Goal: Task Accomplishment & Management: Complete application form

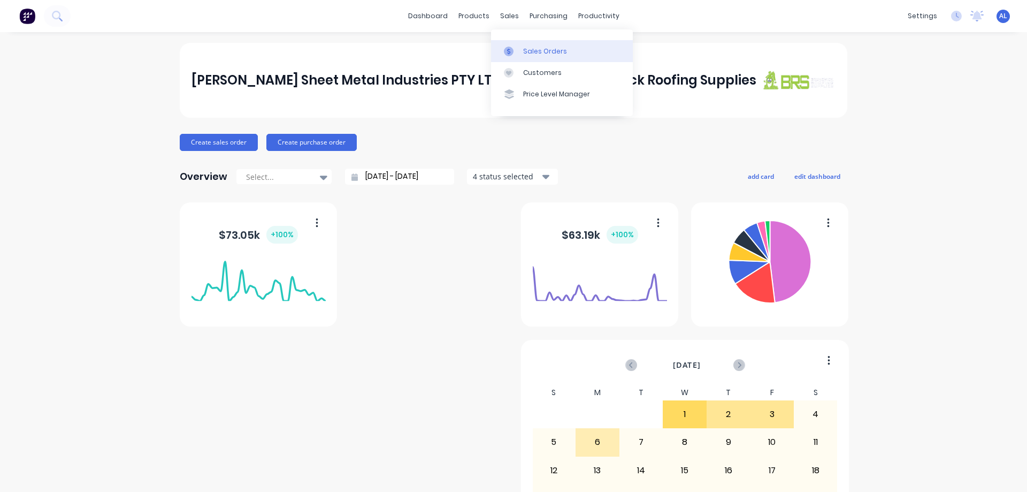
click at [541, 47] on link "Sales Orders" at bounding box center [562, 50] width 142 height 21
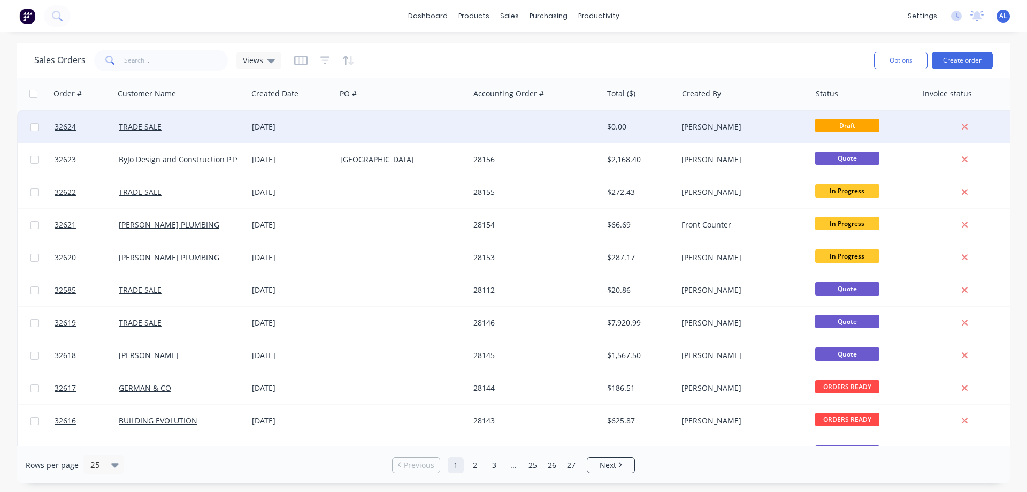
click at [518, 133] on div at bounding box center [535, 127] width 133 height 32
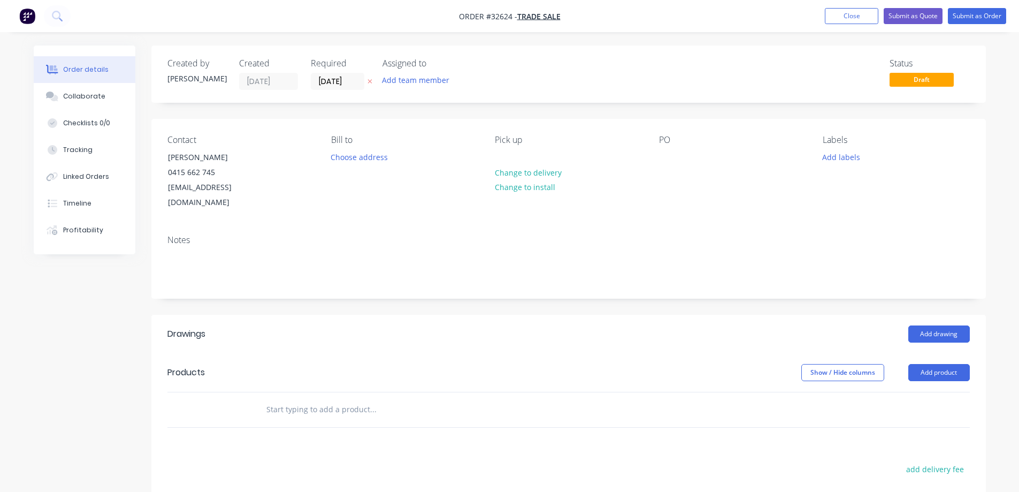
click at [29, 17] on img "button" at bounding box center [27, 16] width 16 height 16
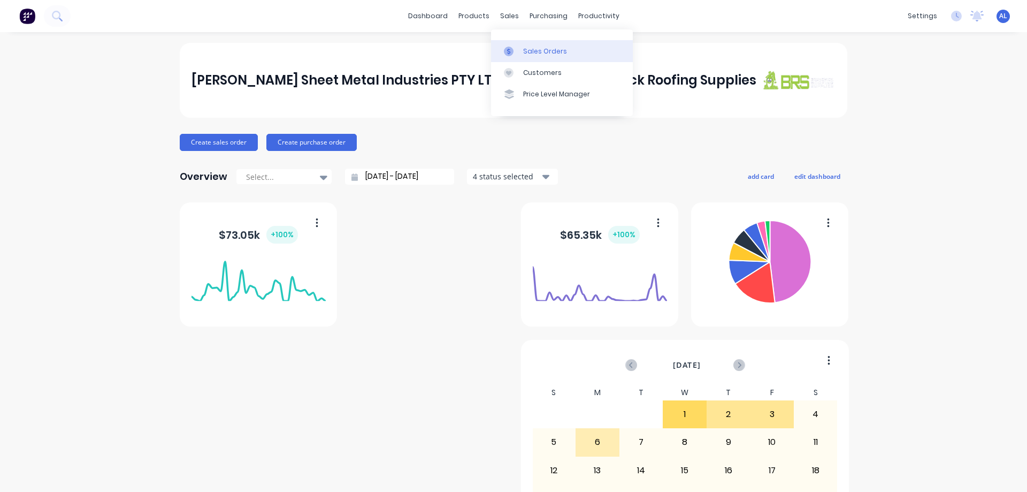
click at [534, 51] on div "Sales Orders" at bounding box center [545, 52] width 44 height 10
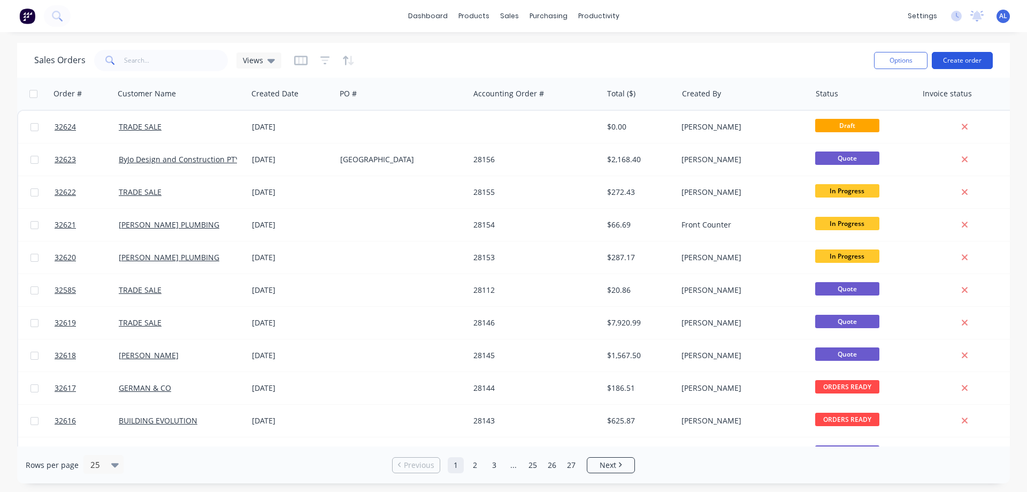
click at [955, 60] on button "Create order" at bounding box center [962, 60] width 61 height 17
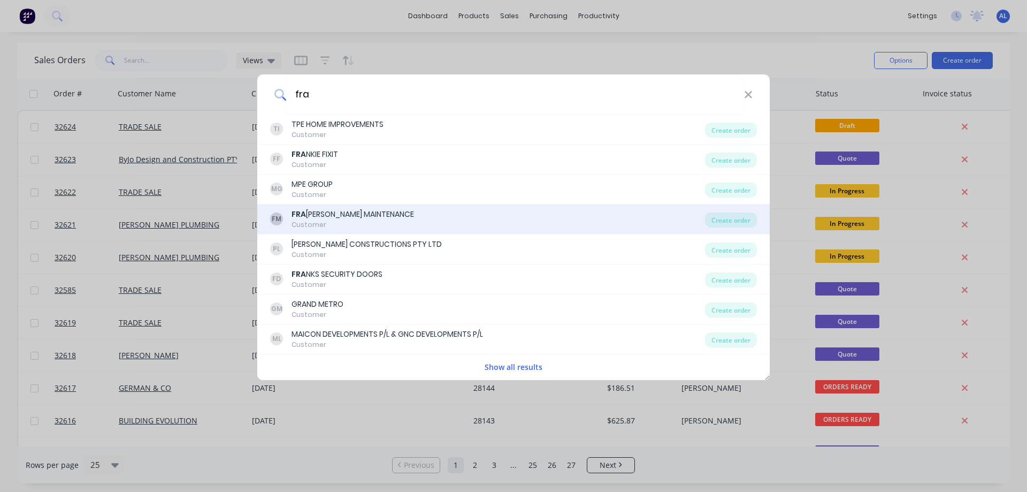
type input "fra"
click at [383, 212] on div "FRA [PERSON_NAME] MAINTENANCE" at bounding box center [353, 214] width 122 height 11
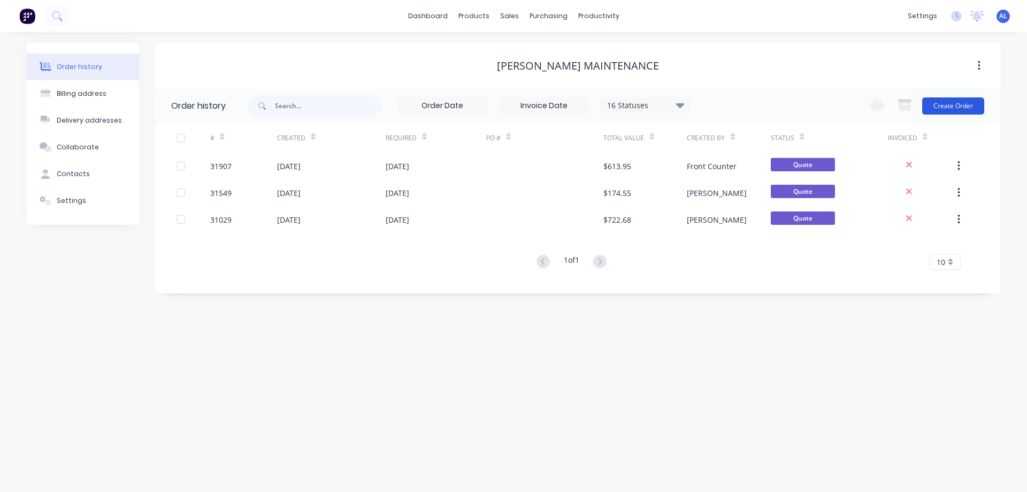
click at [952, 109] on button "Create Order" at bounding box center [953, 105] width 62 height 17
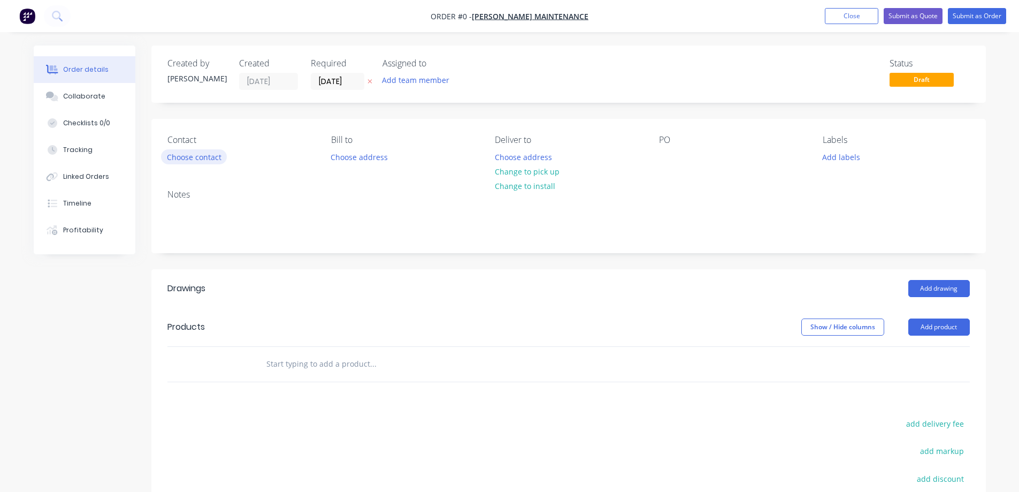
click at [194, 157] on button "Choose contact" at bounding box center [194, 156] width 66 height 14
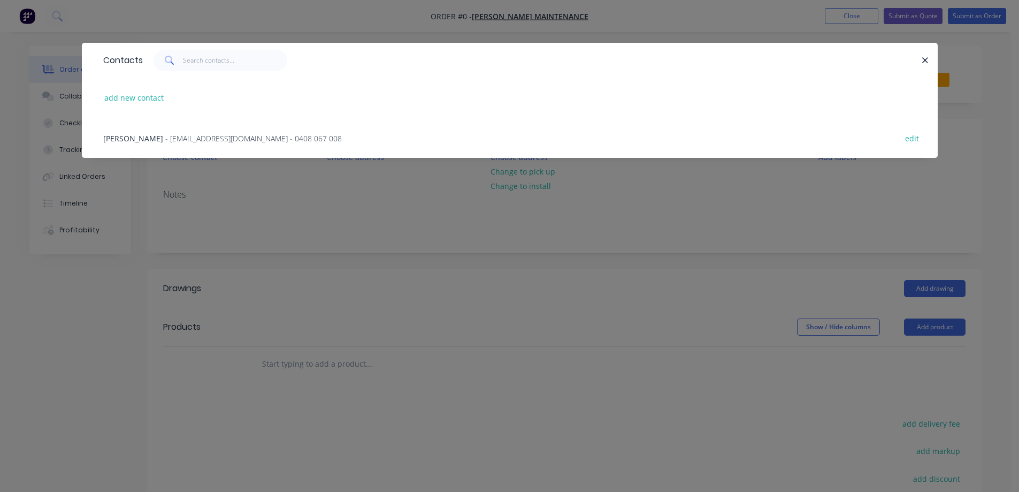
click at [186, 139] on span "- [EMAIL_ADDRESS][DOMAIN_NAME] - 0408 067 008" at bounding box center [253, 138] width 177 height 10
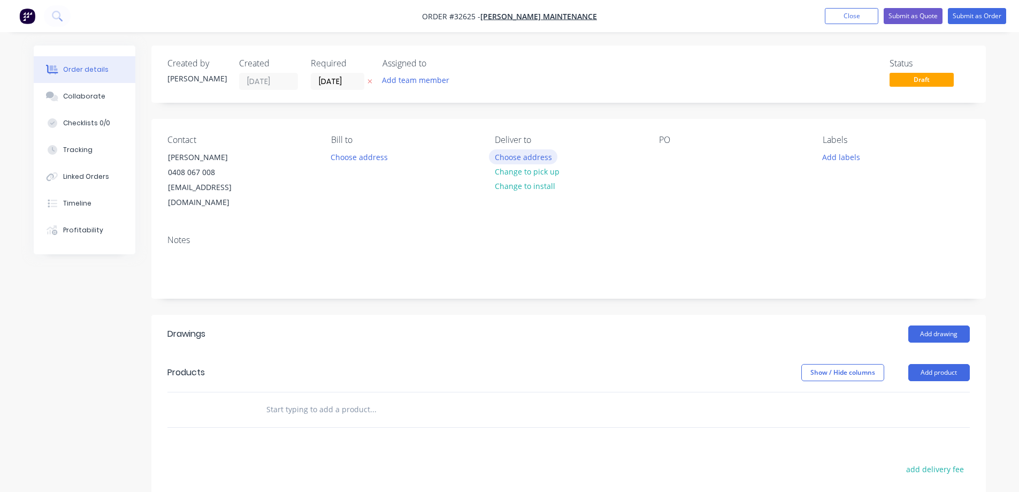
click at [523, 159] on button "Choose address" at bounding box center [523, 156] width 68 height 14
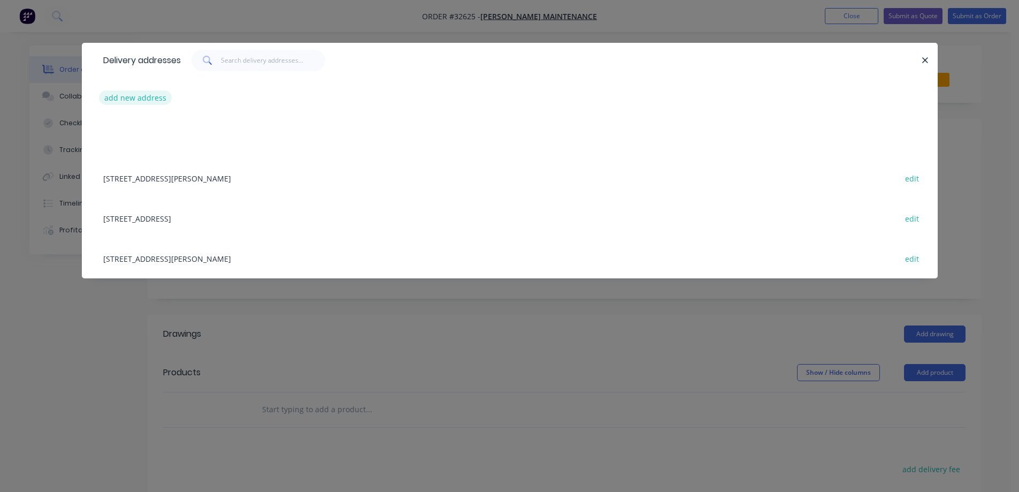
click at [155, 101] on button "add new address" at bounding box center [135, 97] width 73 height 14
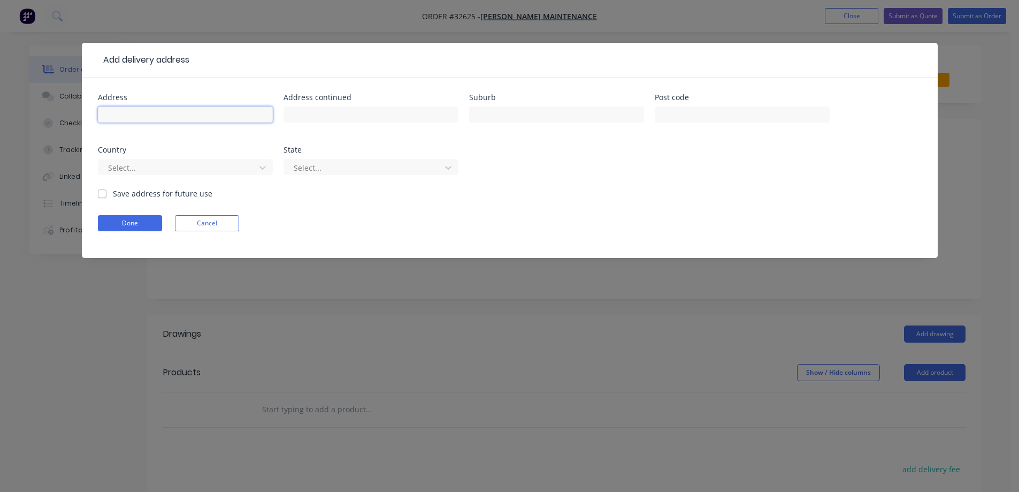
click at [118, 117] on input "text" at bounding box center [185, 114] width 175 height 16
type input "[STREET_ADDRESS]"
click at [514, 113] on input "text" at bounding box center [556, 114] width 175 height 16
type input "[GEOGRAPHIC_DATA]"
type input "3056"
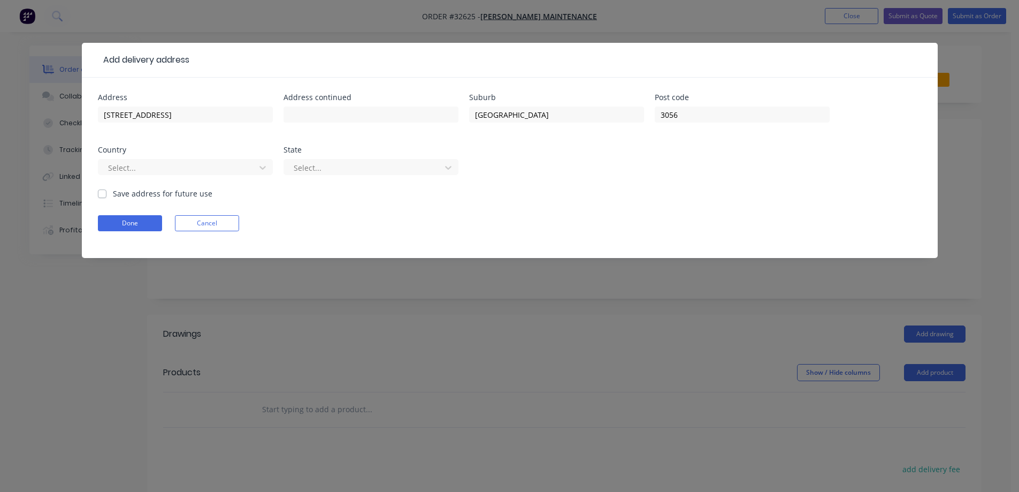
click at [113, 194] on label "Save address for future use" at bounding box center [162, 193] width 99 height 11
click at [100, 194] on input "Save address for future use" at bounding box center [102, 193] width 9 height 10
checkbox input "true"
click at [142, 227] on button "Done" at bounding box center [130, 223] width 64 height 16
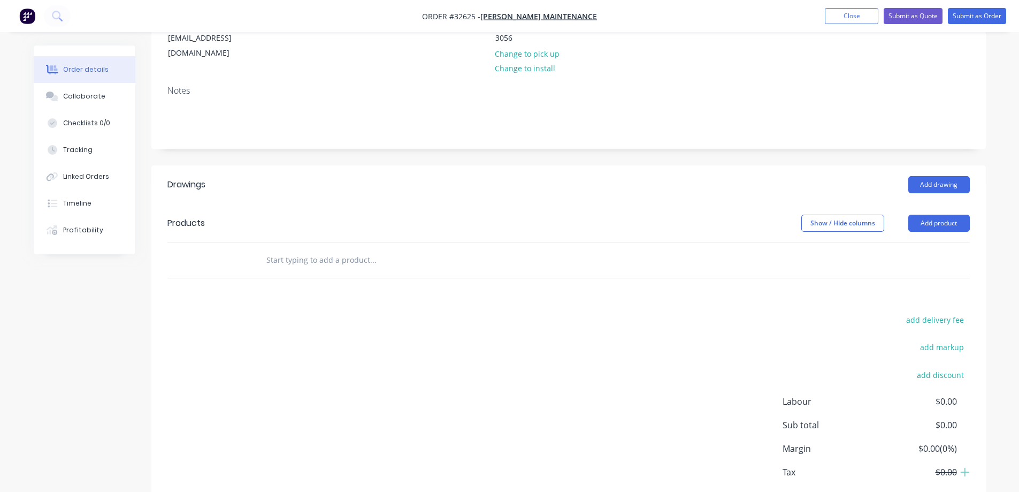
scroll to position [160, 0]
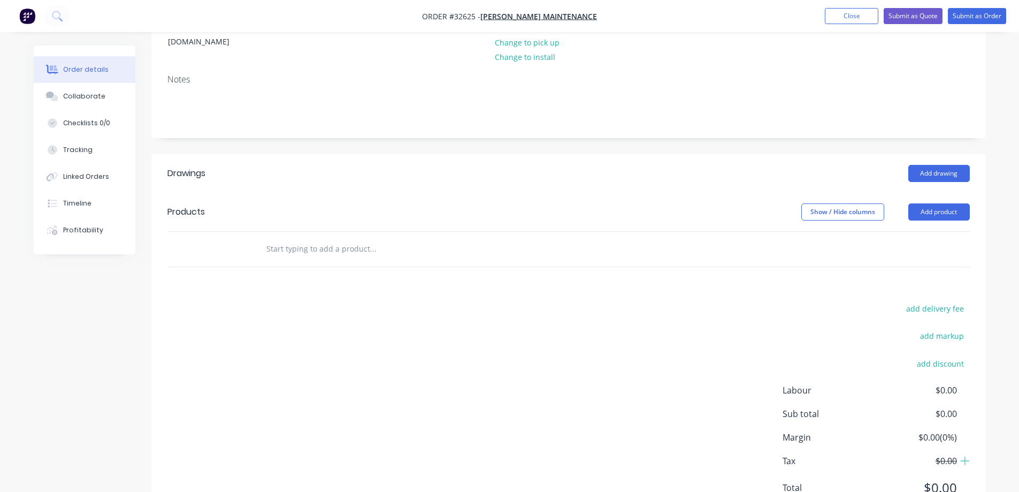
click at [310, 238] on input "text" at bounding box center [373, 248] width 214 height 21
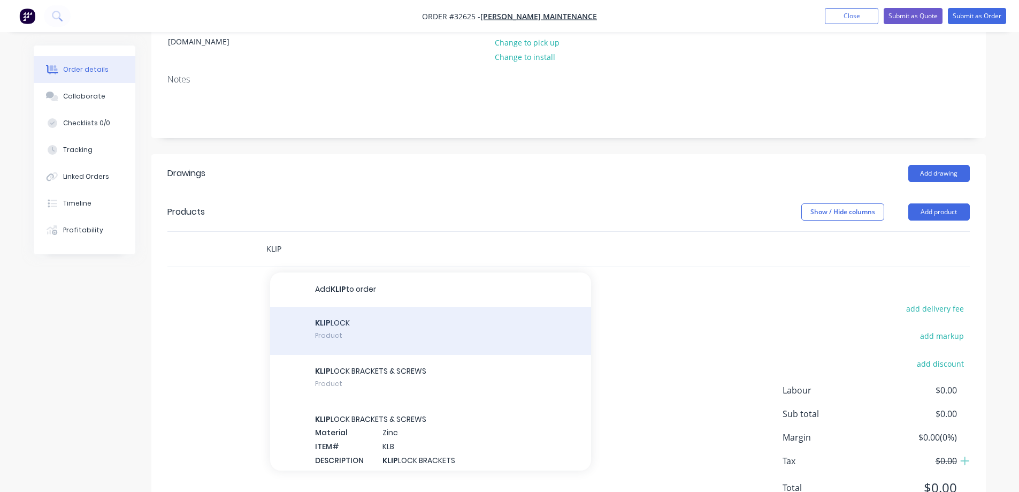
type input "KLIP"
click at [359, 313] on div "KLIP LOCK Product" at bounding box center [430, 331] width 321 height 48
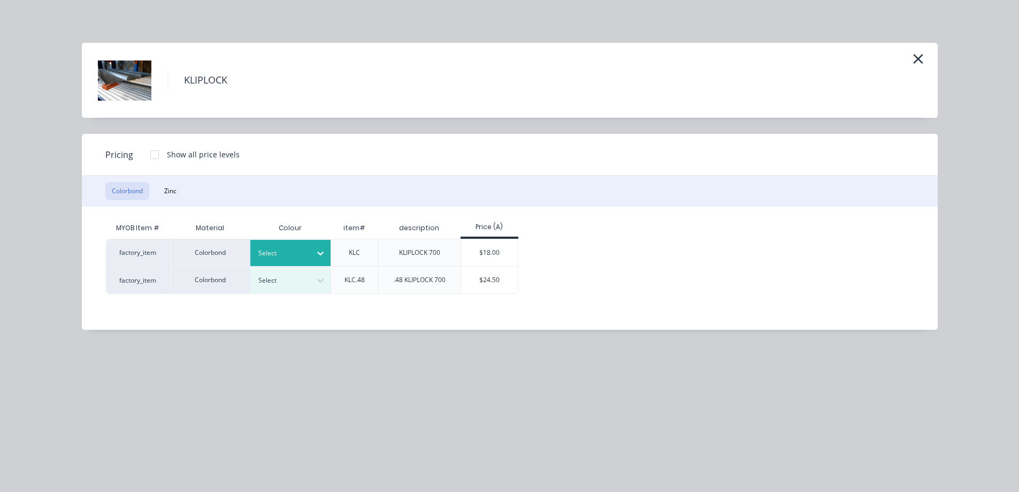
click at [323, 253] on icon at bounding box center [320, 253] width 11 height 11
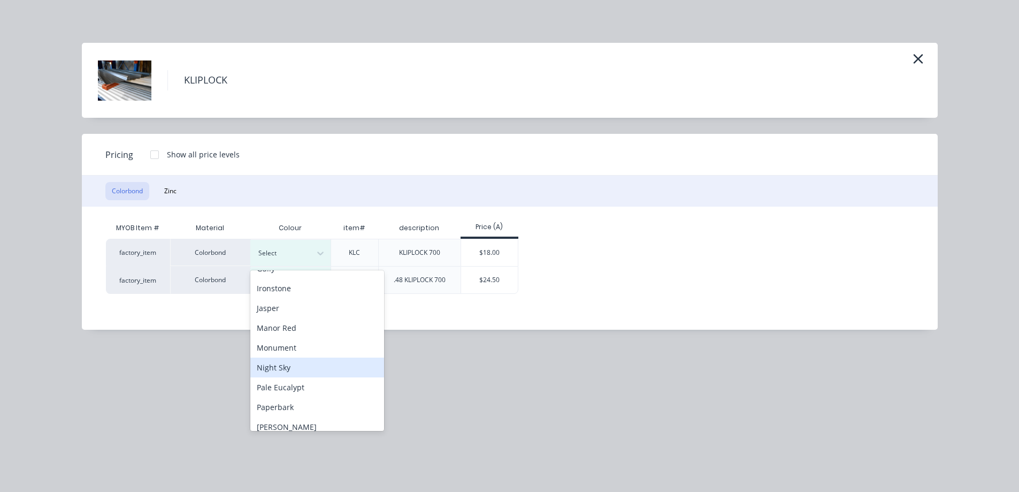
scroll to position [214, 0]
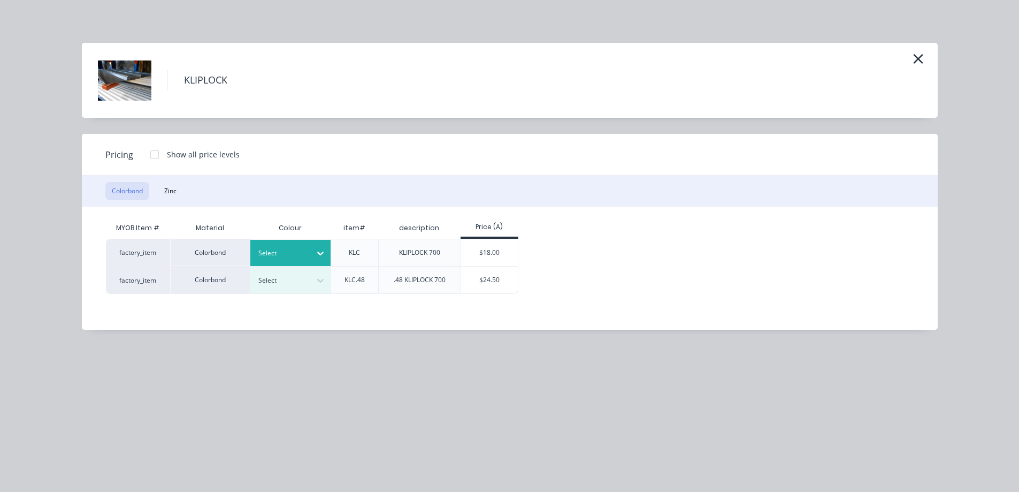
click at [317, 254] on icon at bounding box center [320, 253] width 11 height 11
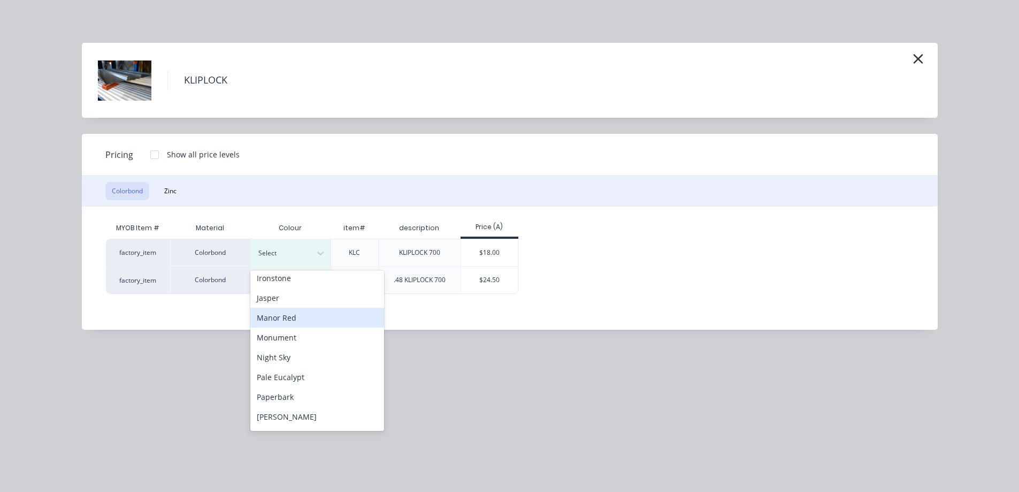
scroll to position [319, 0]
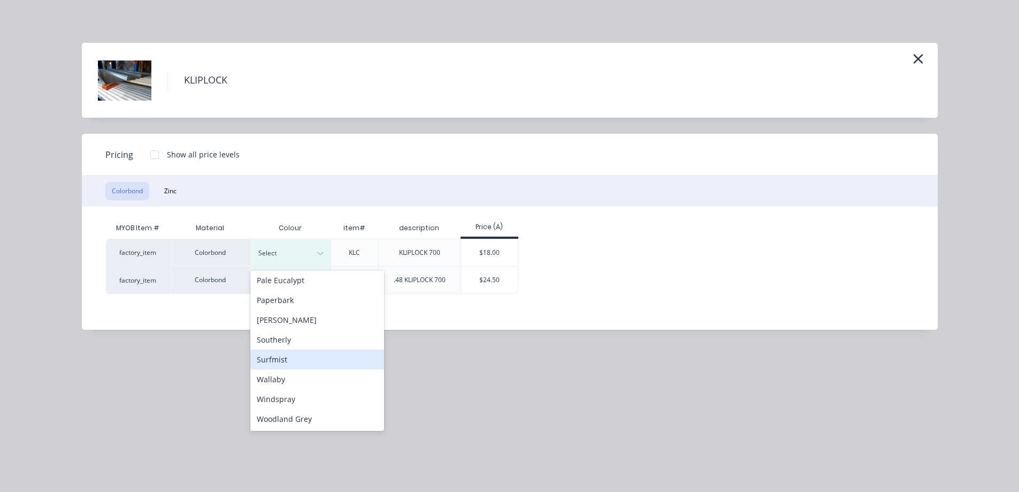
click at [304, 360] on div "Surfmist" at bounding box center [317, 359] width 134 height 20
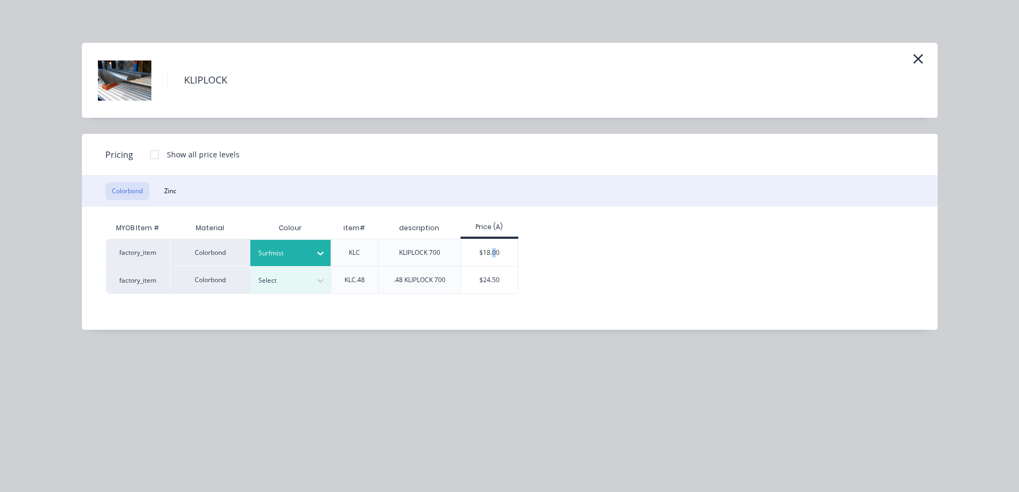
click at [496, 257] on div "$18.00" at bounding box center [489, 252] width 57 height 27
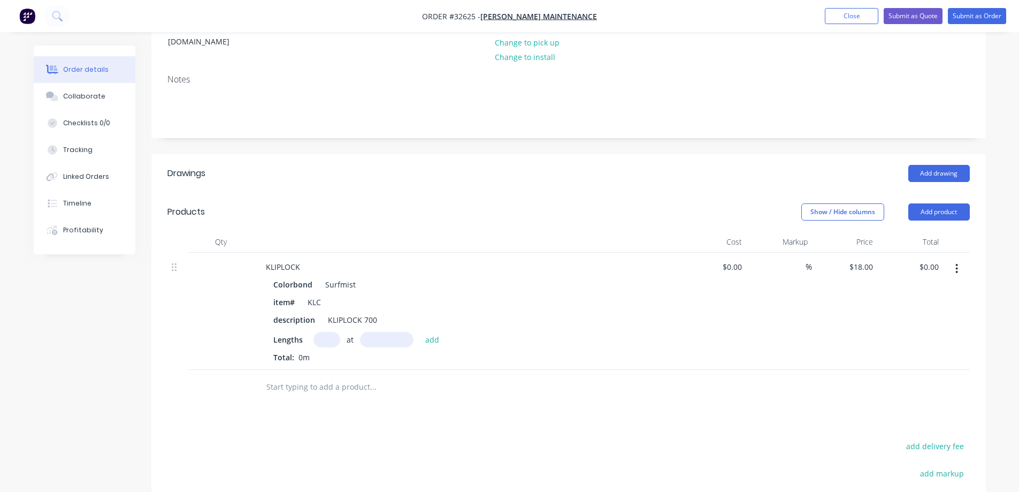
click at [331, 332] on input "text" at bounding box center [326, 340] width 27 height 16
type input "18"
type input "1800"
click at [420, 332] on button "add" at bounding box center [432, 339] width 25 height 14
type input "$583.20"
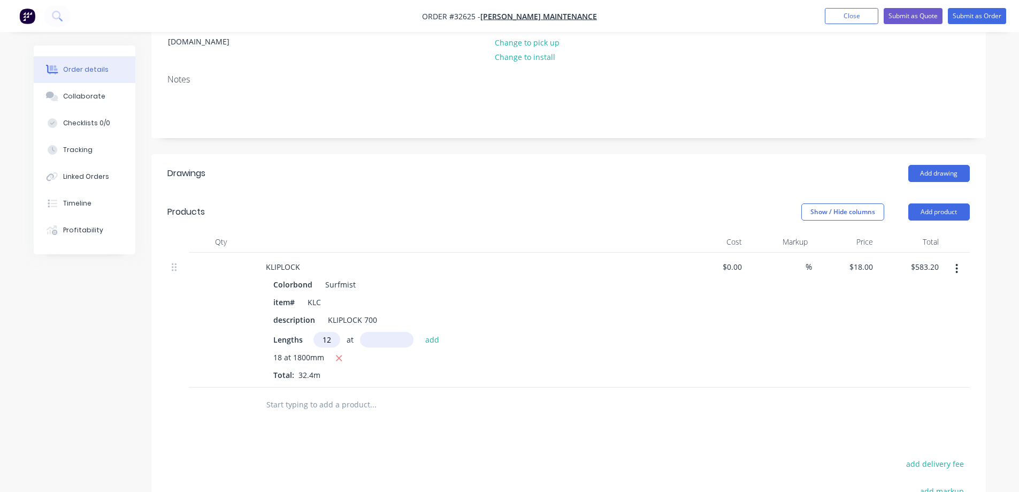
type input "12"
type input "11420"
click at [420, 332] on button "add" at bounding box center [432, 339] width 25 height 14
type input "$3,049.92"
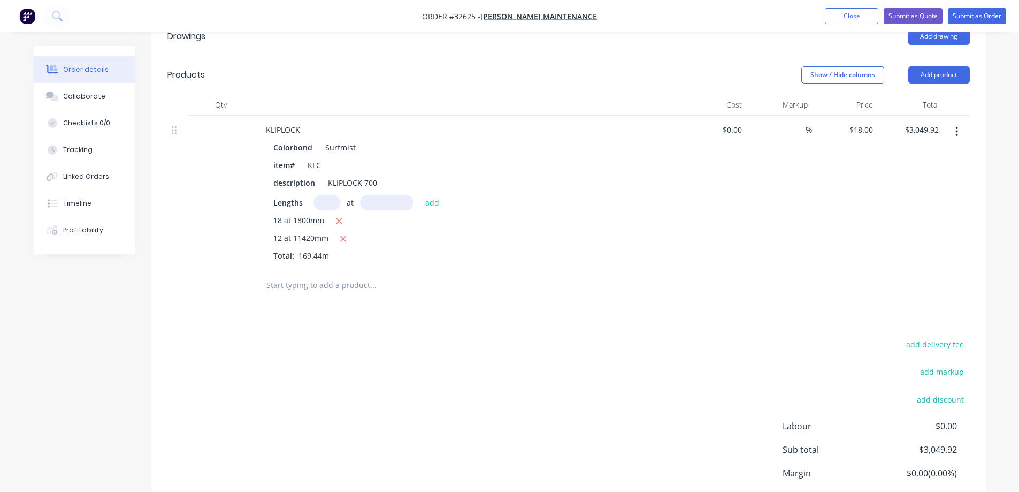
scroll to position [313, 0]
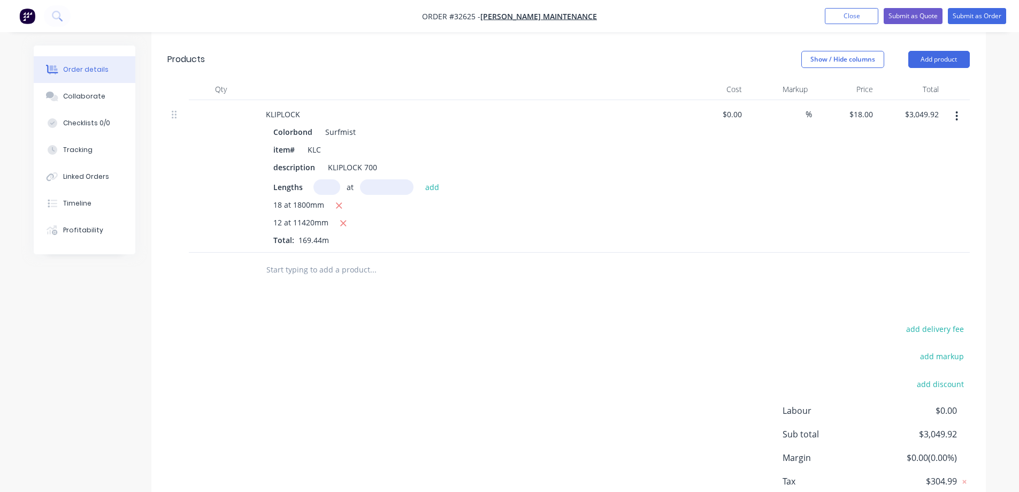
click at [292, 259] on input "text" at bounding box center [373, 269] width 214 height 21
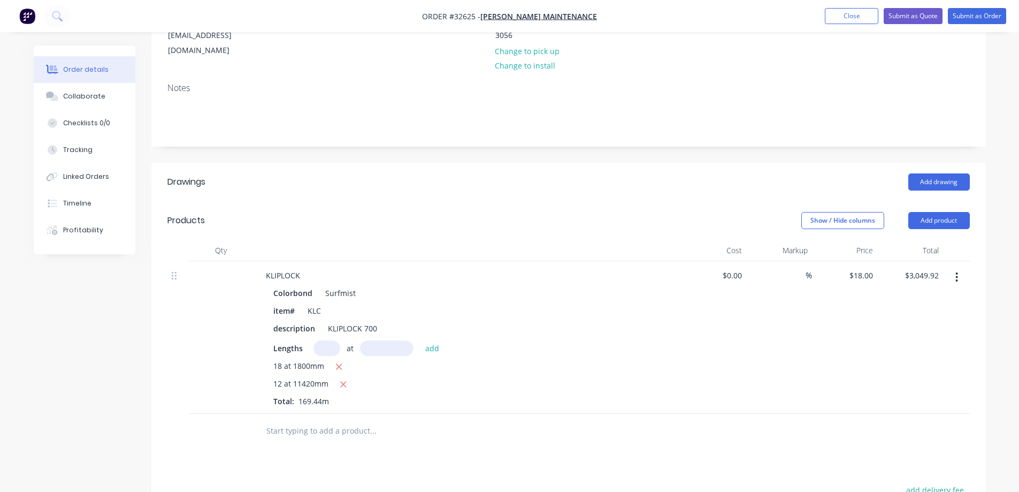
scroll to position [45, 0]
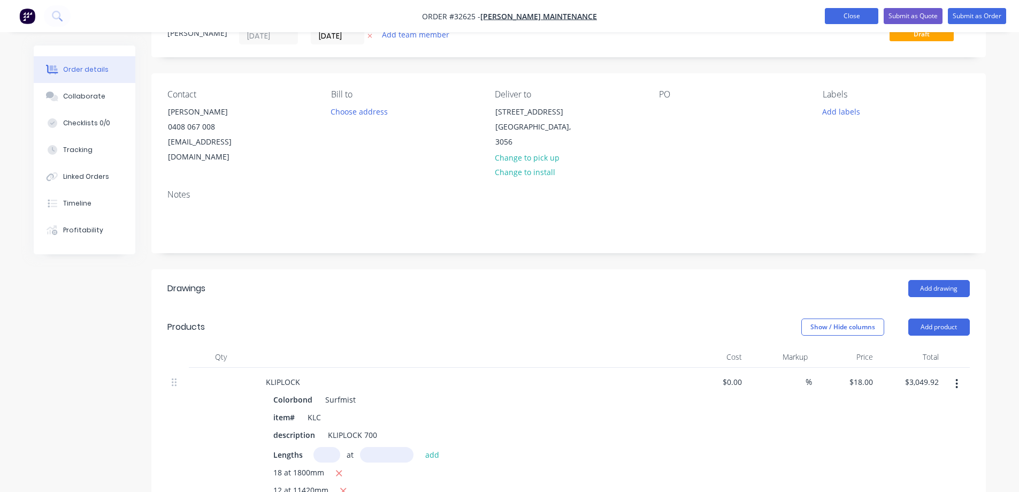
click at [848, 19] on button "Close" at bounding box center [851, 16] width 53 height 16
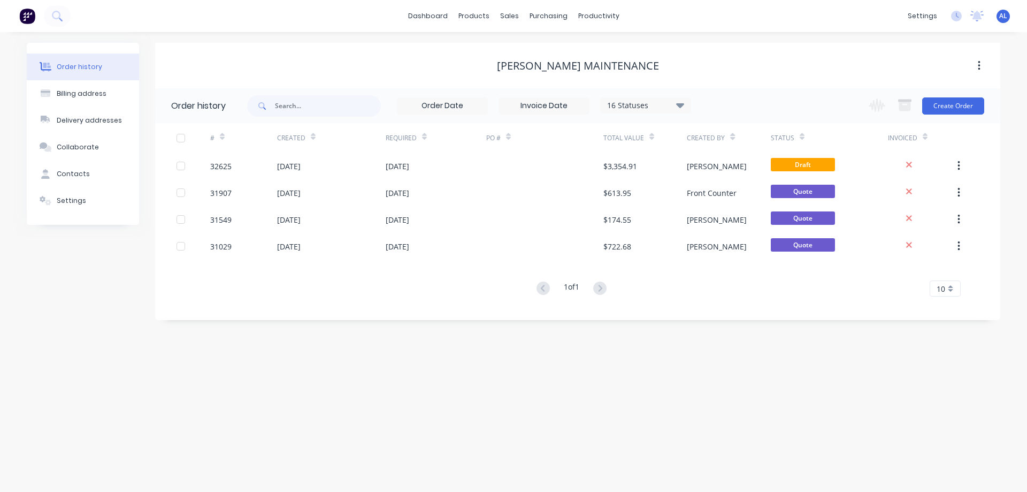
click at [30, 14] on img at bounding box center [27, 16] width 16 height 16
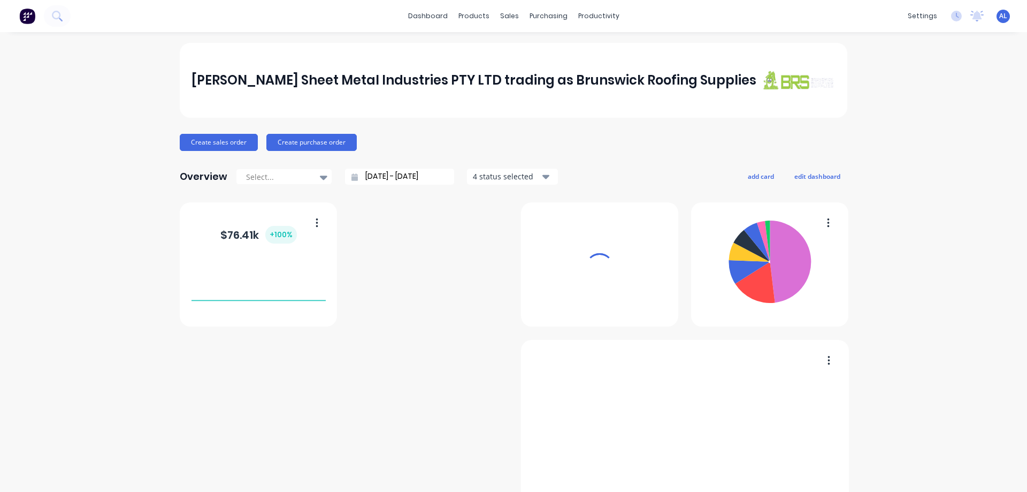
click at [501, 16] on div "sales" at bounding box center [509, 16] width 29 height 16
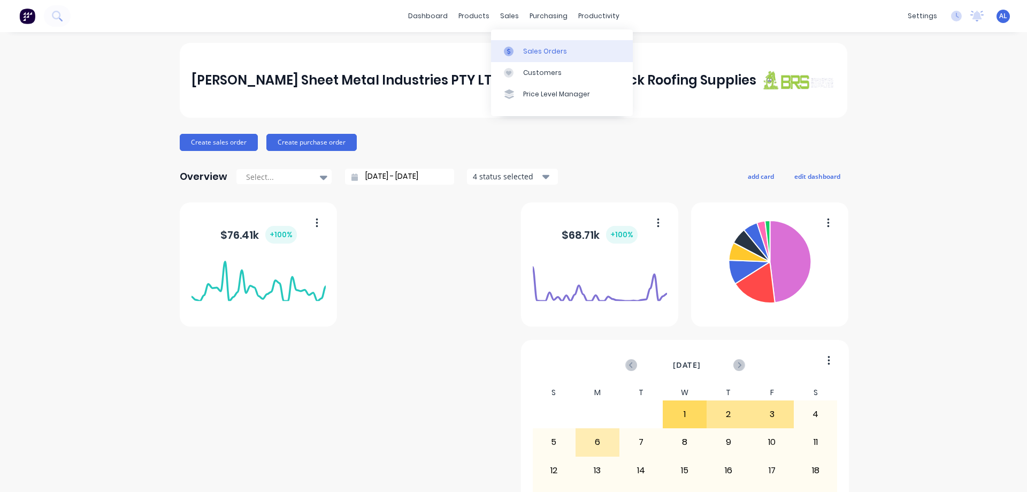
click at [565, 55] on link "Sales Orders" at bounding box center [562, 50] width 142 height 21
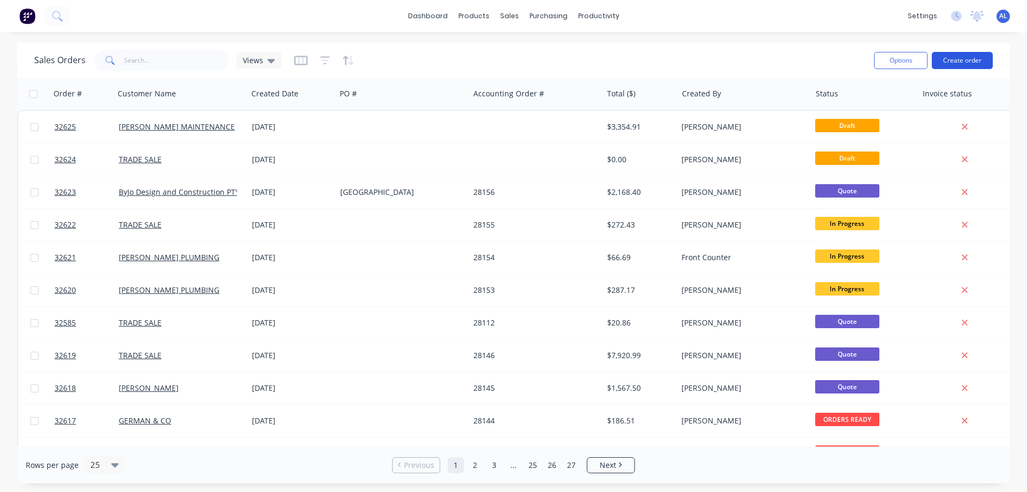
click at [954, 60] on button "Create order" at bounding box center [962, 60] width 61 height 17
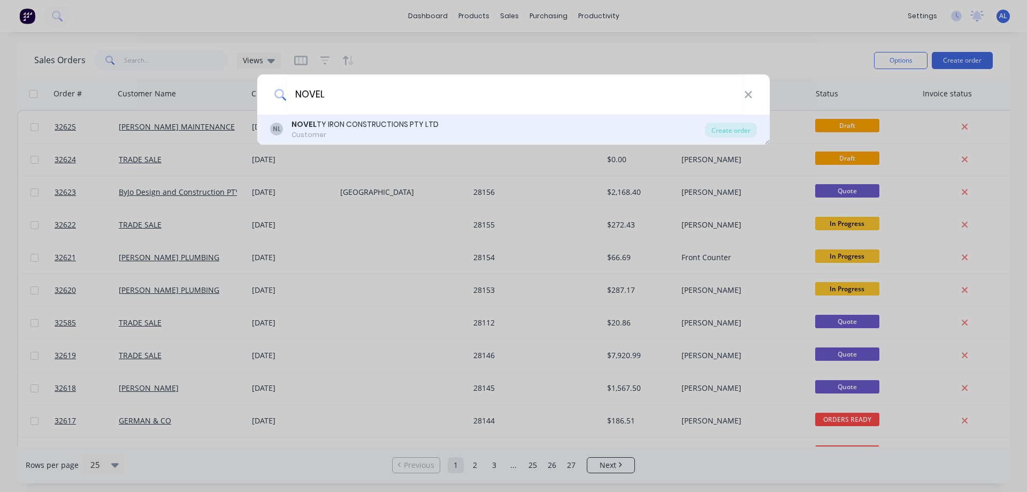
type input "NOVEL"
click at [380, 133] on div "Customer" at bounding box center [365, 135] width 147 height 10
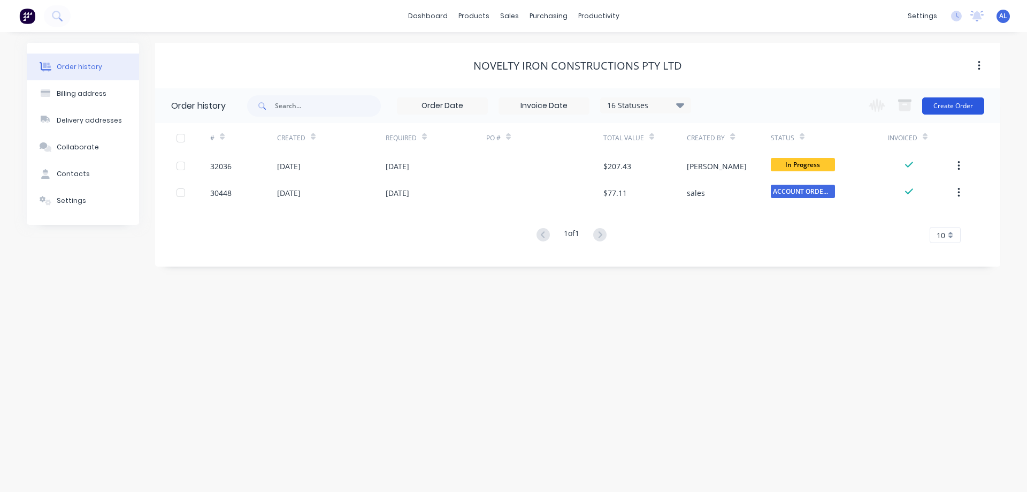
click at [974, 105] on button "Create Order" at bounding box center [953, 105] width 62 height 17
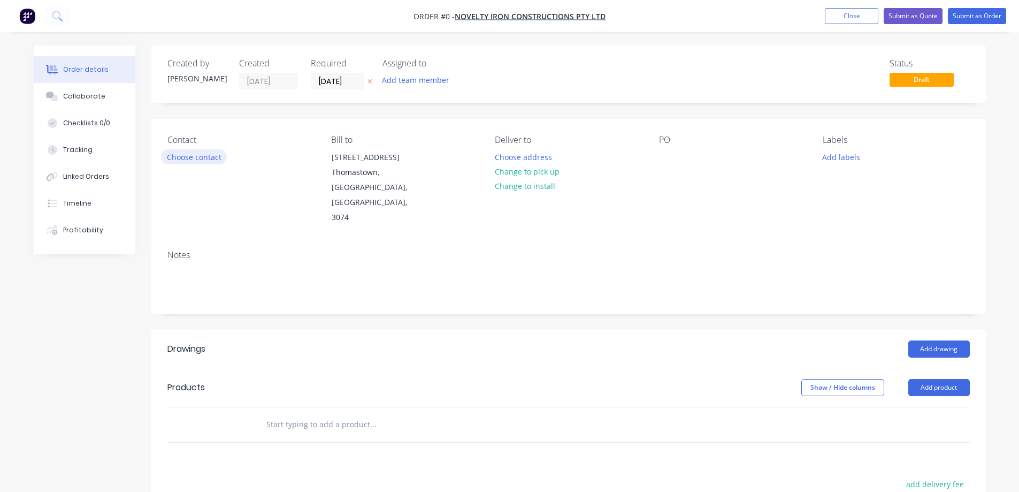
click at [187, 151] on button "Choose contact" at bounding box center [194, 156] width 66 height 14
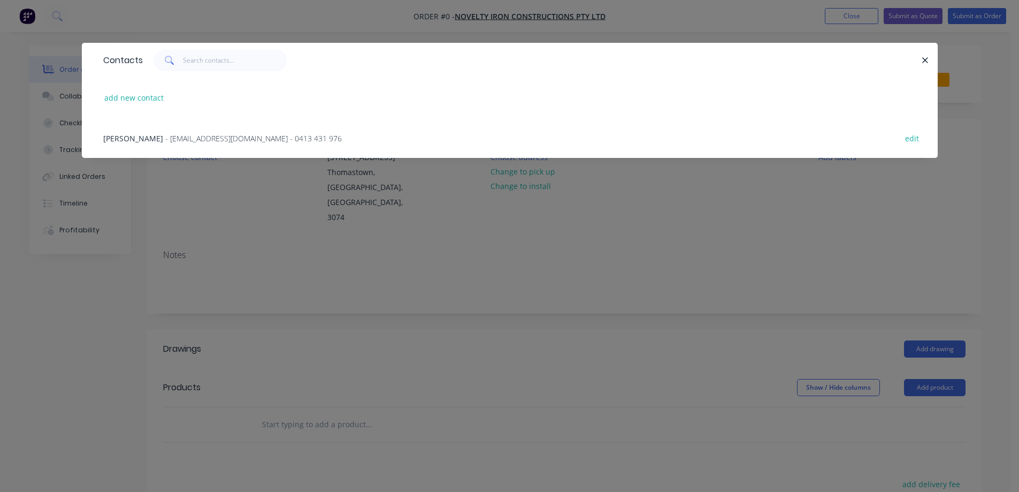
click at [211, 140] on span "- [EMAIL_ADDRESS][DOMAIN_NAME] - 0413 431 976" at bounding box center [253, 138] width 177 height 10
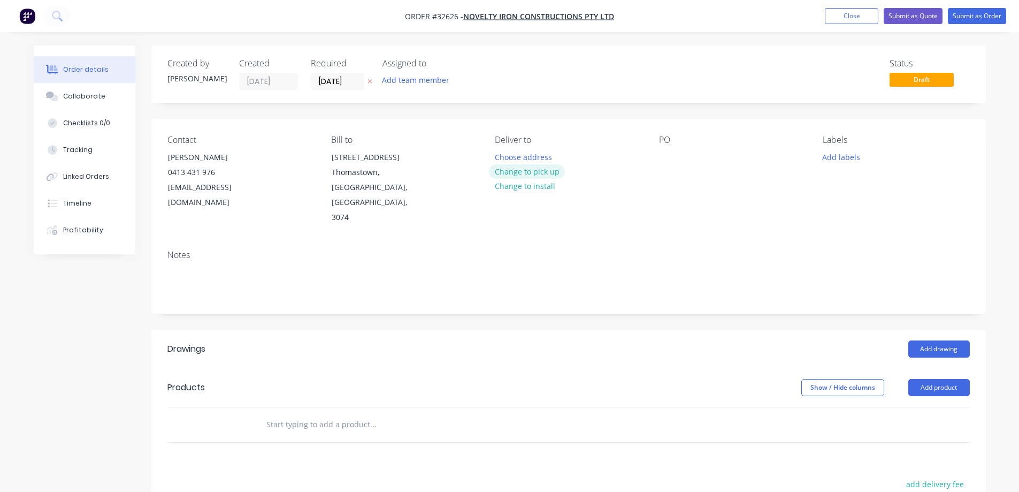
click at [527, 172] on button "Change to pick up" at bounding box center [527, 171] width 76 height 14
click at [511, 173] on button "Change to delivery" at bounding box center [528, 172] width 78 height 14
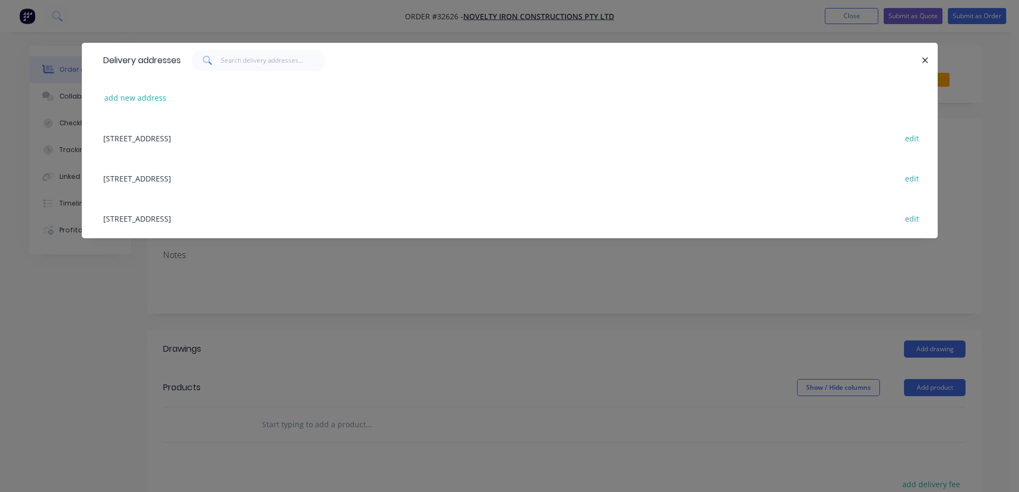
click at [161, 139] on div "[STREET_ADDRESS] edit" at bounding box center [510, 138] width 824 height 40
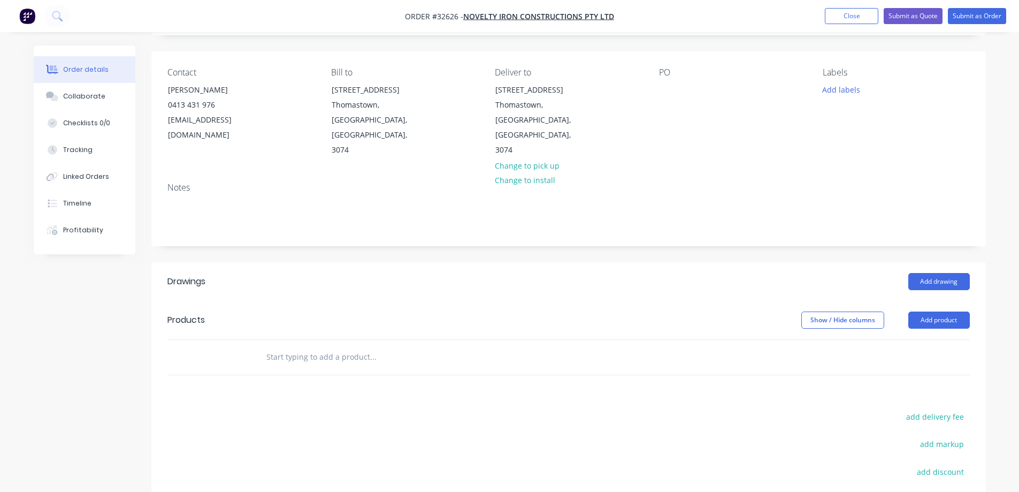
scroll to position [160, 0]
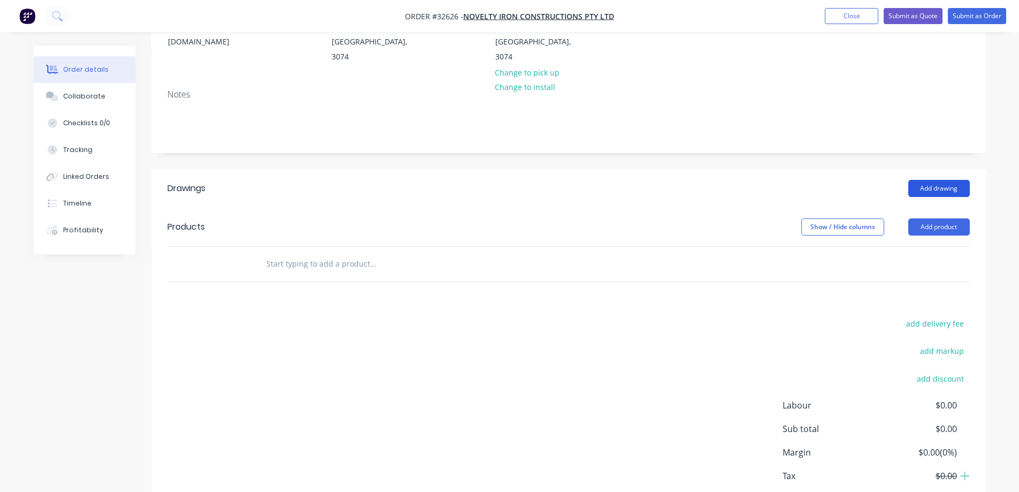
click at [954, 180] on button "Add drawing" at bounding box center [939, 188] width 62 height 17
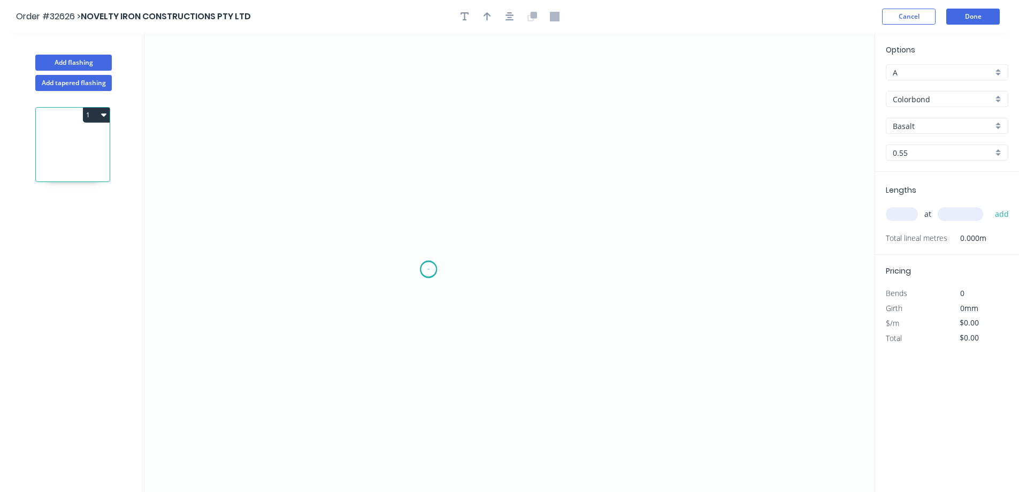
click at [428, 269] on icon "0" at bounding box center [509, 262] width 730 height 458
drag, startPoint x: 434, startPoint y: 141, endPoint x: 448, endPoint y: 135, distance: 15.1
click at [434, 140] on icon "0" at bounding box center [509, 262] width 730 height 458
drag, startPoint x: 681, startPoint y: 158, endPoint x: 671, endPoint y: 166, distance: 13.3
click at [680, 158] on icon "0 ?" at bounding box center [509, 262] width 730 height 458
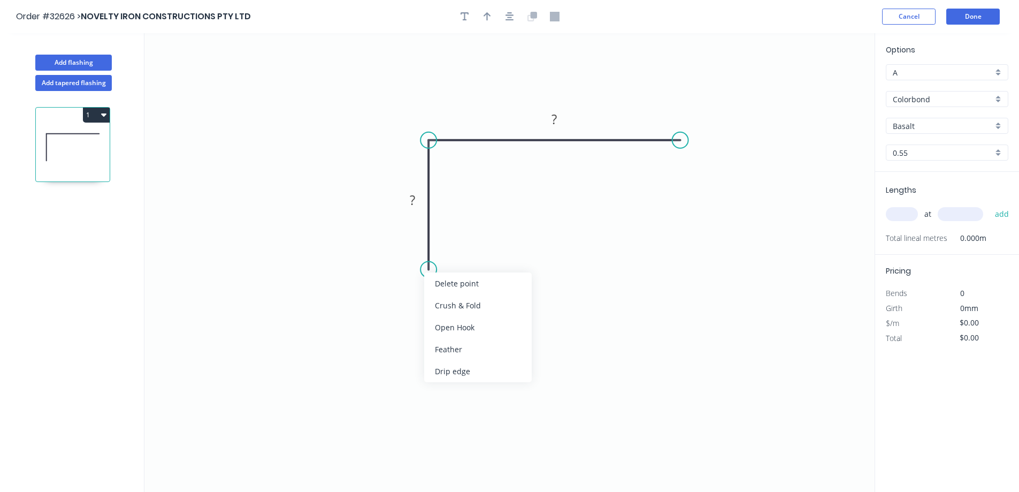
click at [471, 357] on div "Feather" at bounding box center [478, 349] width 108 height 22
click at [461, 303] on div "Flip bend" at bounding box center [480, 301] width 108 height 22
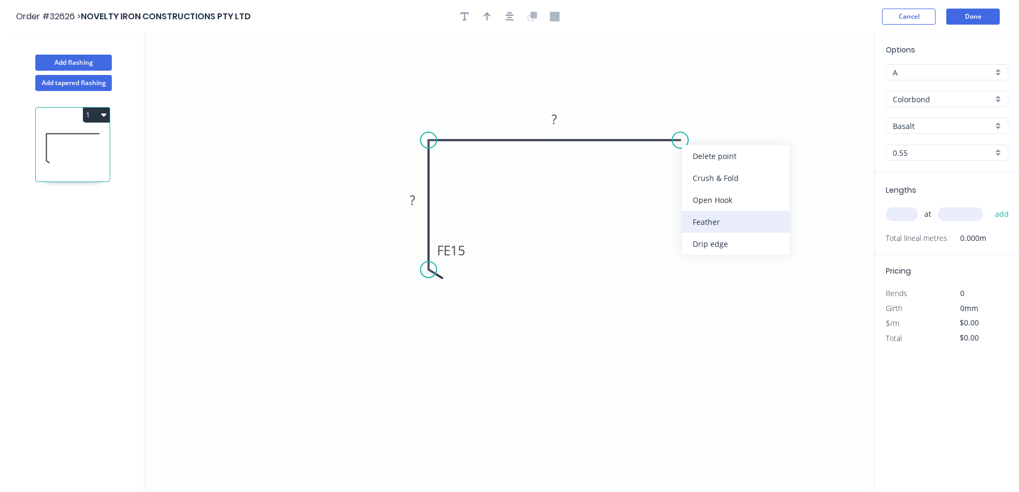
click at [719, 220] on div "Feather" at bounding box center [736, 222] width 108 height 22
click at [707, 110] on tspan "15" at bounding box center [700, 112] width 15 height 18
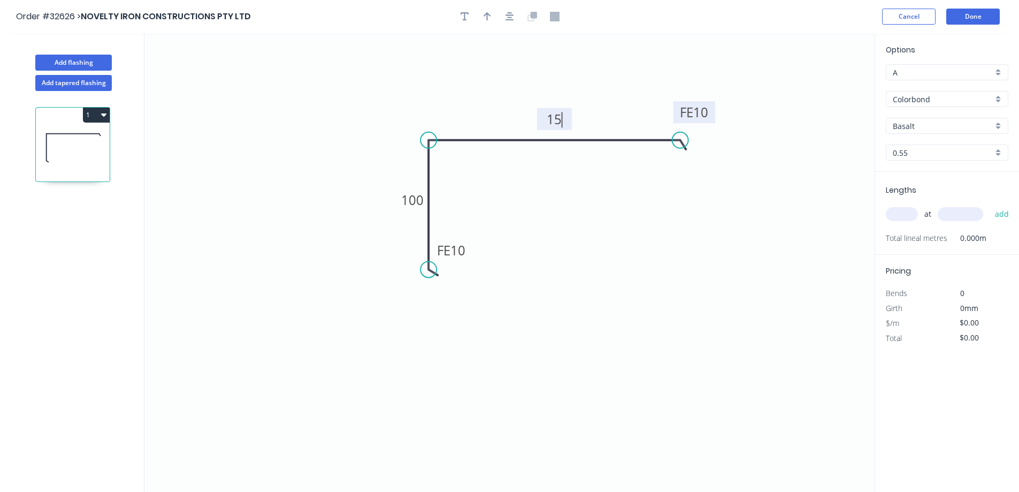
type input "$16.67"
click at [505, 14] on icon "button" at bounding box center [509, 17] width 9 height 10
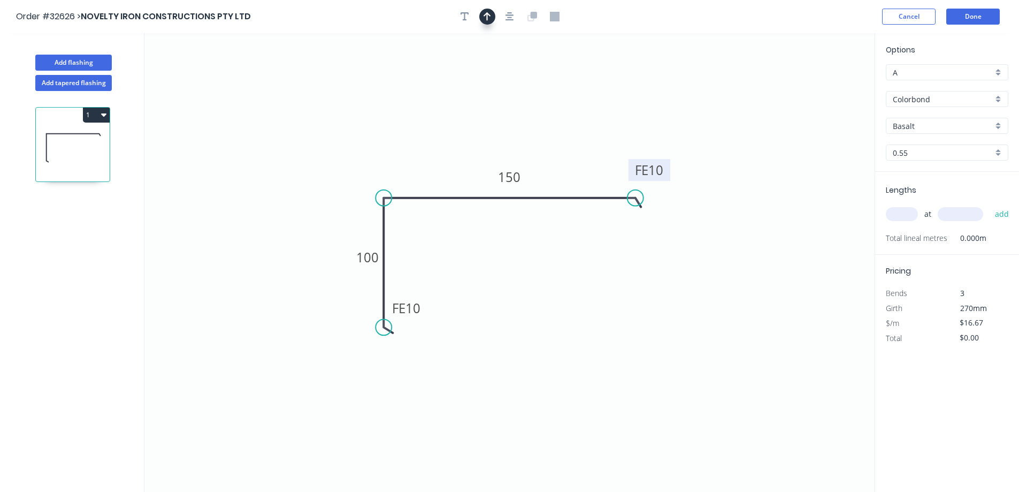
click at [487, 18] on icon "button" at bounding box center [487, 16] width 7 height 9
drag, startPoint x: 819, startPoint y: 85, endPoint x: 841, endPoint y: 168, distance: 86.4
click at [573, 149] on icon at bounding box center [573, 136] width 10 height 34
click at [1002, 126] on div "Basalt" at bounding box center [947, 126] width 122 height 16
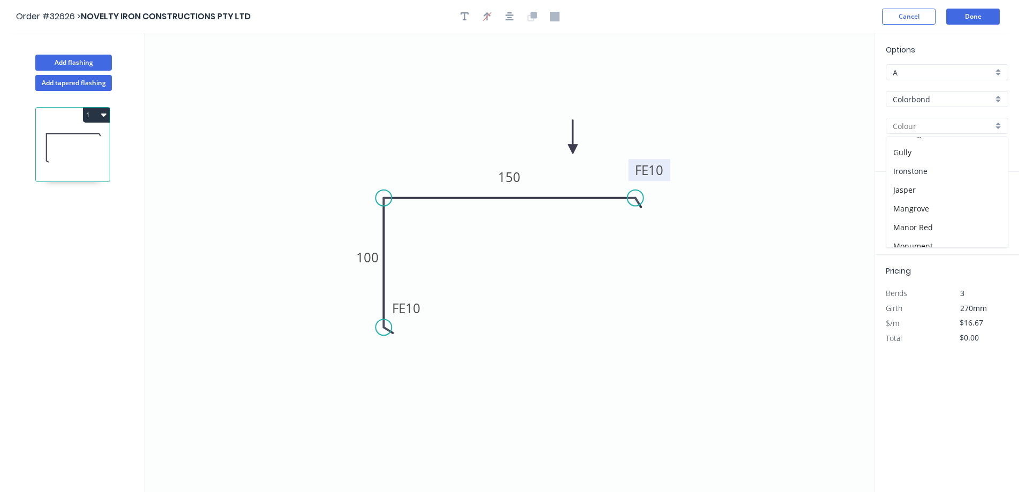
click at [937, 174] on div "Ironstone" at bounding box center [946, 171] width 121 height 19
type input "Ironstone"
click at [905, 221] on input "text" at bounding box center [902, 214] width 32 height 14
type input "1"
type input "3400"
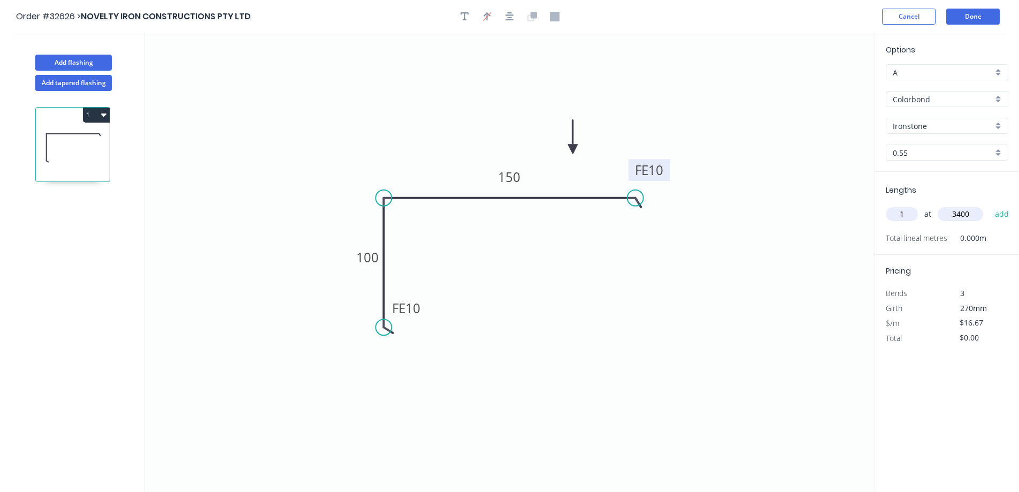
click at [990, 205] on button "add" at bounding box center [1002, 214] width 25 height 18
type input "$56.68"
type input "1"
type input "4200"
click at [990, 205] on button "add" at bounding box center [1002, 214] width 25 height 18
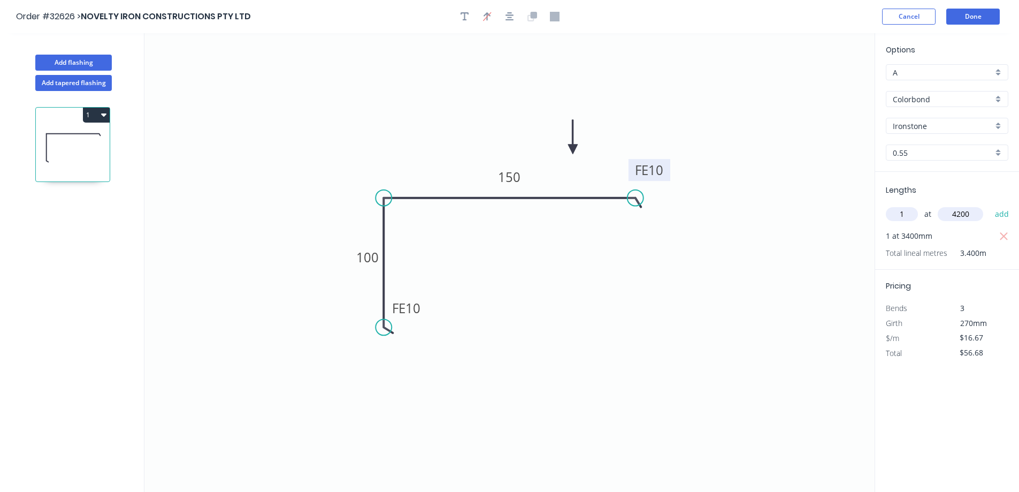
type input "$126.69"
type input "1"
type input "2400"
click at [990, 205] on button "add" at bounding box center [1002, 214] width 25 height 18
type input "$166.70"
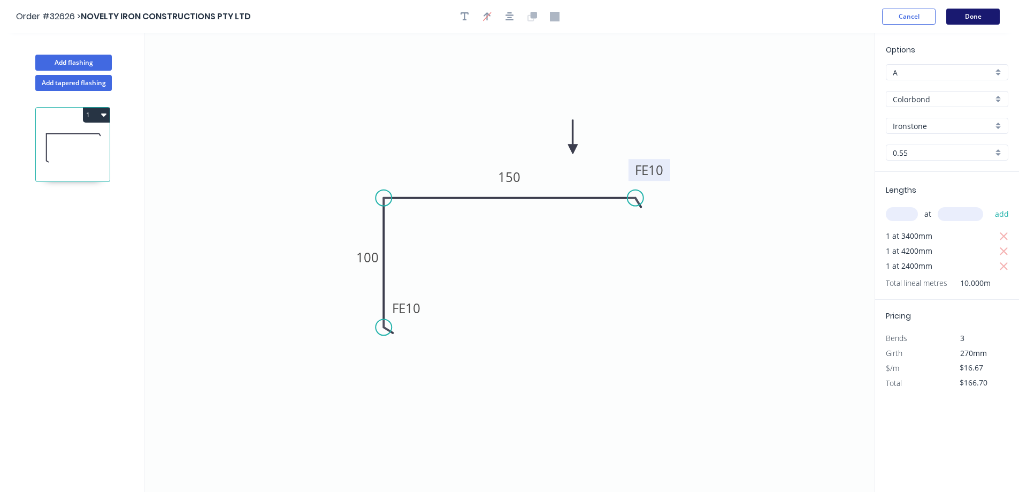
click at [973, 21] on button "Done" at bounding box center [972, 17] width 53 height 16
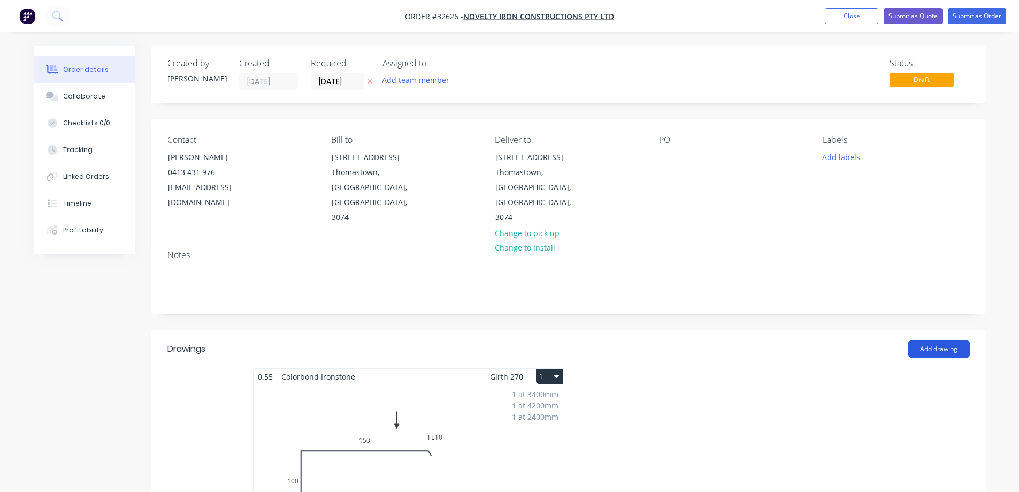
click at [934, 340] on button "Add drawing" at bounding box center [939, 348] width 62 height 17
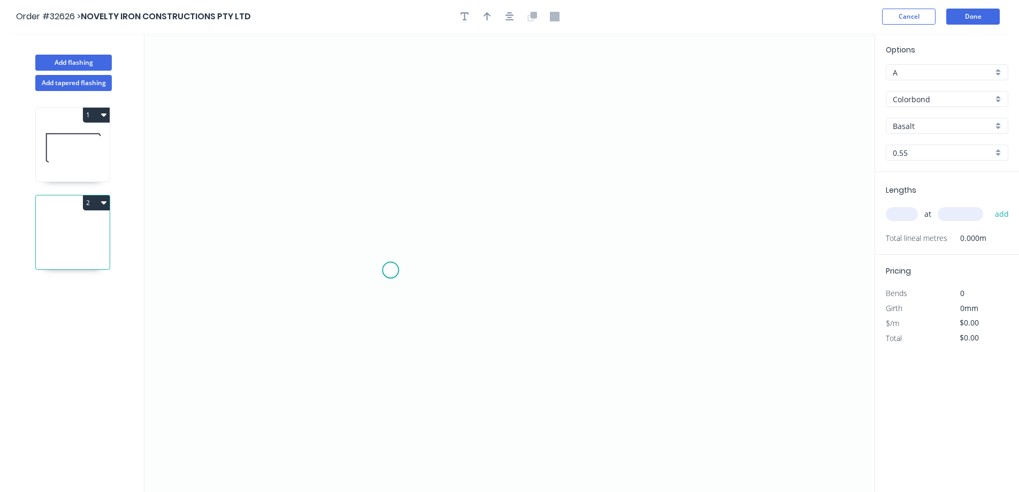
click at [388, 262] on icon "0" at bounding box center [509, 262] width 730 height 458
drag, startPoint x: 393, startPoint y: 190, endPoint x: 453, endPoint y: 170, distance: 63.3
click at [393, 189] on icon "0" at bounding box center [509, 262] width 730 height 458
click at [629, 194] on icon "0 ?" at bounding box center [509, 262] width 730 height 458
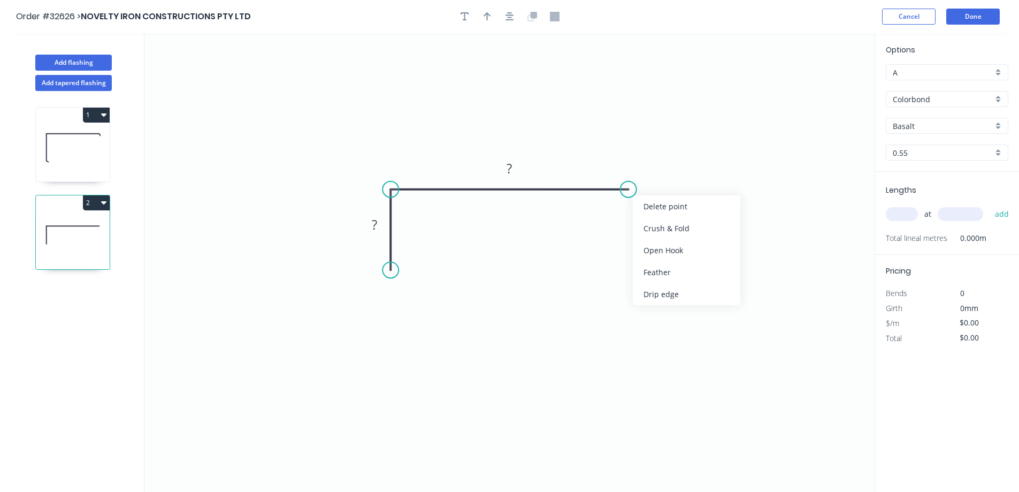
click at [701, 275] on div "Feather" at bounding box center [687, 272] width 108 height 22
click at [657, 162] on rect at bounding box center [643, 161] width 42 height 22
click at [656, 164] on tspan "15" at bounding box center [648, 161] width 15 height 18
drag, startPoint x: 389, startPoint y: 270, endPoint x: 388, endPoint y: 226, distance: 43.3
click at [388, 226] on circle at bounding box center [390, 227] width 16 height 16
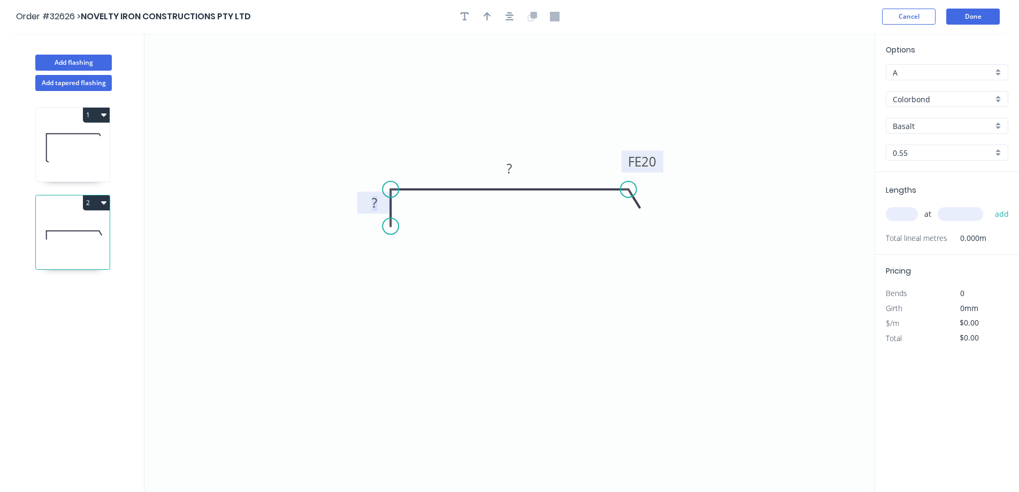
click at [378, 201] on g "?" at bounding box center [374, 203] width 21 height 18
type input "$15.61"
click at [510, 11] on button "button" at bounding box center [510, 17] width 16 height 16
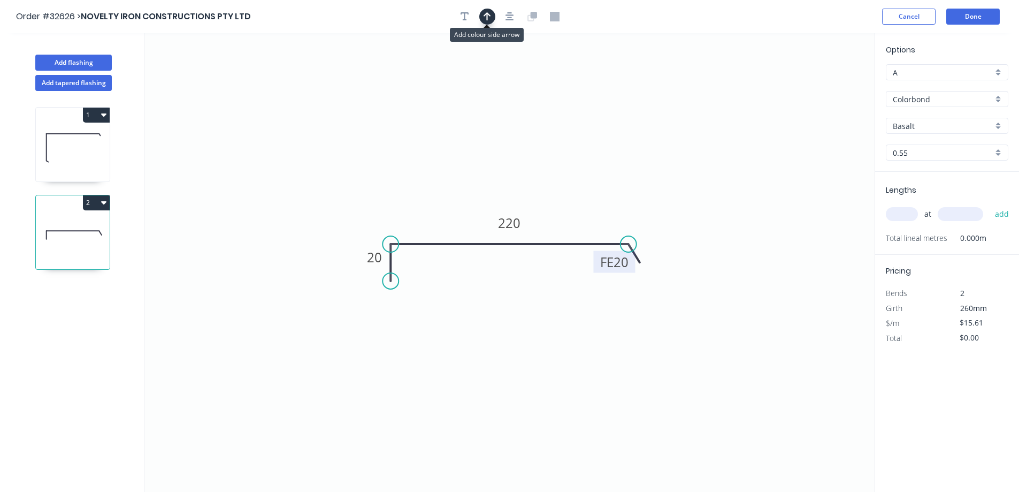
click at [487, 16] on icon "button" at bounding box center [487, 16] width 7 height 9
drag, startPoint x: 821, startPoint y: 85, endPoint x: 464, endPoint y: 205, distance: 376.5
click at [464, 205] on icon at bounding box center [464, 194] width 10 height 34
click at [994, 126] on div "Basalt" at bounding box center [947, 126] width 122 height 16
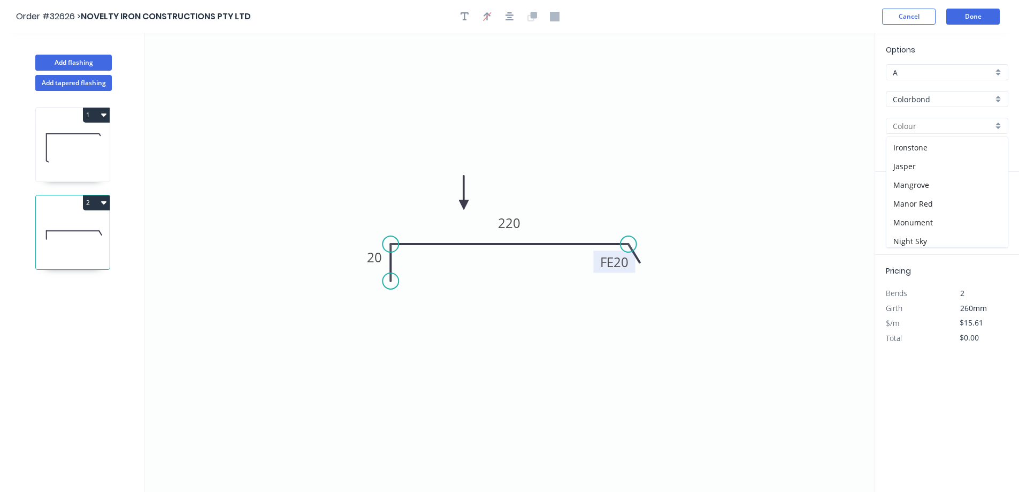
scroll to position [160, 0]
click at [937, 173] on div "Ironstone" at bounding box center [946, 173] width 121 height 19
type input "Ironstone"
click at [905, 216] on input "text" at bounding box center [902, 214] width 32 height 14
type input "2"
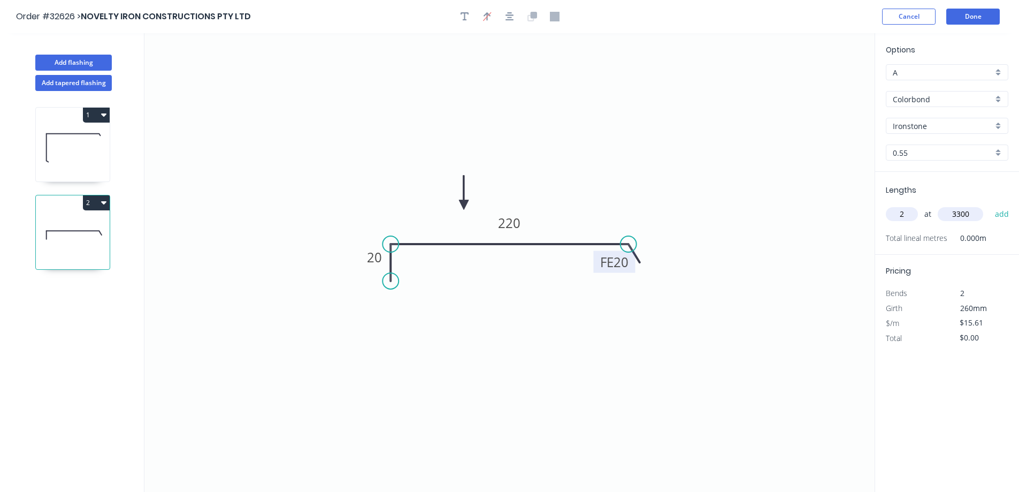
type input "3300"
click at [990, 205] on button "add" at bounding box center [1002, 214] width 25 height 18
type input "$103.03"
click at [972, 19] on button "Done" at bounding box center [972, 17] width 53 height 16
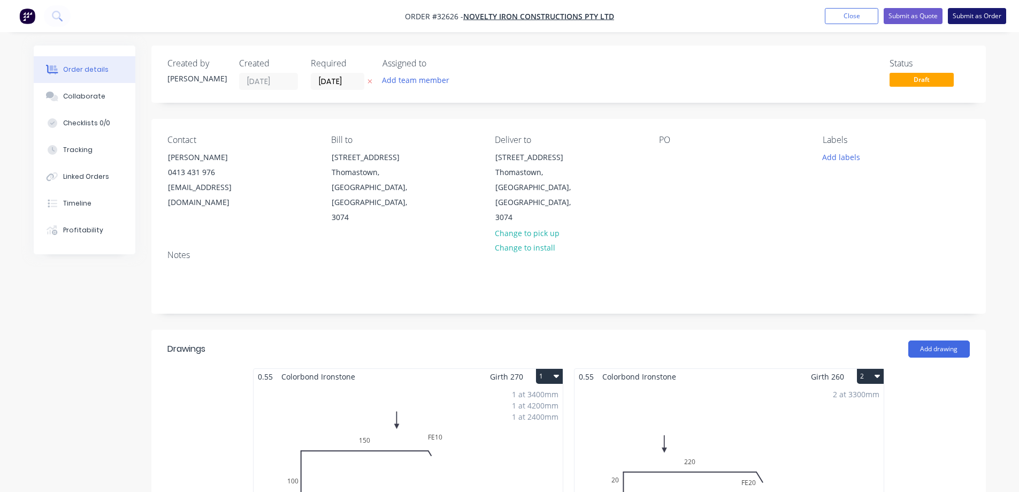
click at [982, 16] on button "Submit as Order" at bounding box center [977, 16] width 58 height 16
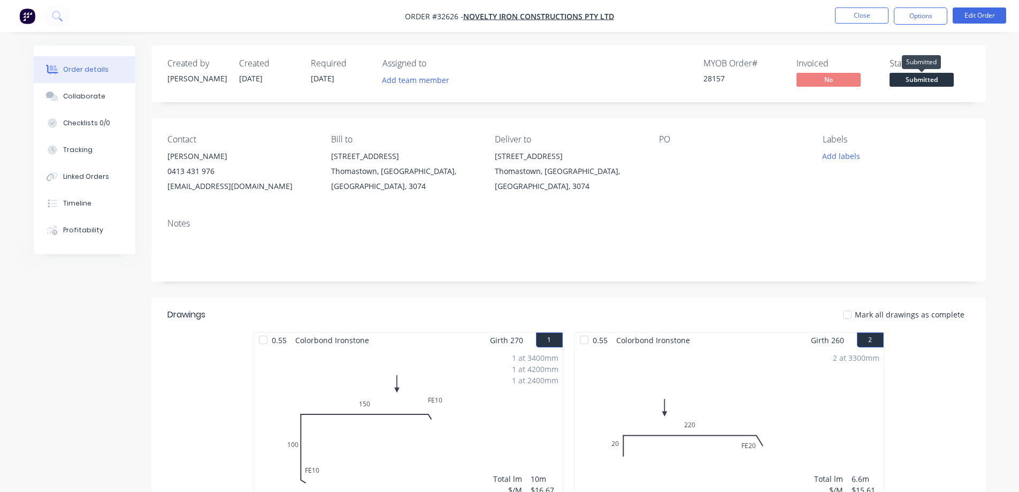
click at [928, 76] on span "Submitted" at bounding box center [922, 79] width 64 height 13
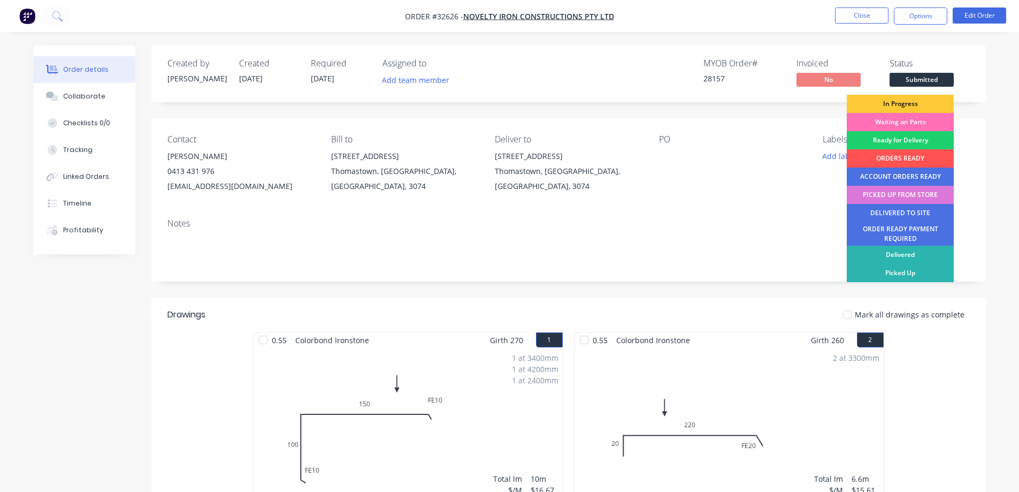
click at [934, 98] on div "In Progress" at bounding box center [900, 104] width 107 height 18
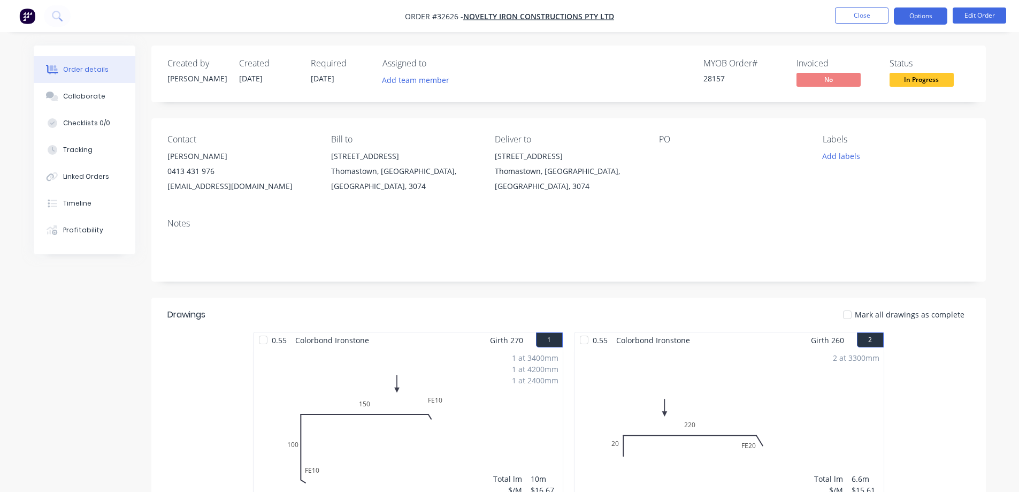
click at [927, 14] on button "Options" at bounding box center [920, 15] width 53 height 17
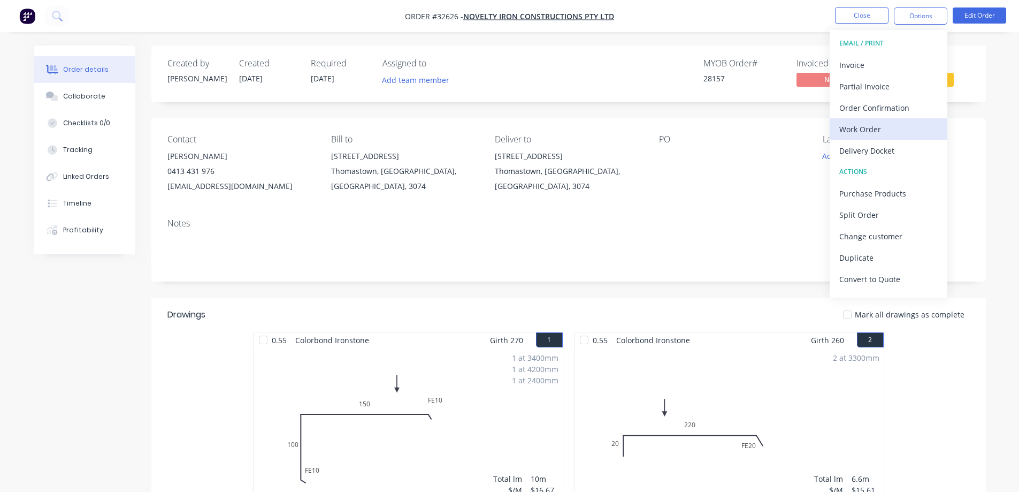
click at [893, 130] on div "Work Order" at bounding box center [888, 129] width 98 height 16
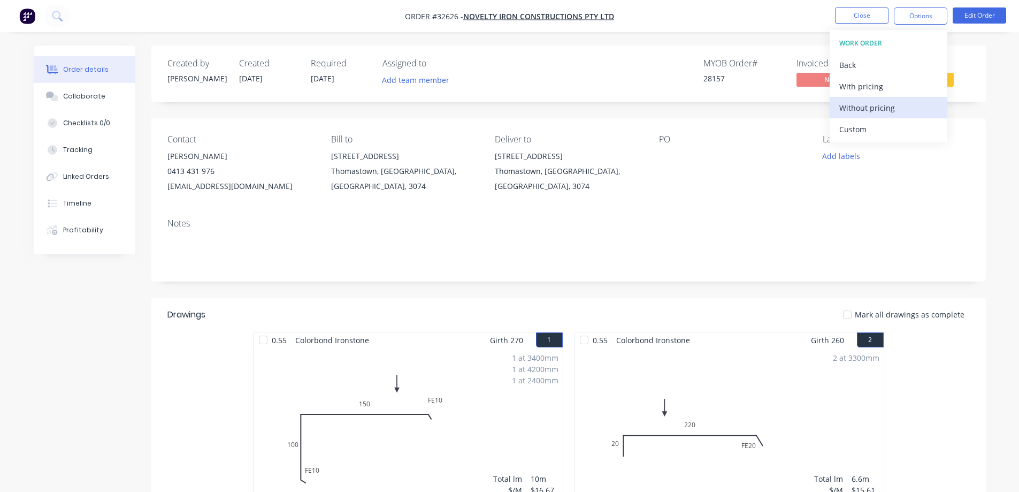
click at [885, 112] on div "Without pricing" at bounding box center [888, 108] width 98 height 16
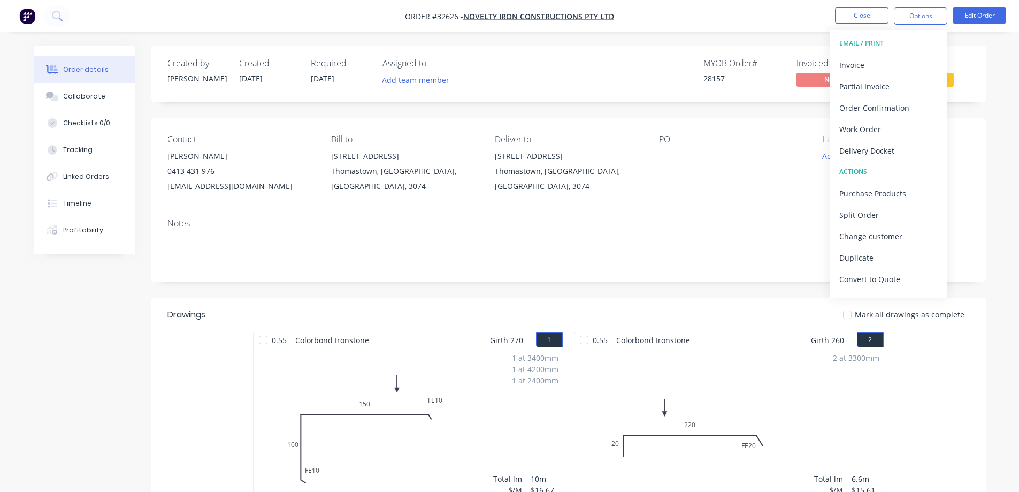
click at [978, 86] on div "Created by [PERSON_NAME] Created [DATE] Required [DATE] Assigned to Add team me…" at bounding box center [568, 73] width 834 height 57
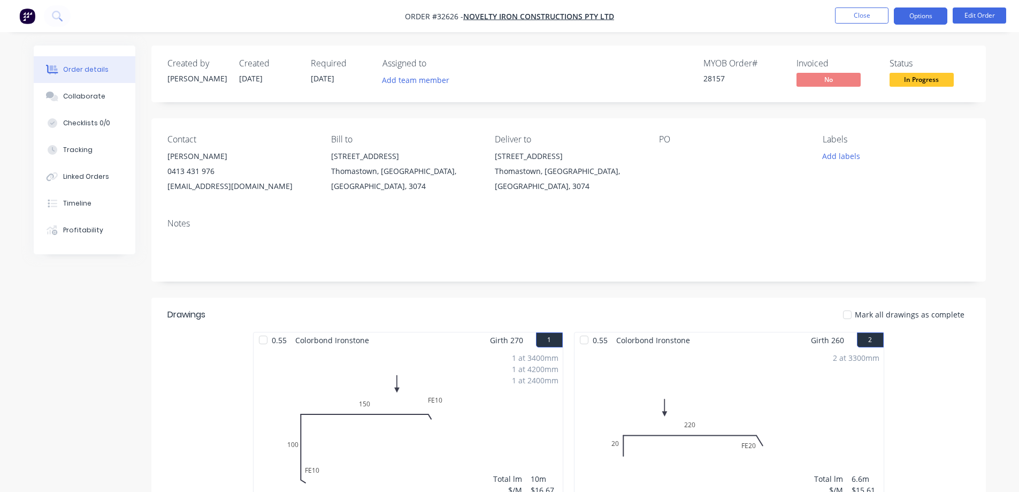
click at [904, 20] on button "Options" at bounding box center [920, 15] width 53 height 17
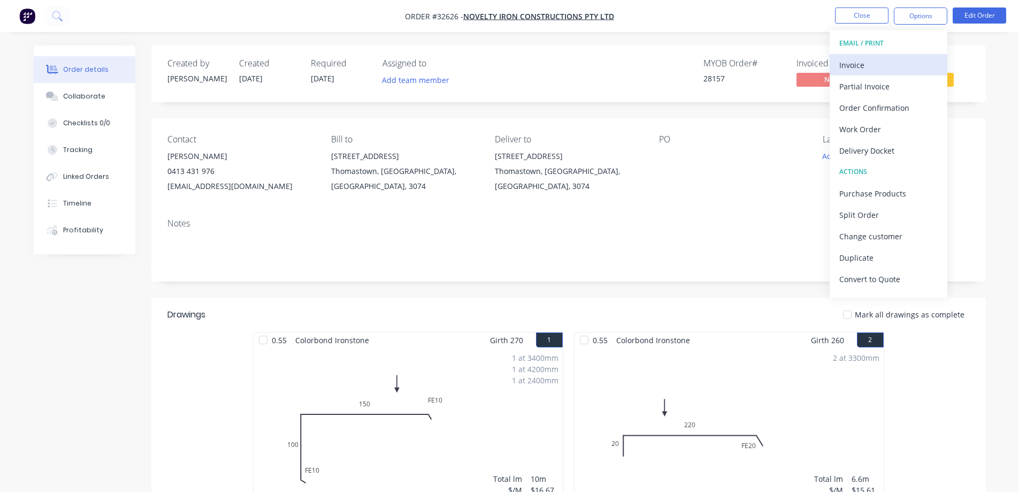
click at [880, 66] on div "Invoice" at bounding box center [888, 65] width 98 height 16
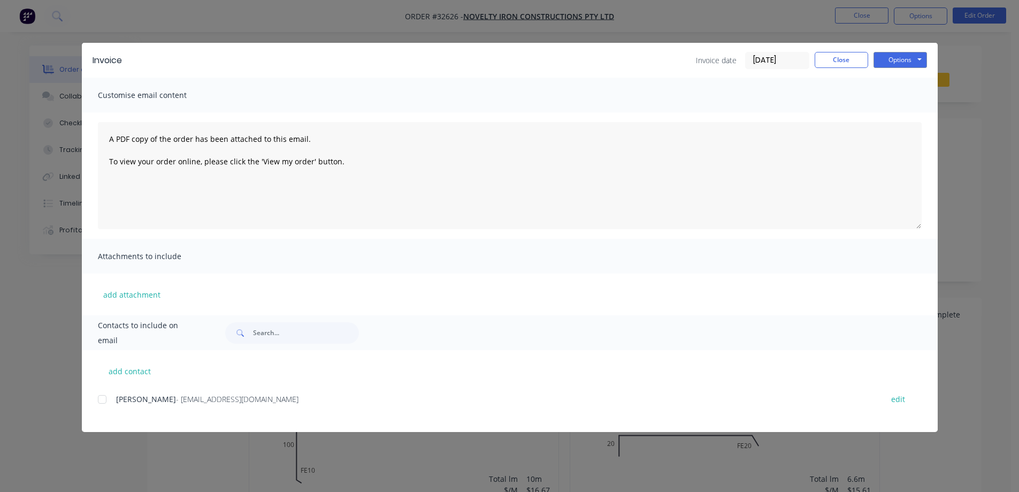
click at [103, 399] on div at bounding box center [101, 398] width 21 height 21
click at [908, 59] on button "Options" at bounding box center [900, 60] width 53 height 16
click at [897, 116] on button "Email" at bounding box center [908, 114] width 68 height 18
click at [847, 60] on button "Close" at bounding box center [841, 60] width 53 height 16
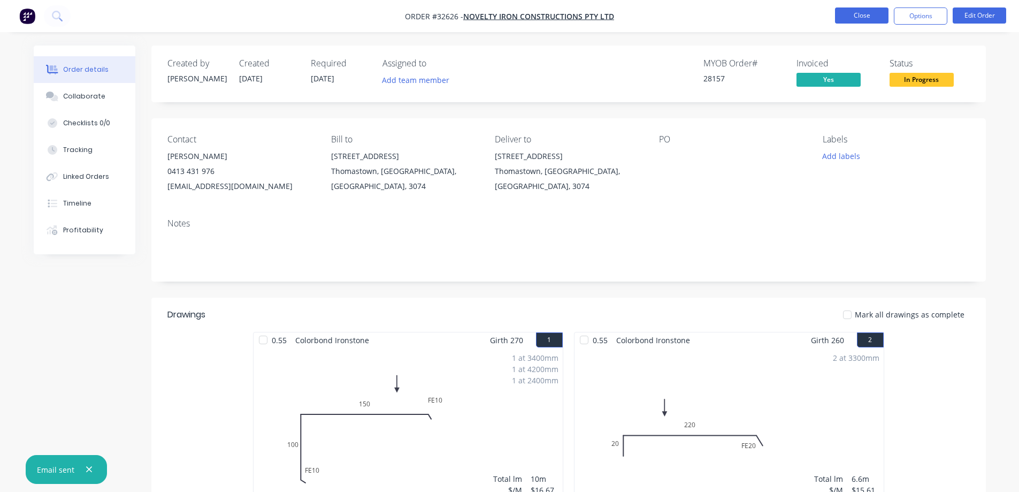
click at [874, 15] on button "Close" at bounding box center [861, 15] width 53 height 16
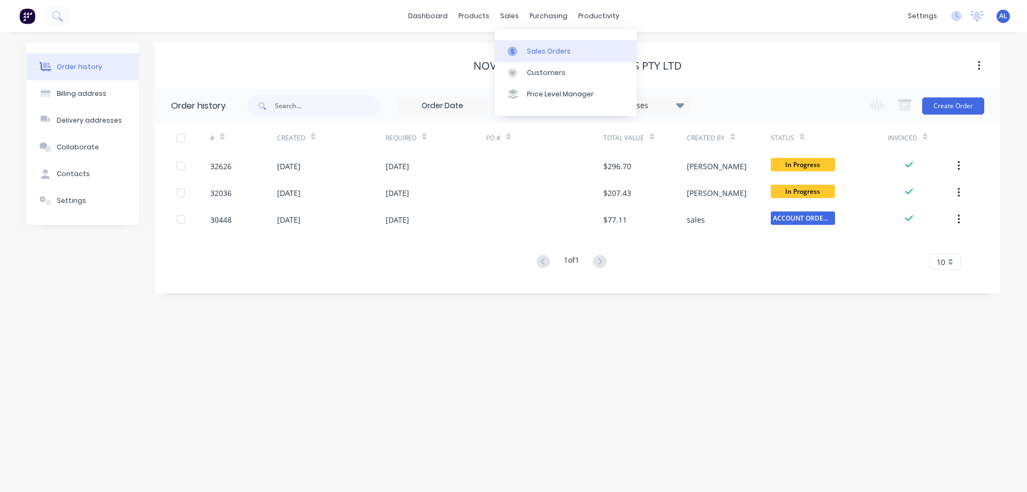
click at [541, 48] on div "Sales Orders" at bounding box center [549, 52] width 44 height 10
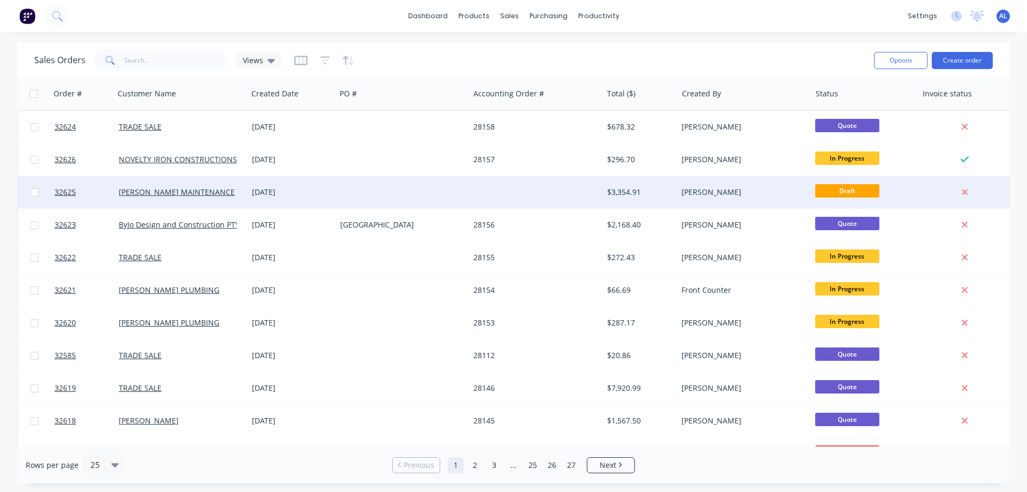
click at [452, 196] on div at bounding box center [402, 192] width 133 height 32
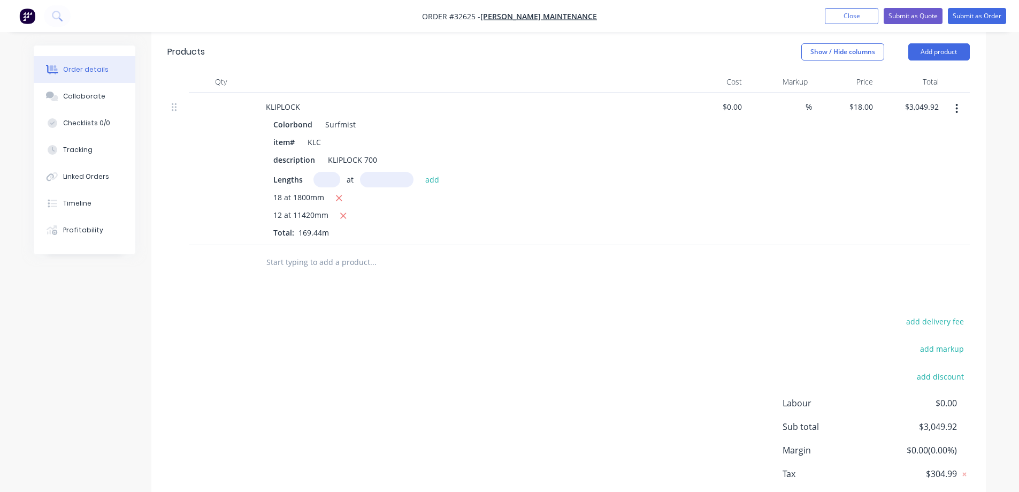
scroll to position [321, 0]
click at [313, 251] on input "text" at bounding box center [373, 261] width 214 height 21
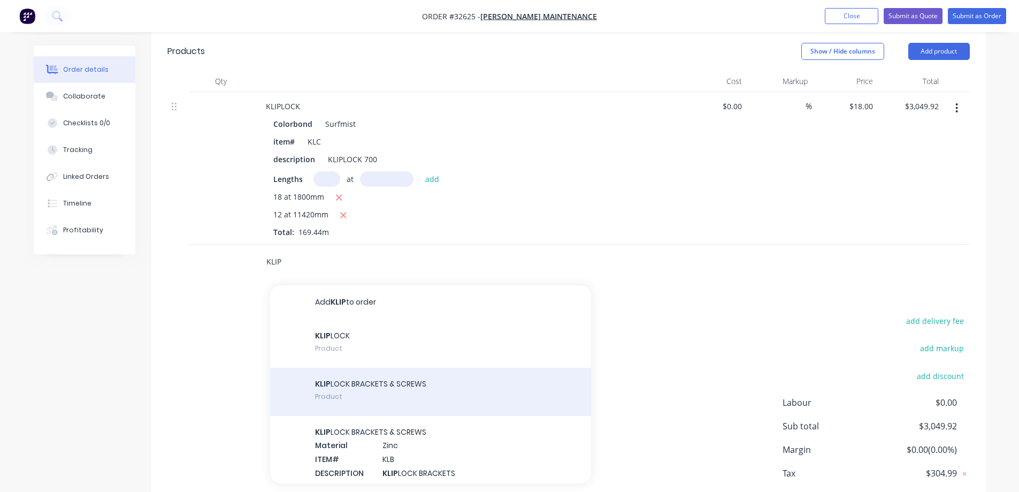
type input "KLIP"
click at [433, 378] on div "KLIP LOCK BRACKETS & SCREWS Product" at bounding box center [430, 391] width 321 height 48
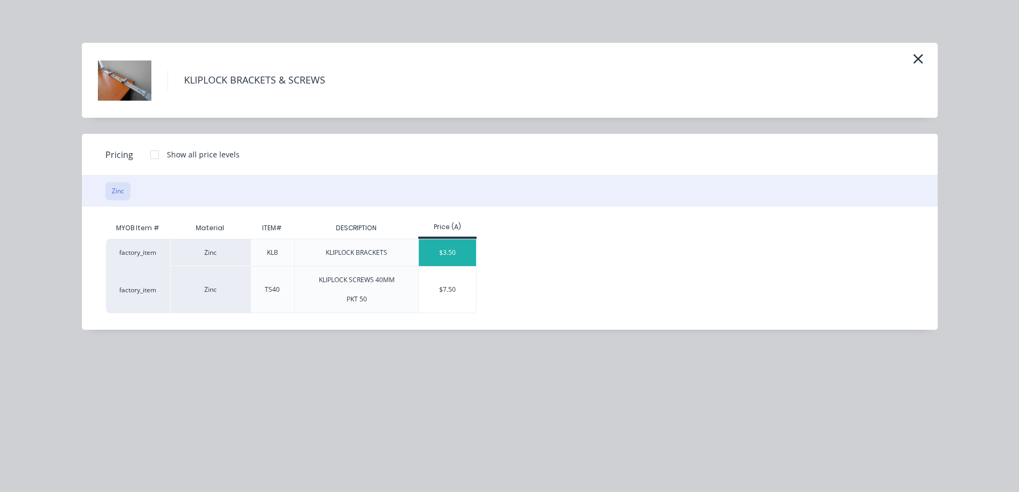
click at [453, 255] on div "$3.50" at bounding box center [447, 252] width 57 height 27
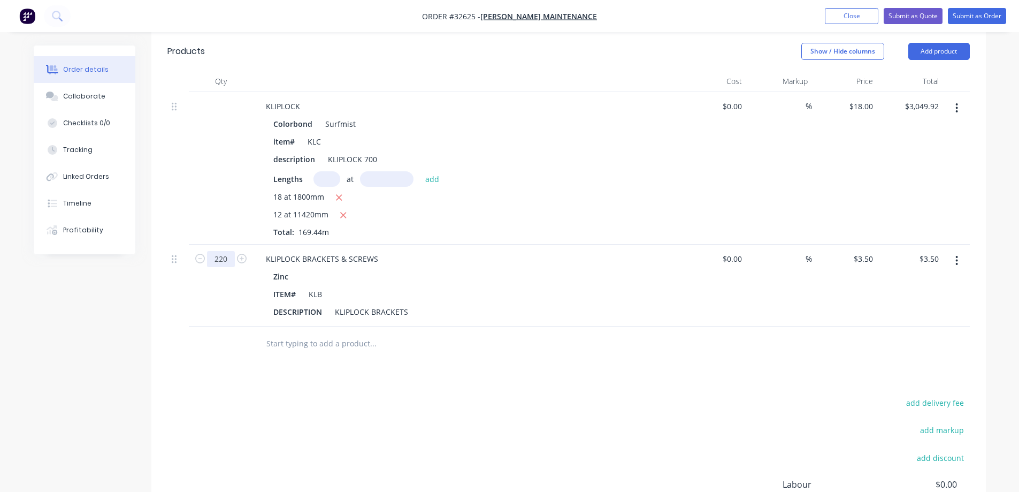
type input "220"
type input "$770.00"
click at [311, 404] on div "add delivery fee add markup add discount Labour $0.00 Sub total $3,053.42 Margi…" at bounding box center [568, 498] width 802 height 206
click at [299, 333] on input "text" at bounding box center [373, 343] width 214 height 21
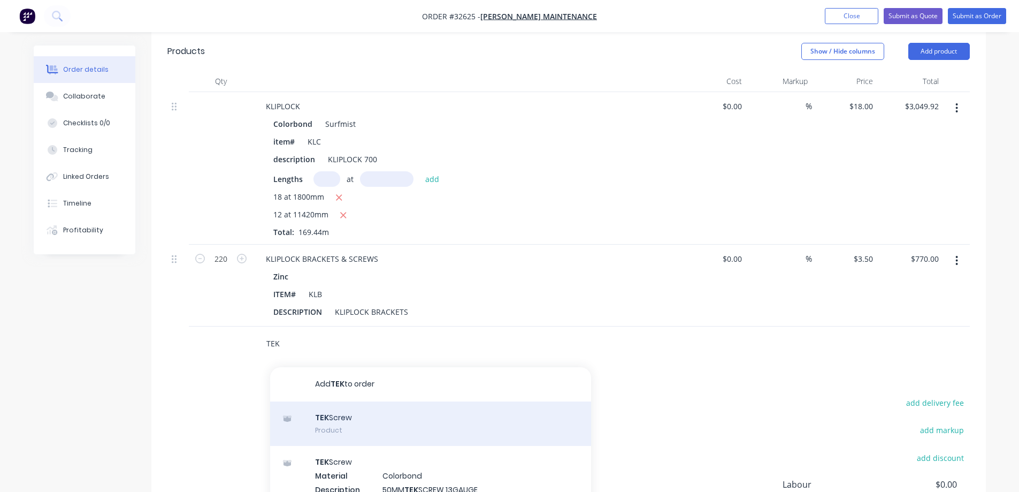
type input "TEK"
click at [434, 403] on div "TEK Screw Product" at bounding box center [430, 423] width 321 height 45
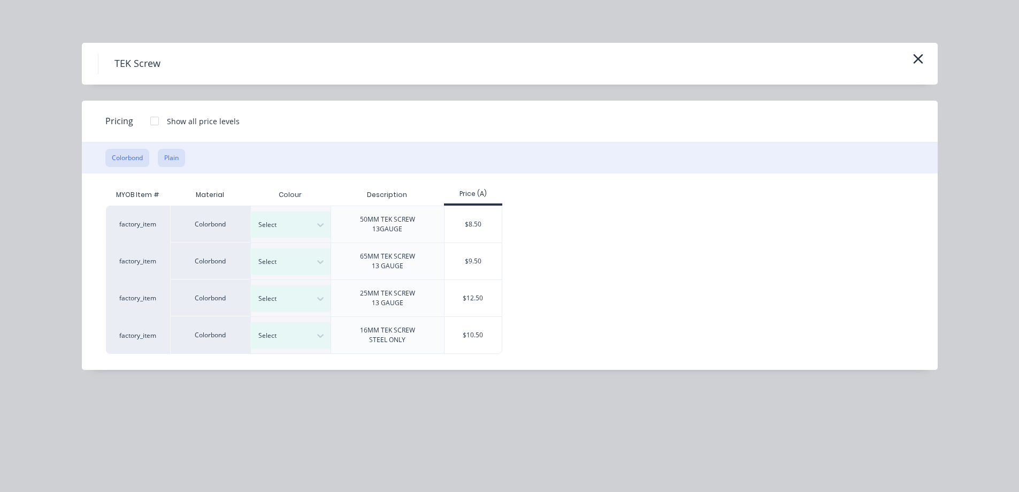
click at [174, 151] on button "Plain" at bounding box center [171, 158] width 27 height 18
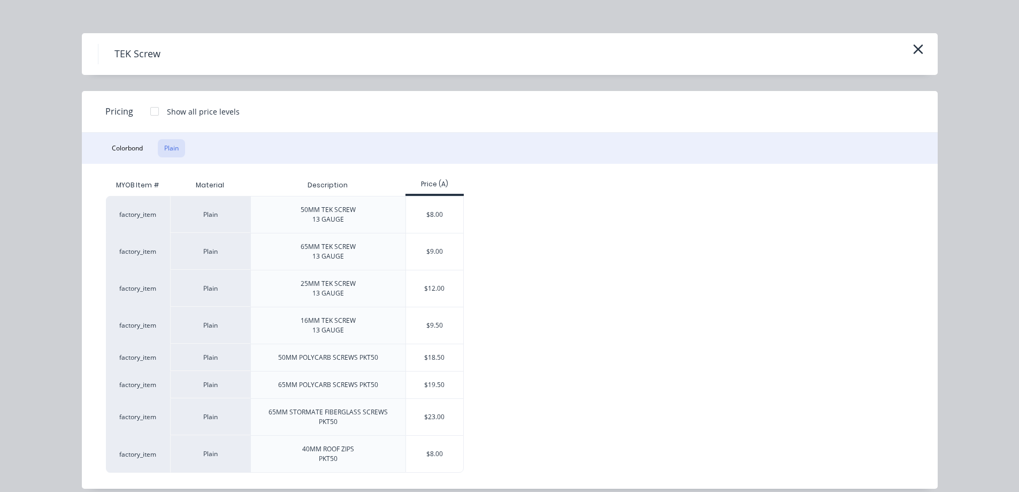
scroll to position [12, 0]
click at [425, 450] on div "$8.00" at bounding box center [434, 451] width 57 height 36
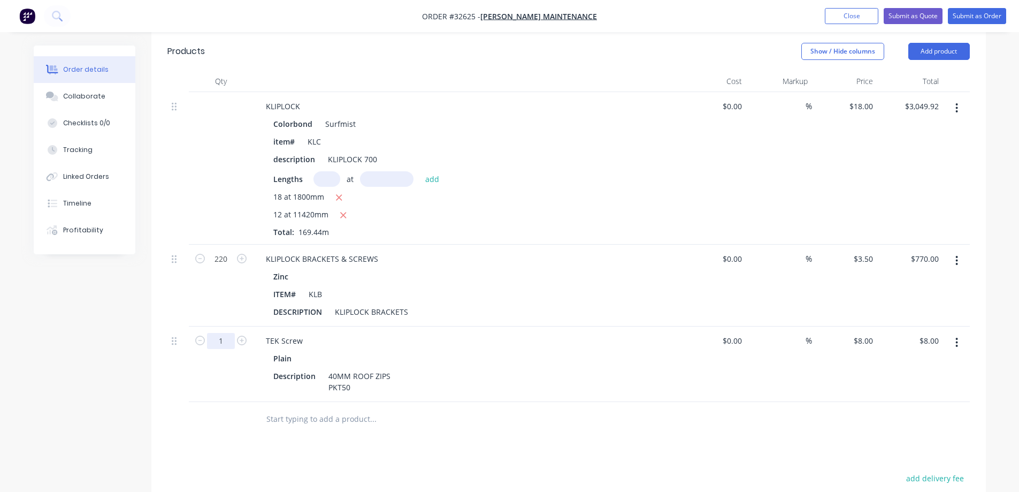
drag, startPoint x: 232, startPoint y: 322, endPoint x: 232, endPoint y: 332, distance: 9.6
click at [232, 333] on input "1" at bounding box center [221, 341] width 28 height 16
type input "40"
type input "$320.00"
click at [309, 408] on input "text" at bounding box center [373, 418] width 214 height 21
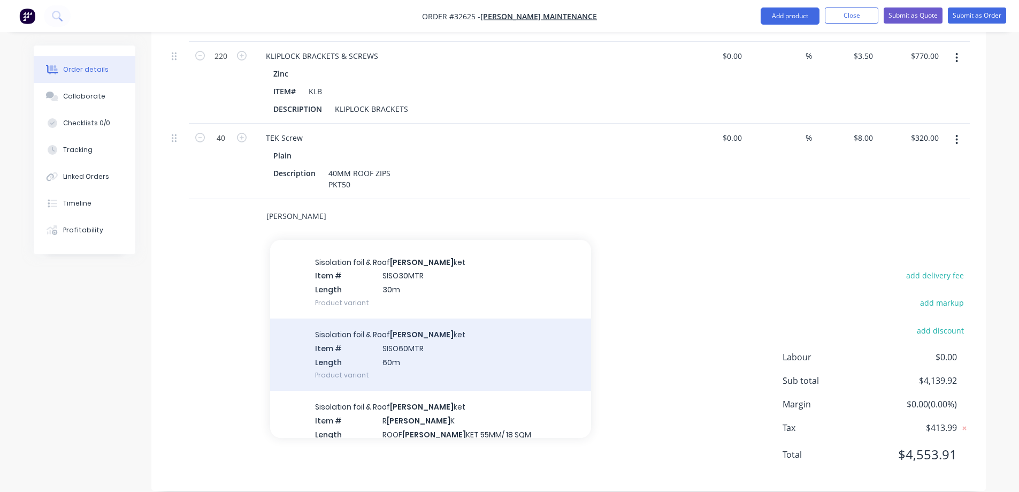
scroll to position [53, 0]
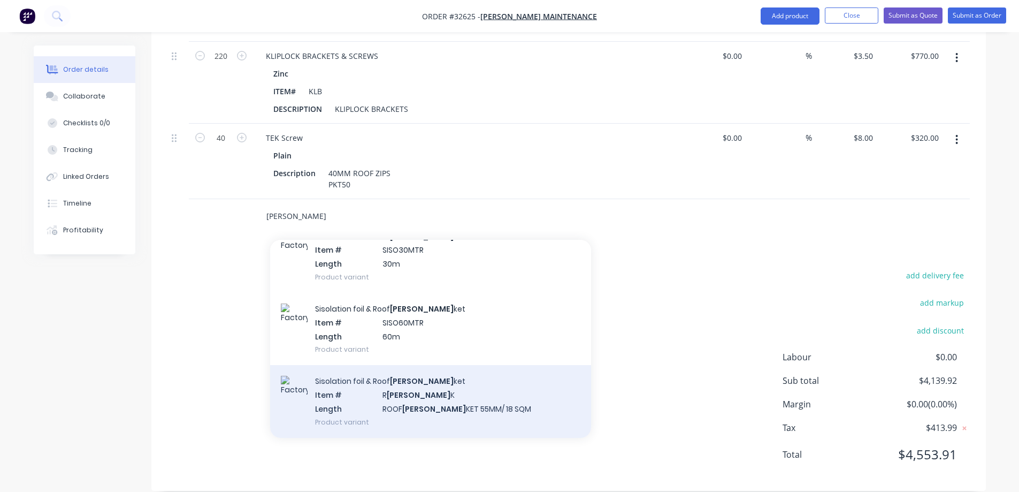
type input "[PERSON_NAME]"
click at [462, 392] on div "Sisolation foil & Roof [PERSON_NAME] Item # R [PERSON_NAME] K Length ROOF [PERS…" at bounding box center [430, 401] width 321 height 72
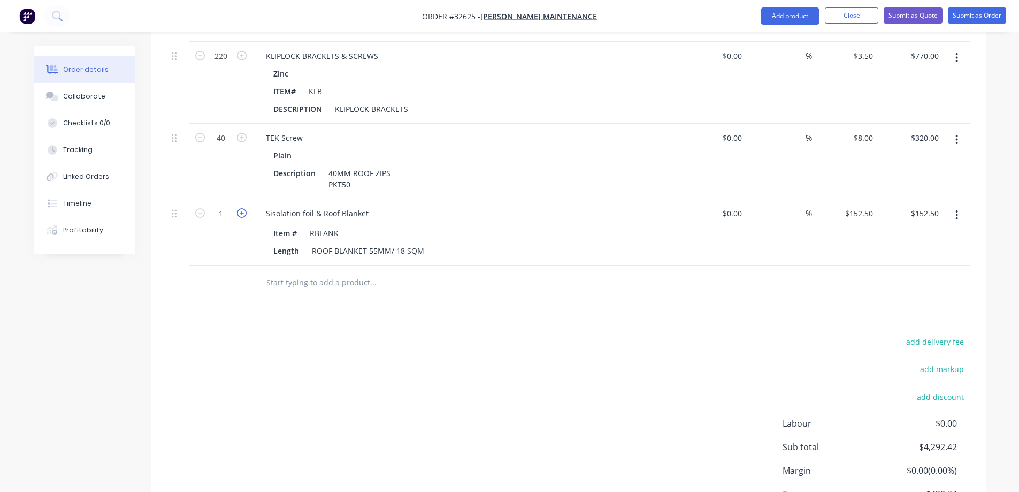
click at [242, 208] on icon "button" at bounding box center [242, 213] width 10 height 10
type input "2"
type input "$305.00"
click at [242, 208] on icon "button" at bounding box center [242, 213] width 10 height 10
type input "3"
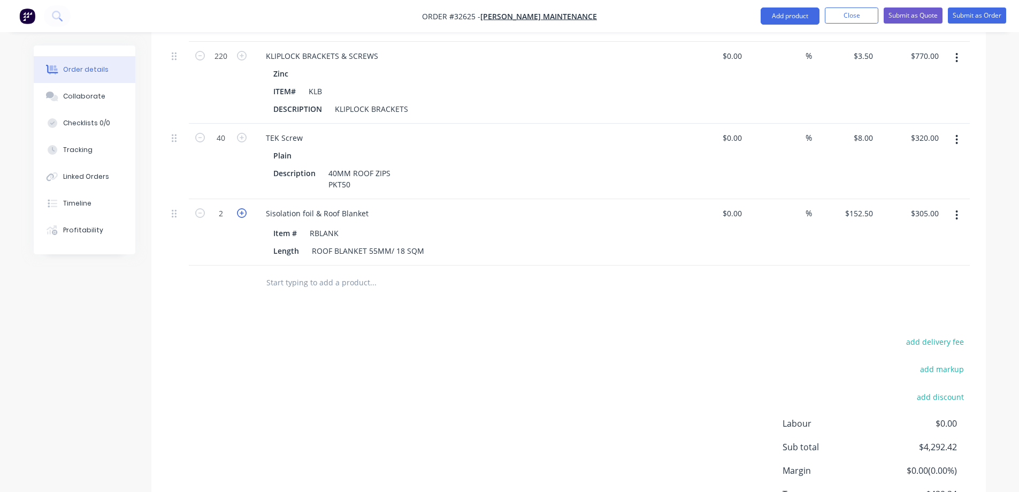
type input "$457.50"
click at [242, 208] on icon "button" at bounding box center [242, 213] width 10 height 10
type input "4"
type input "$610.00"
click at [242, 208] on icon "button" at bounding box center [242, 213] width 10 height 10
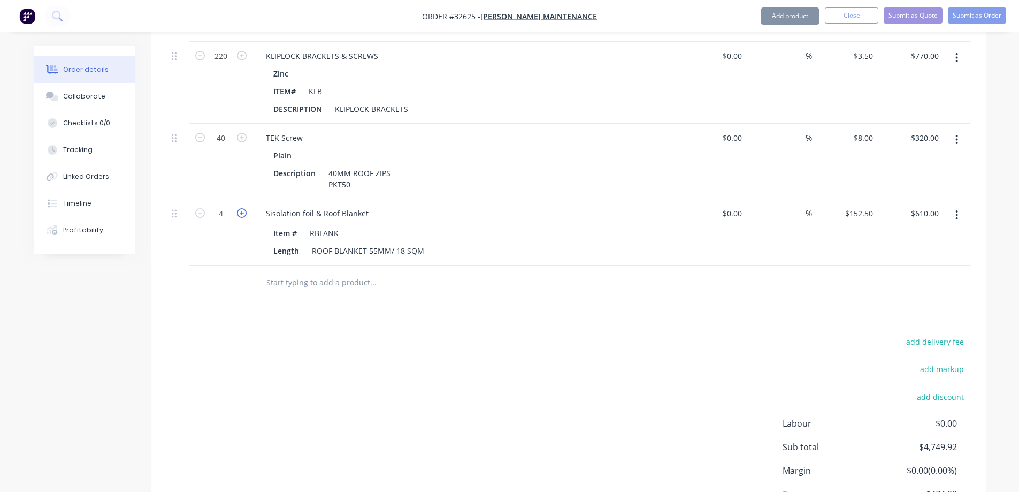
type input "5"
type input "$762.50"
click at [242, 208] on icon "button" at bounding box center [242, 213] width 10 height 10
type input "6"
type input "$915.00"
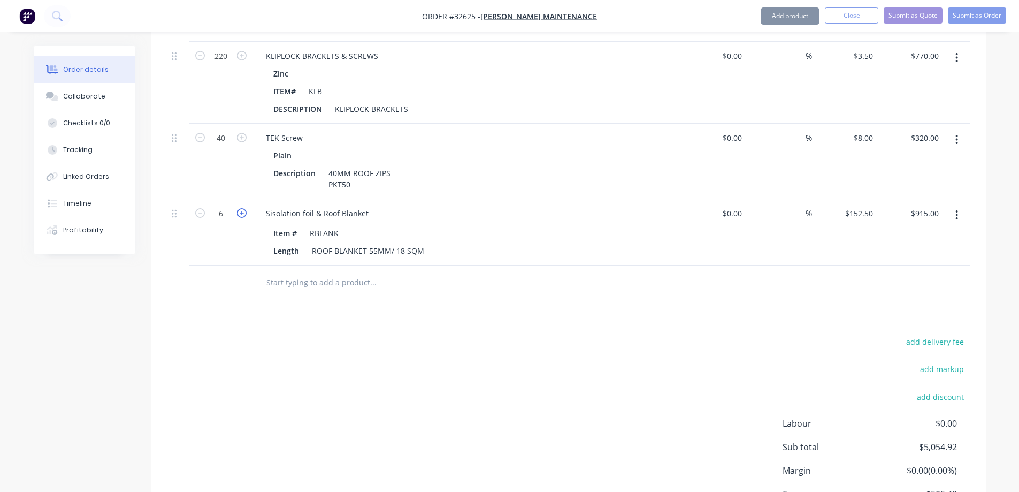
click at [242, 208] on icon "button" at bounding box center [242, 213] width 10 height 10
type input "7"
type input "$1,067.50"
click at [242, 208] on icon "button" at bounding box center [242, 213] width 10 height 10
type input "8"
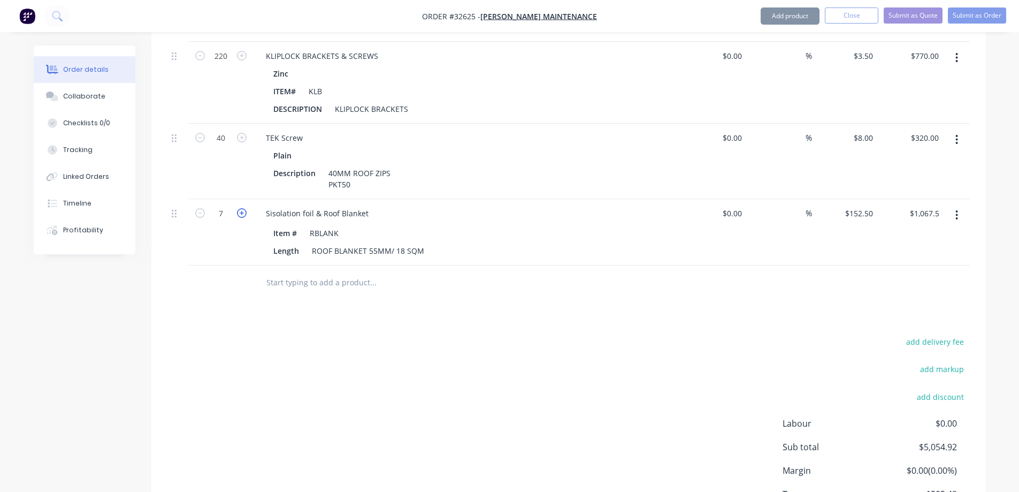
type input "$1,220.00"
click at [241, 208] on icon "button" at bounding box center [242, 213] width 10 height 10
type input "9"
type input "$1,372.50"
click at [197, 208] on icon "button" at bounding box center [200, 213] width 10 height 10
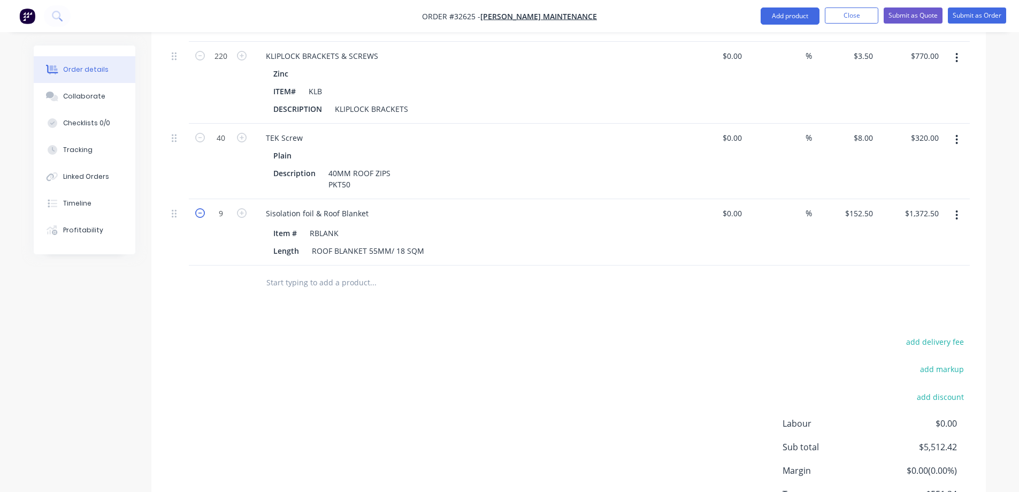
type input "8"
type input "$1,220.00"
drag, startPoint x: 335, startPoint y: 266, endPoint x: 367, endPoint y: 396, distance: 133.8
click at [335, 272] on input "text" at bounding box center [373, 282] width 214 height 21
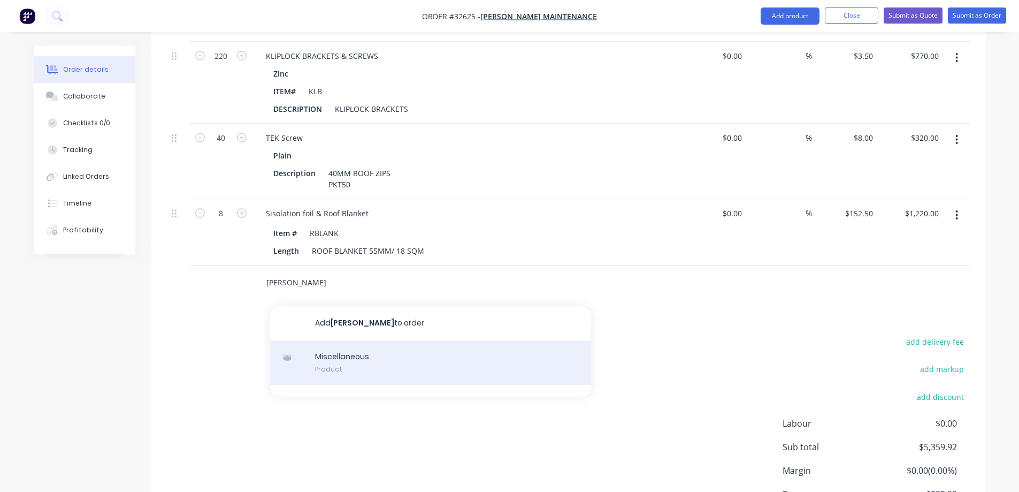
type input "[PERSON_NAME]"
click at [476, 353] on div "Miscellaneous Product" at bounding box center [430, 362] width 321 height 45
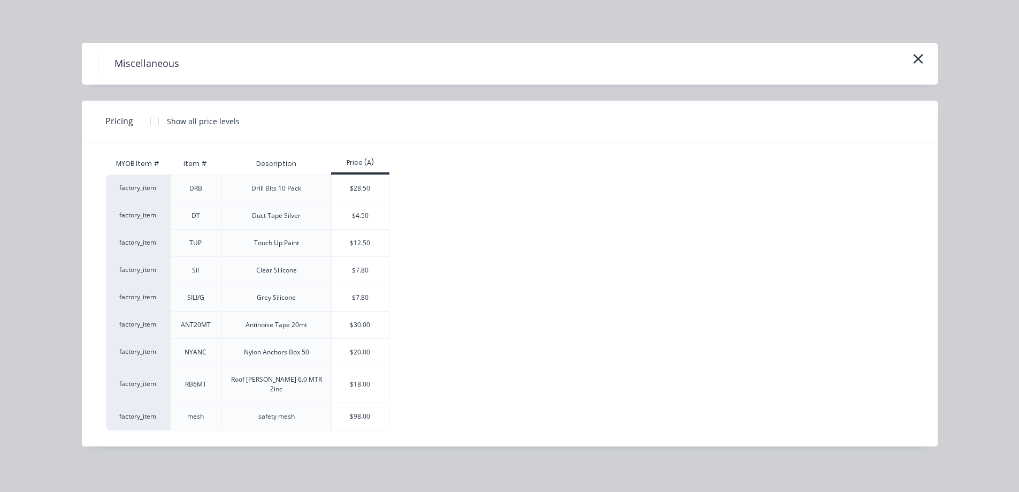
click at [366, 380] on div "$18.00" at bounding box center [360, 384] width 57 height 36
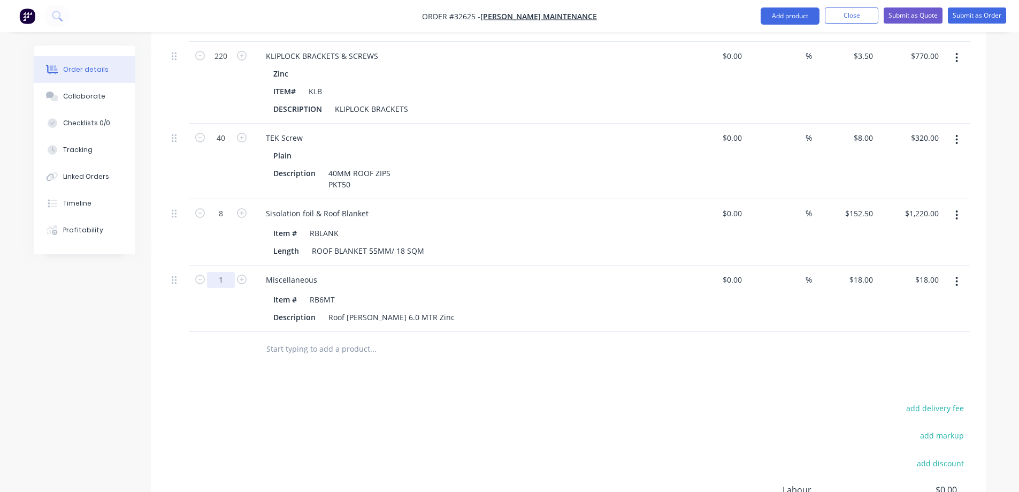
click at [231, 272] on input "1" at bounding box center [221, 280] width 28 height 16
type input "28"
type input "$504.00"
click at [342, 338] on input "text" at bounding box center [373, 348] width 214 height 21
click at [23, 17] on img "button" at bounding box center [27, 16] width 16 height 16
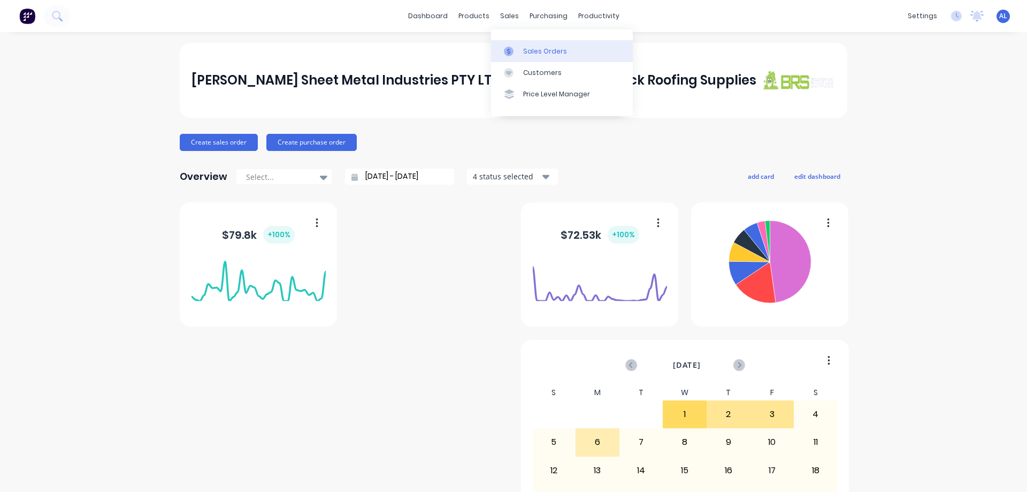
click at [534, 50] on div "Sales Orders" at bounding box center [545, 52] width 44 height 10
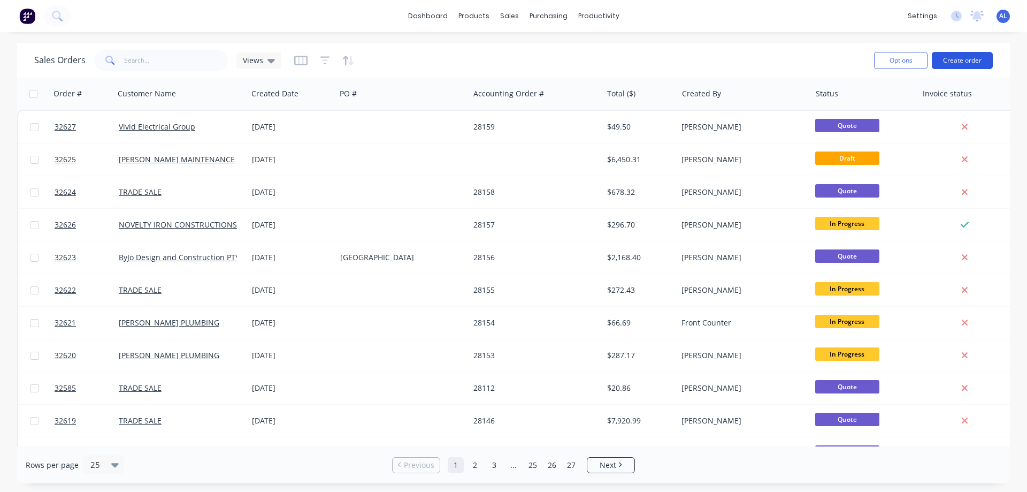
click at [949, 60] on button "Create order" at bounding box center [962, 60] width 61 height 17
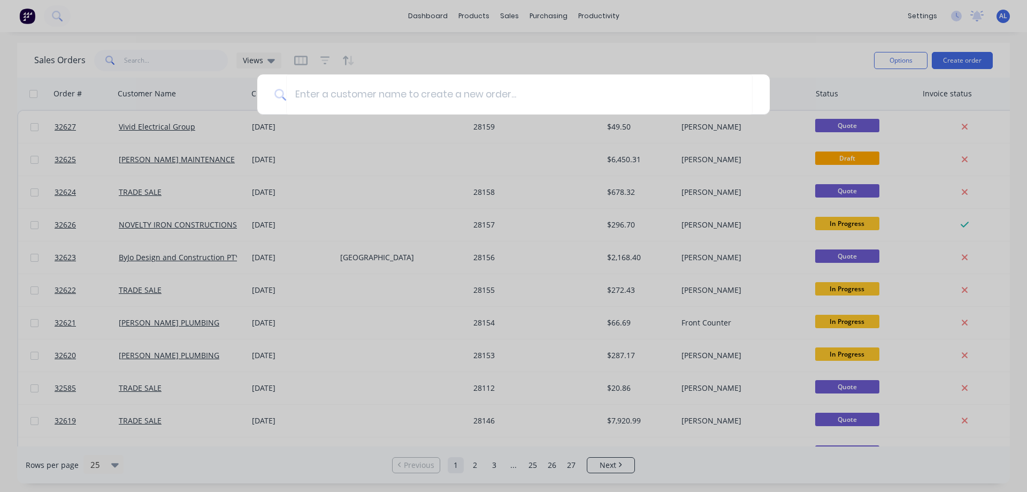
click at [26, 13] on div at bounding box center [513, 246] width 1027 height 492
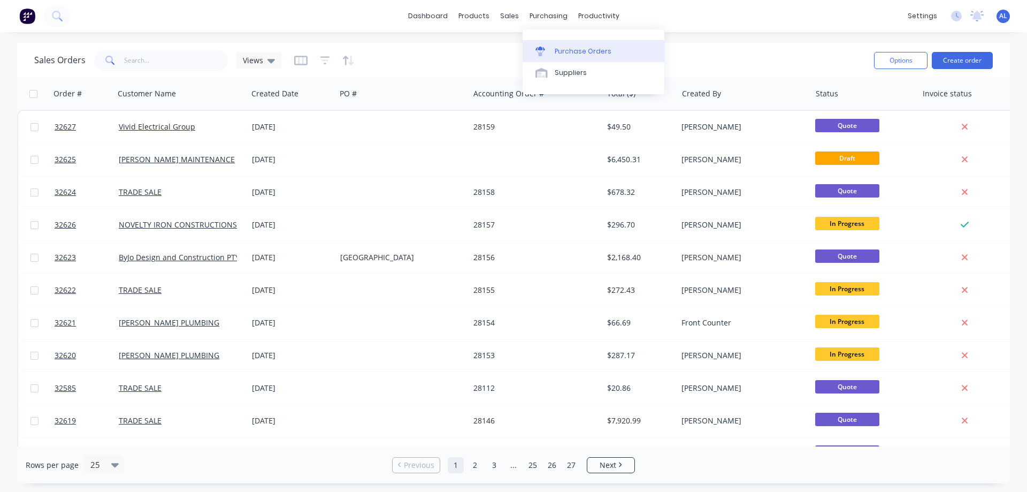
click at [575, 51] on div "Purchase Orders" at bounding box center [583, 52] width 57 height 10
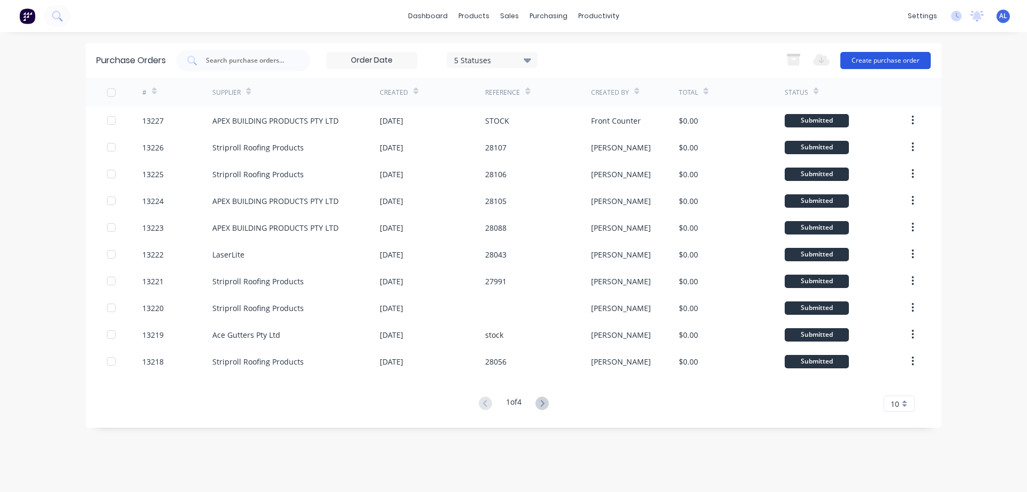
click at [865, 64] on button "Create purchase order" at bounding box center [885, 60] width 90 height 17
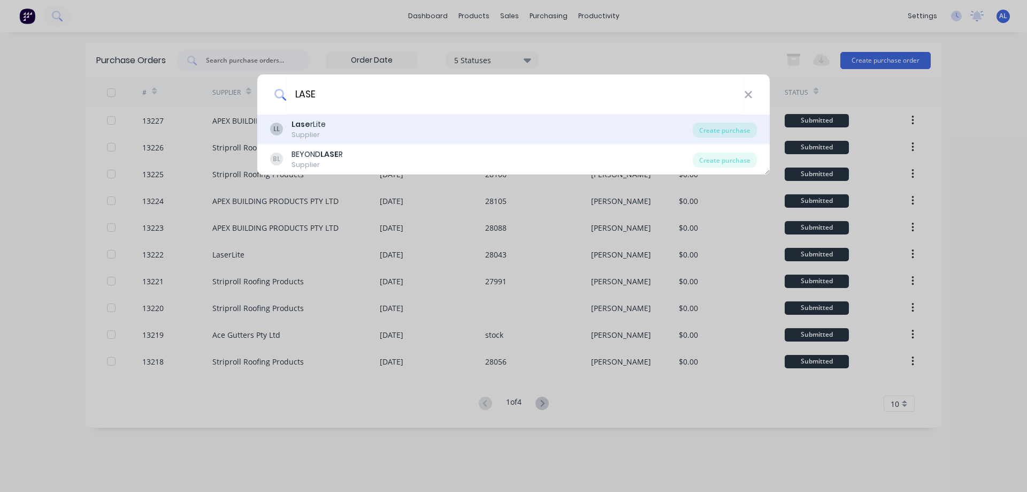
type input "LASE"
click at [362, 129] on div "LL Lase rLite Supplier" at bounding box center [481, 129] width 423 height 21
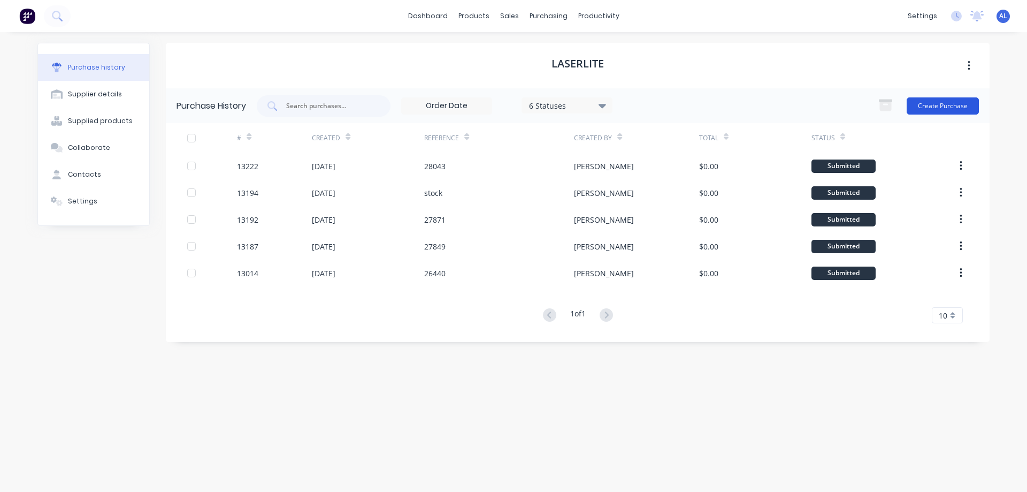
click at [958, 106] on button "Create Purchase" at bounding box center [943, 105] width 72 height 17
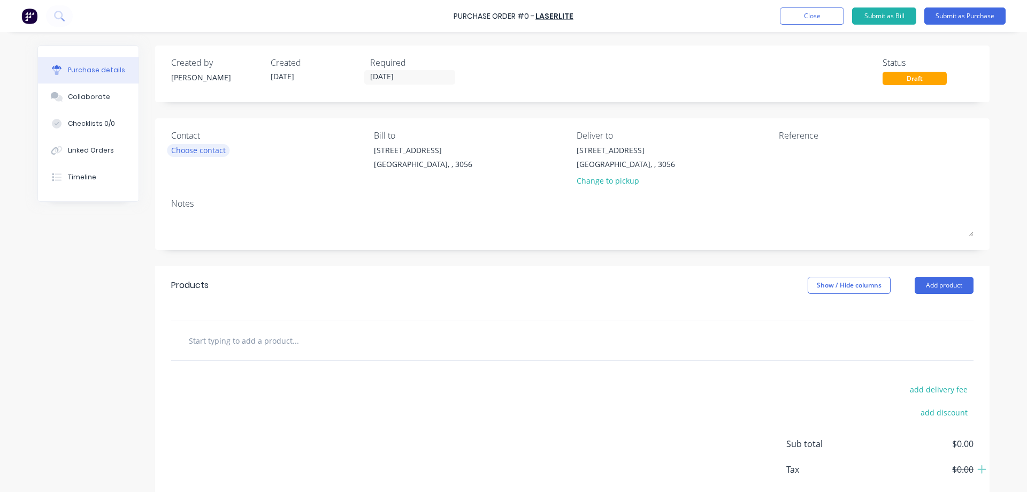
click at [212, 152] on div "Choose contact" at bounding box center [198, 149] width 55 height 11
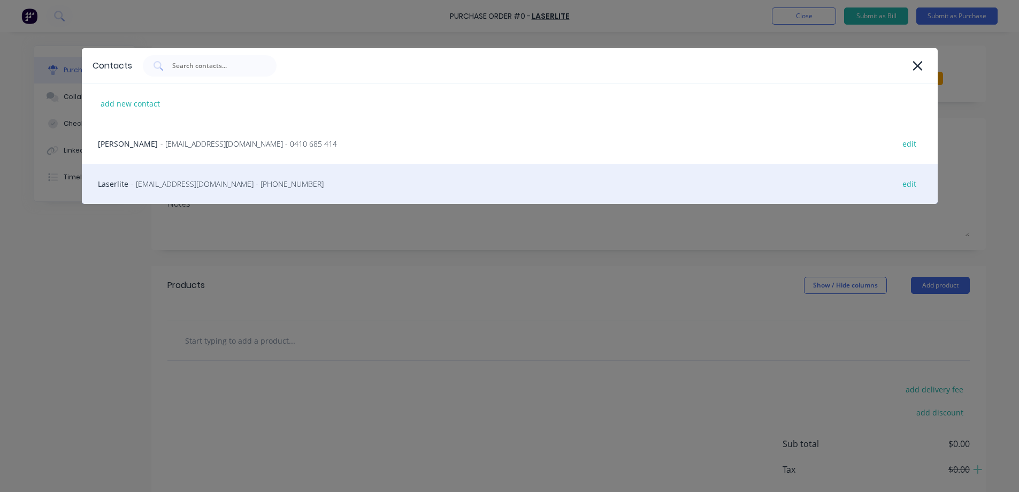
click at [162, 185] on span "- [EMAIL_ADDRESS][DOMAIN_NAME] - [PHONE_NUMBER]" at bounding box center [227, 183] width 193 height 11
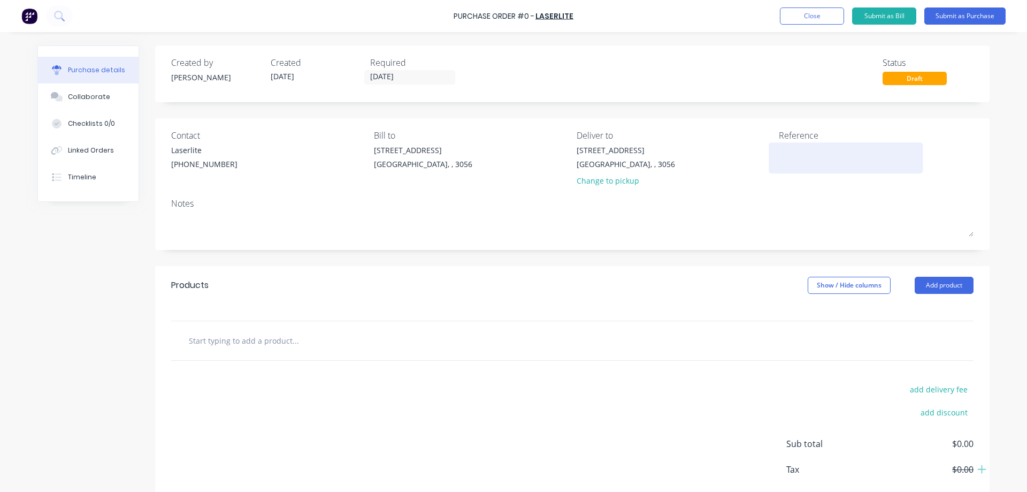
click at [805, 157] on textarea at bounding box center [846, 156] width 134 height 24
type textarea "STOCK"
click at [241, 340] on input "text" at bounding box center [295, 340] width 214 height 21
type input "C"
click at [952, 289] on button "Add product" at bounding box center [944, 285] width 59 height 17
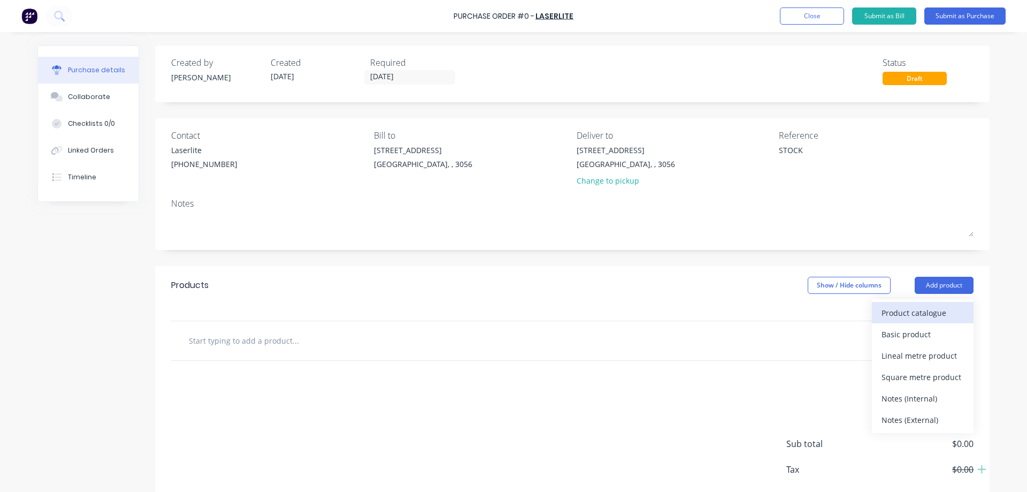
click at [918, 312] on div "Product catalogue" at bounding box center [923, 313] width 82 height 16
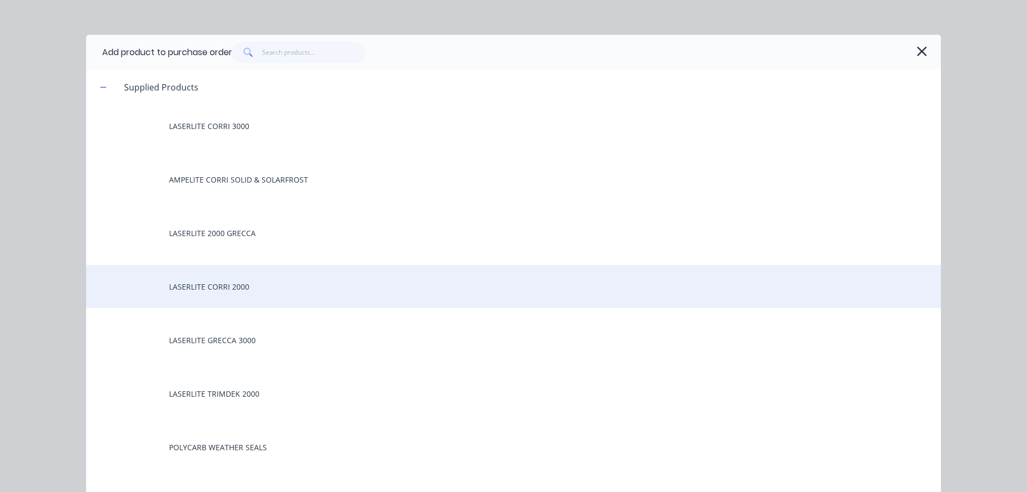
click at [232, 289] on div "LASERLITE CORRI 2000" at bounding box center [513, 286] width 855 height 43
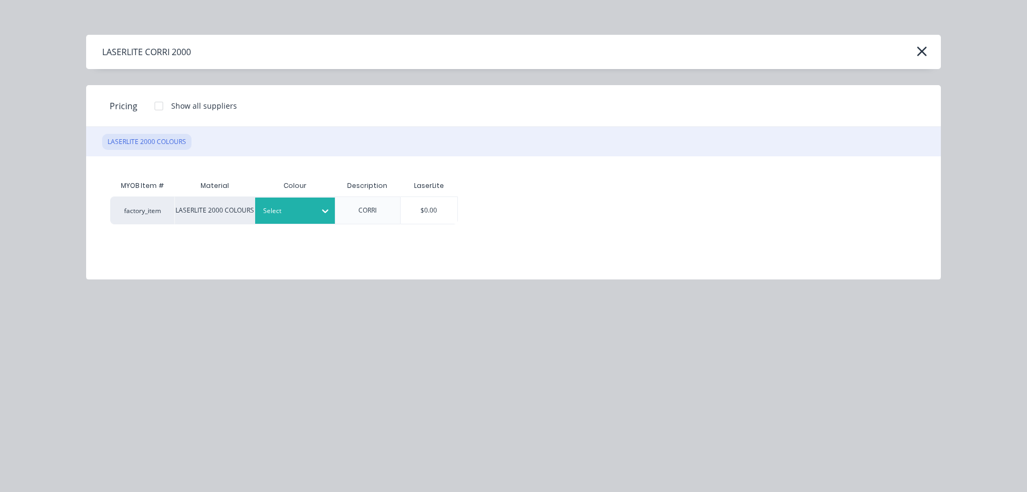
click at [321, 217] on div at bounding box center [325, 210] width 19 height 17
click at [431, 208] on div "$0.00" at bounding box center [429, 210] width 57 height 27
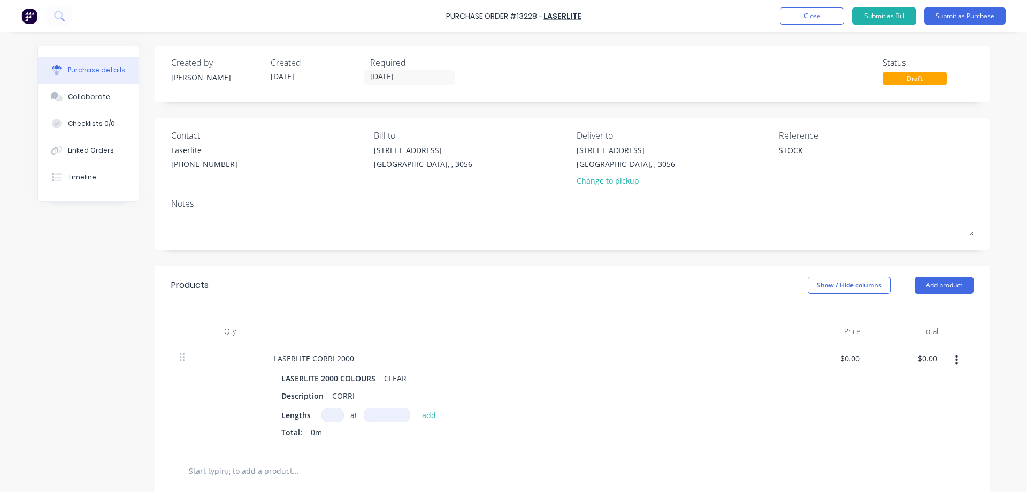
drag, startPoint x: 332, startPoint y: 412, endPoint x: 519, endPoint y: 323, distance: 207.4
click at [341, 402] on div "LASERLITE 2000 COLOURS CLEAR Description CORRI Lengths at add Total: 0m" at bounding box center [524, 406] width 518 height 72
type input "2"
type input "1500"
click at [960, 14] on button "Submit as Purchase" at bounding box center [964, 15] width 81 height 17
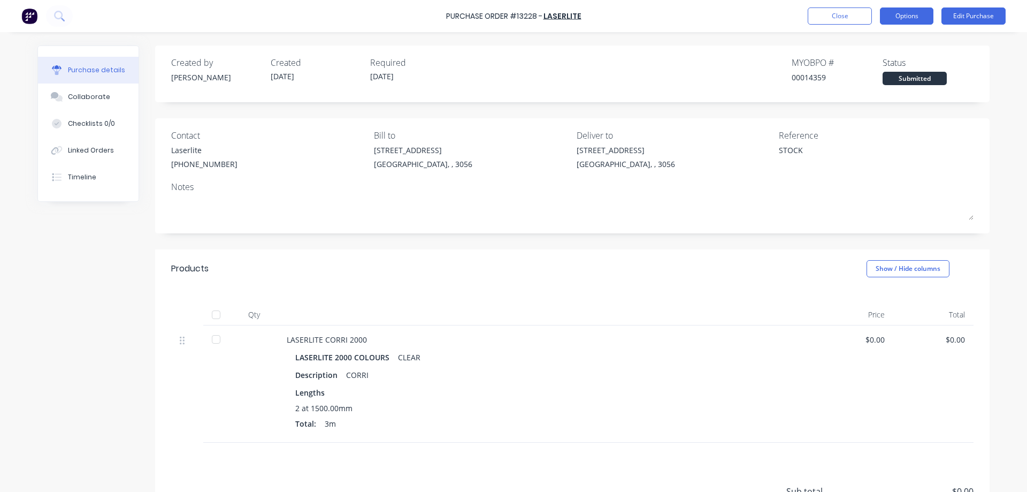
click at [900, 15] on button "Options" at bounding box center [906, 15] width 53 height 17
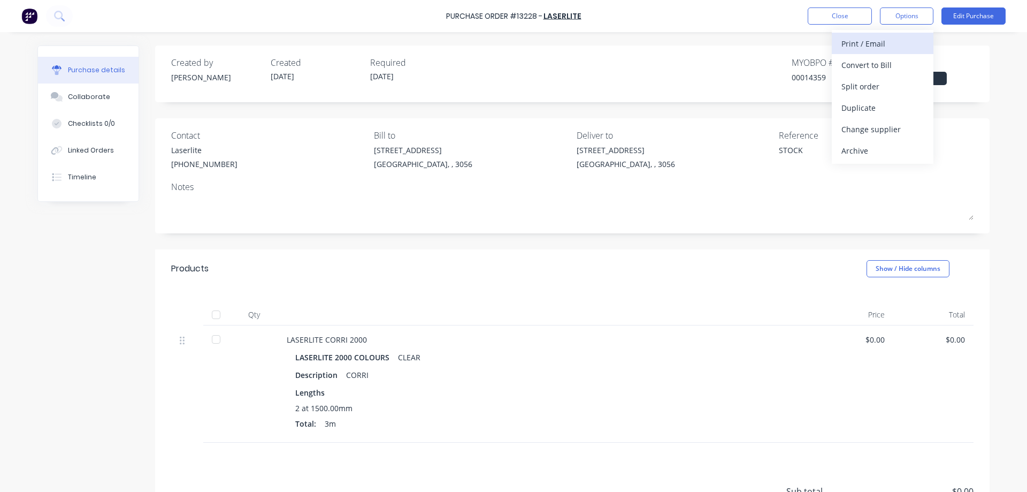
click at [885, 43] on div "Print / Email" at bounding box center [882, 44] width 82 height 16
click at [870, 89] on div "Without pricing" at bounding box center [882, 87] width 82 height 16
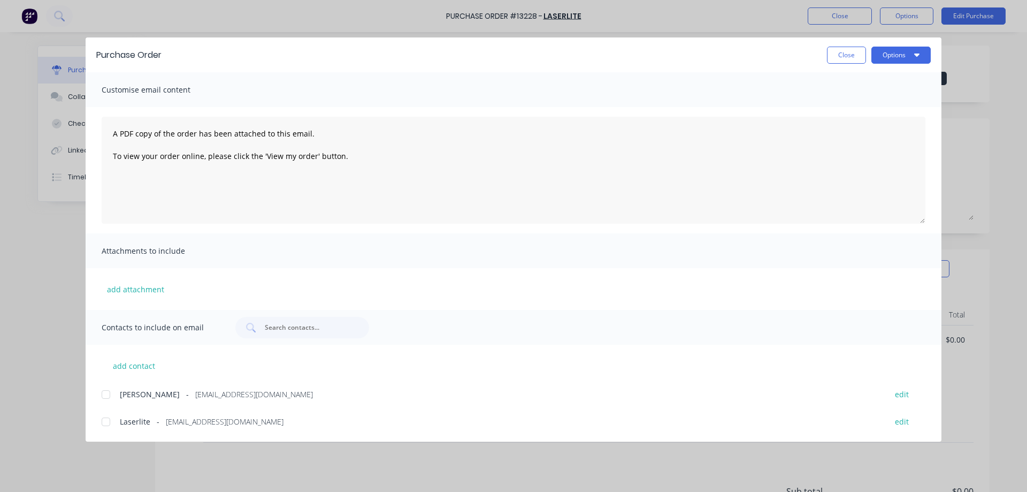
click at [102, 423] on div at bounding box center [105, 421] width 21 height 21
click at [898, 59] on button "Options" at bounding box center [900, 55] width 59 height 17
click at [878, 131] on div "Email" at bounding box center [880, 125] width 82 height 16
click at [844, 52] on button "Close" at bounding box center [846, 55] width 39 height 17
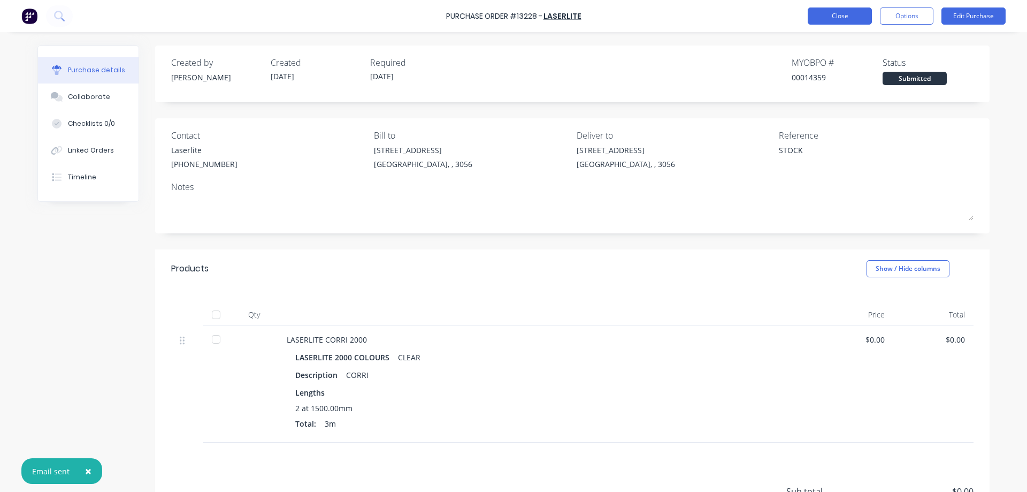
click at [848, 19] on button "Close" at bounding box center [840, 15] width 64 height 17
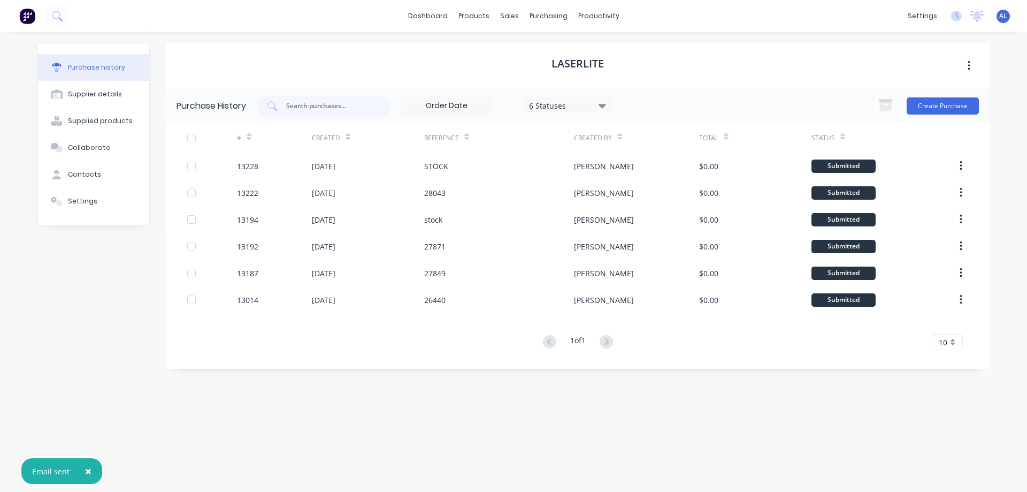
click at [28, 15] on img at bounding box center [27, 16] width 16 height 16
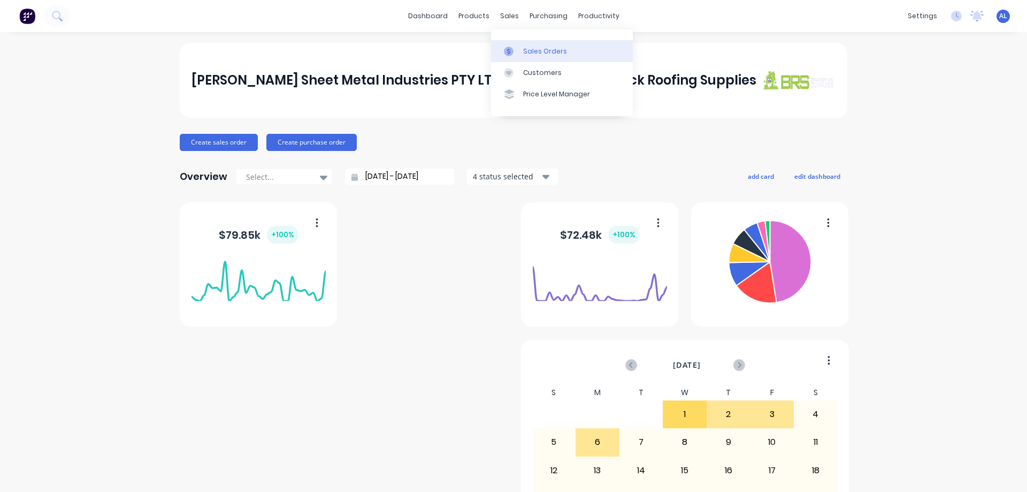
click at [550, 57] on link "Sales Orders" at bounding box center [562, 50] width 142 height 21
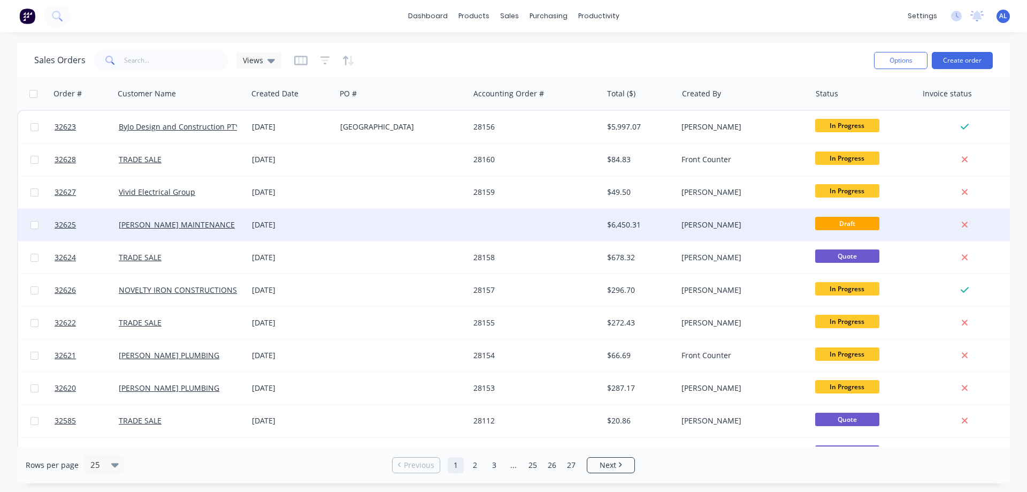
click at [389, 225] on div at bounding box center [402, 225] width 133 height 32
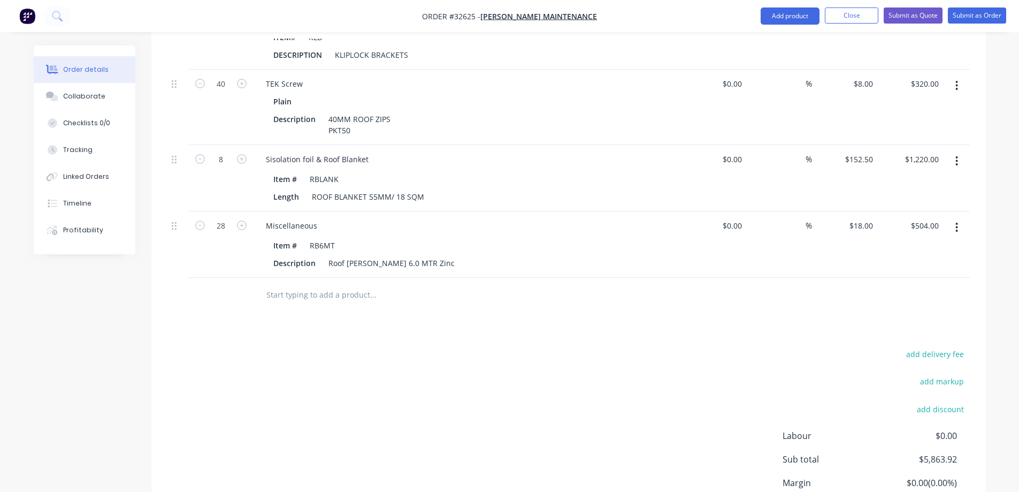
scroll to position [588, 0]
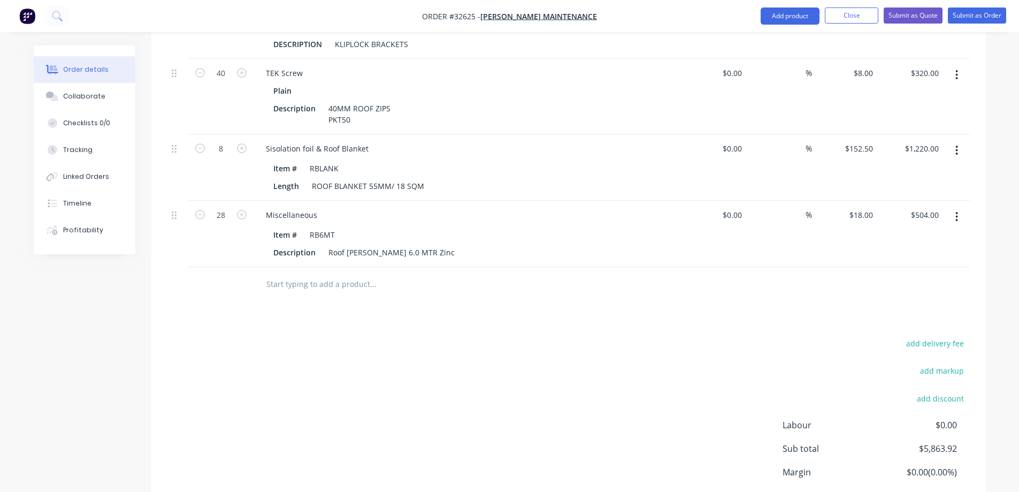
click at [330, 273] on input "text" at bounding box center [373, 283] width 214 height 21
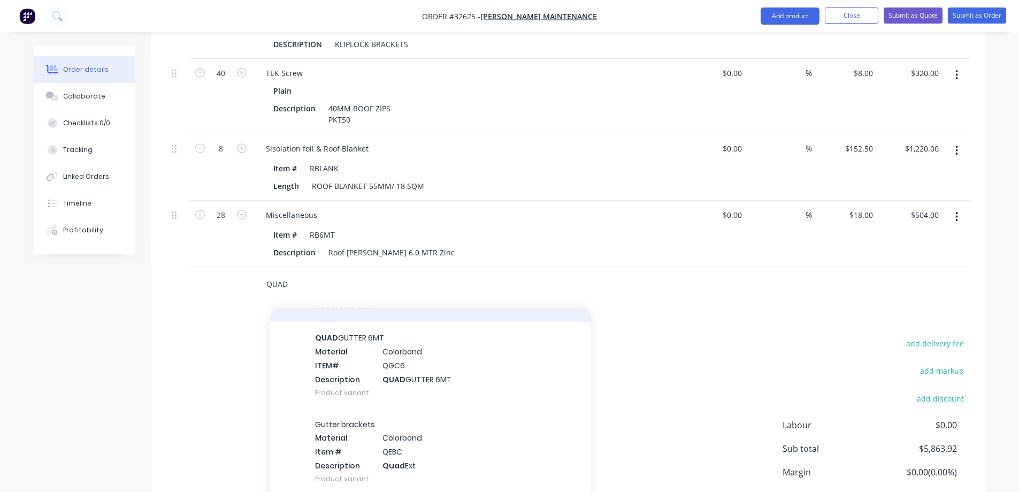
scroll to position [267, 0]
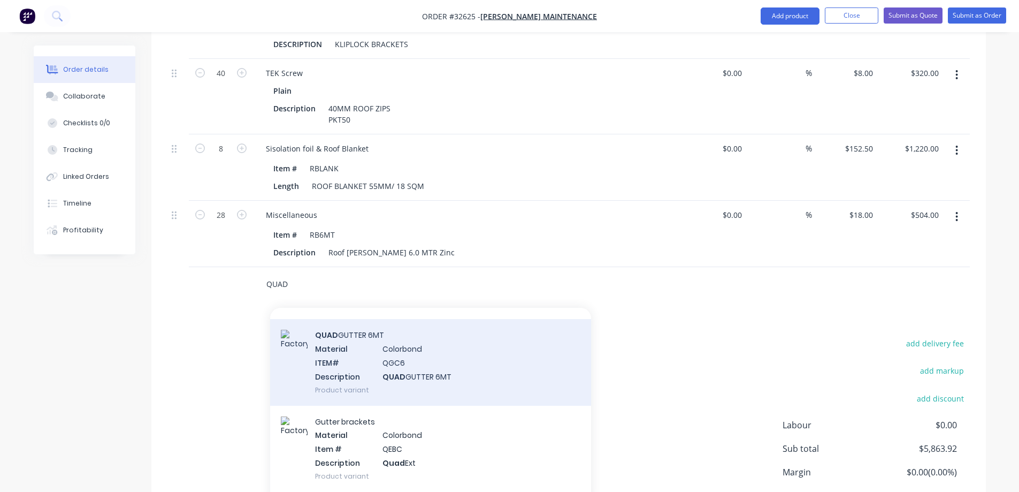
type input "QUAD"
click at [469, 367] on div "QUAD GUTTER 6MT Material Colorbond ITEM# QGC6 Description QUAD GUTTER 6MT Produ…" at bounding box center [430, 362] width 321 height 86
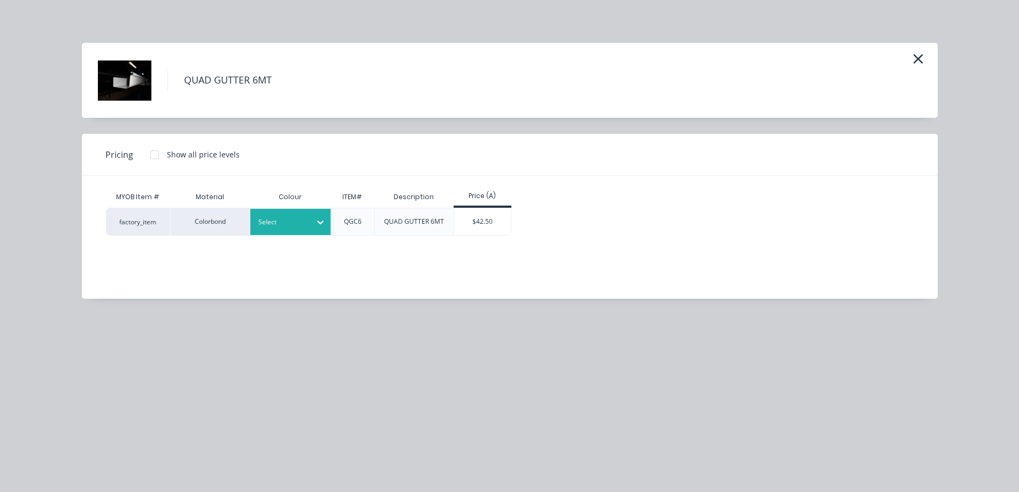
click at [319, 225] on icon at bounding box center [320, 222] width 11 height 11
click at [503, 227] on div "$42.50" at bounding box center [482, 221] width 57 height 27
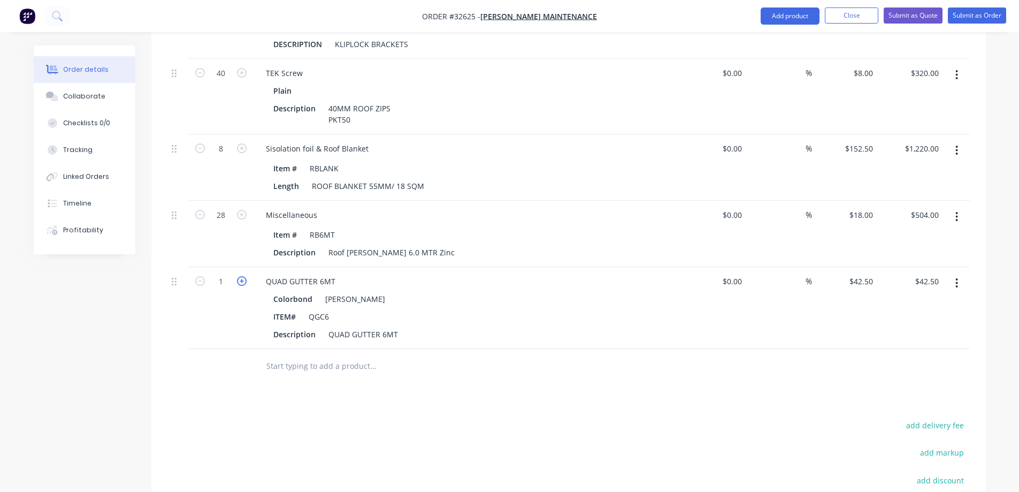
click at [243, 276] on icon "button" at bounding box center [242, 281] width 10 height 10
type input "2"
type input "$85.00"
click at [242, 276] on icon "button" at bounding box center [242, 281] width 10 height 10
type input "3"
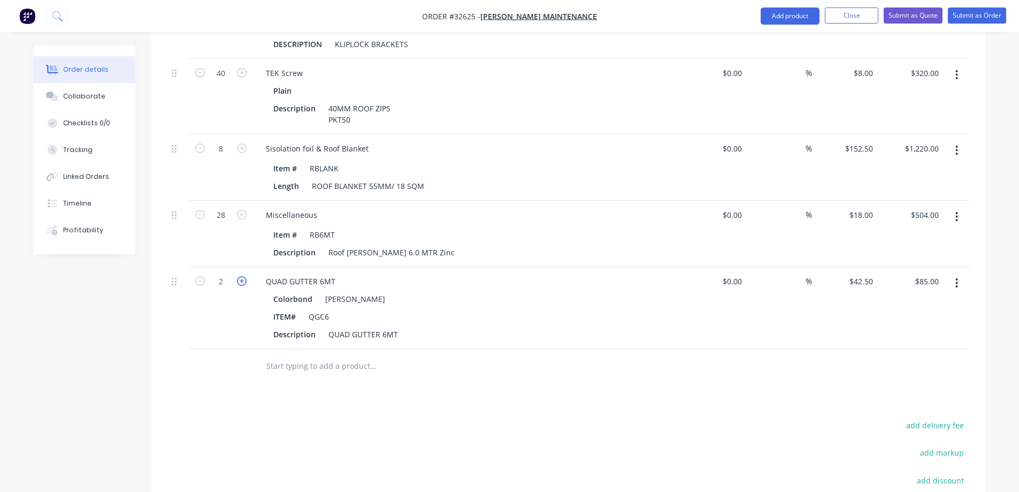
type input "$127.50"
click at [346, 355] on input "text" at bounding box center [373, 365] width 214 height 21
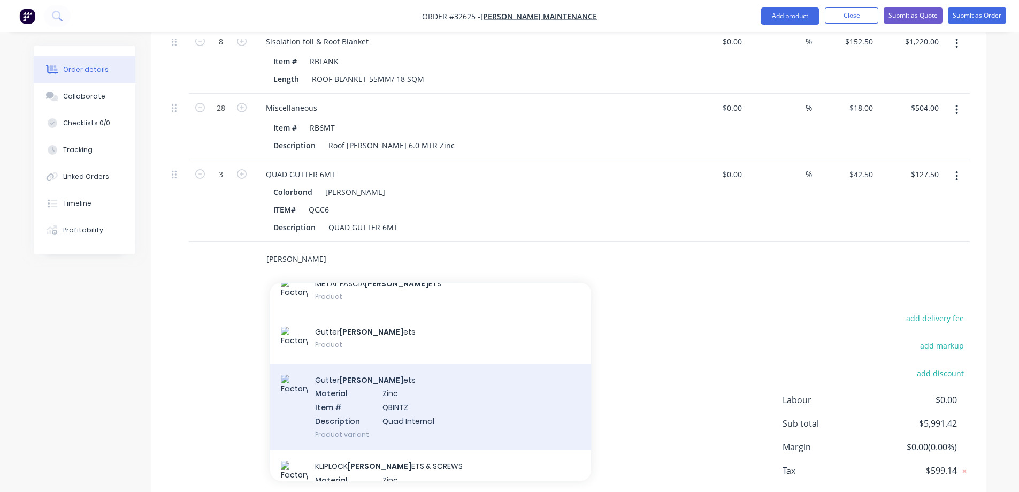
scroll to position [107, 0]
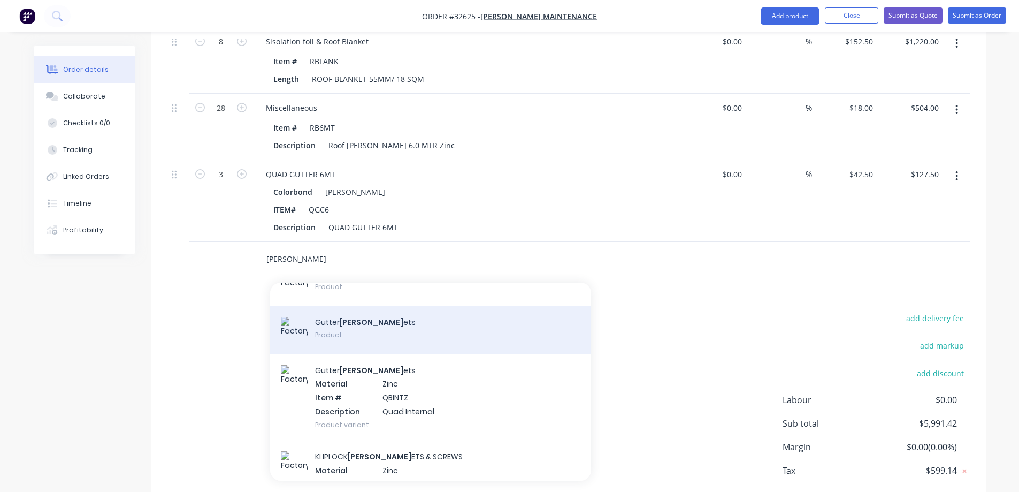
type input "[PERSON_NAME]"
click at [389, 317] on div "Gutter [PERSON_NAME] ets Product" at bounding box center [430, 330] width 321 height 48
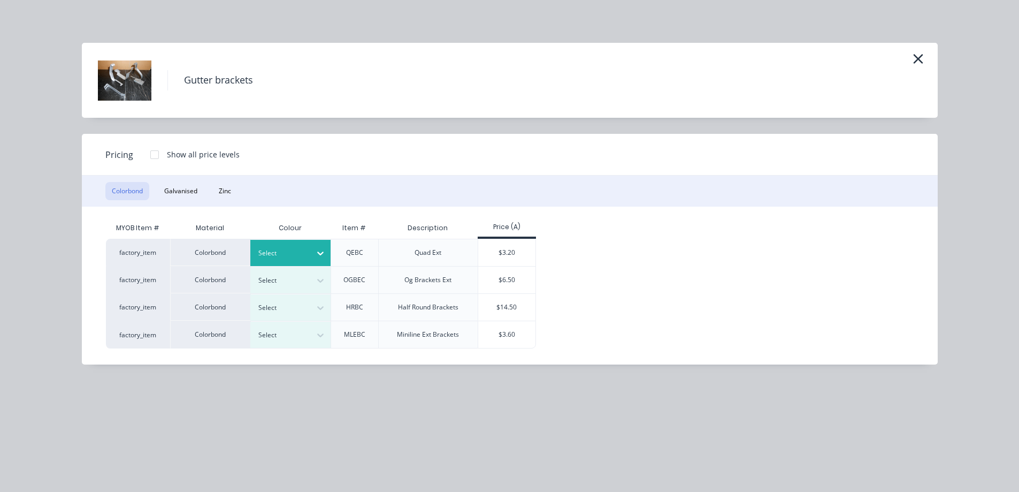
click at [319, 250] on icon at bounding box center [320, 253] width 11 height 11
click at [511, 250] on div "$3.20" at bounding box center [506, 252] width 57 height 27
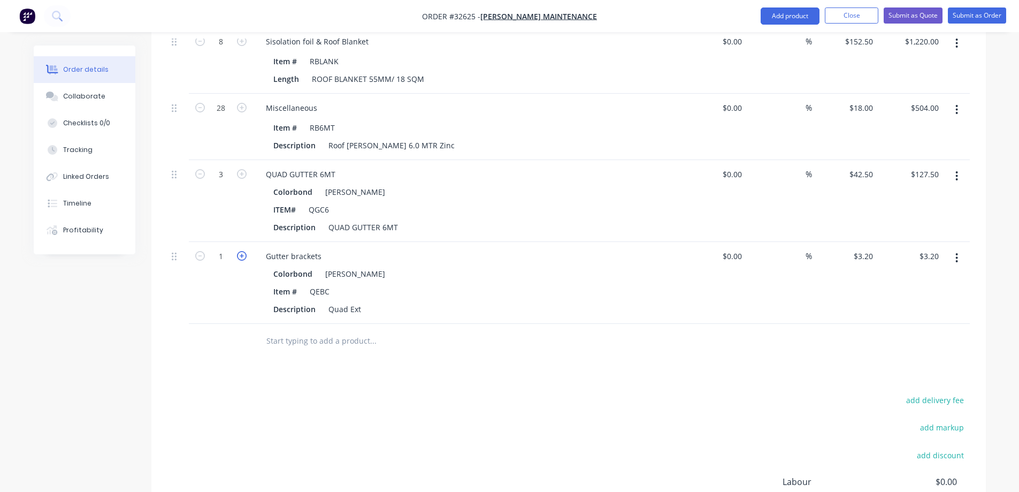
click at [242, 251] on icon "button" at bounding box center [242, 256] width 10 height 10
type input "2"
type input "$6.40"
click at [242, 251] on icon "button" at bounding box center [242, 256] width 10 height 10
type input "3"
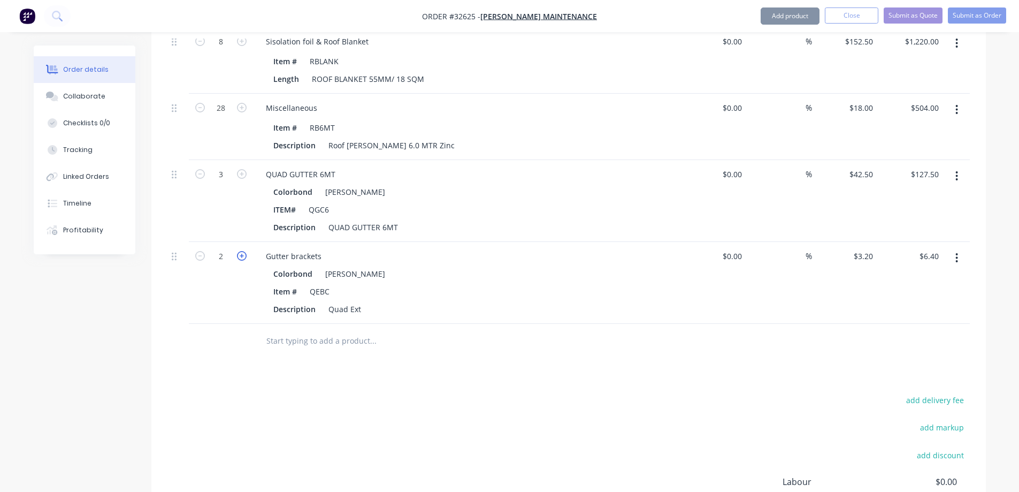
type input "$9.60"
click at [242, 251] on icon "button" at bounding box center [242, 256] width 10 height 10
type input "4"
type input "$12.80"
click at [242, 251] on icon "button" at bounding box center [242, 256] width 10 height 10
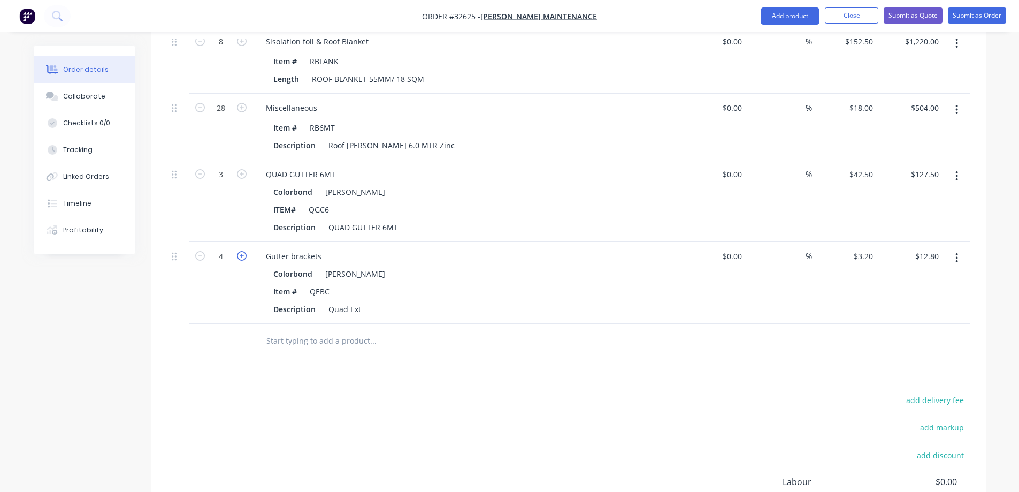
type input "5"
type input "$16.00"
click at [242, 251] on icon "button" at bounding box center [242, 256] width 10 height 10
type input "6"
type input "$19.20"
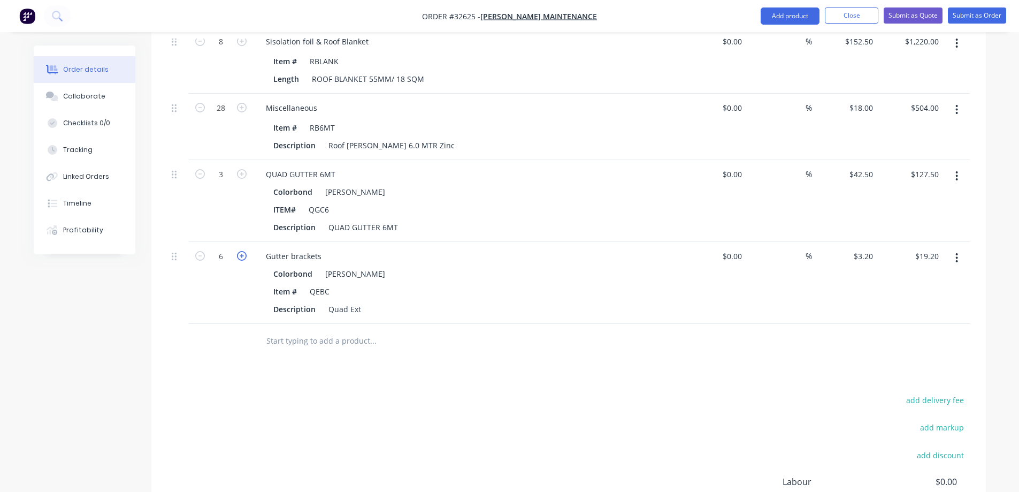
click at [241, 251] on icon "button" at bounding box center [242, 256] width 10 height 10
type input "7"
type input "$22.40"
click at [241, 251] on icon "button" at bounding box center [242, 256] width 10 height 10
type input "8"
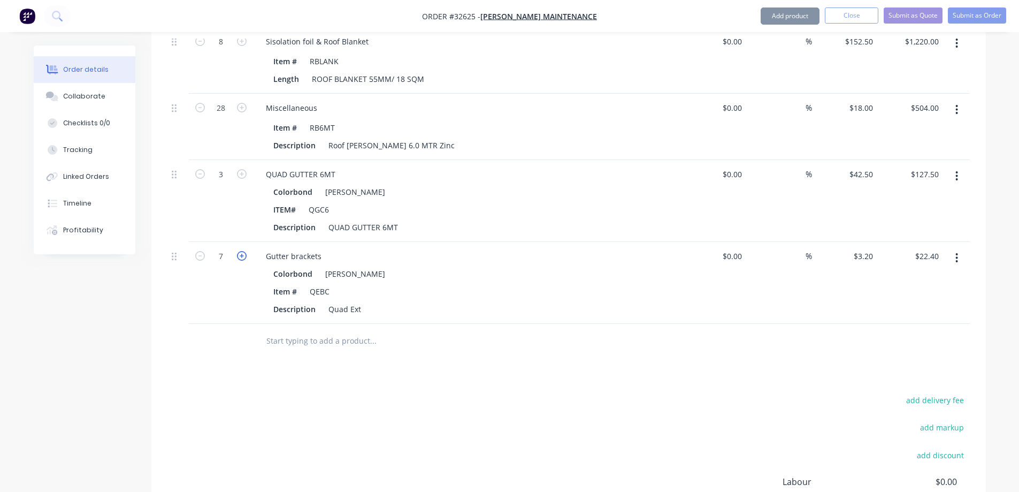
type input "$25.60"
click at [241, 251] on icon "button" at bounding box center [242, 256] width 10 height 10
type input "9"
type input "$28.80"
click at [241, 251] on icon "button" at bounding box center [242, 256] width 10 height 10
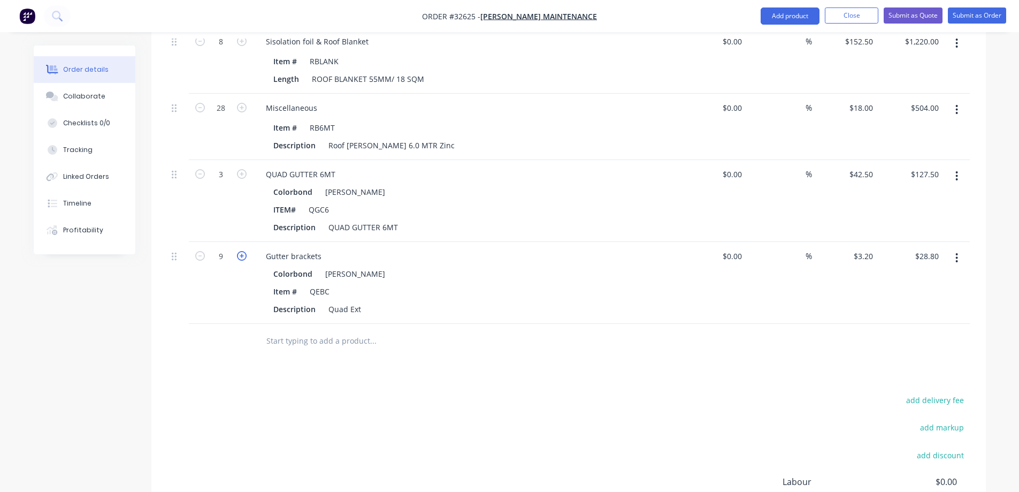
type input "10"
type input "$32.00"
click at [241, 251] on icon "button" at bounding box center [242, 256] width 10 height 10
type input "11"
type input "$35.20"
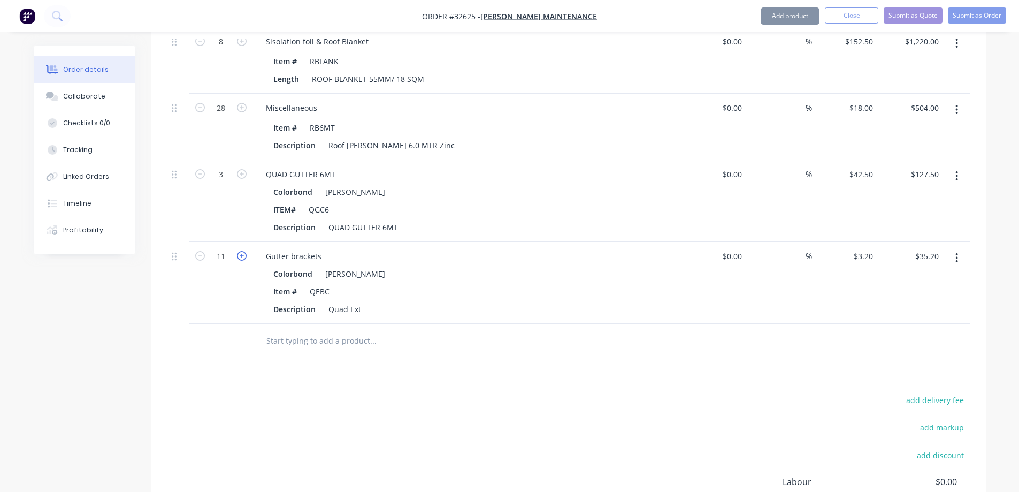
click at [241, 251] on icon "button" at bounding box center [242, 256] width 10 height 10
type input "12"
type input "$38.40"
click at [241, 251] on icon "button" at bounding box center [242, 256] width 10 height 10
type input "13"
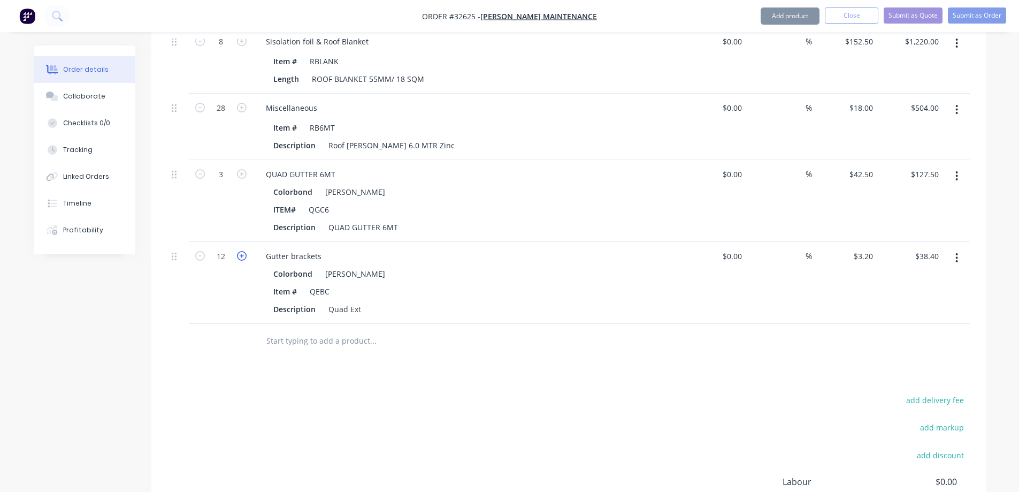
type input "$41.60"
click at [241, 251] on icon "button" at bounding box center [242, 256] width 10 height 10
type input "14"
type input "$44.80"
click at [241, 251] on icon "button" at bounding box center [242, 256] width 10 height 10
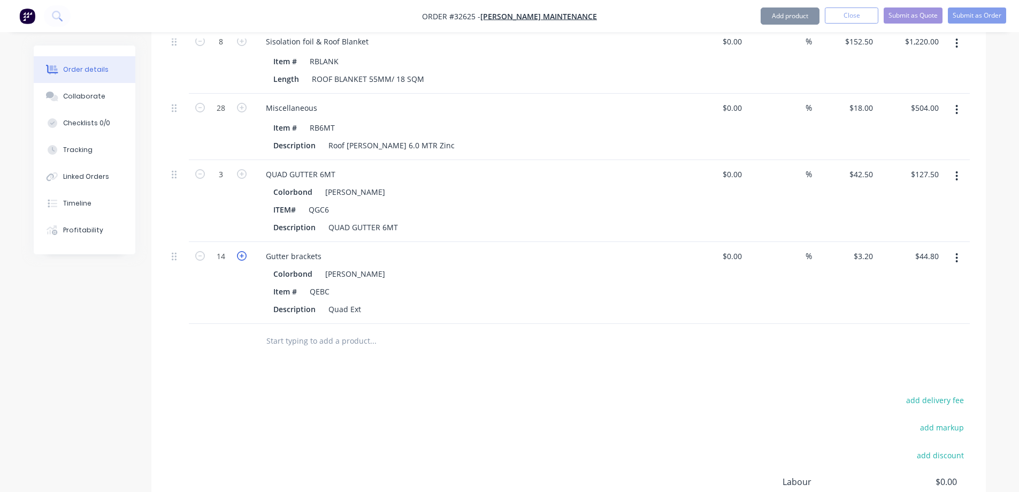
type input "15"
type input "$48.00"
drag, startPoint x: 342, startPoint y: 325, endPoint x: 370, endPoint y: 346, distance: 34.3
click at [342, 330] on input "text" at bounding box center [373, 340] width 214 height 21
type input "Q"
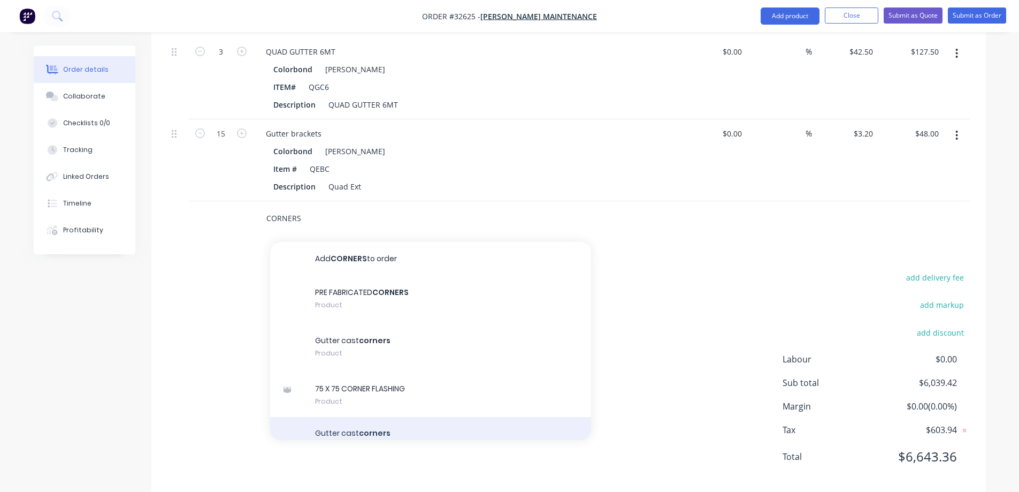
scroll to position [820, 0]
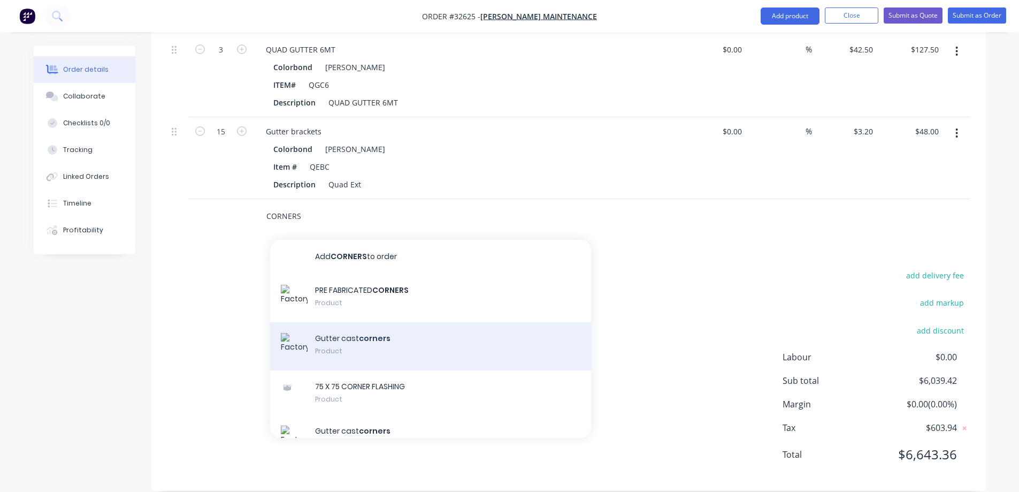
type input "CORNERS"
click at [372, 326] on div "Gutter cast corners Product" at bounding box center [430, 346] width 321 height 48
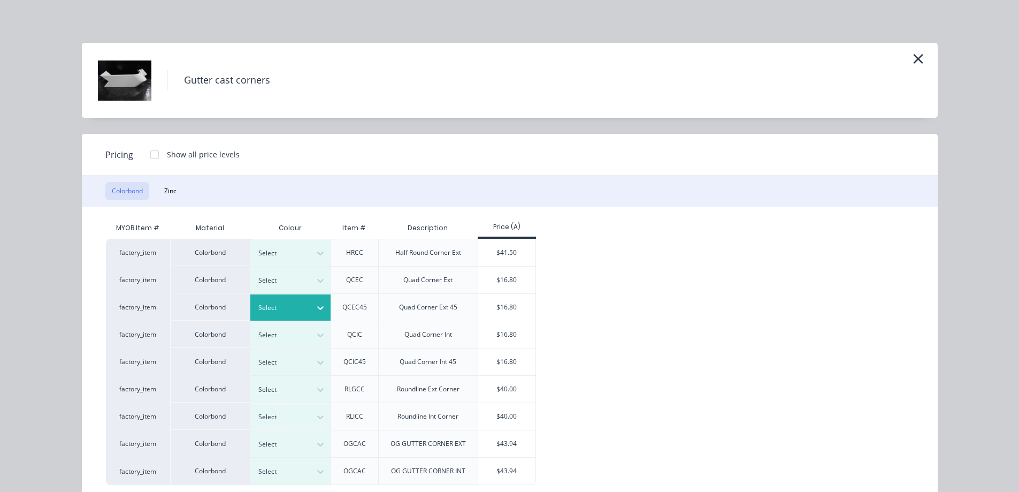
click at [315, 305] on icon at bounding box center [320, 307] width 11 height 11
click at [493, 306] on div "$16.80" at bounding box center [506, 307] width 57 height 27
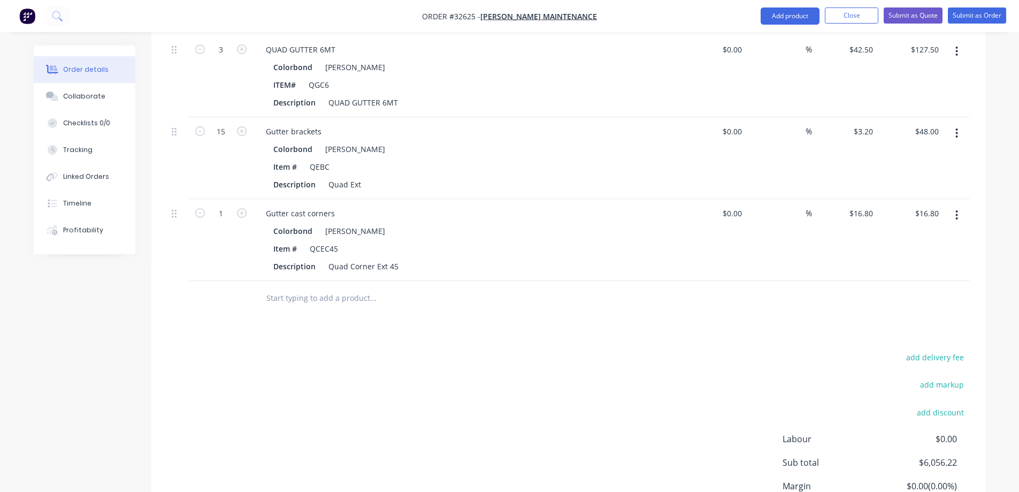
drag, startPoint x: 243, startPoint y: 199, endPoint x: 242, endPoint y: 248, distance: 49.2
click at [241, 208] on icon "button" at bounding box center [242, 213] width 10 height 10
type input "2"
type input "$33.60"
click at [355, 287] on input "text" at bounding box center [373, 297] width 214 height 21
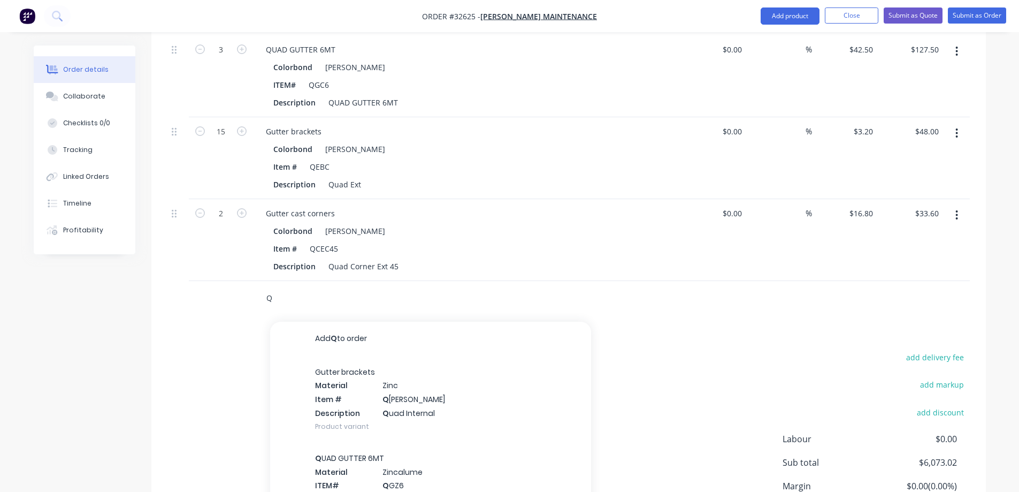
type input "Q"
click at [956, 210] on icon "button" at bounding box center [957, 215] width 2 height 10
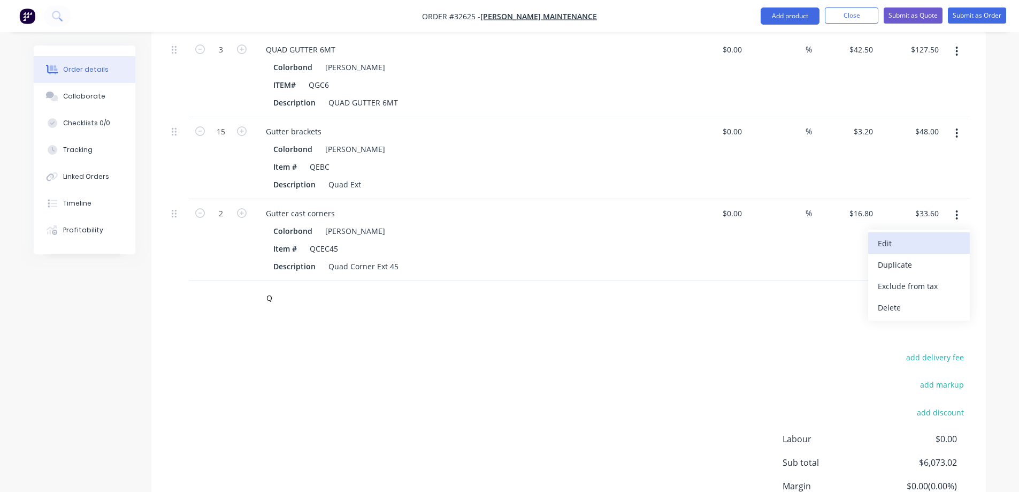
click at [905, 235] on div "Edit" at bounding box center [919, 243] width 82 height 16
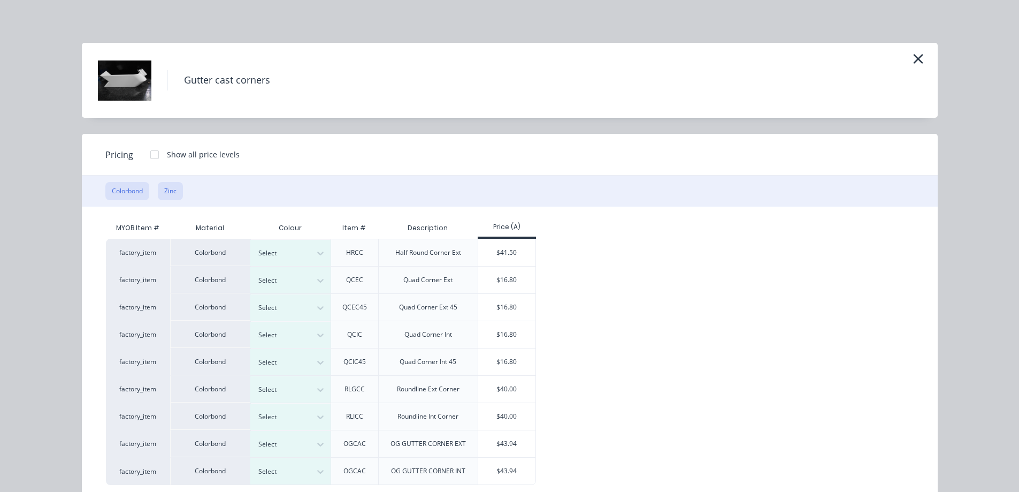
click at [169, 190] on button "Zinc" at bounding box center [170, 191] width 25 height 18
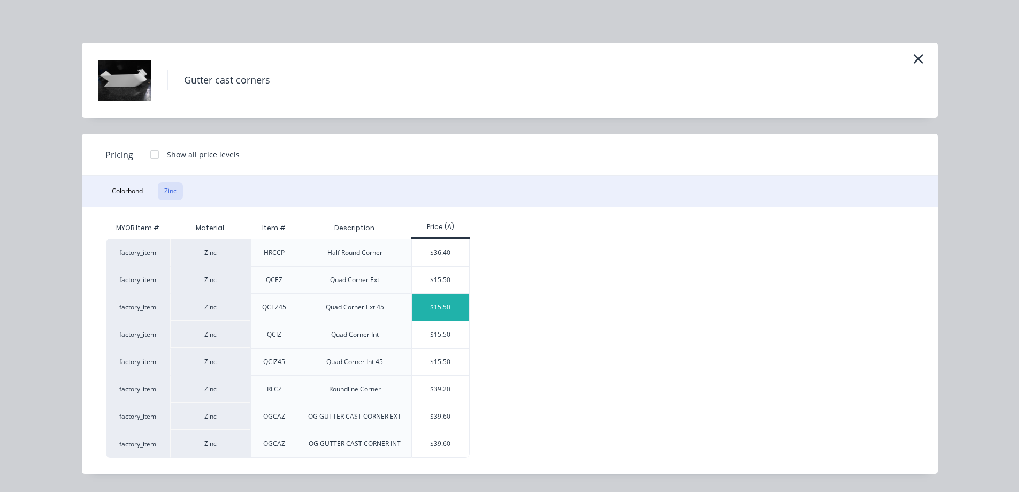
click at [458, 304] on div "$15.50" at bounding box center [440, 307] width 57 height 27
type input "$15.50"
type input "$31.00"
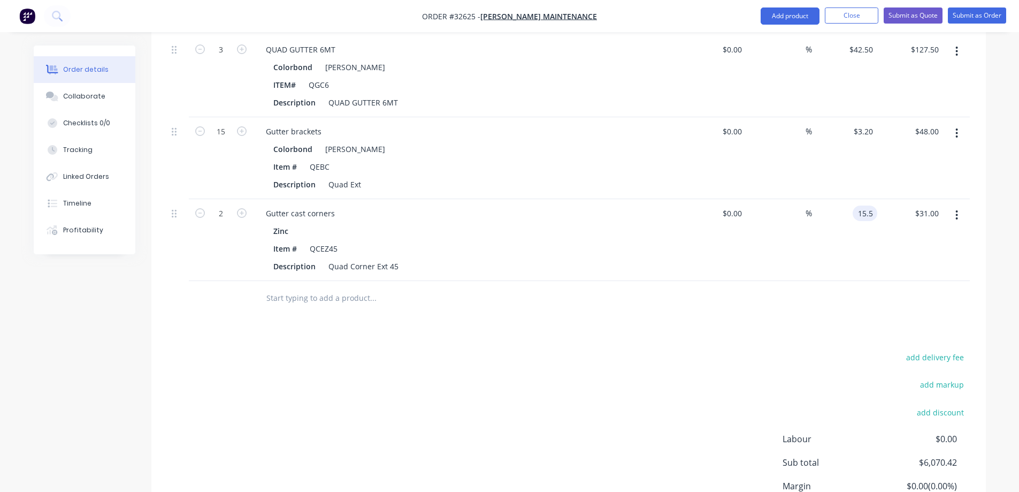
drag, startPoint x: 866, startPoint y: 197, endPoint x: 874, endPoint y: 205, distance: 11.4
click at [867, 205] on input "15.5" at bounding box center [867, 213] width 20 height 16
type input "$18.50"
type input "$37.00"
click at [315, 287] on input "text" at bounding box center [373, 297] width 214 height 21
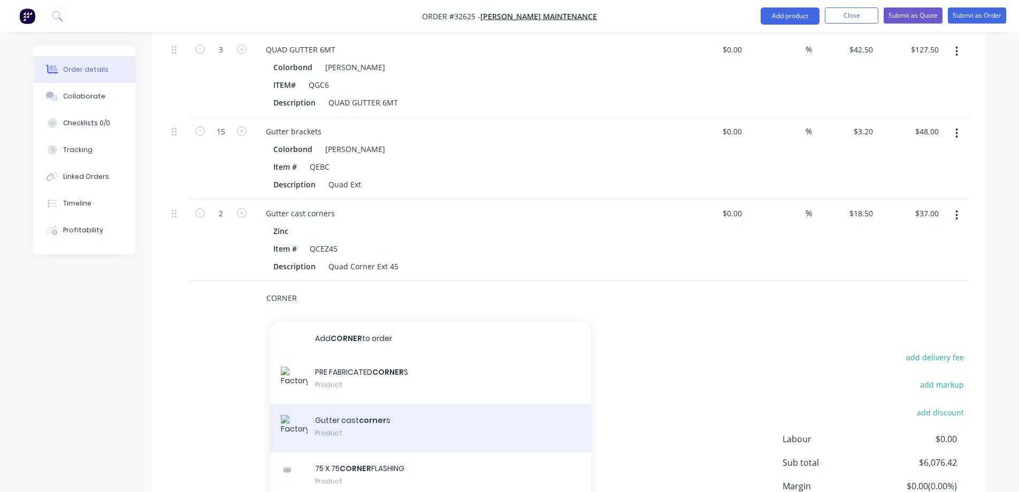
type input "CORNER"
click at [424, 423] on div "Gutter cast corner s Product" at bounding box center [430, 428] width 321 height 48
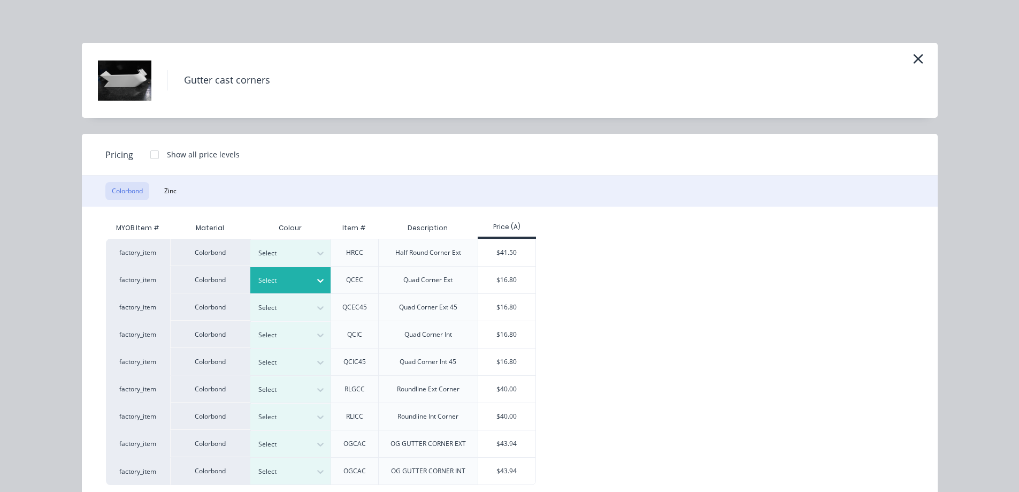
click at [315, 278] on icon at bounding box center [320, 280] width 11 height 11
click at [518, 276] on div "$16.80" at bounding box center [506, 279] width 57 height 27
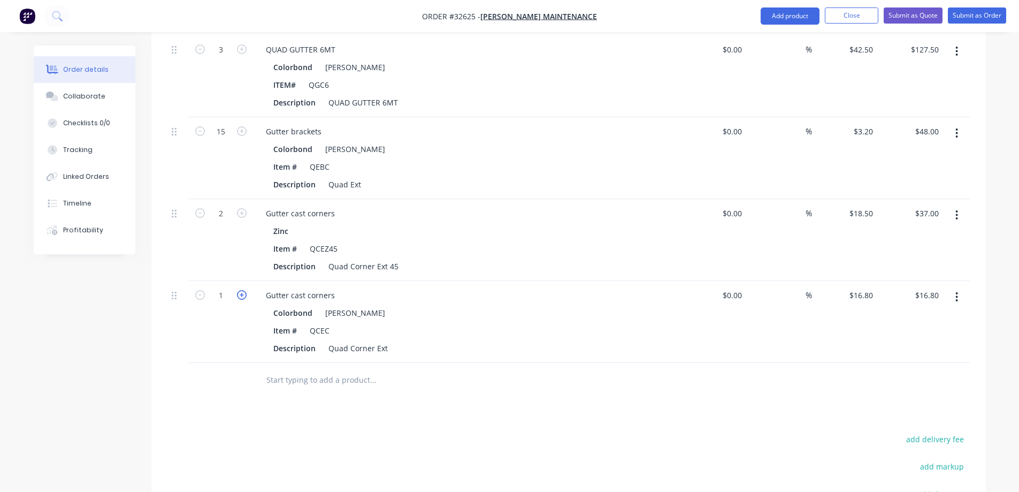
click at [242, 290] on icon "button" at bounding box center [242, 295] width 10 height 10
type input "2"
type input "$33.60"
click at [243, 290] on icon "button" at bounding box center [242, 295] width 10 height 10
type input "3"
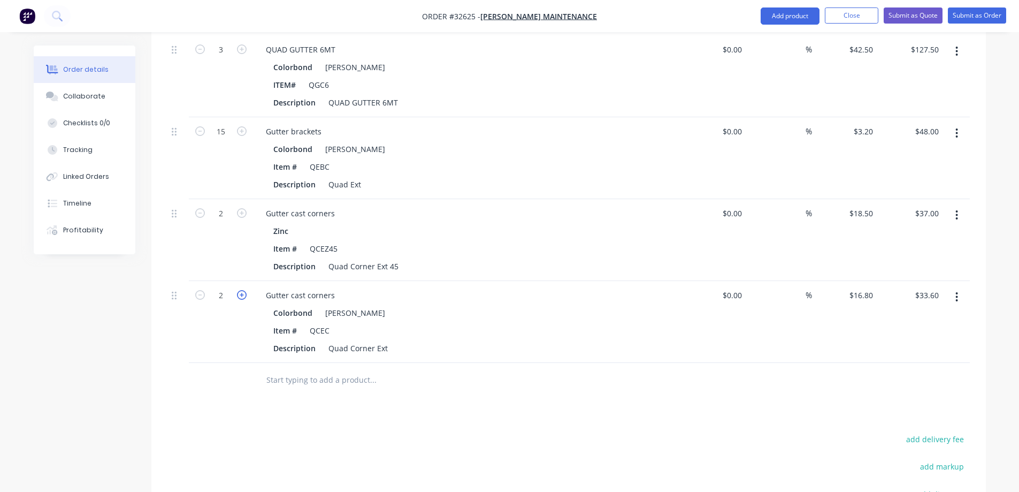
type input "$50.40"
click at [243, 290] on icon "button" at bounding box center [242, 295] width 10 height 10
type input "4"
type input "$67.20"
click at [323, 369] on input "text" at bounding box center [373, 379] width 214 height 21
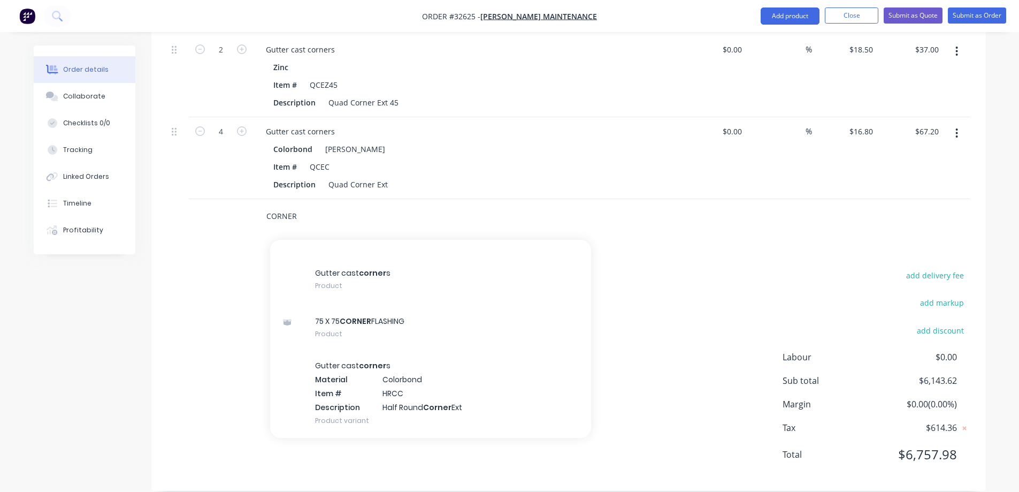
scroll to position [53, 0]
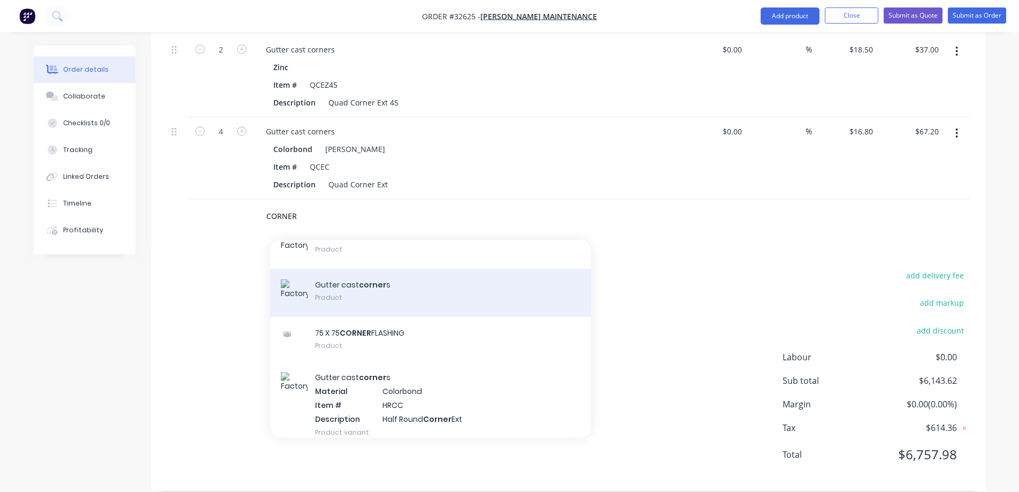
click at [378, 279] on div "Gutter cast corner s Product" at bounding box center [430, 293] width 321 height 48
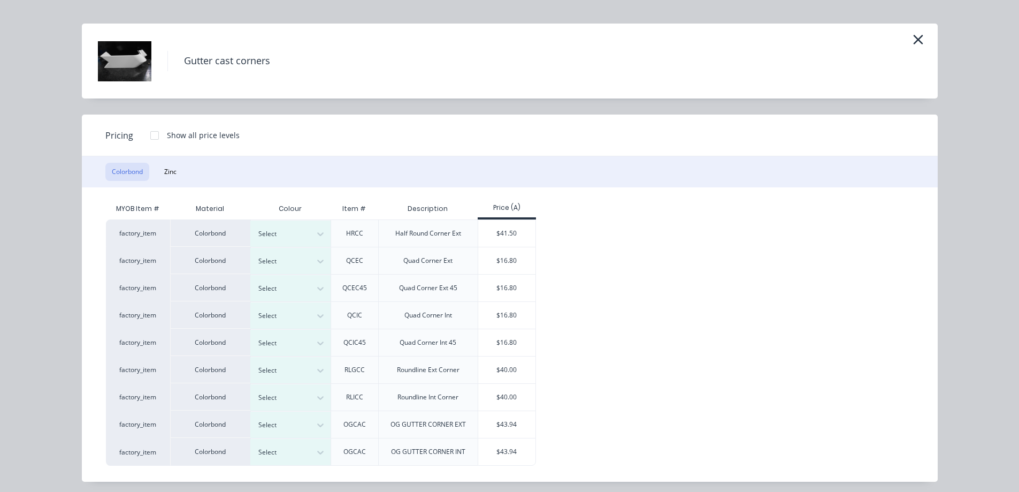
scroll to position [24, 0]
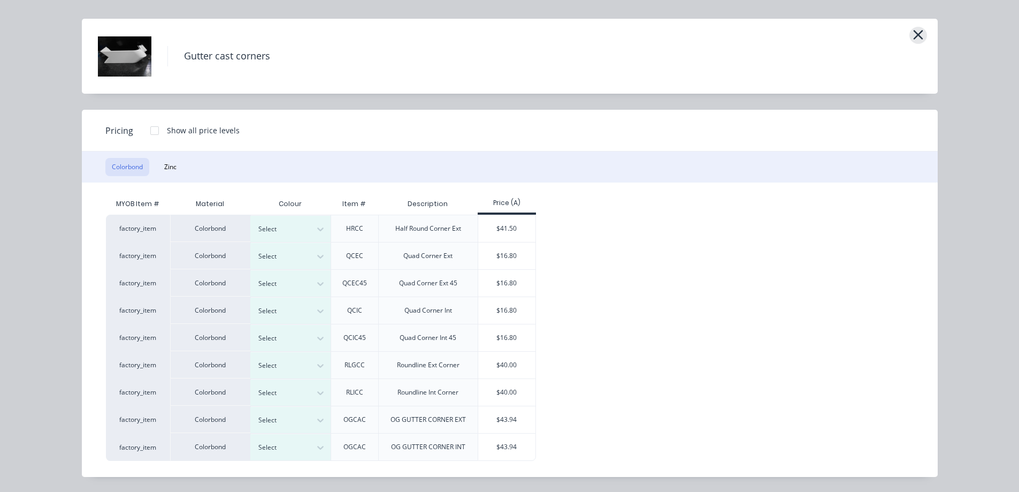
click at [917, 35] on icon "button" at bounding box center [918, 34] width 11 height 15
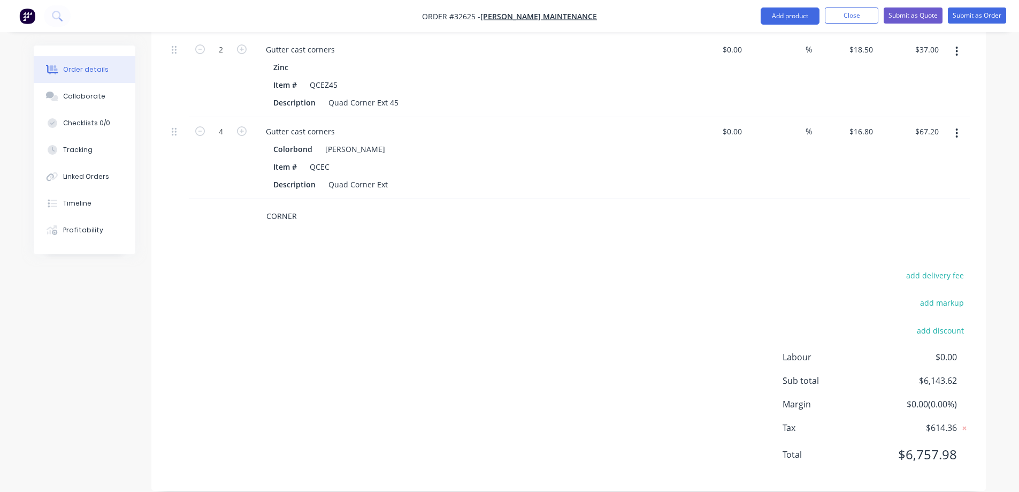
click at [312, 206] on input "CORNER" at bounding box center [373, 215] width 214 height 21
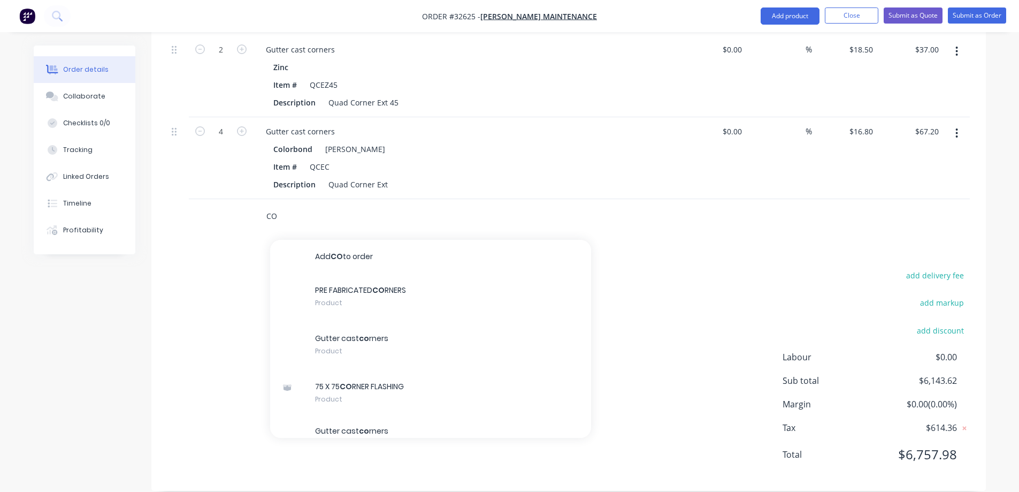
type input "C"
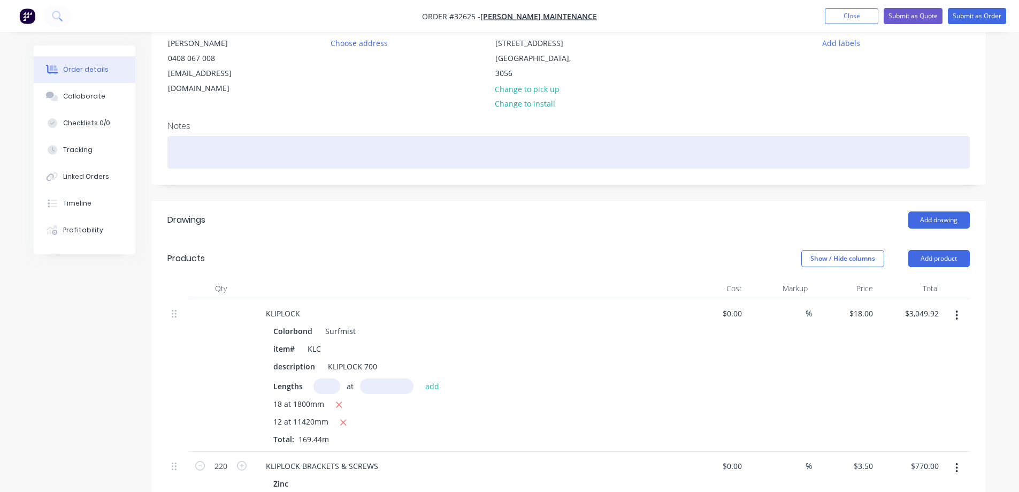
scroll to position [0, 0]
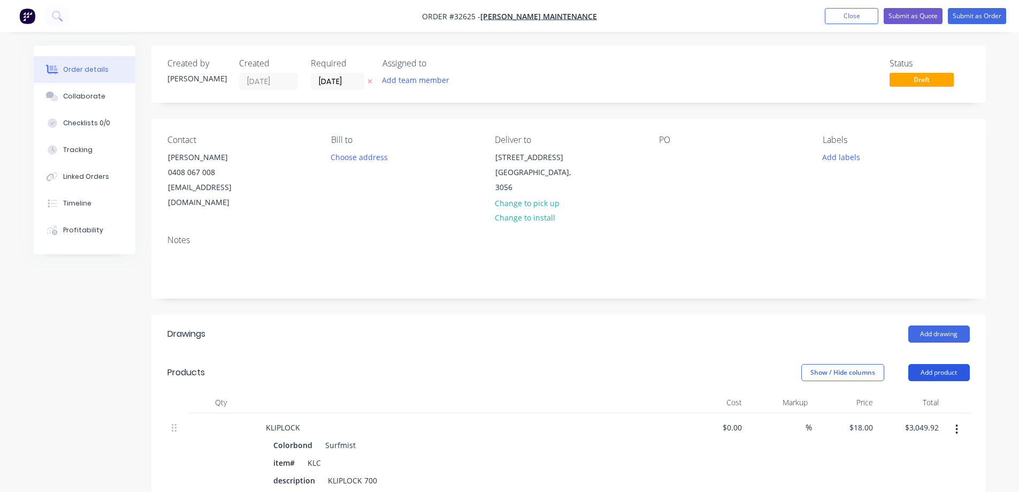
click at [943, 364] on button "Add product" at bounding box center [939, 372] width 62 height 17
click at [922, 413] on div "Basic product" at bounding box center [919, 421] width 82 height 16
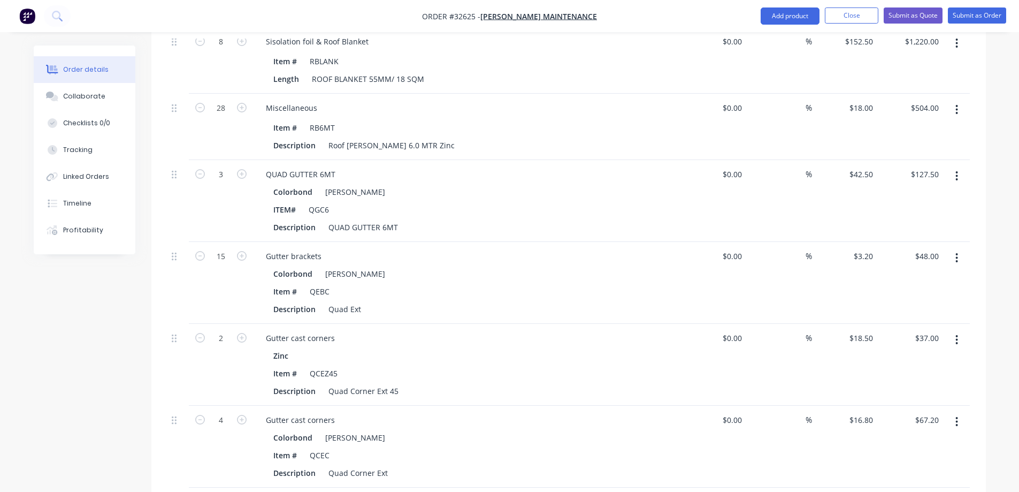
scroll to position [1032, 0]
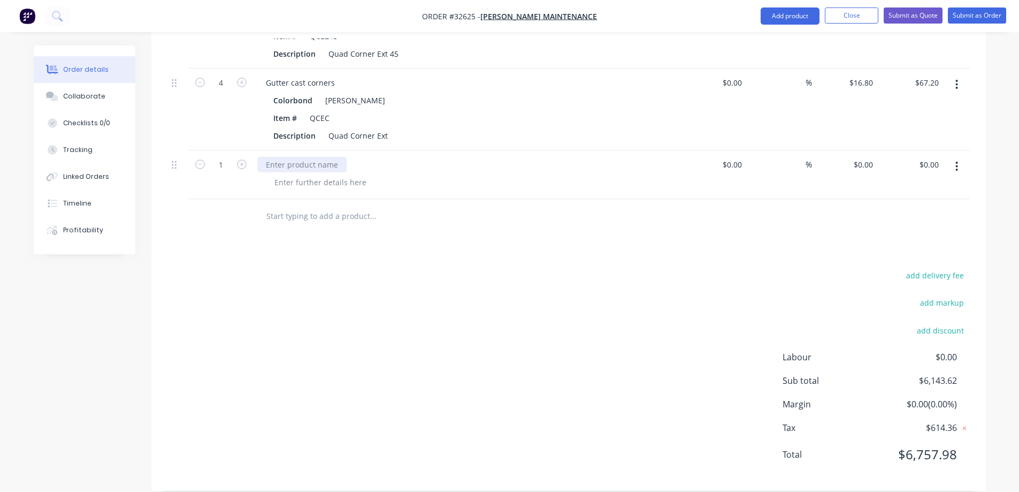
click at [306, 157] on div at bounding box center [301, 165] width 89 height 16
click at [244, 159] on icon "button" at bounding box center [242, 164] width 10 height 10
click at [241, 159] on icon "button" at bounding box center [242, 164] width 10 height 10
type input "4"
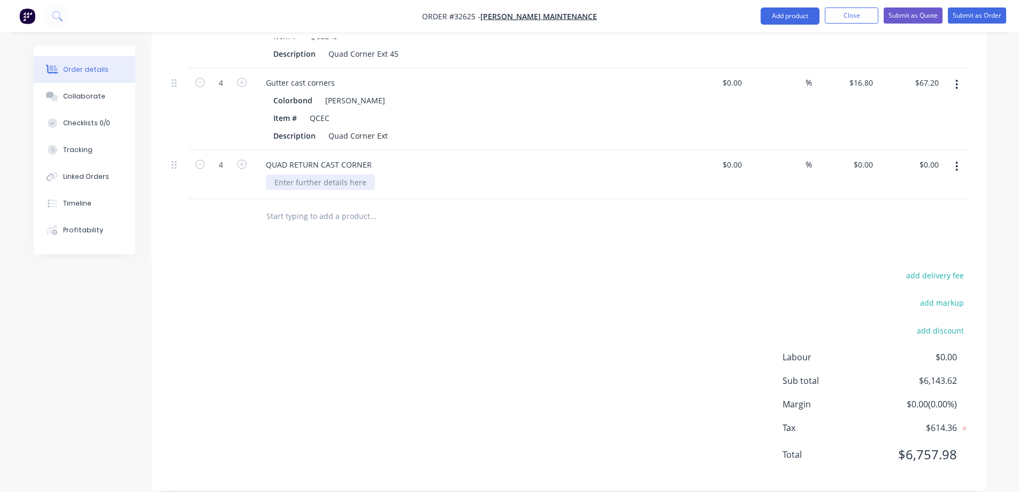
drag, startPoint x: 332, startPoint y: 171, endPoint x: 349, endPoint y: 379, distance: 209.3
click at [332, 174] on div at bounding box center [320, 182] width 109 height 16
click at [742, 157] on input at bounding box center [740, 165] width 12 height 16
type input "$28.50"
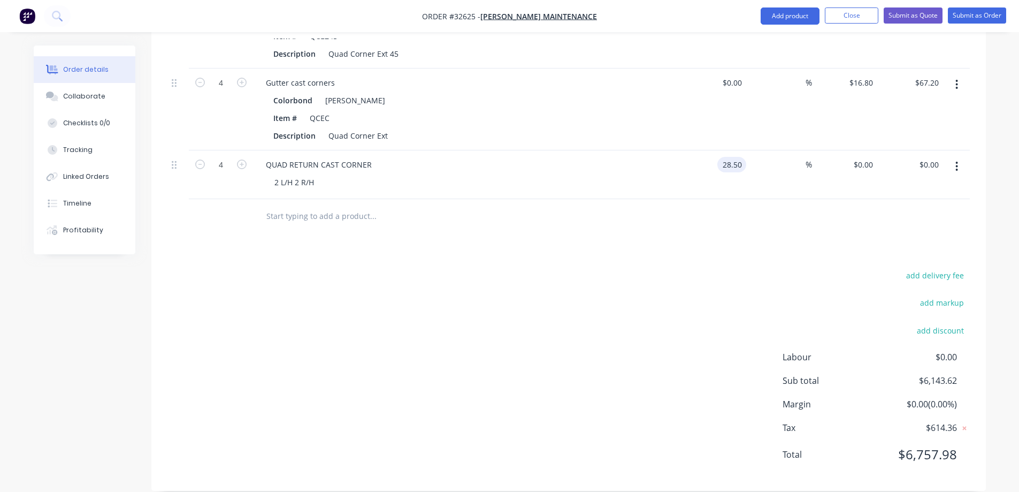
type input "$114.00"
click at [704, 199] on div at bounding box center [568, 216] width 802 height 35
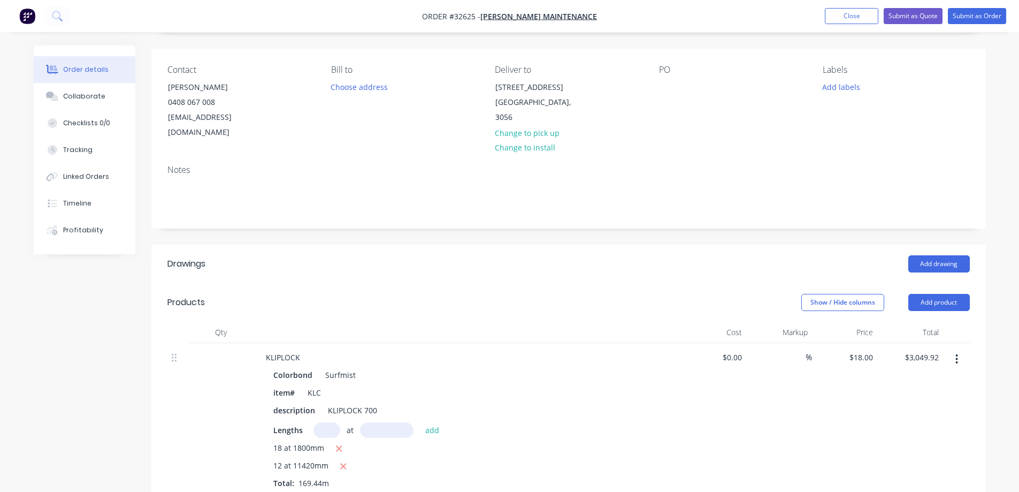
scroll to position [0, 0]
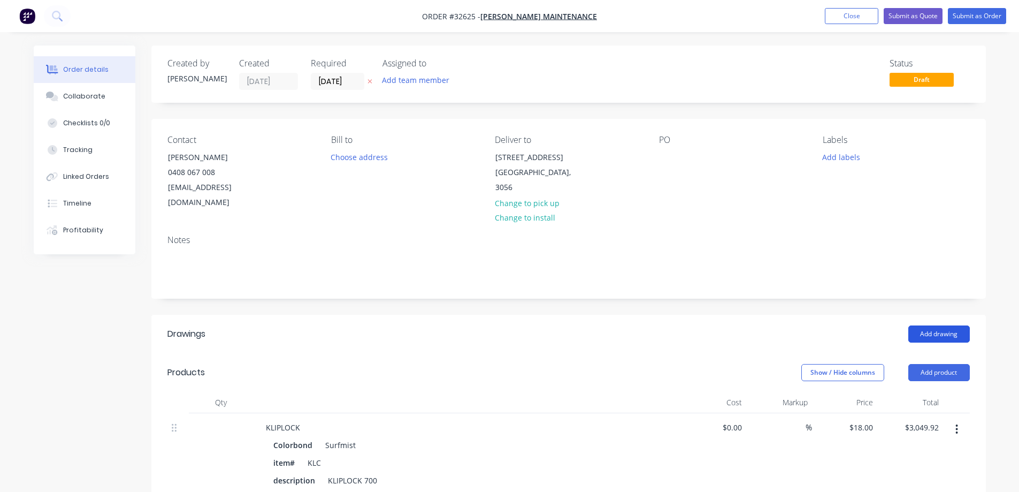
click at [939, 325] on button "Add drawing" at bounding box center [939, 333] width 62 height 17
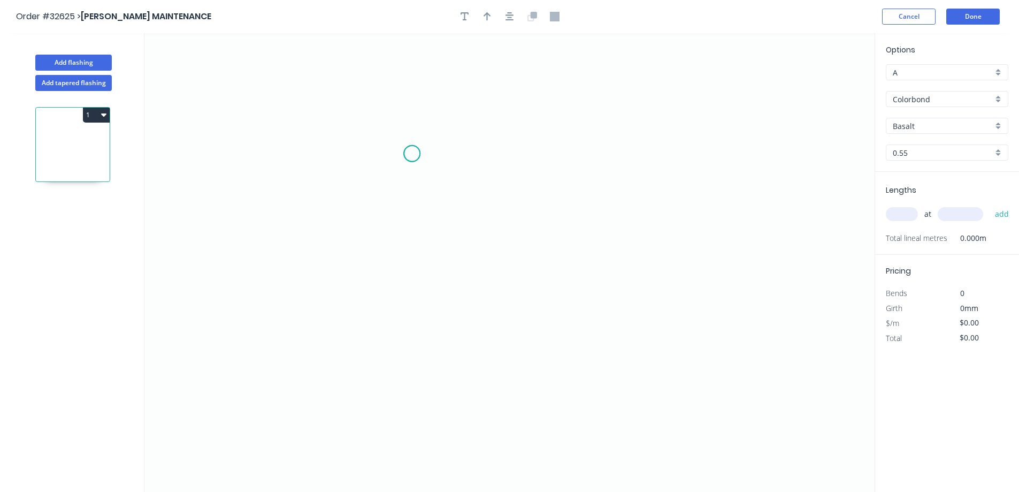
click at [412, 154] on icon "0" at bounding box center [509, 262] width 730 height 458
click at [408, 287] on icon "0" at bounding box center [509, 262] width 730 height 458
click at [645, 284] on icon "0 ?" at bounding box center [509, 262] width 730 height 458
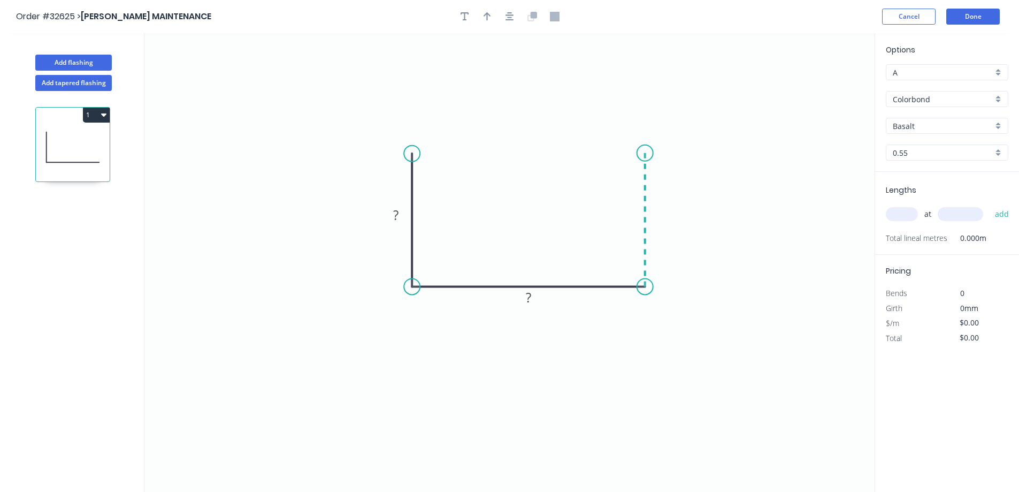
click at [638, 153] on icon "0 ? ?" at bounding box center [509, 262] width 730 height 458
click at [403, 215] on rect at bounding box center [395, 215] width 21 height 15
click at [1001, 127] on div "Basalt" at bounding box center [947, 126] width 122 height 16
type input "$48.45"
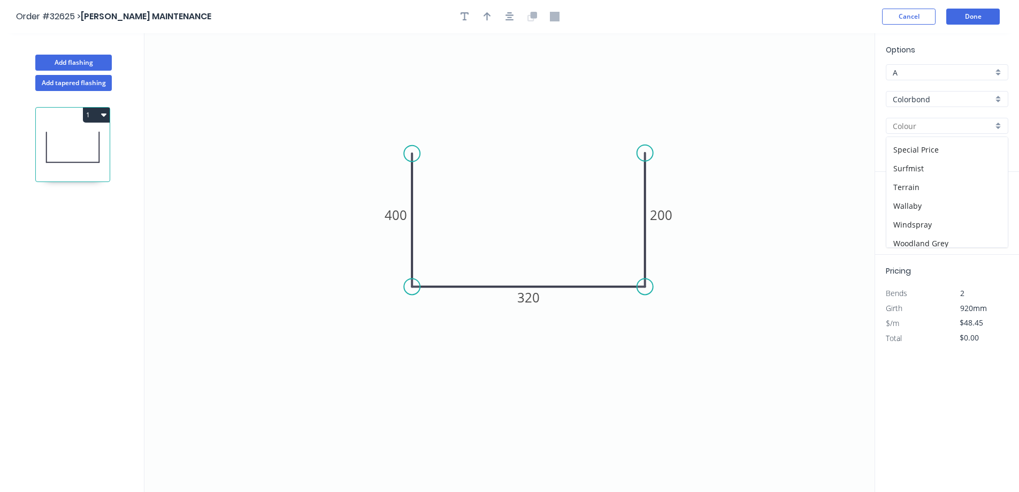
scroll to position [374, 0]
click at [933, 160] on div "Surfmist" at bounding box center [946, 165] width 121 height 19
type input "Surfmist"
click at [509, 22] on button "button" at bounding box center [510, 17] width 16 height 16
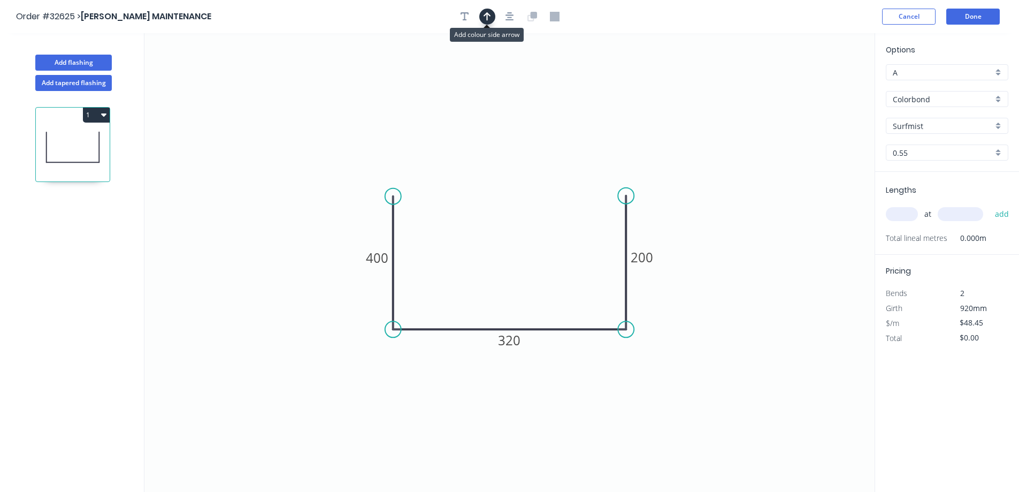
click at [487, 12] on icon "button" at bounding box center [487, 16] width 7 height 9
drag, startPoint x: 821, startPoint y: 85, endPoint x: 569, endPoint y: 228, distance: 289.4
click at [533, 233] on icon at bounding box center [532, 220] width 10 height 34
click at [905, 217] on input "text" at bounding box center [902, 214] width 32 height 14
type input "2"
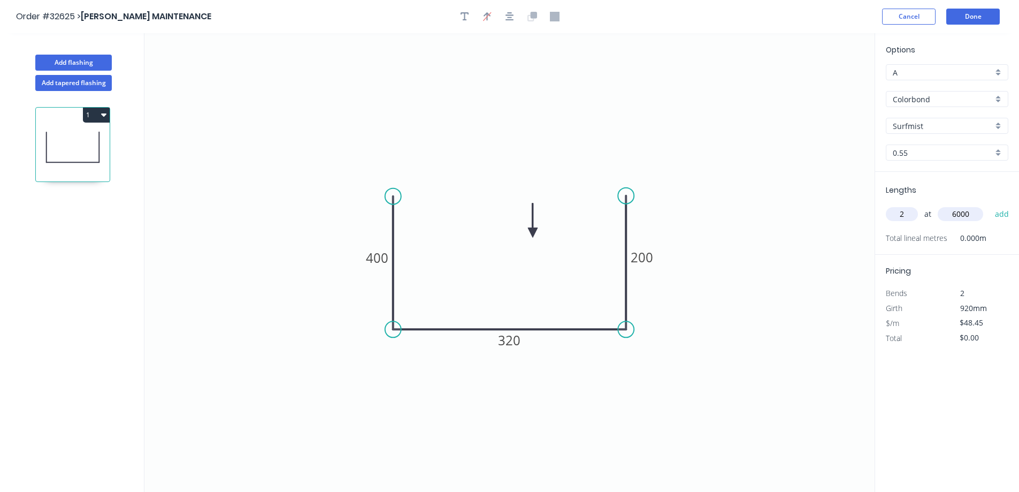
type input "6000"
click at [990, 205] on button "add" at bounding box center [1002, 214] width 25 height 18
type input "$581.40"
click at [964, 19] on button "Done" at bounding box center [972, 17] width 53 height 16
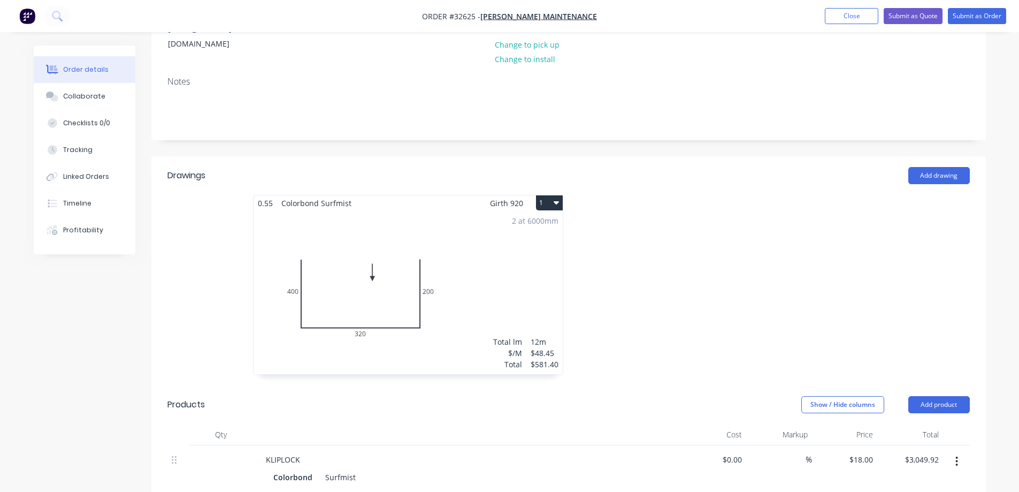
scroll to position [160, 0]
click at [925, 165] on button "Add drawing" at bounding box center [939, 173] width 62 height 17
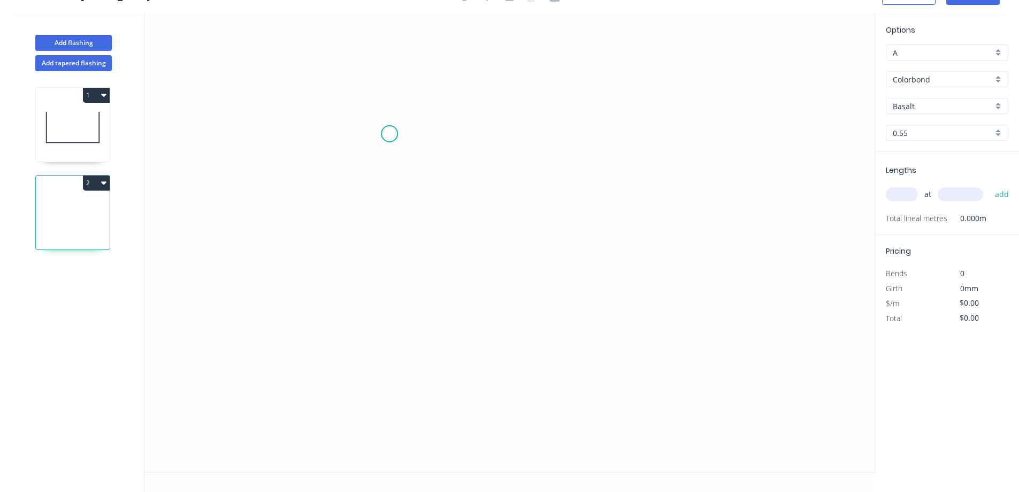
click at [390, 134] on icon "0" at bounding box center [509, 242] width 730 height 458
drag, startPoint x: 387, startPoint y: 270, endPoint x: 545, endPoint y: 282, distance: 157.7
click at [389, 270] on icon "0" at bounding box center [509, 242] width 730 height 458
click at [652, 262] on icon "0 ?" at bounding box center [509, 242] width 730 height 458
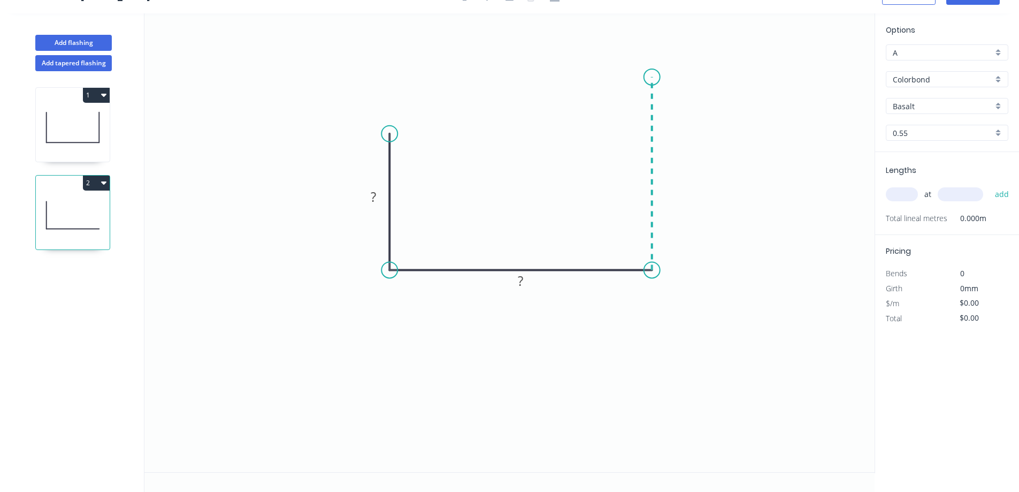
click at [654, 77] on icon "0 ? ?" at bounding box center [509, 242] width 730 height 458
click at [378, 191] on rect at bounding box center [373, 197] width 21 height 15
type input "$48.45"
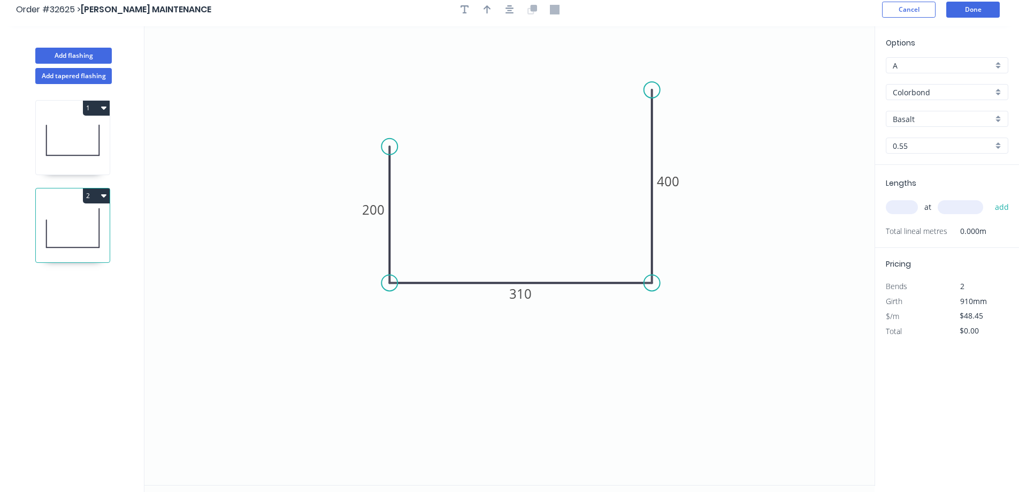
scroll to position [0, 0]
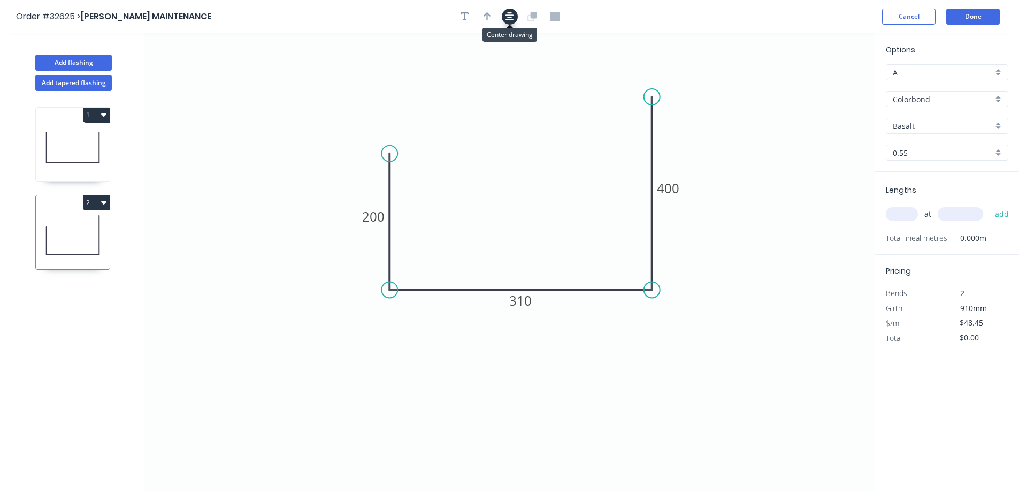
click at [511, 12] on icon "button" at bounding box center [509, 17] width 9 height 10
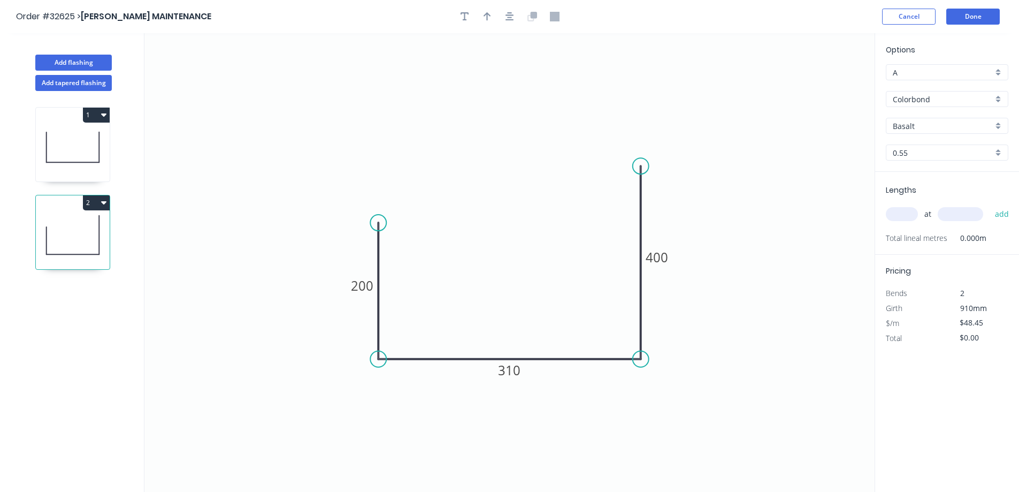
drag, startPoint x: 477, startPoint y: 13, endPoint x: 481, endPoint y: 17, distance: 5.7
click at [477, 14] on div at bounding box center [510, 17] width 112 height 16
drag, startPoint x: 494, startPoint y: 26, endPoint x: 491, endPoint y: 21, distance: 6.2
click at [494, 25] on header "Order #32625 > [PERSON_NAME] MAINTENANCE Cancel Done" at bounding box center [509, 16] width 1019 height 33
drag, startPoint x: 487, startPoint y: 17, endPoint x: 525, endPoint y: 51, distance: 50.4
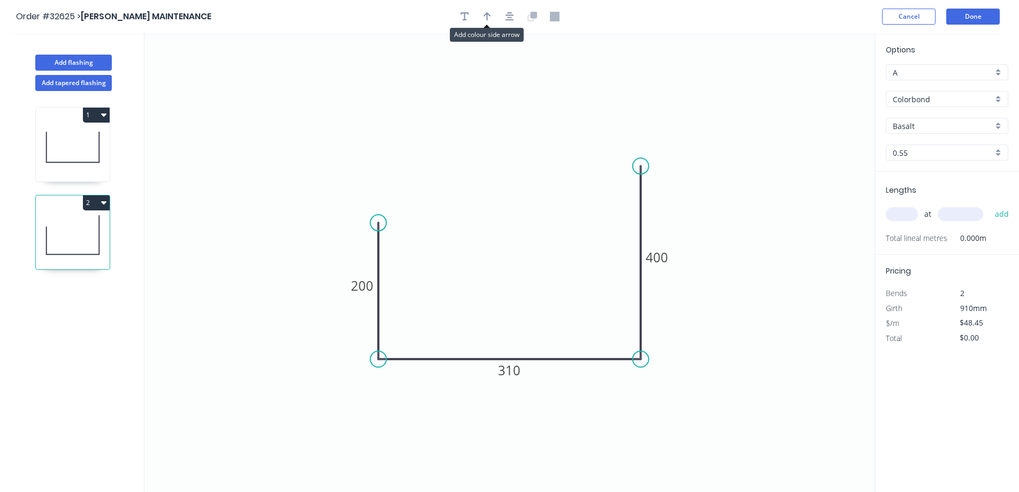
click at [487, 18] on icon "button" at bounding box center [487, 17] width 7 height 10
drag, startPoint x: 819, startPoint y: 83, endPoint x: 493, endPoint y: 259, distance: 370.5
click at [493, 259] on icon at bounding box center [493, 246] width 10 height 34
click at [1000, 128] on div "Basalt" at bounding box center [947, 126] width 122 height 16
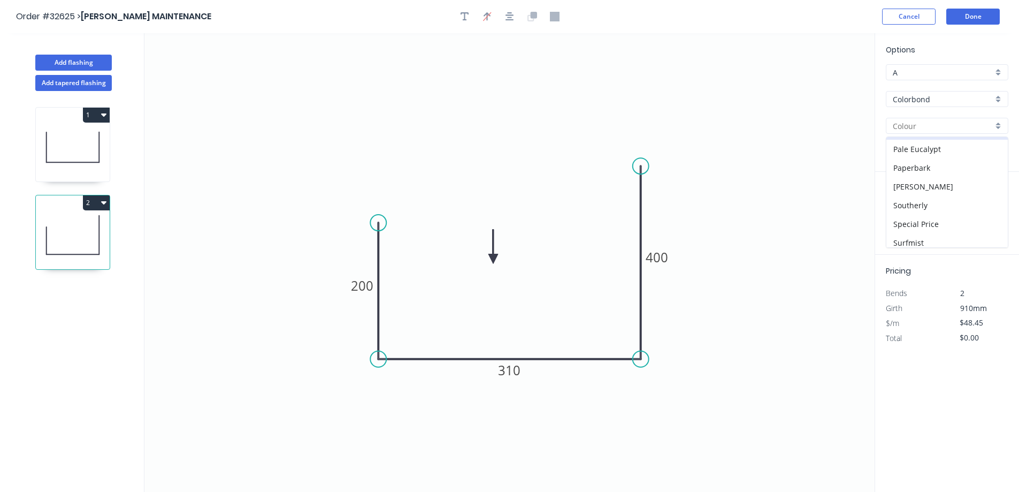
scroll to position [321, 0]
click at [948, 216] on div "Surfmist" at bounding box center [946, 218] width 121 height 19
type input "Surfmist"
click at [902, 218] on input "text" at bounding box center [902, 214] width 32 height 14
type input "2"
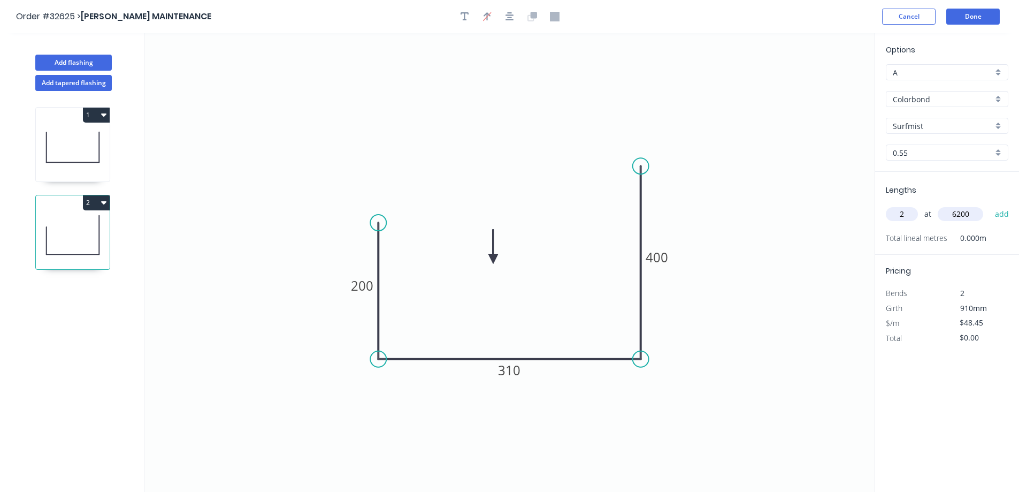
type input "6200"
click at [990, 205] on button "add" at bounding box center [1002, 214] width 25 height 18
type input "$600.78"
click at [956, 18] on button "Done" at bounding box center [972, 17] width 53 height 16
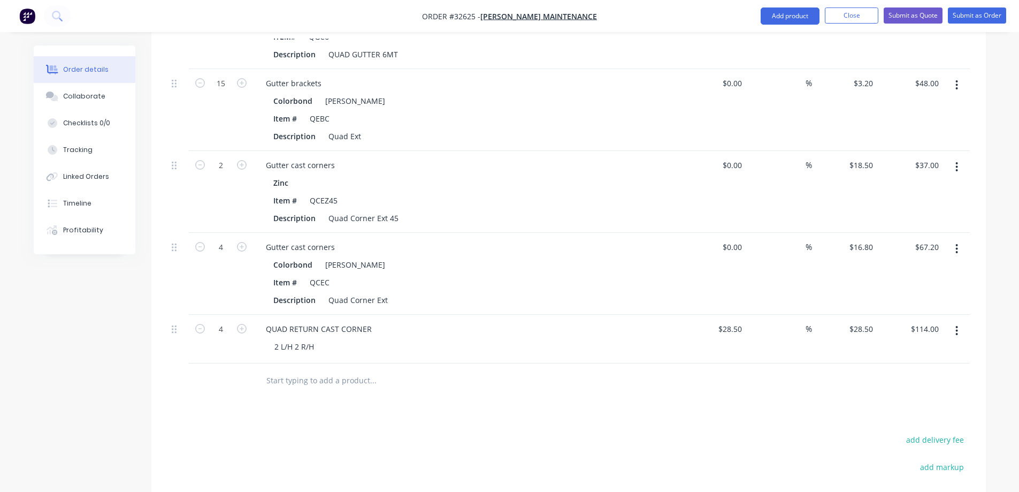
scroll to position [1223, 0]
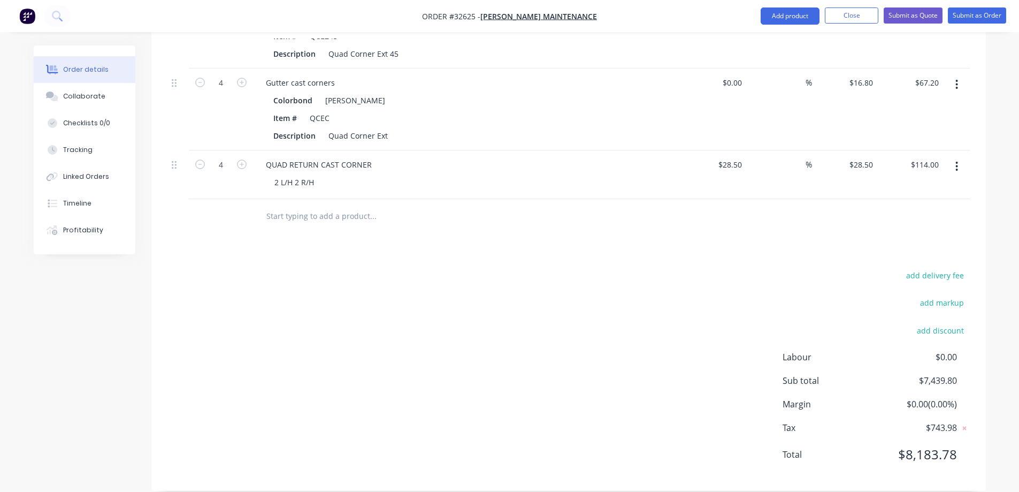
drag, startPoint x: 949, startPoint y: 265, endPoint x: 920, endPoint y: 277, distance: 31.5
click at [949, 268] on button "add delivery fee" at bounding box center [935, 275] width 69 height 14
type input "200"
click input "submit" at bounding box center [0, 0] width 0 height 0
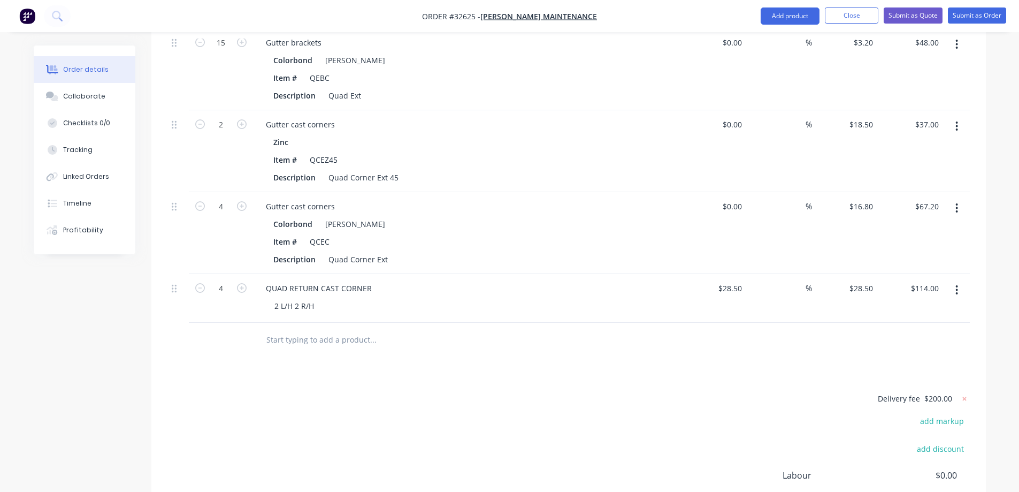
scroll to position [1217, 0]
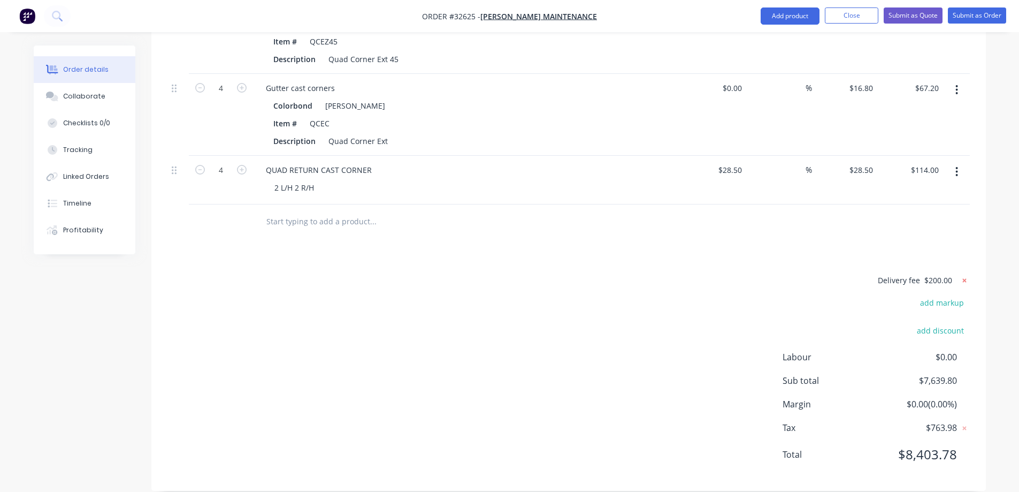
click at [964, 278] on icon at bounding box center [964, 280] width 4 height 4
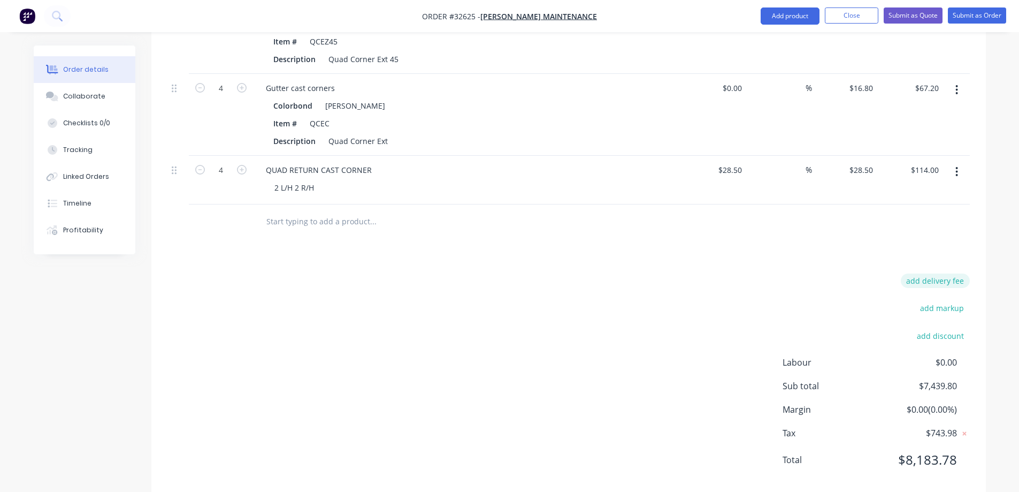
click at [947, 273] on button "add delivery fee" at bounding box center [935, 280] width 69 height 14
type input "275"
click input "submit" at bounding box center [0, 0] width 0 height 0
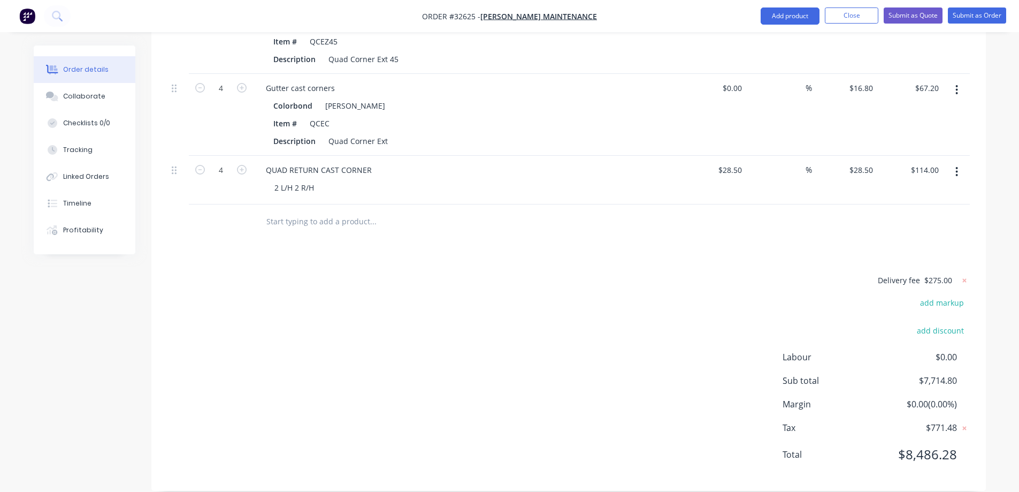
click at [330, 211] on input "text" at bounding box center [373, 221] width 214 height 21
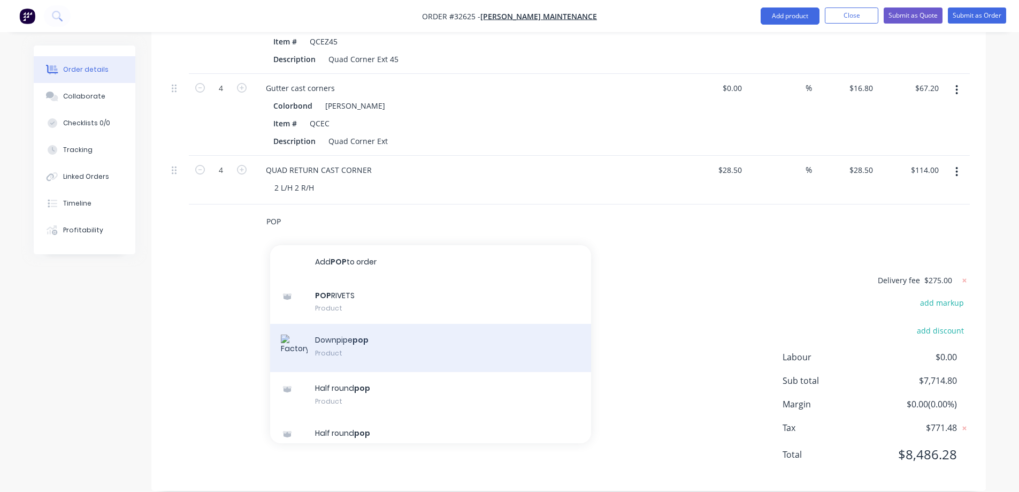
type input "POP"
click at [390, 338] on div "Downpipe pop Product" at bounding box center [430, 348] width 321 height 48
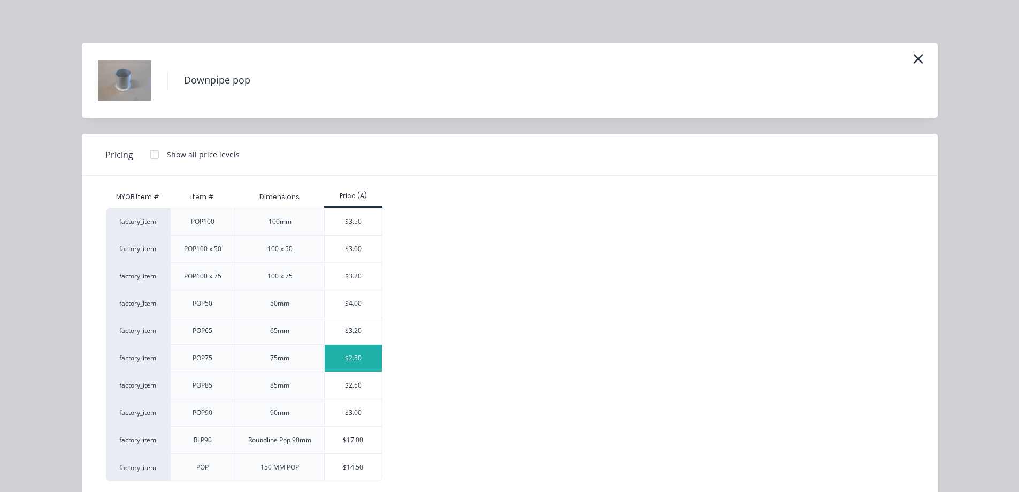
click at [347, 359] on div "$2.50" at bounding box center [353, 357] width 57 height 27
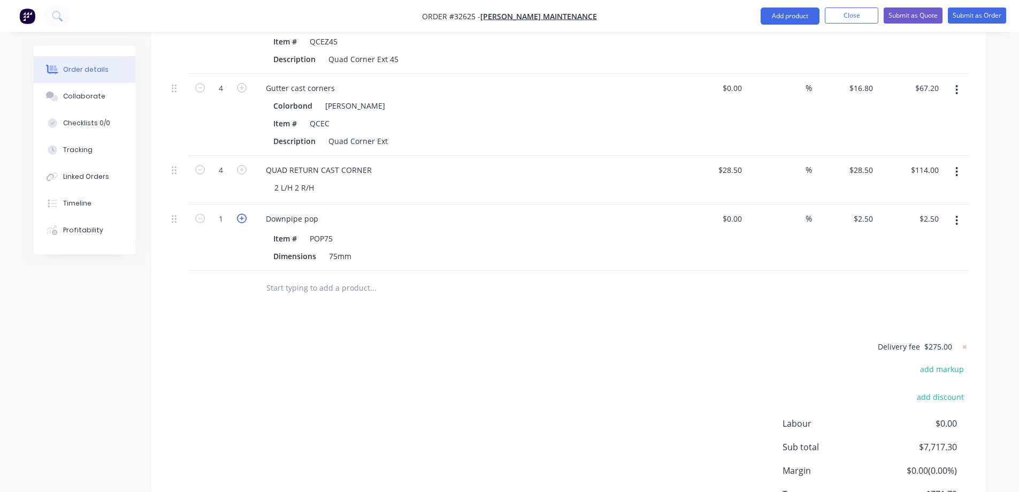
click at [240, 213] on icon "button" at bounding box center [242, 218] width 10 height 10
type input "2"
type input "$5.00"
click at [241, 213] on icon "button" at bounding box center [242, 218] width 10 height 10
type input "3"
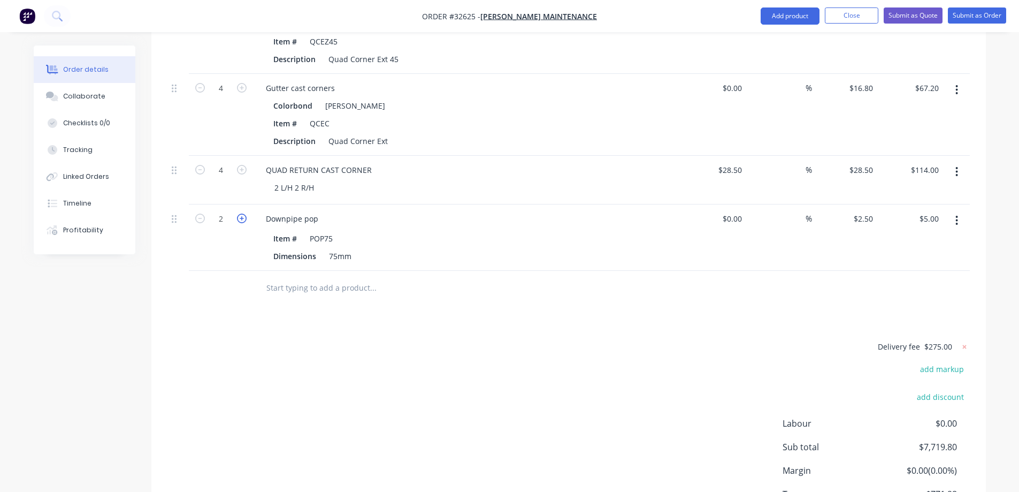
type input "$7.50"
click at [324, 277] on input "text" at bounding box center [373, 287] width 214 height 21
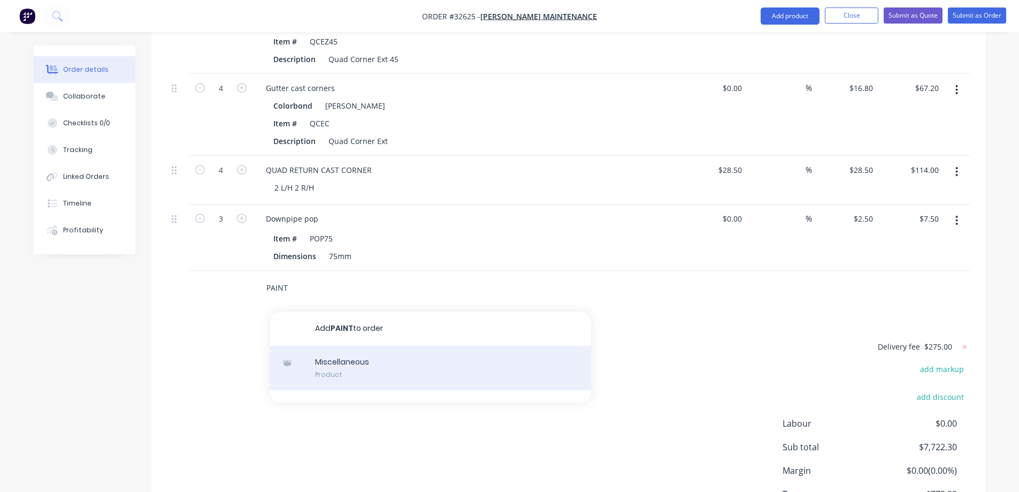
type input "PAINT"
click at [394, 349] on div "Miscellaneous Product" at bounding box center [430, 368] width 321 height 45
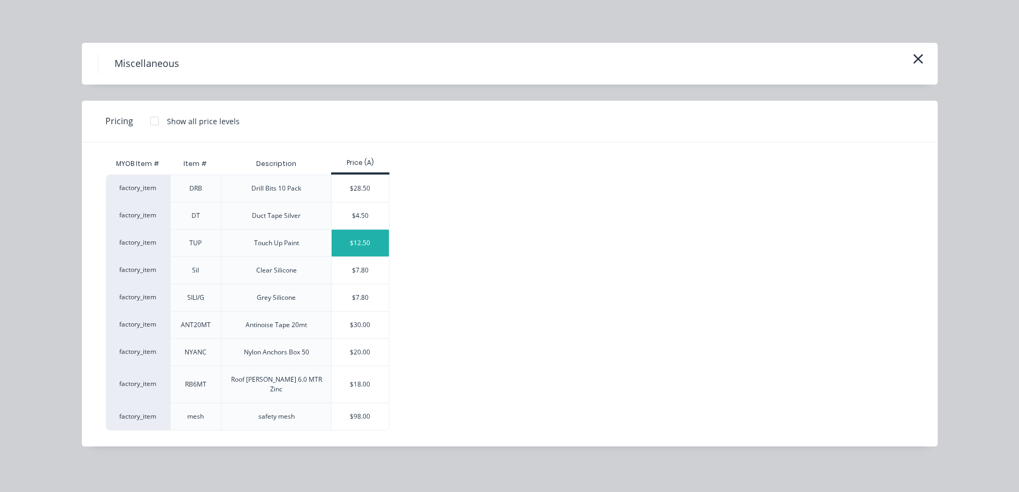
click at [368, 247] on div "$12.50" at bounding box center [360, 242] width 57 height 27
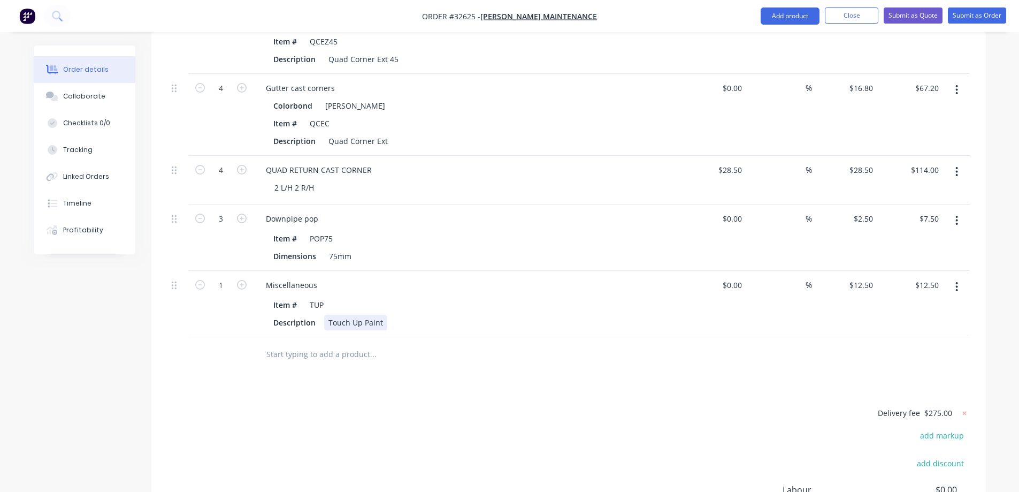
click at [385, 315] on div "Description Touch Up Paint" at bounding box center [465, 323] width 392 height 16
click at [365, 343] on input "text" at bounding box center [373, 353] width 214 height 21
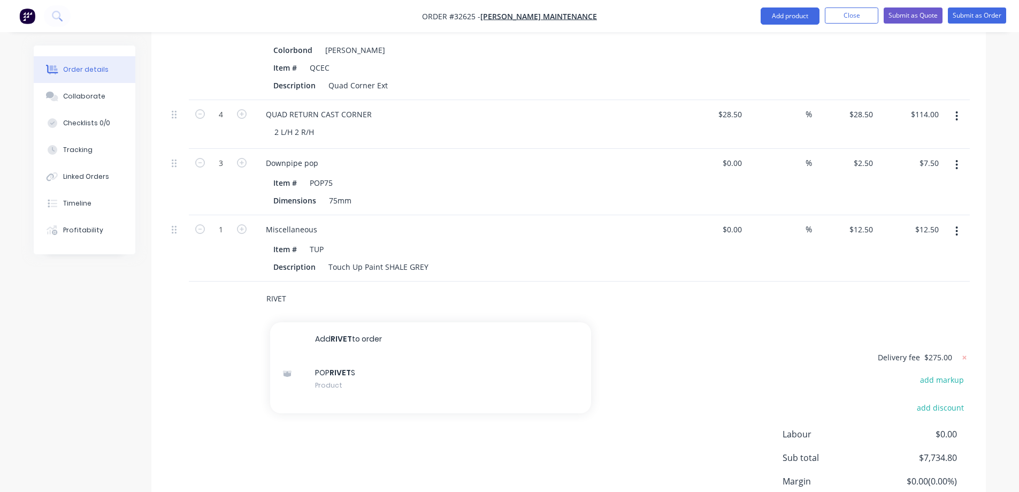
scroll to position [1350, 0]
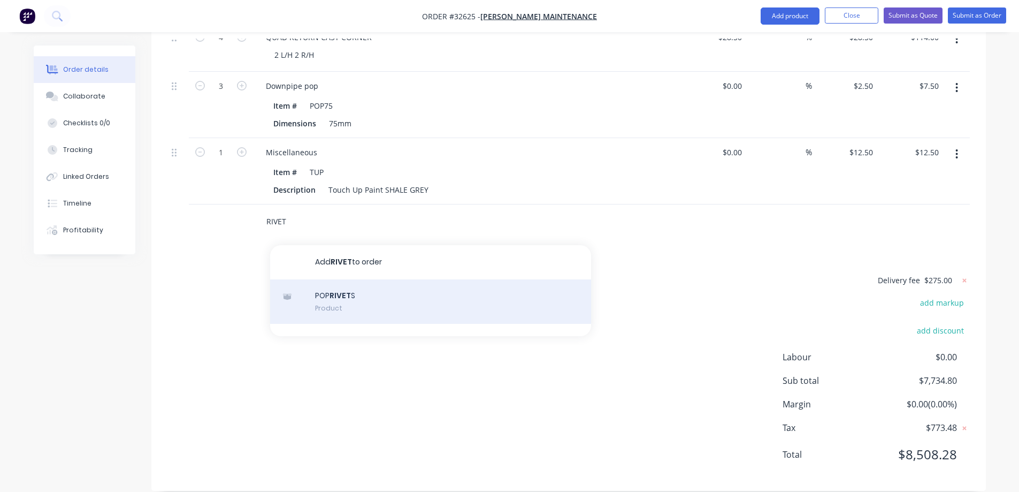
type input "RIVET"
click at [378, 281] on div "POP RIVET S Product" at bounding box center [430, 301] width 321 height 45
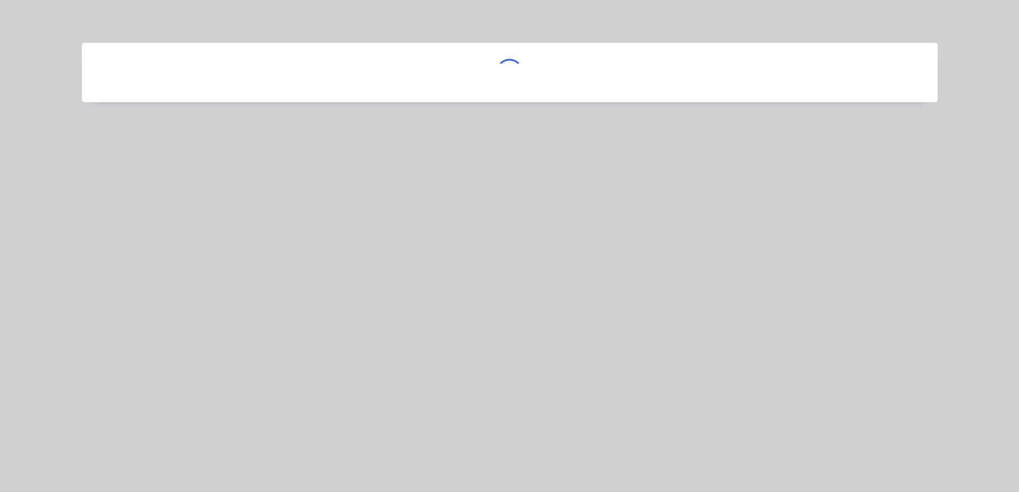
click at [382, 285] on div at bounding box center [509, 246] width 1019 height 492
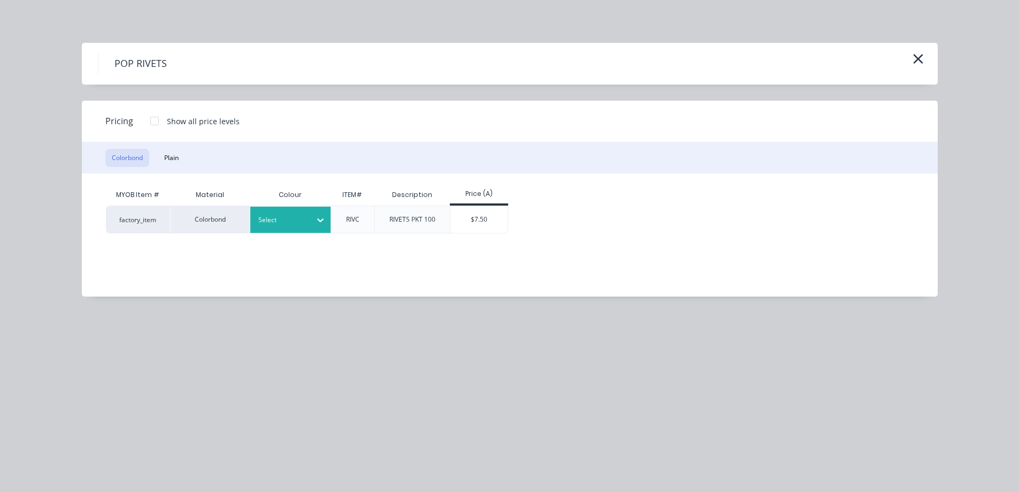
click at [324, 216] on icon at bounding box center [320, 220] width 11 height 11
drag, startPoint x: 469, startPoint y: 216, endPoint x: 462, endPoint y: 219, distance: 7.0
click at [469, 217] on div "$7.50" at bounding box center [478, 219] width 57 height 27
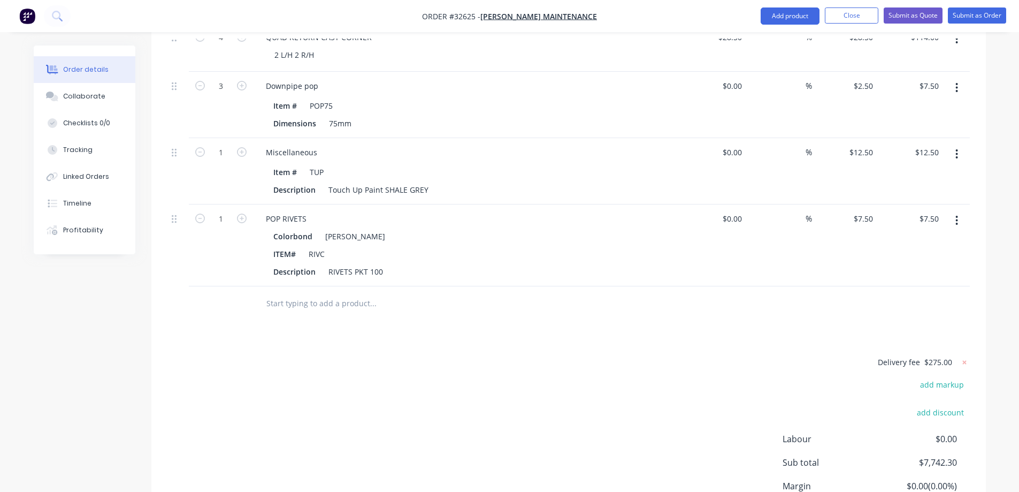
click at [323, 293] on input "text" at bounding box center [373, 303] width 214 height 21
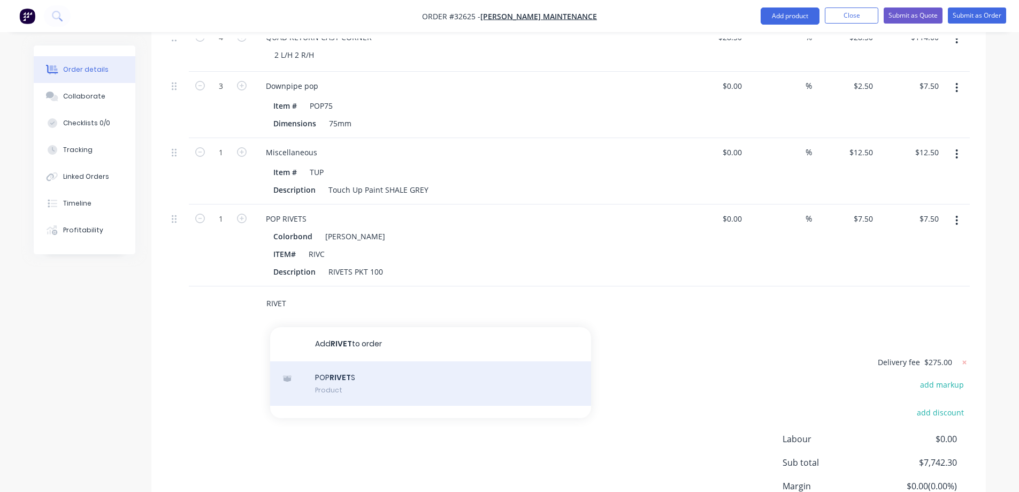
type input "RIVET"
click at [356, 371] on div "POP RIVET S Product" at bounding box center [430, 383] width 321 height 45
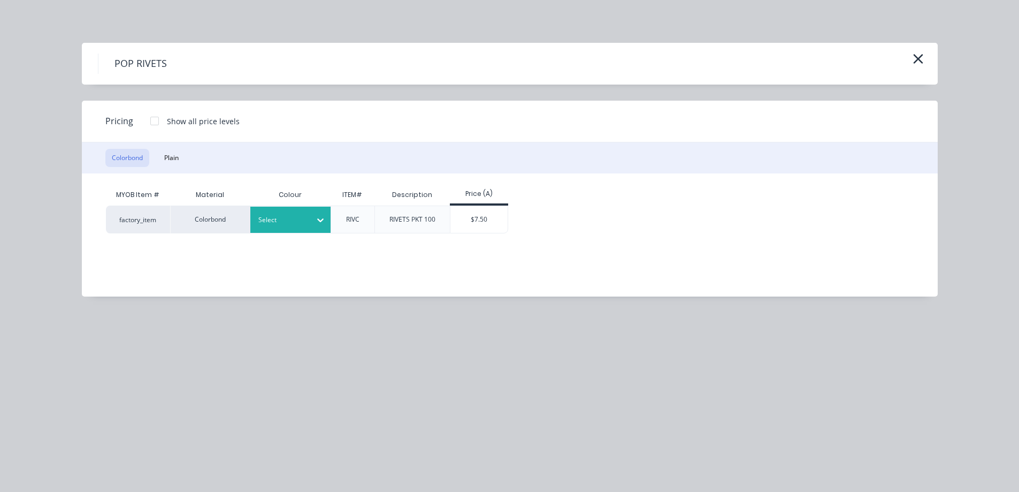
click at [311, 227] on div at bounding box center [320, 219] width 19 height 17
click at [494, 223] on div "$7.50" at bounding box center [478, 219] width 57 height 27
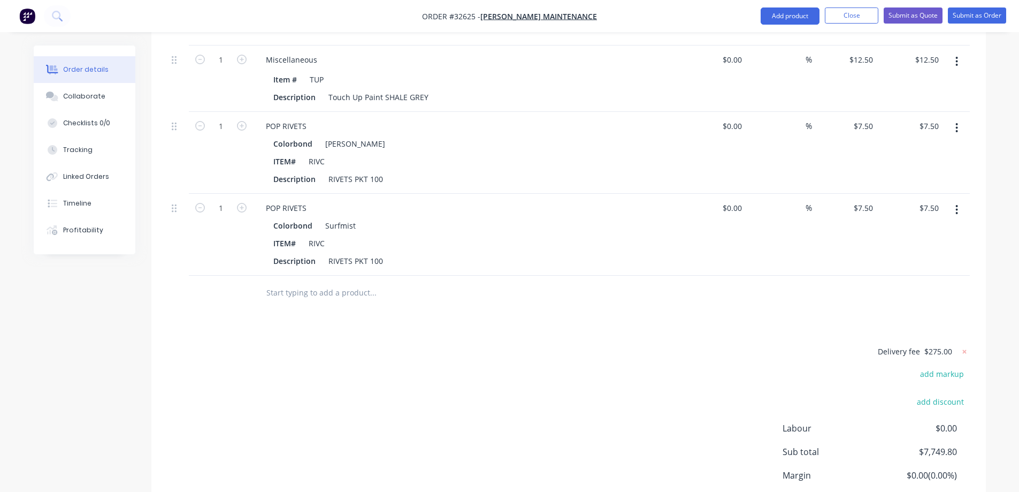
scroll to position [1514, 0]
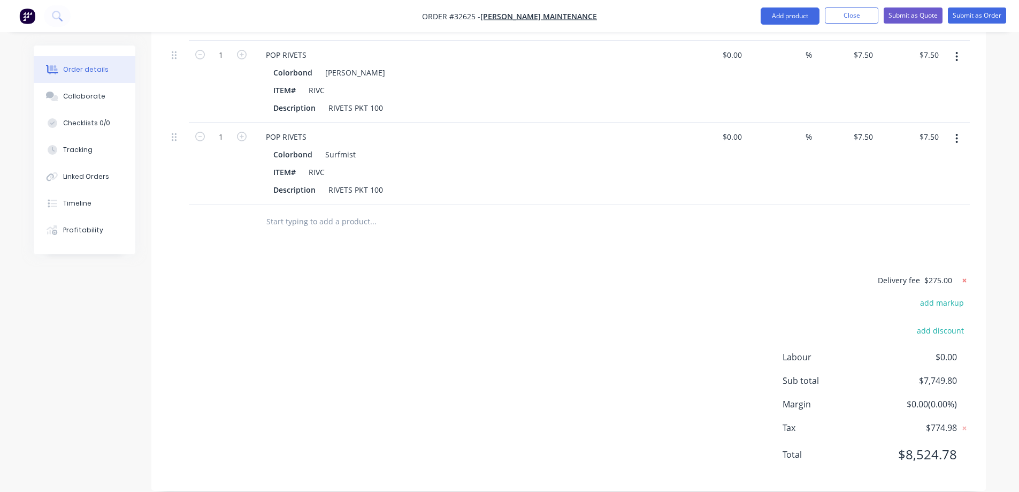
click at [963, 278] on icon at bounding box center [964, 280] width 4 height 4
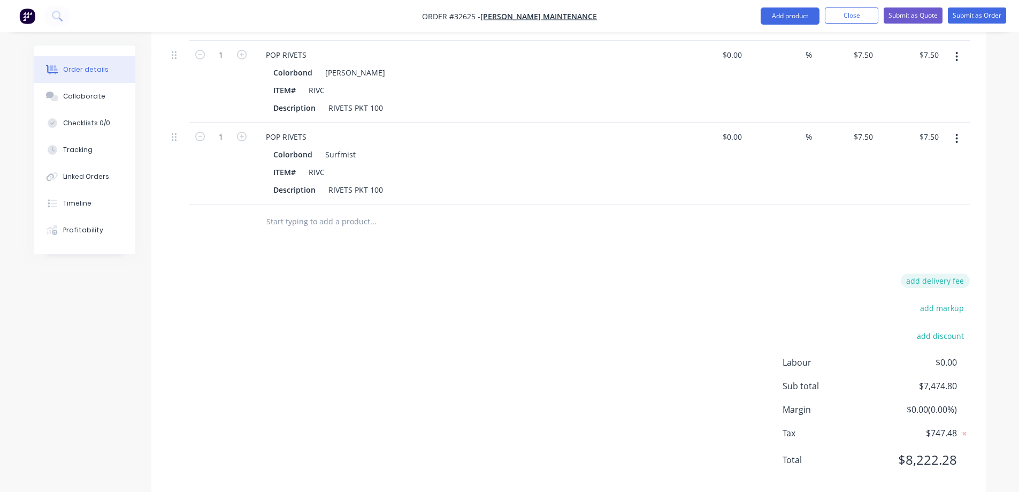
click at [947, 273] on button "add delivery fee" at bounding box center [935, 280] width 69 height 14
type input "250"
click input "submit" at bounding box center [0, 0] width 0 height 0
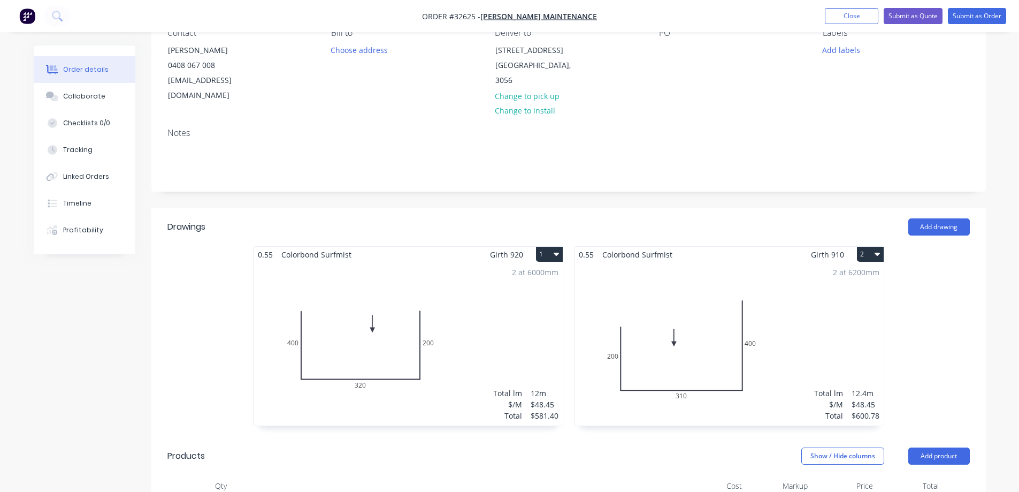
scroll to position [0, 0]
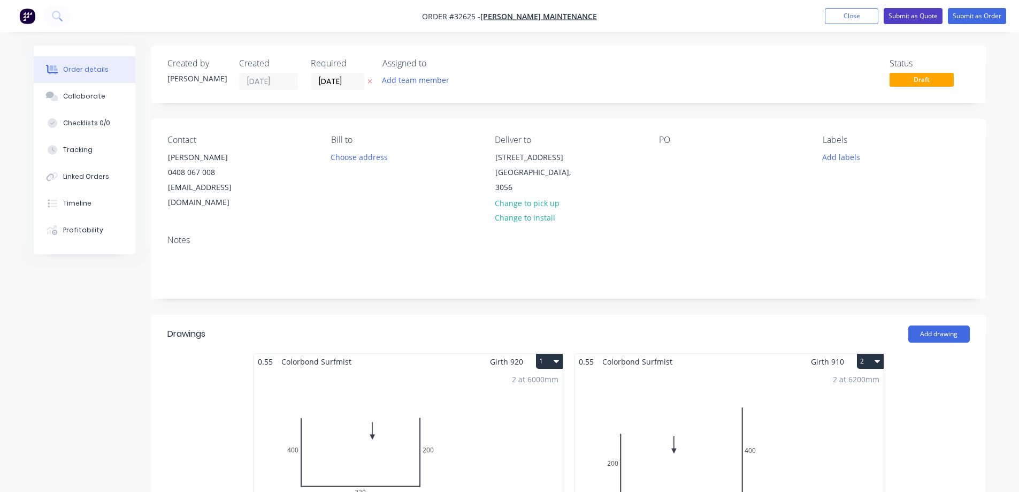
click at [928, 15] on button "Submit as Quote" at bounding box center [913, 16] width 59 height 16
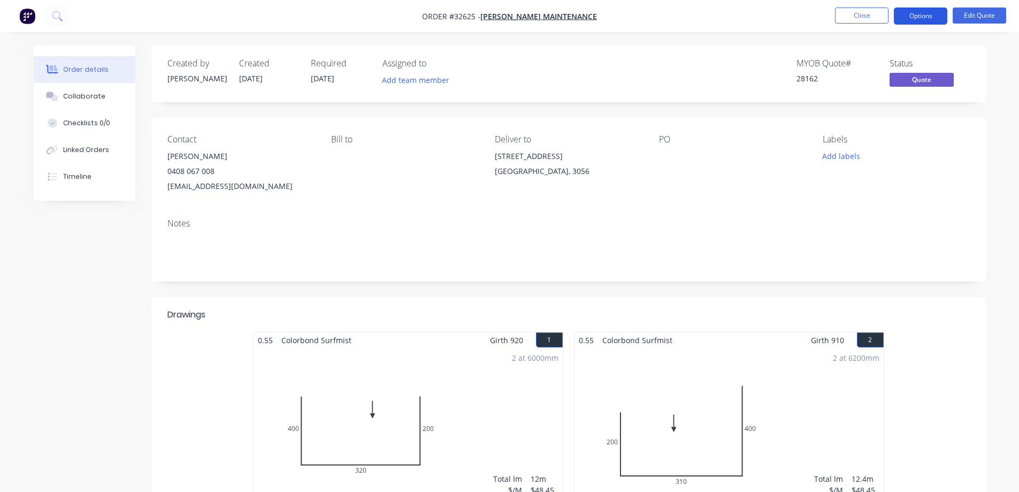
click at [931, 14] on button "Options" at bounding box center [920, 15] width 53 height 17
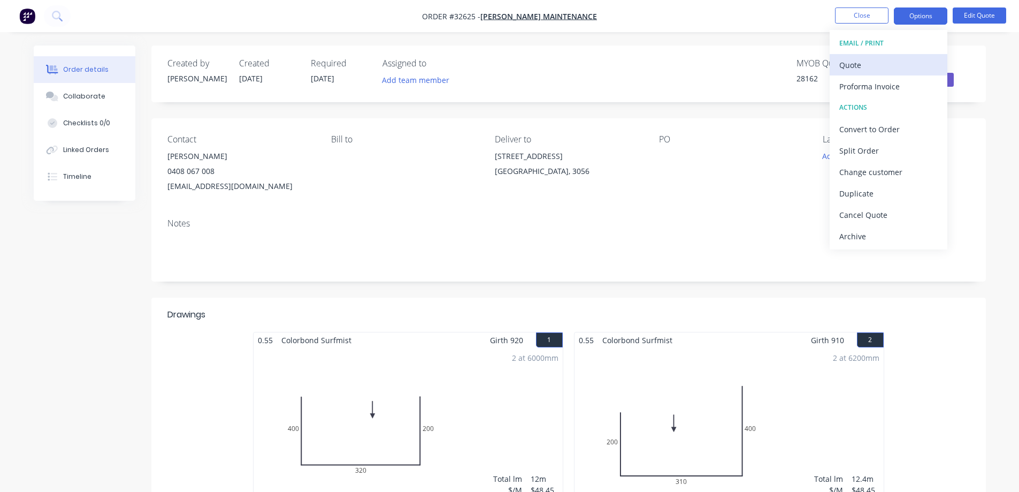
click at [862, 62] on div "Quote" at bounding box center [888, 65] width 98 height 16
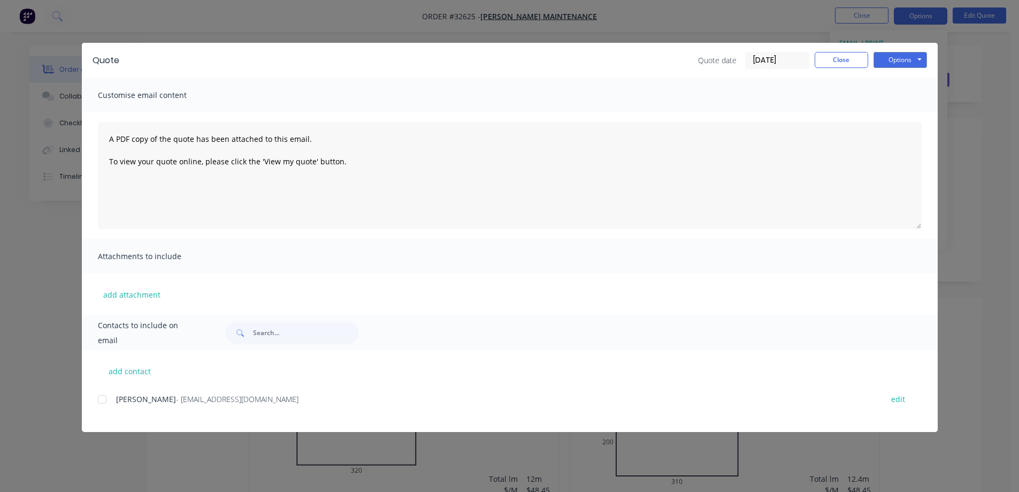
click at [99, 399] on div at bounding box center [101, 398] width 21 height 21
click at [915, 60] on button "Options" at bounding box center [900, 60] width 53 height 16
click at [905, 113] on button "Email" at bounding box center [908, 114] width 68 height 18
click at [847, 58] on button "Close" at bounding box center [841, 60] width 53 height 16
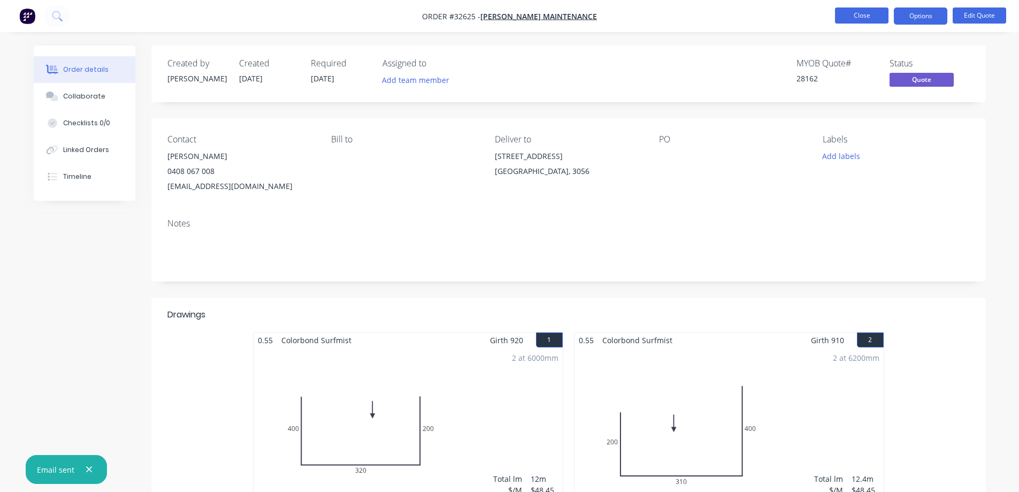
click at [854, 16] on button "Close" at bounding box center [861, 15] width 53 height 16
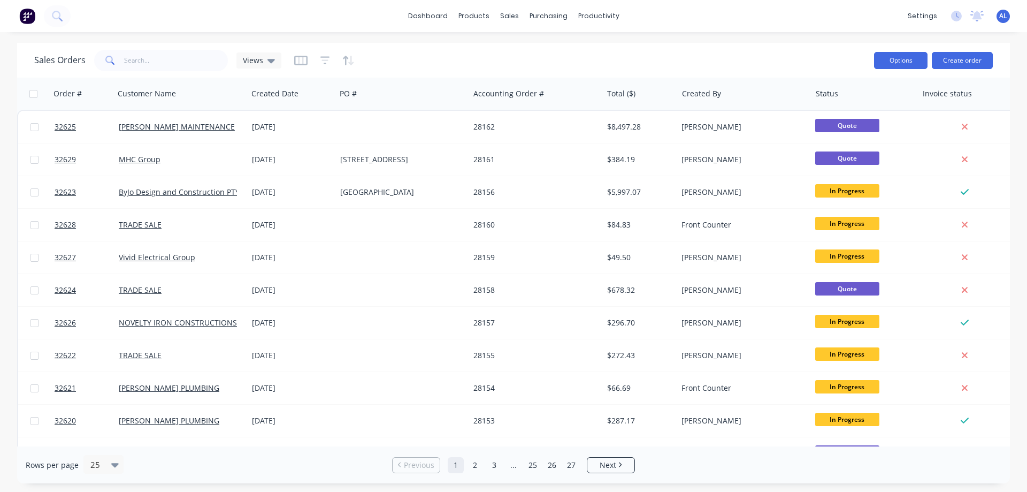
click at [906, 63] on button "Options" at bounding box center [900, 60] width 53 height 17
click at [961, 89] on div at bounding box center [966, 93] width 86 height 21
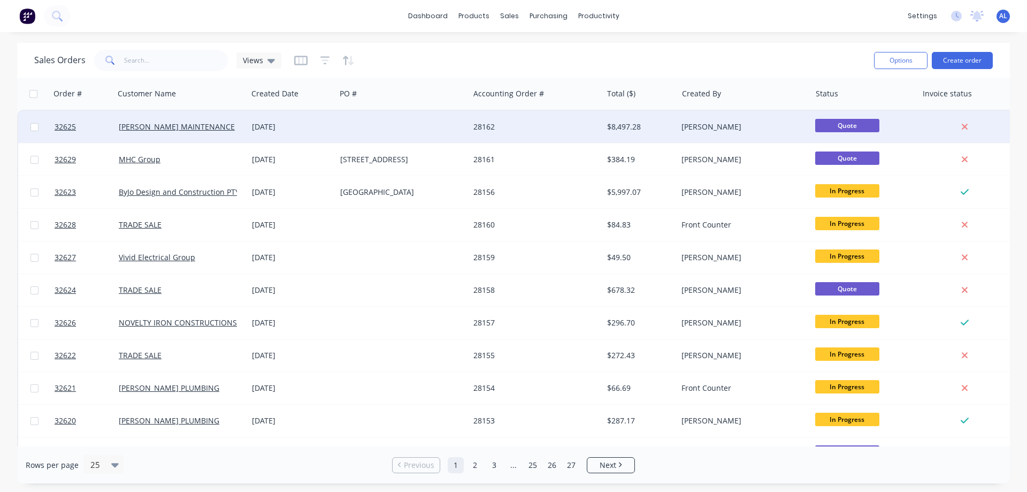
click at [702, 127] on div "[PERSON_NAME]" at bounding box center [740, 126] width 119 height 11
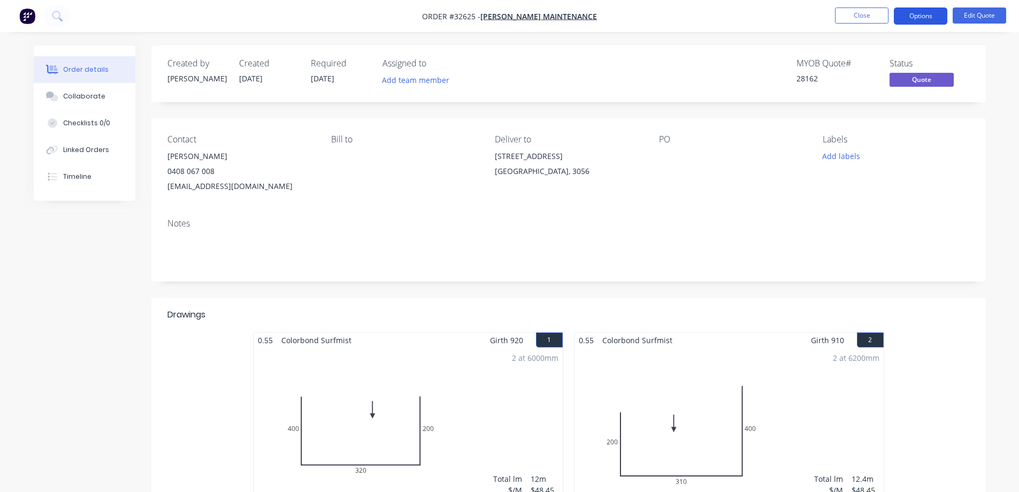
click at [938, 20] on button "Options" at bounding box center [920, 15] width 53 height 17
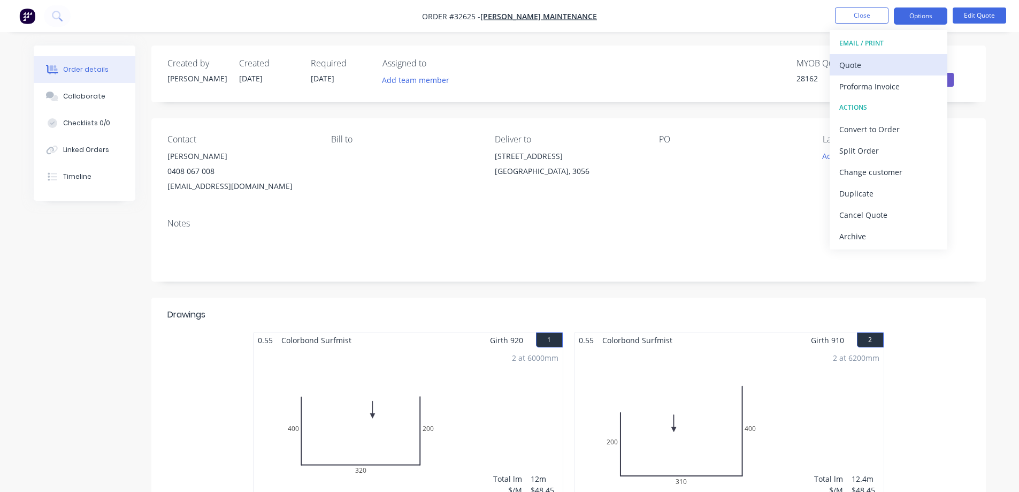
click at [910, 61] on div "Quote" at bounding box center [888, 65] width 98 height 16
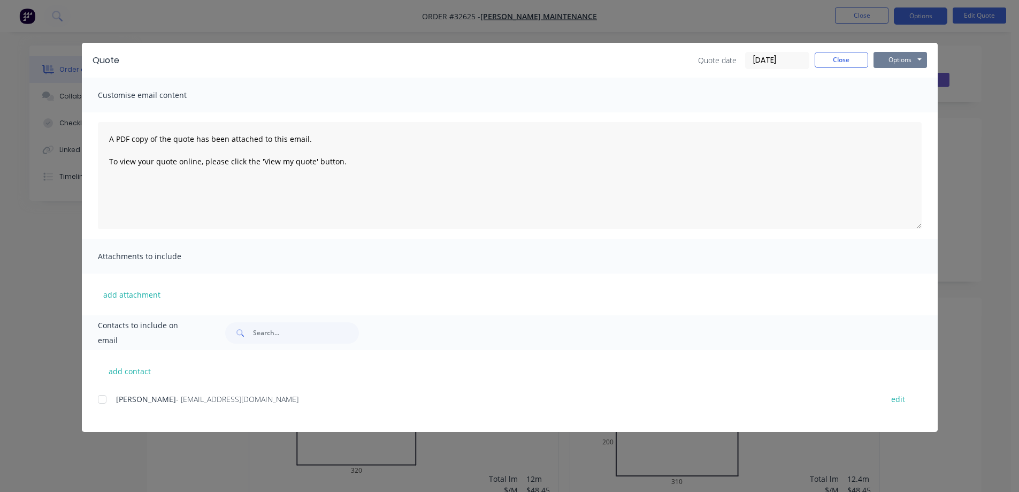
click at [909, 58] on button "Options" at bounding box center [900, 60] width 53 height 16
click at [859, 58] on button "Close" at bounding box center [841, 60] width 53 height 16
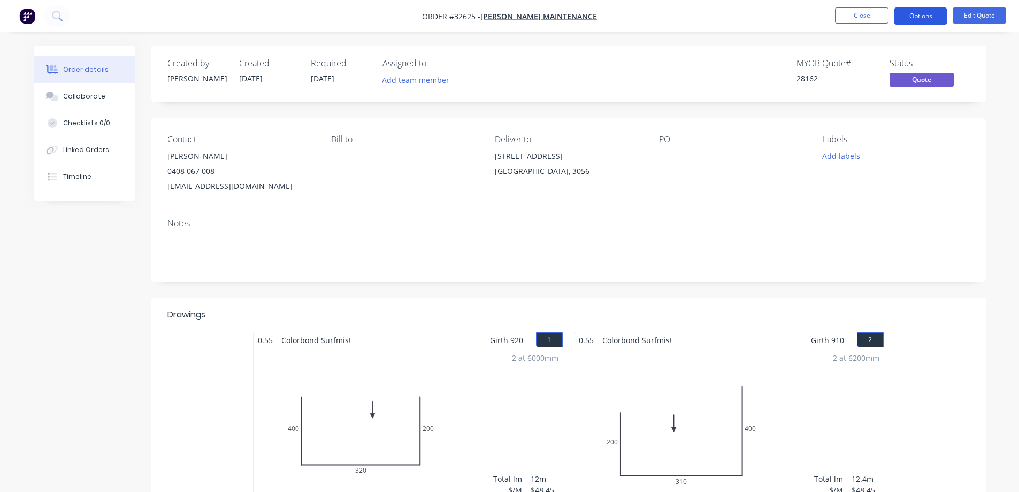
click at [927, 19] on button "Options" at bounding box center [920, 15] width 53 height 17
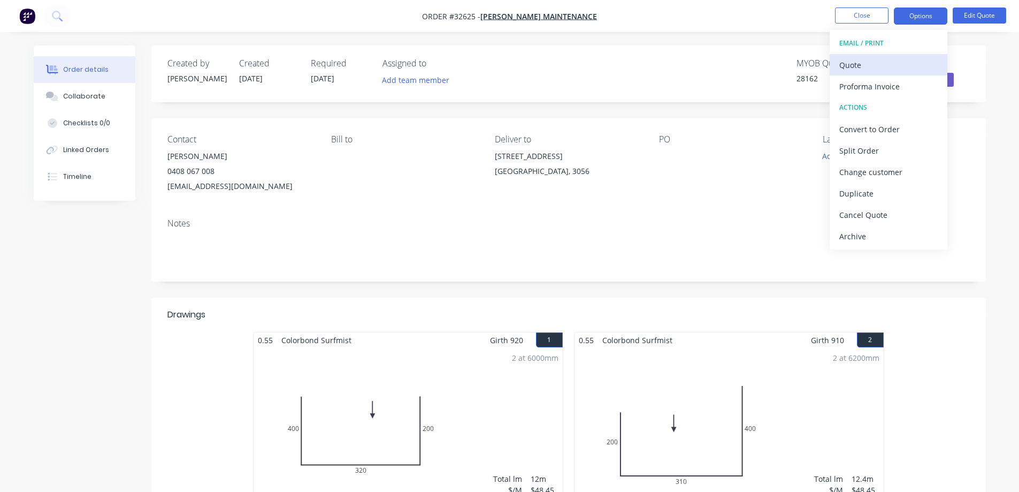
click at [888, 63] on div "Quote" at bounding box center [888, 65] width 98 height 16
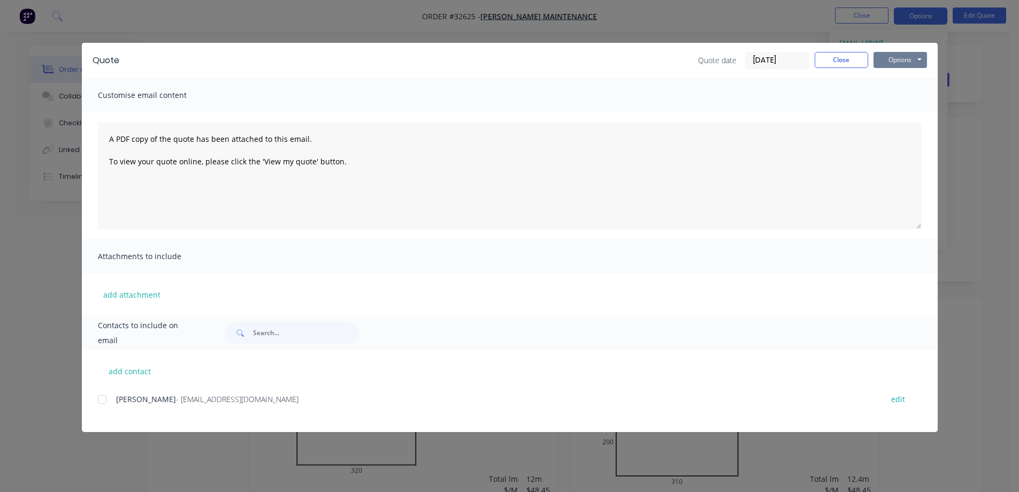
click at [909, 61] on button "Options" at bounding box center [900, 60] width 53 height 16
click at [926, 96] on button "Print" at bounding box center [908, 97] width 68 height 18
click at [822, 63] on button "Close" at bounding box center [841, 60] width 53 height 16
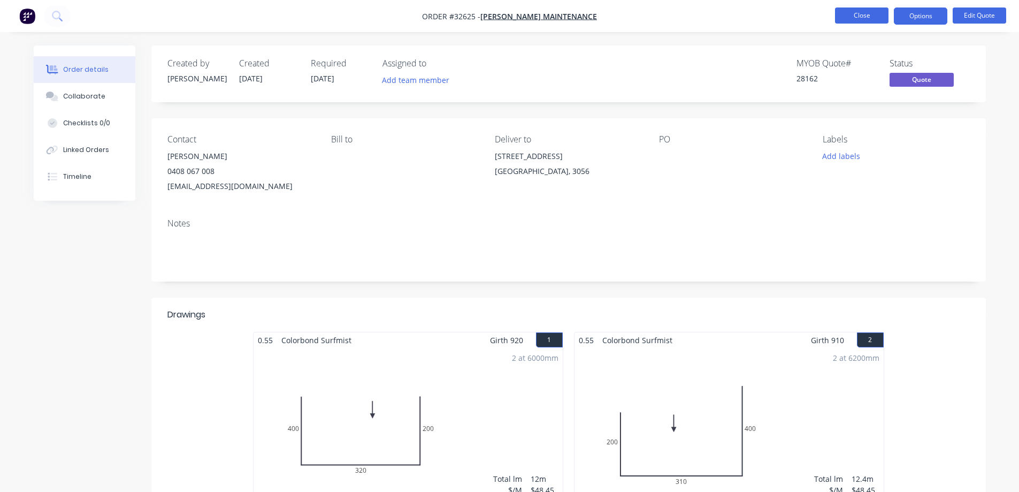
drag, startPoint x: 831, startPoint y: 18, endPoint x: 837, endPoint y: 18, distance: 6.4
click at [831, 18] on ul "Close Options Edit Quote" at bounding box center [920, 15] width 197 height 17
drag, startPoint x: 842, startPoint y: 19, endPoint x: 847, endPoint y: 18, distance: 5.5
click at [847, 18] on button "Close" at bounding box center [861, 15] width 53 height 16
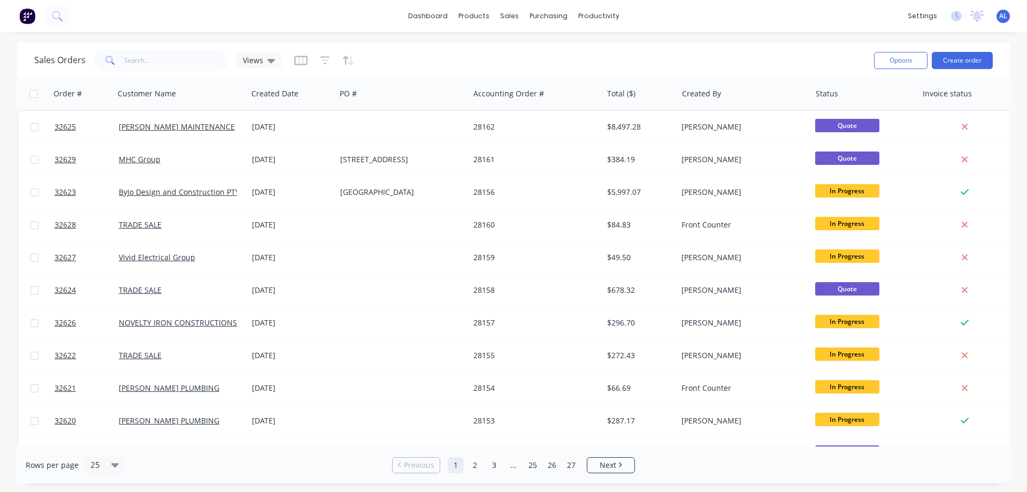
click at [27, 15] on img at bounding box center [27, 16] width 16 height 16
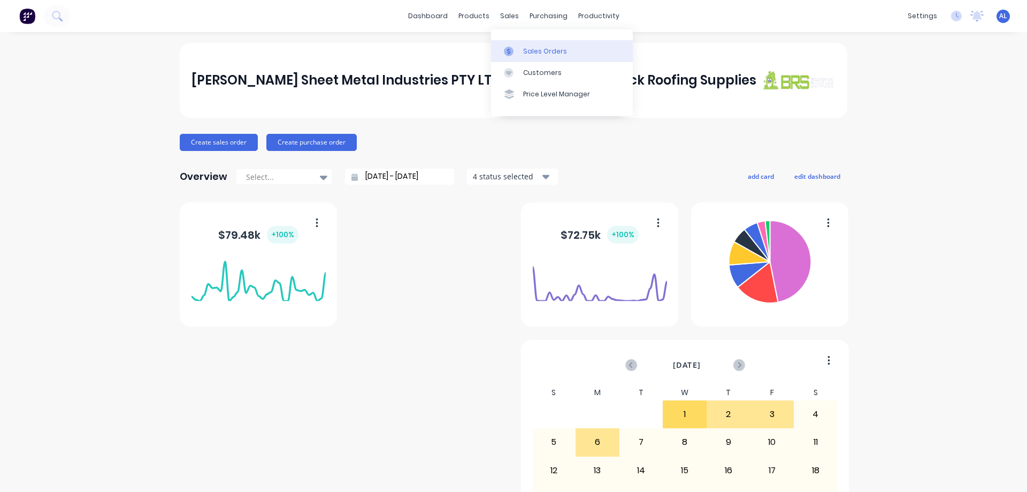
click at [542, 53] on div "Sales Orders" at bounding box center [545, 52] width 44 height 10
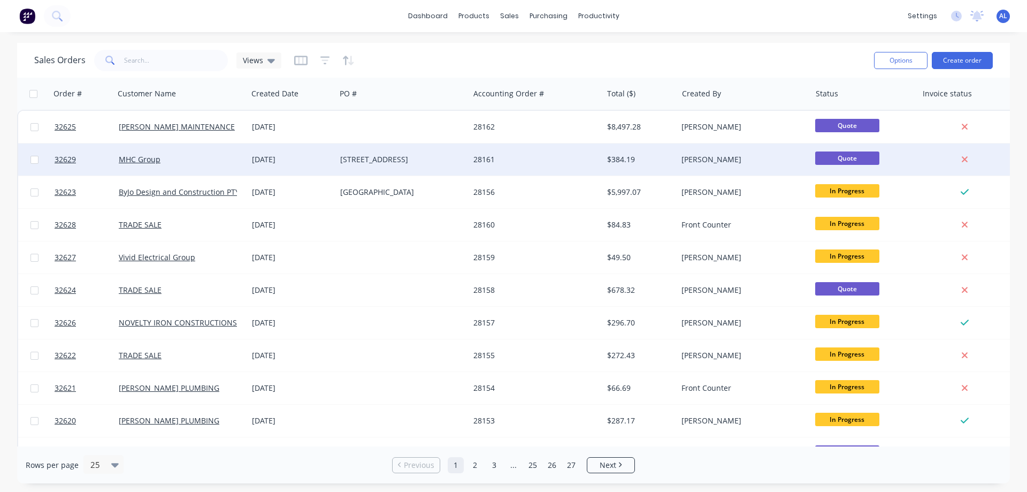
click at [384, 155] on div "[STREET_ADDRESS]" at bounding box center [399, 159] width 119 height 11
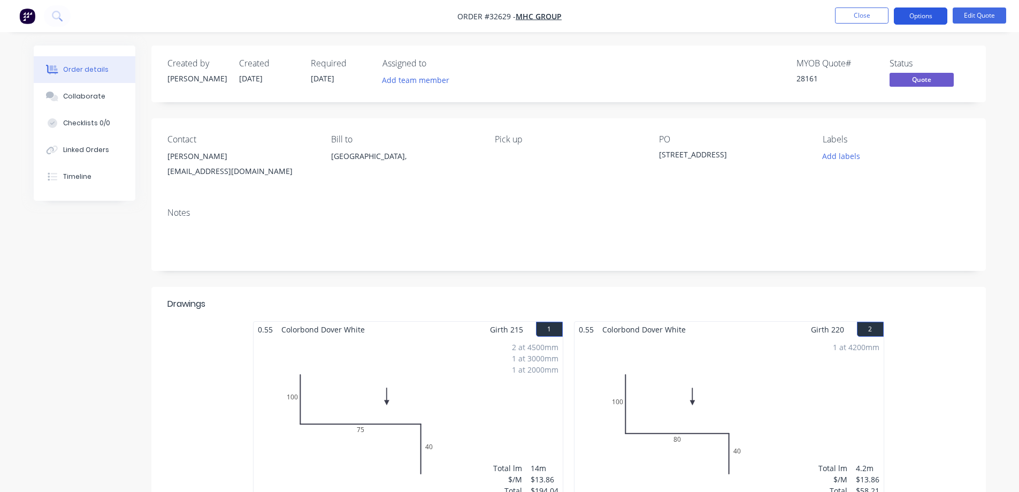
drag, startPoint x: 922, startPoint y: 10, endPoint x: 915, endPoint y: 19, distance: 11.6
click at [922, 10] on button "Options" at bounding box center [920, 15] width 53 height 17
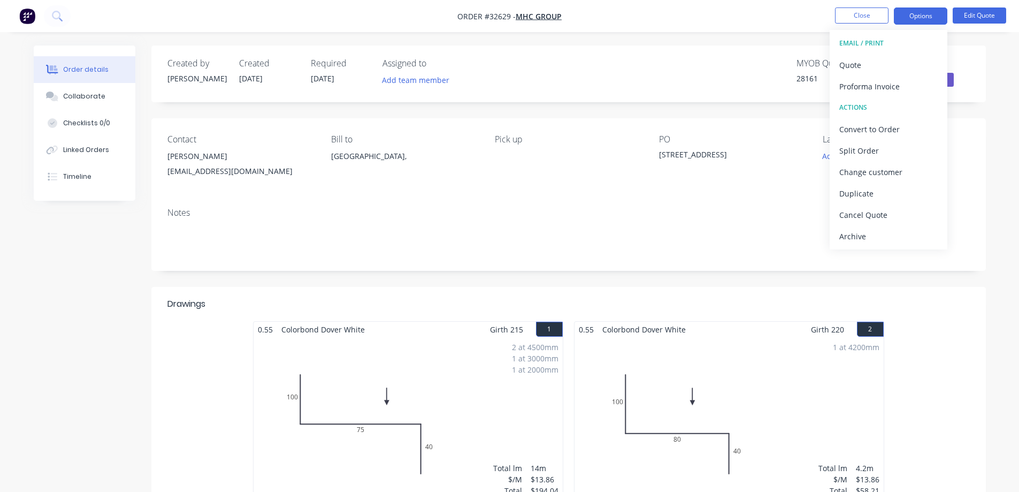
click at [991, 76] on div "Order details Collaborate Checklists 0/0 Linked Orders Timeline Order details C…" at bounding box center [510, 468] width 974 height 847
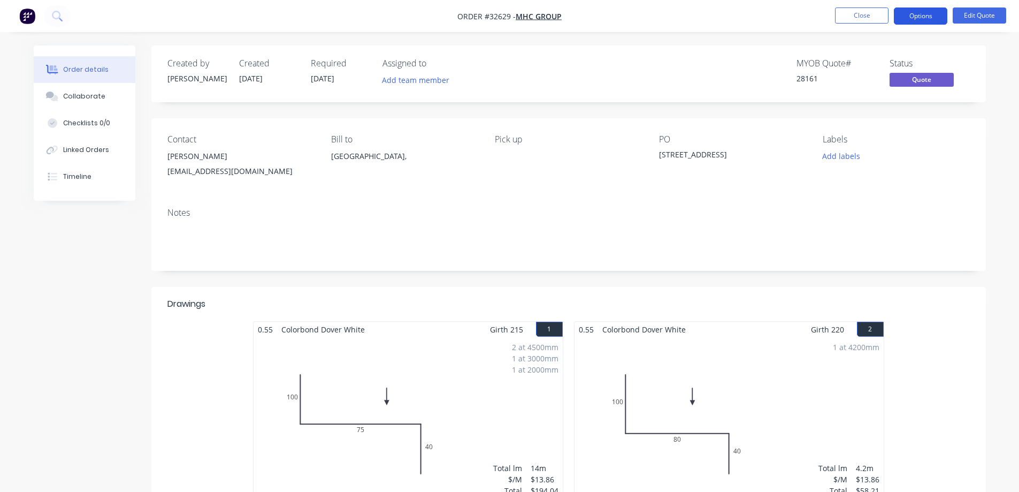
click at [915, 19] on button "Options" at bounding box center [920, 15] width 53 height 17
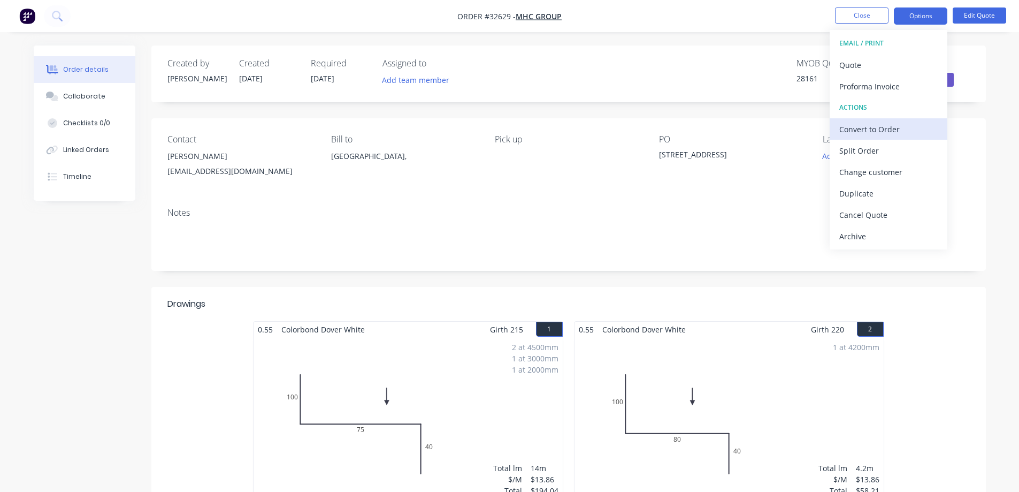
click at [863, 126] on div "Convert to Order" at bounding box center [888, 129] width 98 height 16
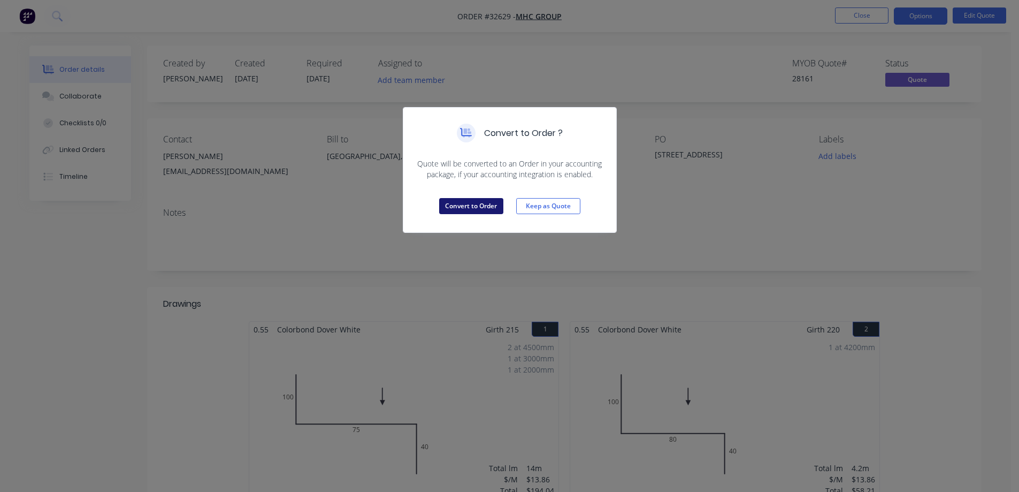
click at [474, 205] on button "Convert to Order" at bounding box center [471, 206] width 64 height 16
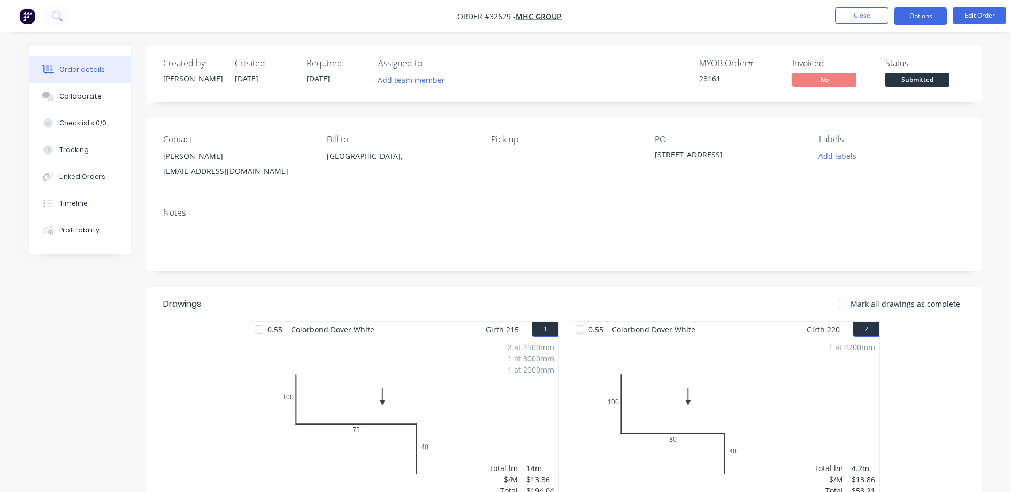
click at [928, 17] on button "Options" at bounding box center [920, 15] width 53 height 17
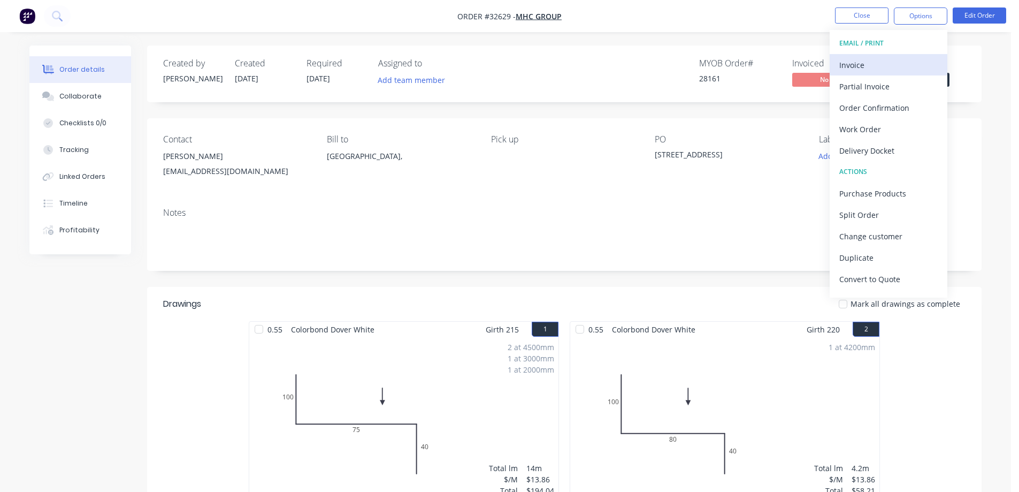
click at [880, 67] on div "Invoice" at bounding box center [888, 65] width 98 height 16
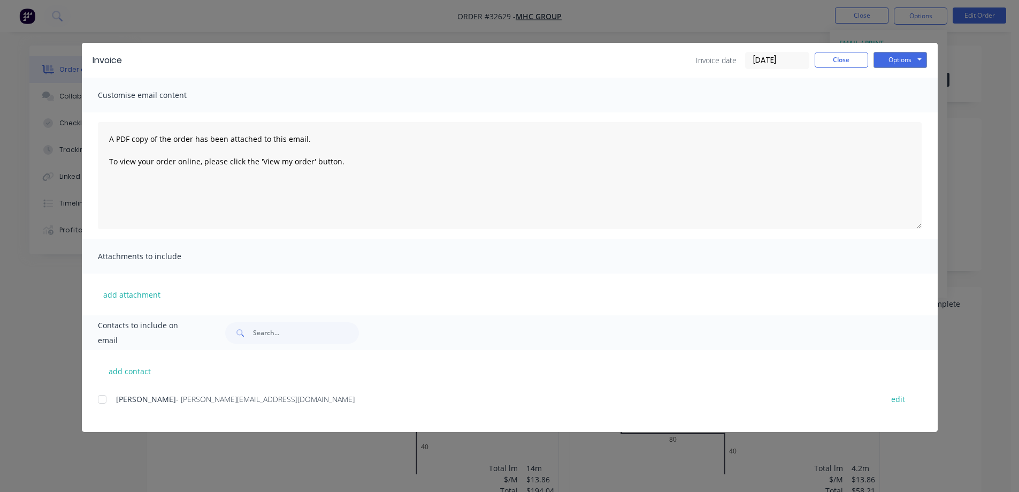
click at [106, 398] on div at bounding box center [101, 398] width 21 height 21
click at [895, 64] on button "Options" at bounding box center [900, 60] width 53 height 16
click at [905, 112] on button "Email" at bounding box center [908, 114] width 68 height 18
click at [849, 62] on button "Close" at bounding box center [841, 60] width 53 height 16
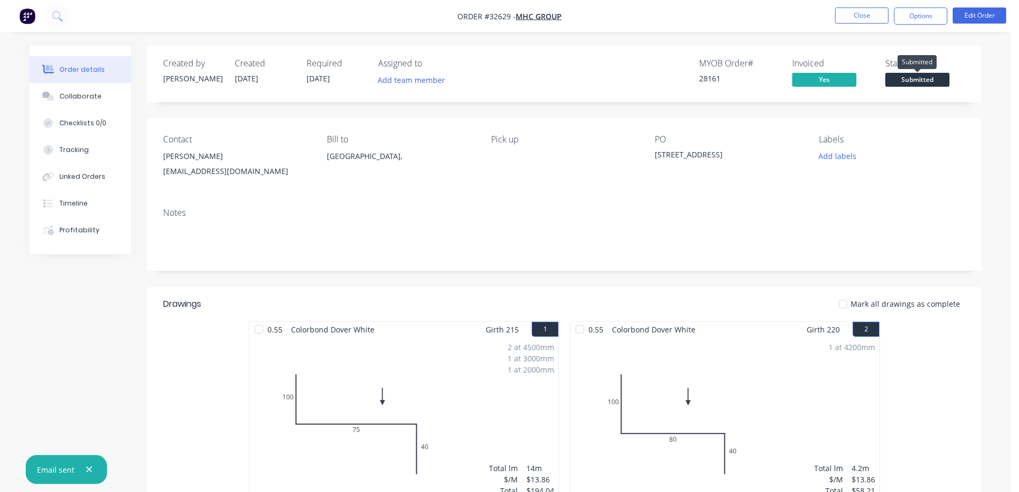
click at [924, 77] on span "Submitted" at bounding box center [917, 79] width 64 height 13
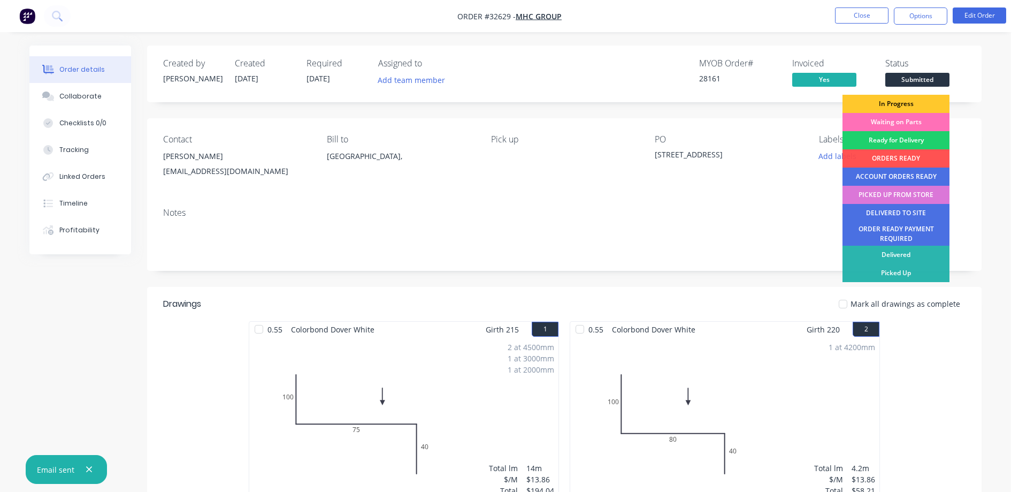
click at [922, 102] on div "In Progress" at bounding box center [895, 104] width 107 height 18
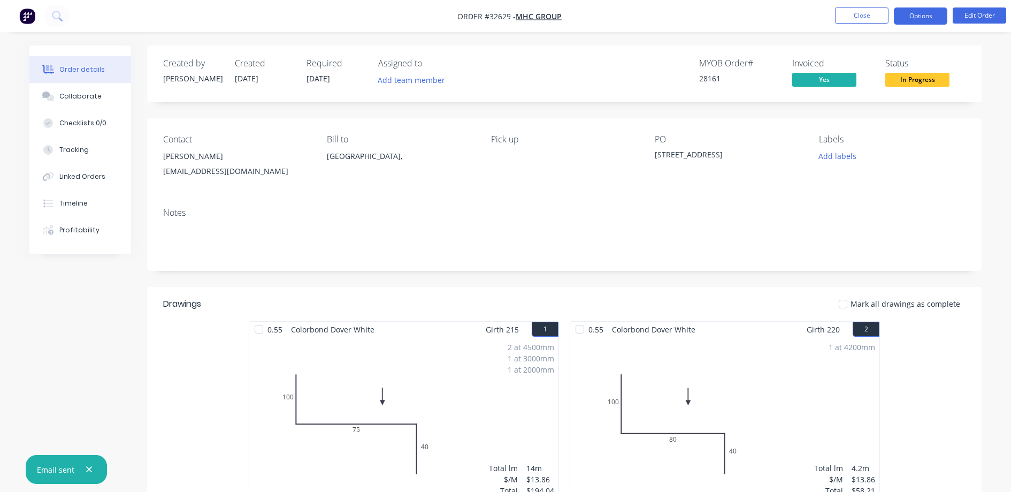
click at [921, 17] on button "Options" at bounding box center [920, 15] width 53 height 17
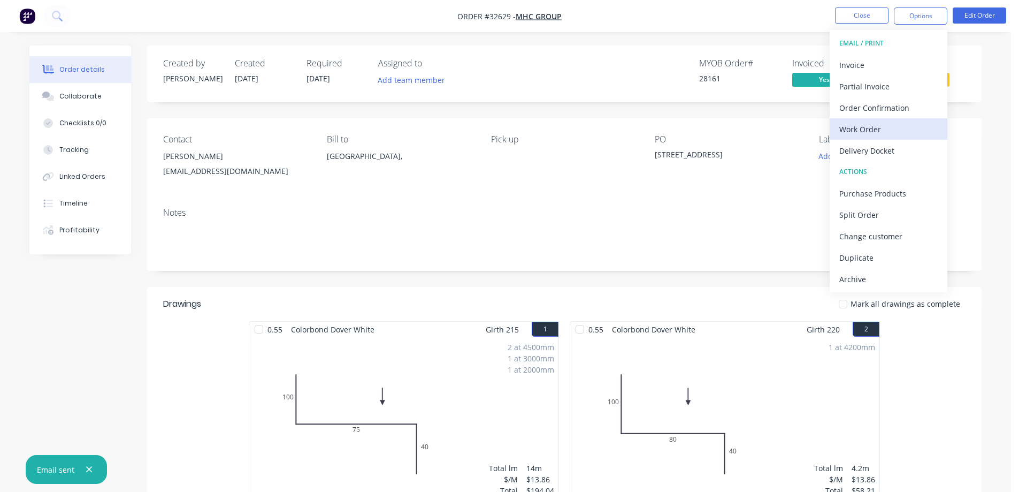
click at [893, 126] on div "Work Order" at bounding box center [888, 129] width 98 height 16
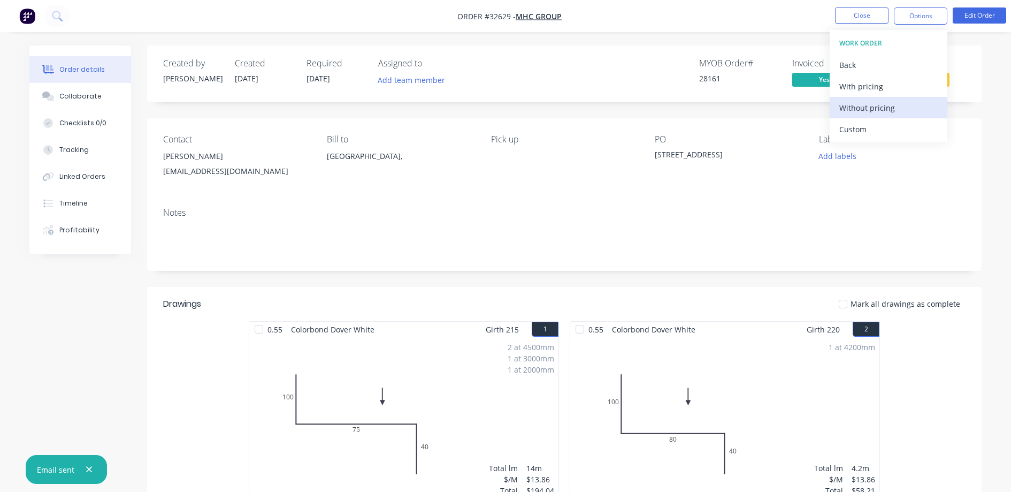
click at [883, 104] on div "Without pricing" at bounding box center [888, 108] width 98 height 16
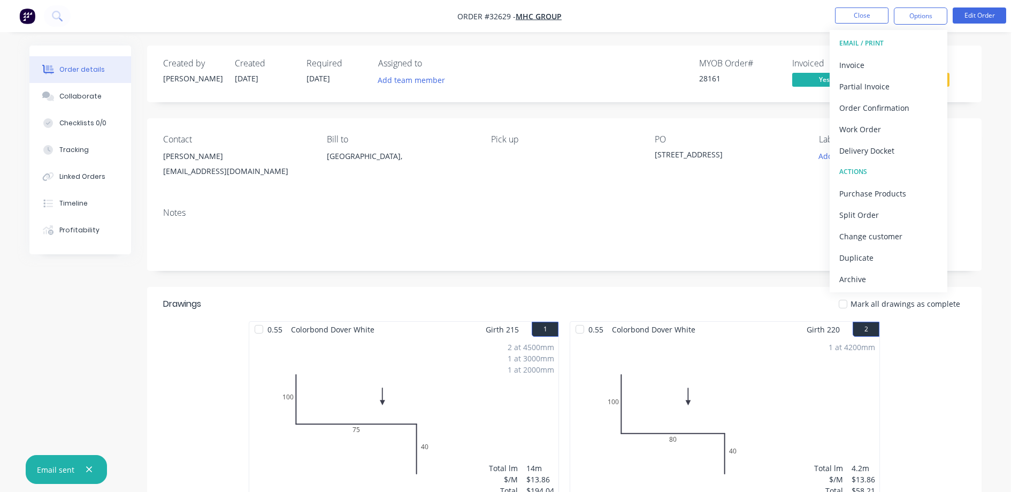
click at [975, 79] on div "Created by [PERSON_NAME] Created [DATE] Required [DATE] Assigned to Add team me…" at bounding box center [564, 73] width 834 height 57
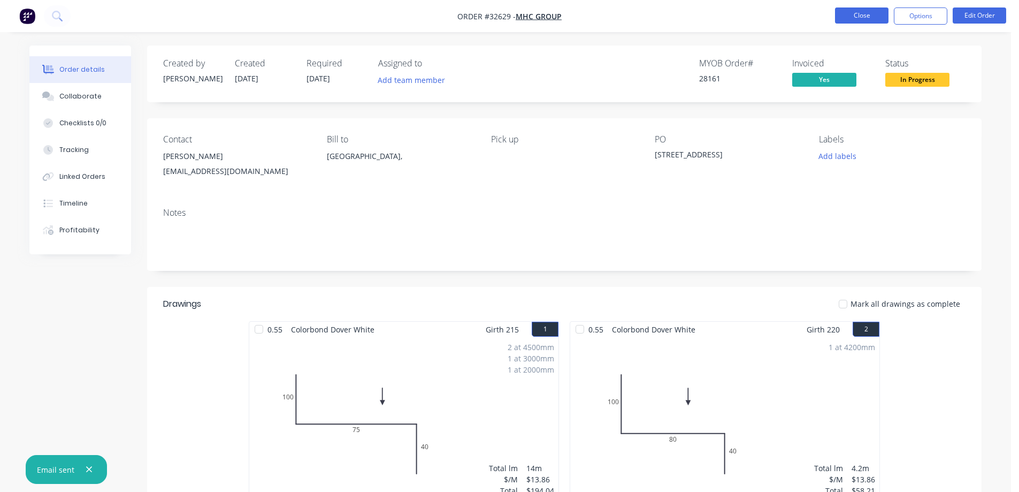
click at [855, 13] on button "Close" at bounding box center [861, 15] width 53 height 16
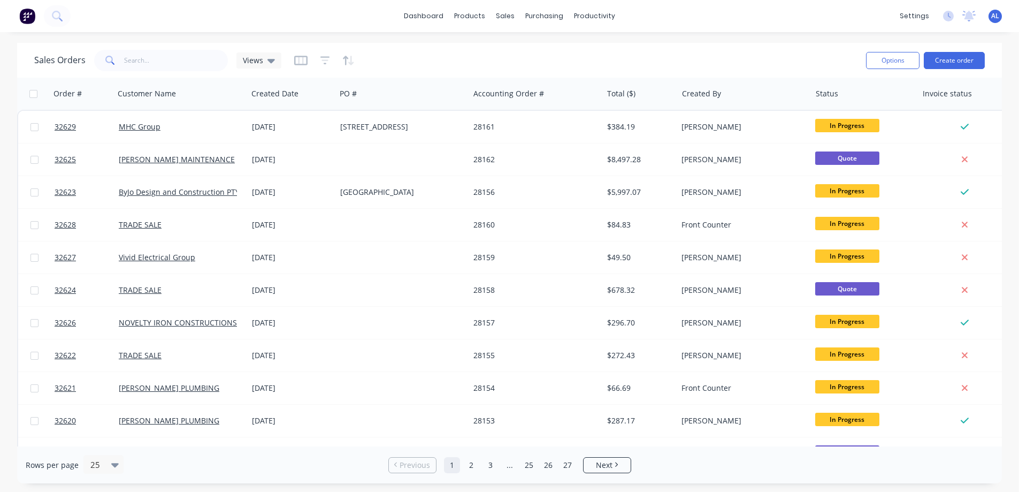
click at [27, 17] on img at bounding box center [27, 16] width 16 height 16
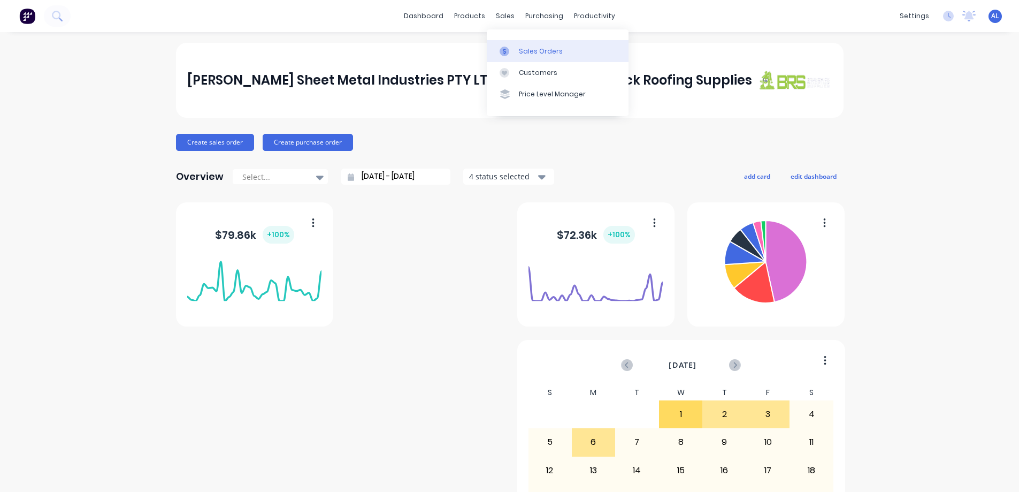
click at [534, 51] on div "Sales Orders" at bounding box center [541, 52] width 44 height 10
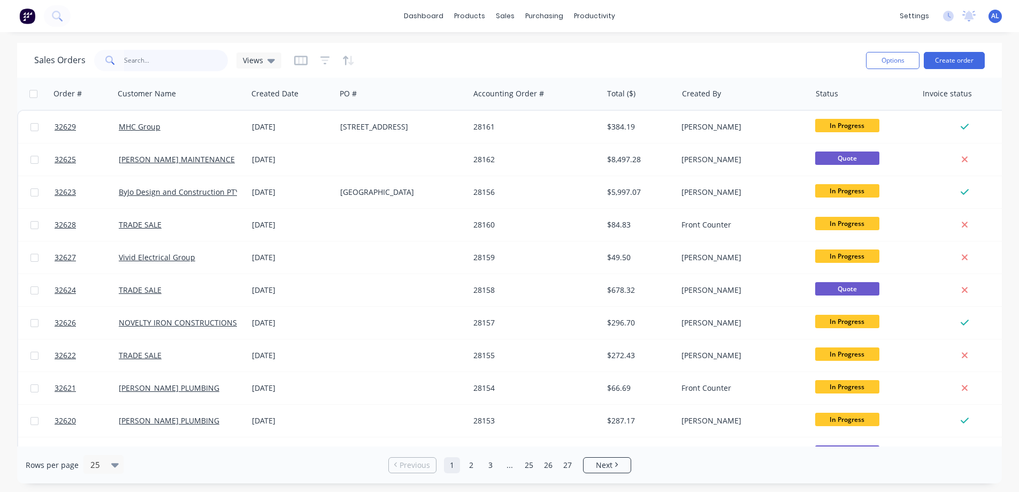
click at [151, 62] on input "text" at bounding box center [176, 60] width 104 height 21
click at [955, 63] on button "Create order" at bounding box center [954, 60] width 61 height 17
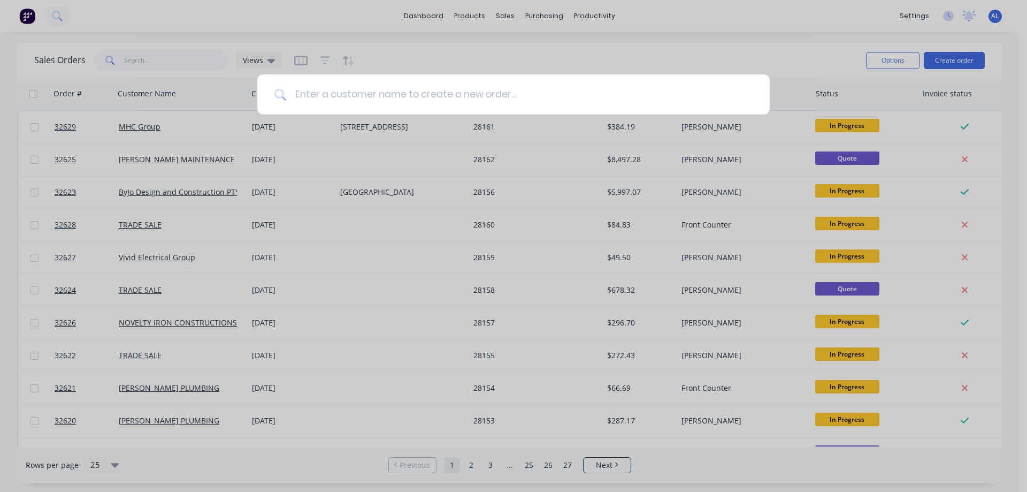
click at [442, 98] on input at bounding box center [519, 94] width 466 height 40
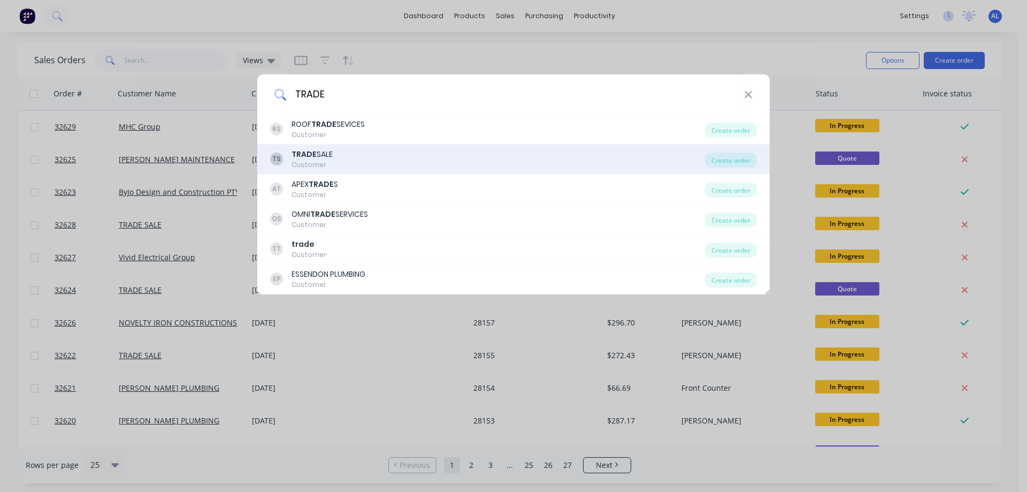
type input "TRADE"
click at [396, 163] on div "TS TRADE SALE Customer" at bounding box center [487, 159] width 435 height 21
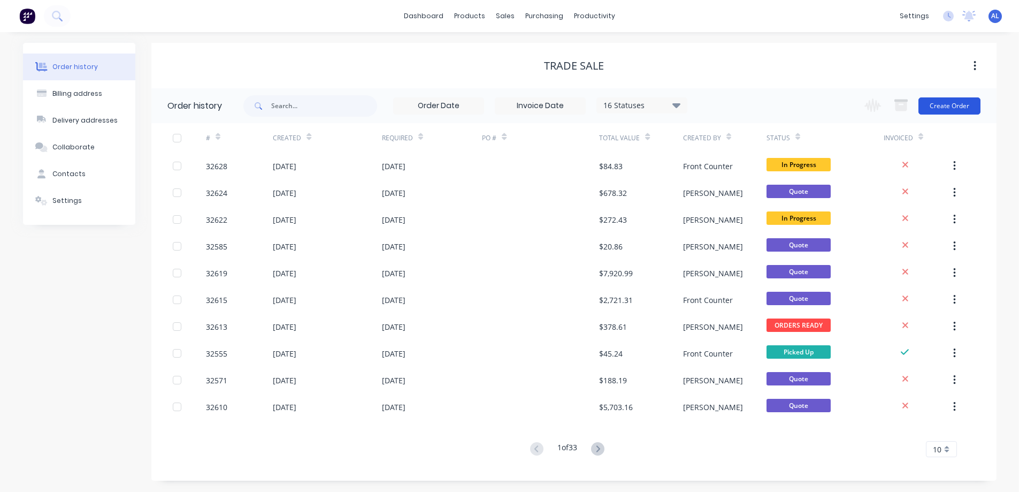
click at [948, 106] on button "Create Order" at bounding box center [949, 105] width 62 height 17
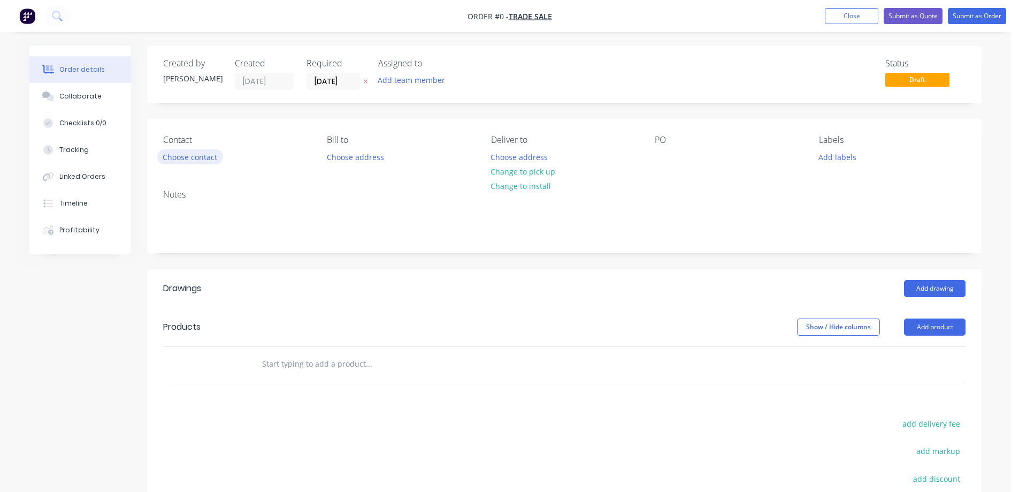
click at [196, 160] on button "Choose contact" at bounding box center [190, 156] width 66 height 14
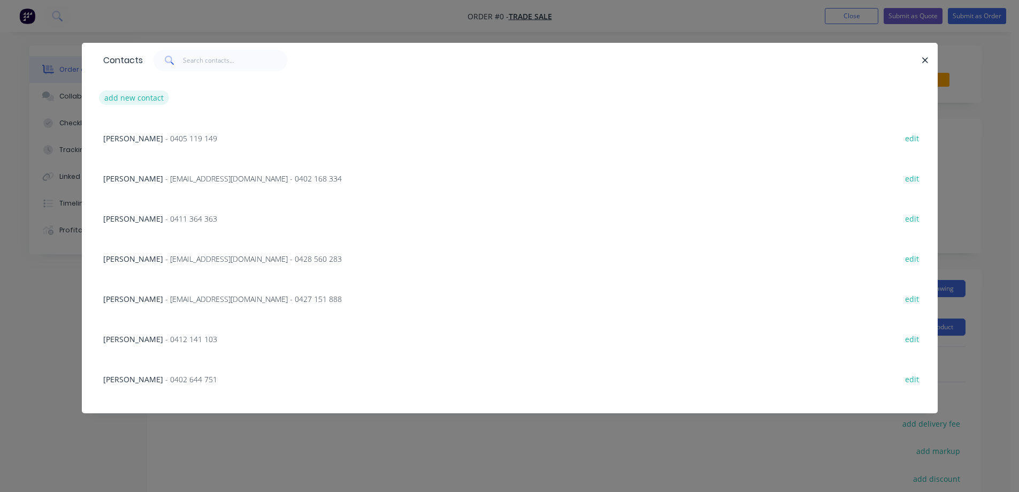
click at [150, 96] on button "add new contact" at bounding box center [134, 97] width 71 height 14
select select "AU"
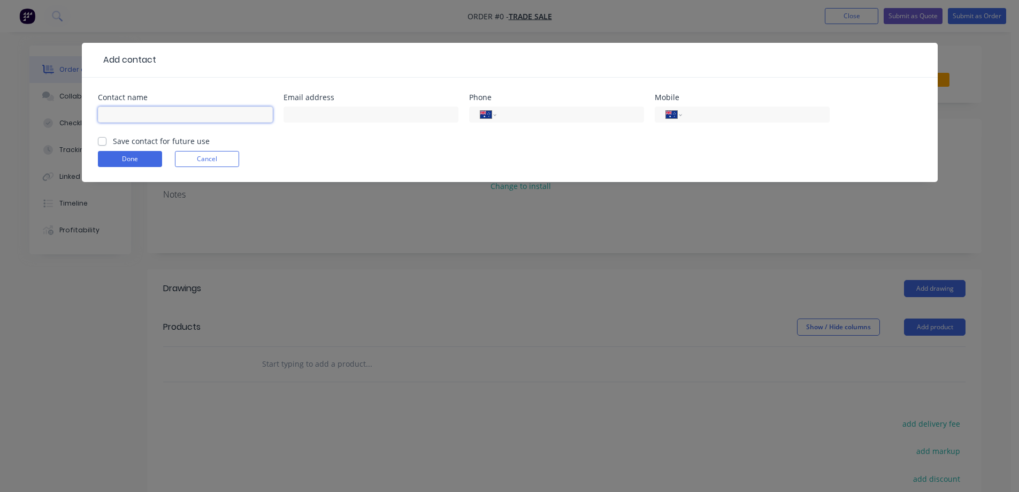
click at [144, 108] on input "text" at bounding box center [185, 114] width 175 height 16
type input "ALI"
click at [763, 117] on input "tel" at bounding box center [754, 115] width 128 height 12
type input "0468 797 077"
click at [113, 141] on label "Save contact for future use" at bounding box center [161, 140] width 97 height 11
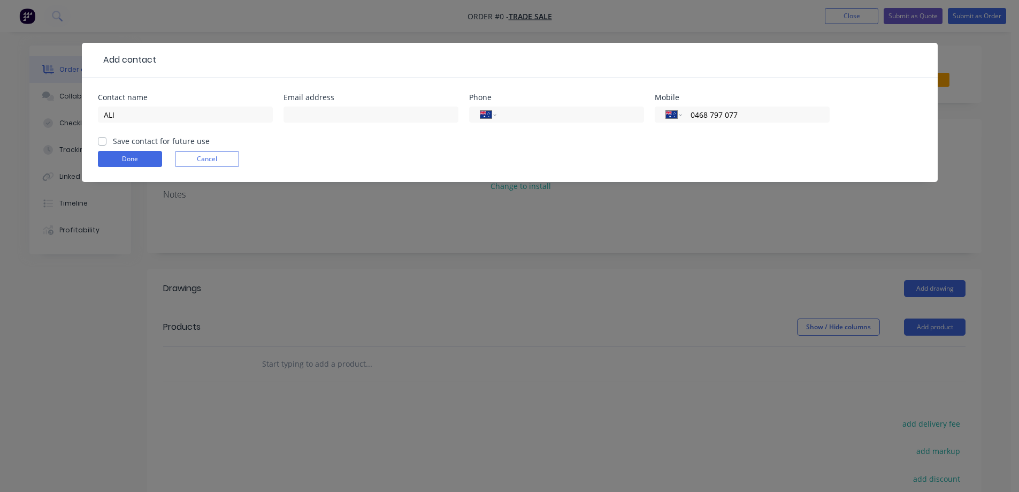
click at [101, 141] on input "Save contact for future use" at bounding box center [102, 140] width 9 height 10
checkbox input "true"
click at [152, 155] on button "Done" at bounding box center [130, 159] width 64 height 16
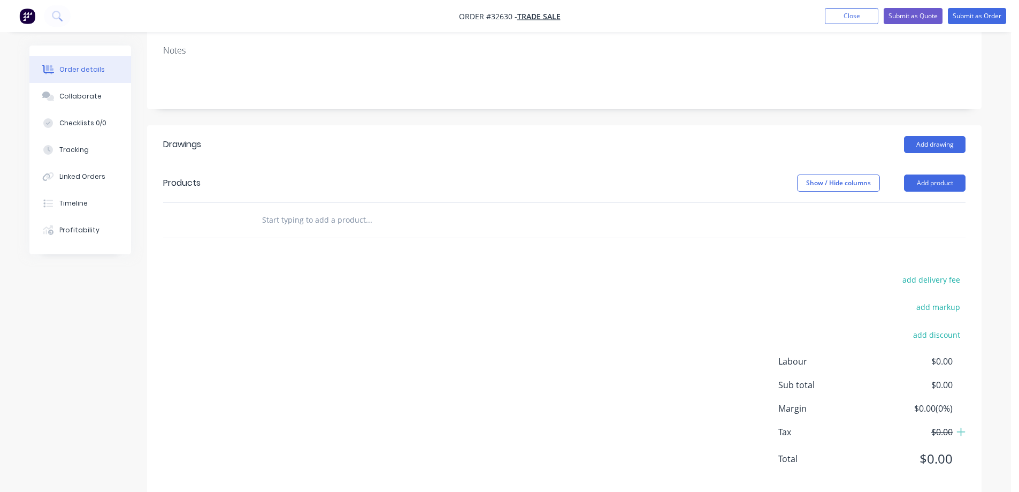
scroll to position [182, 0]
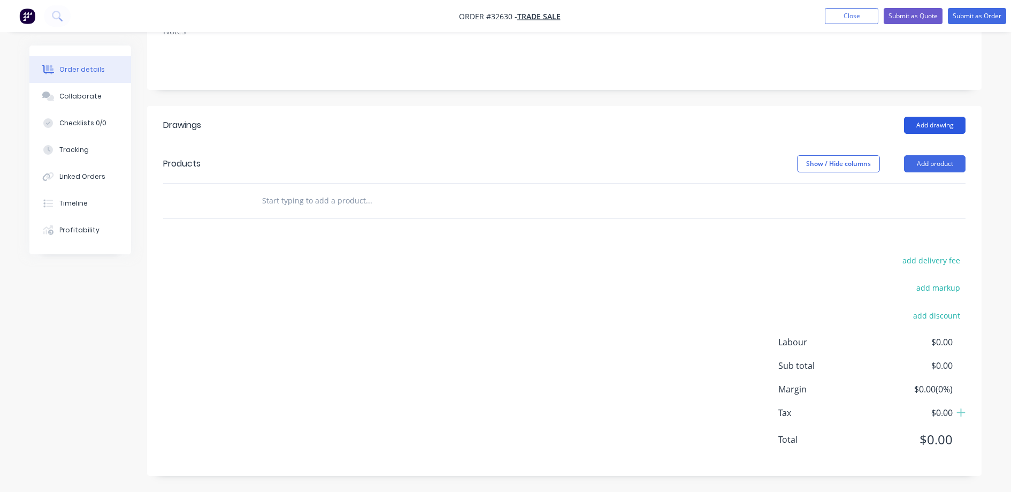
click at [932, 123] on button "Add drawing" at bounding box center [935, 125] width 62 height 17
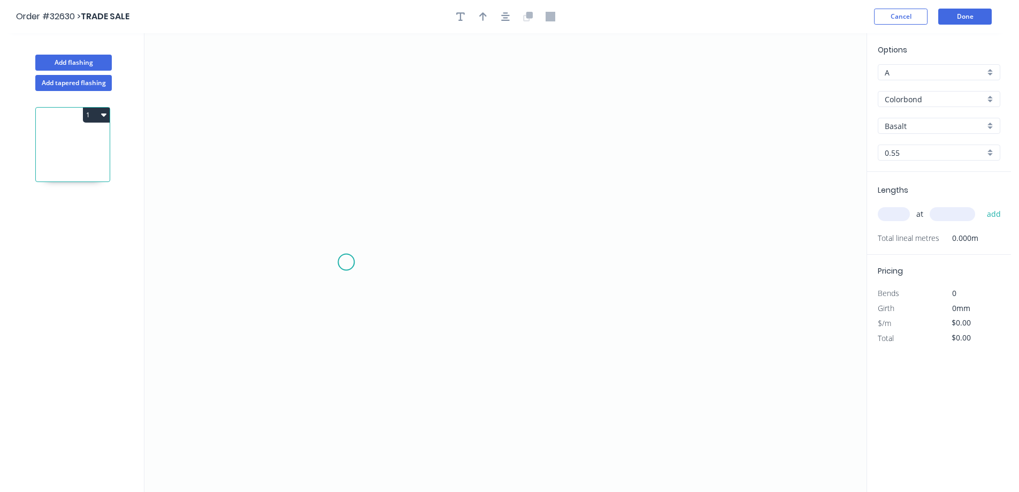
click at [347, 262] on icon "0" at bounding box center [505, 262] width 722 height 458
click at [352, 127] on icon "0" at bounding box center [505, 262] width 722 height 458
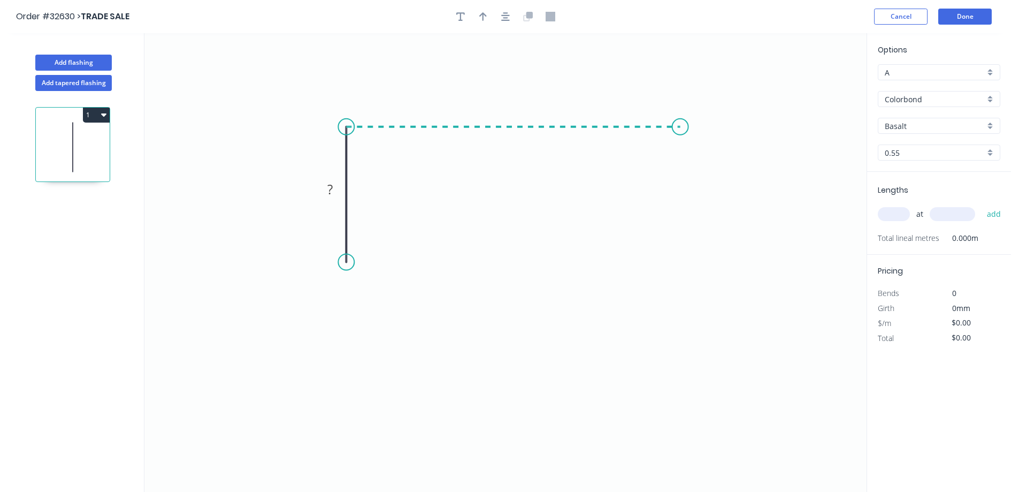
drag, startPoint x: 680, startPoint y: 132, endPoint x: 668, endPoint y: 308, distance: 176.4
click at [680, 133] on icon "0 ?" at bounding box center [505, 262] width 722 height 458
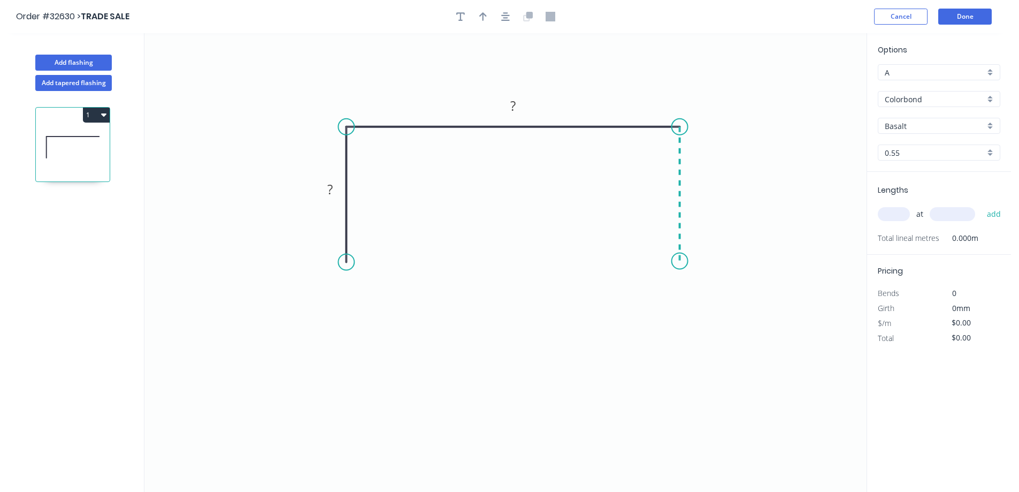
click at [678, 261] on icon "0 ? ?" at bounding box center [505, 262] width 722 height 458
click at [406, 305] on div "Crush & Fold" at bounding box center [395, 301] width 108 height 22
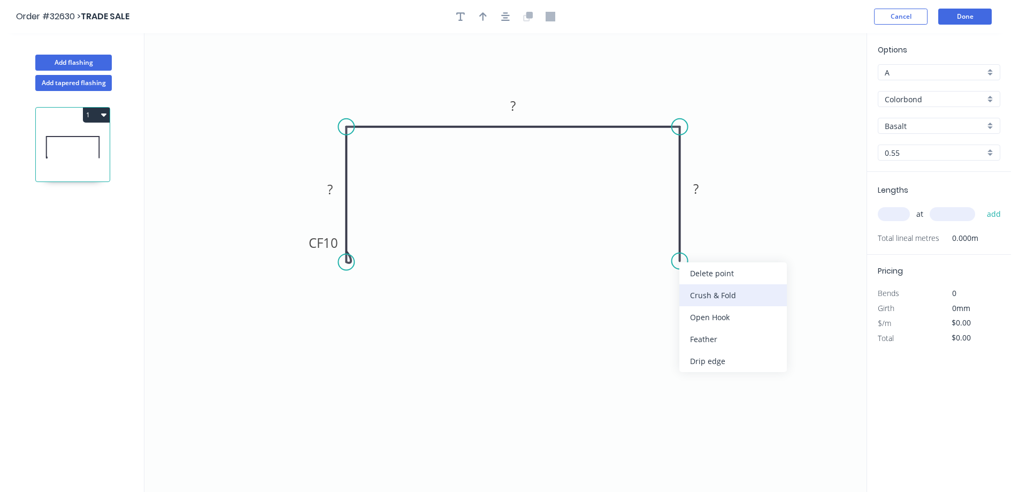
click at [730, 295] on div "Crush & Fold" at bounding box center [733, 295] width 108 height 22
click at [712, 297] on div "Flip bend" at bounding box center [731, 295] width 108 height 22
click at [333, 190] on rect at bounding box center [329, 189] width 21 height 15
type input "$18.79"
click at [508, 17] on icon "button" at bounding box center [505, 17] width 9 height 10
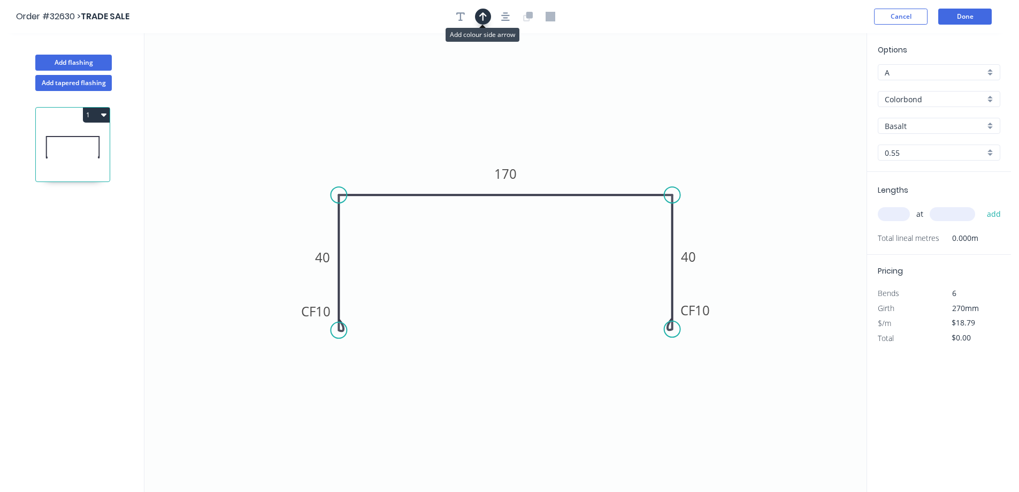
click at [484, 16] on icon "button" at bounding box center [482, 16] width 7 height 9
drag, startPoint x: 814, startPoint y: 83, endPoint x: 590, endPoint y: 151, distance: 233.7
click at [590, 151] on icon at bounding box center [590, 138] width 10 height 34
click at [998, 124] on div "Basalt" at bounding box center [939, 126] width 122 height 16
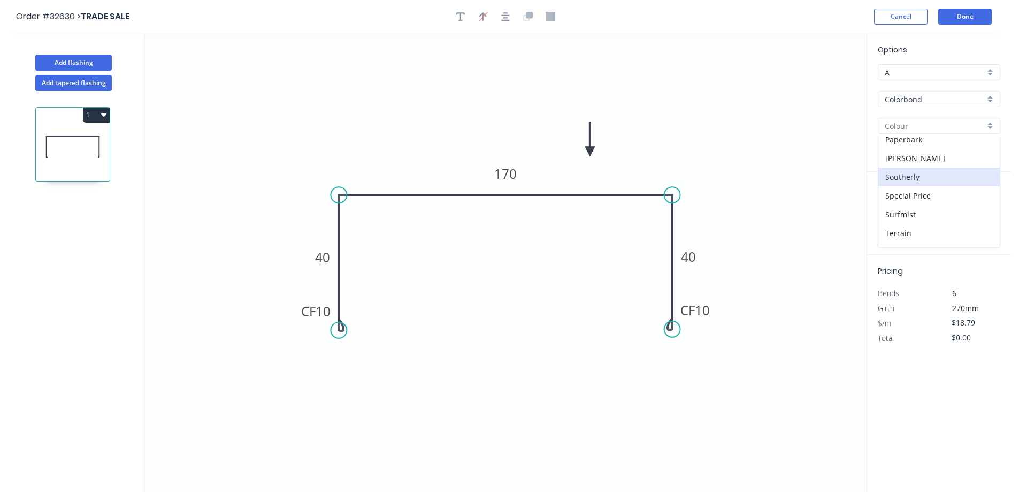
scroll to position [377, 0]
click at [946, 238] on div "Woodland Grey" at bounding box center [938, 237] width 121 height 19
type input "Woodland Grey"
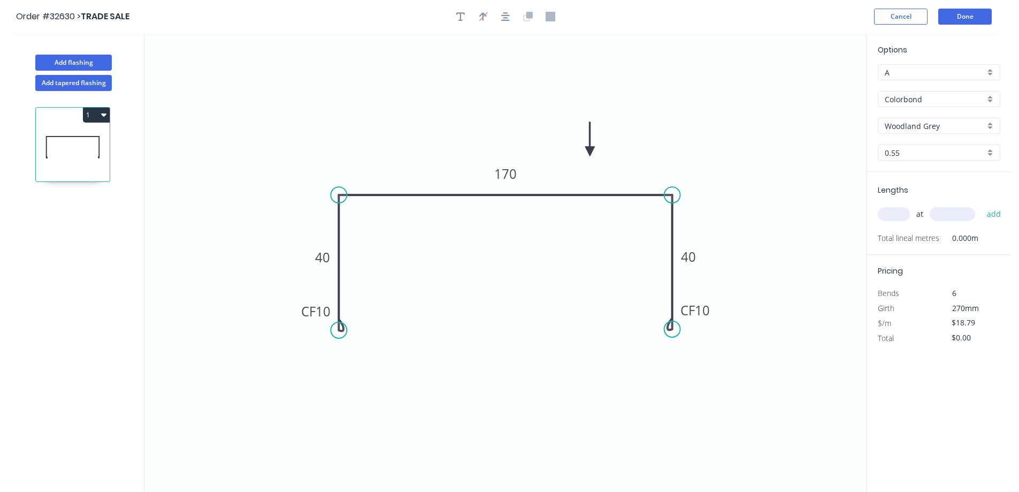
click at [894, 215] on input "text" at bounding box center [894, 214] width 32 height 14
type input "1"
type input "1000"
click at [982, 205] on button "add" at bounding box center [994, 214] width 25 height 18
type input "$18.79"
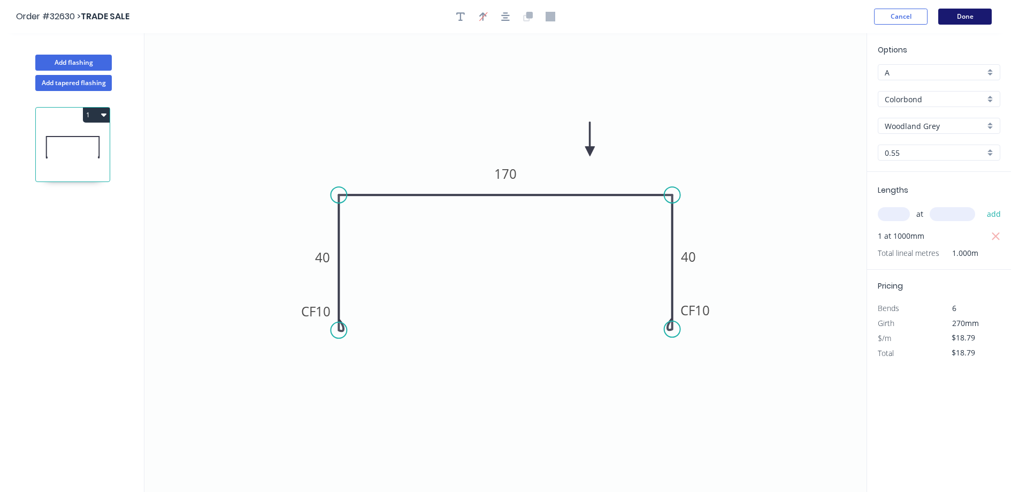
click at [950, 18] on button "Done" at bounding box center [964, 17] width 53 height 16
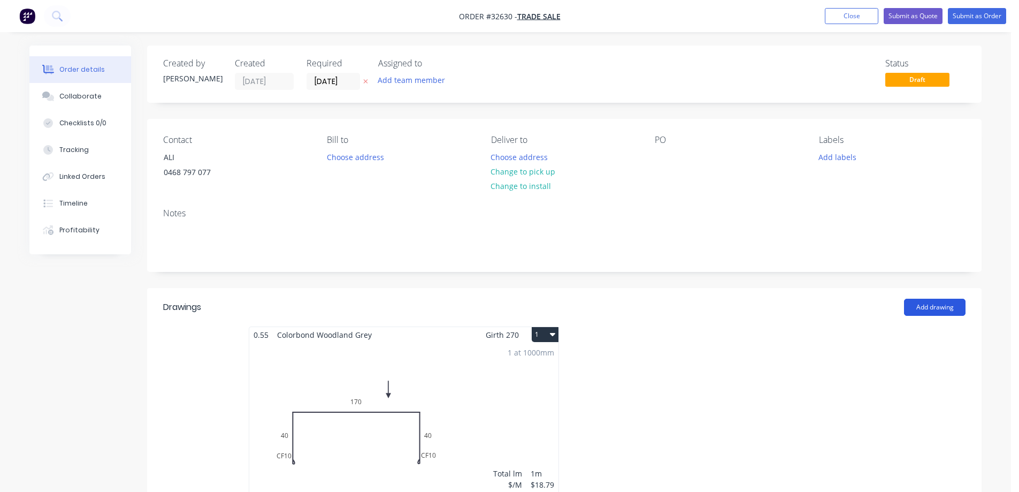
click at [941, 304] on button "Add drawing" at bounding box center [935, 306] width 62 height 17
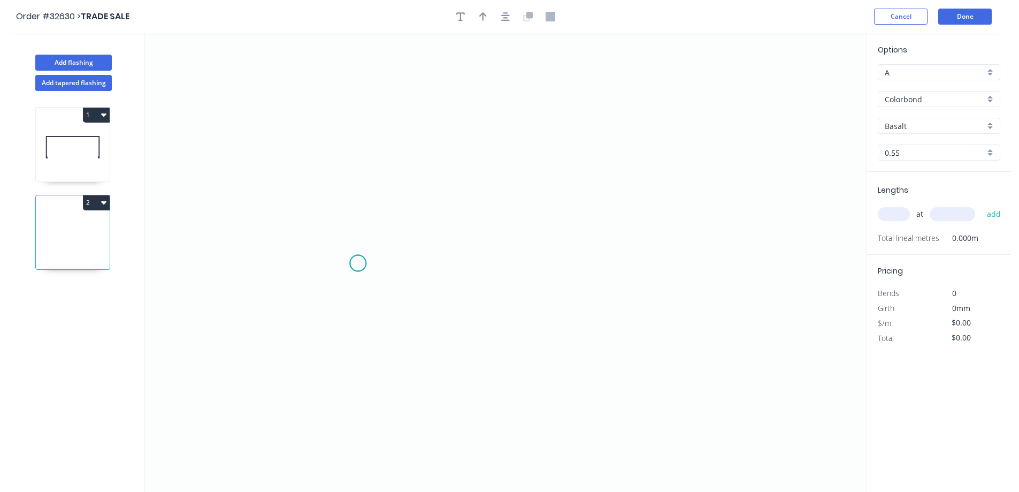
click at [358, 263] on icon "0" at bounding box center [505, 262] width 722 height 458
click at [354, 140] on icon "0" at bounding box center [505, 262] width 722 height 458
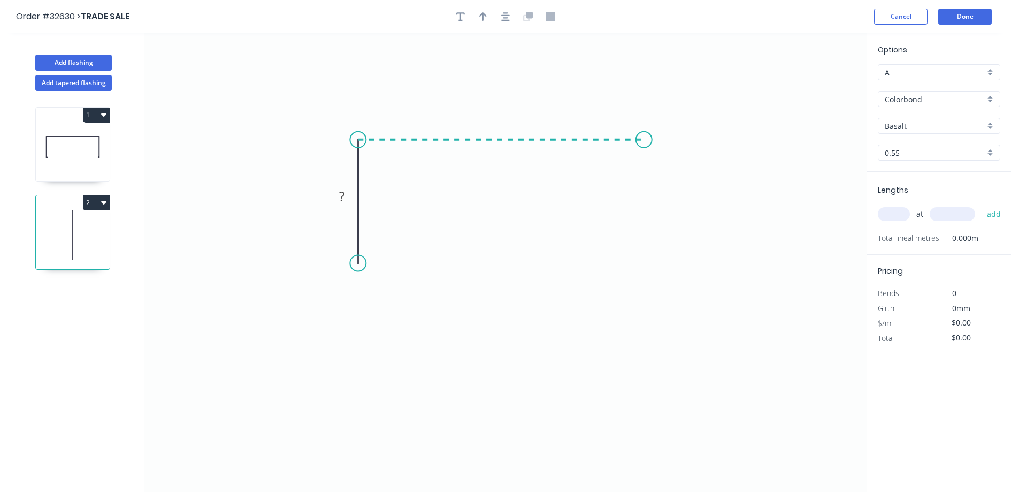
click at [648, 153] on icon "0 ?" at bounding box center [505, 262] width 722 height 458
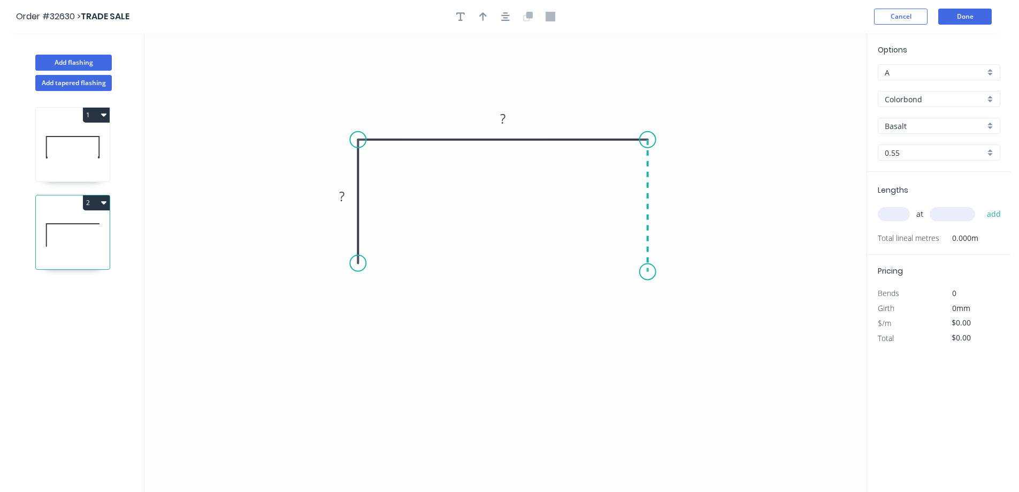
drag, startPoint x: 644, startPoint y: 272, endPoint x: 630, endPoint y: 270, distance: 14.6
click at [644, 272] on icon "0 ? ?" at bounding box center [505, 262] width 722 height 458
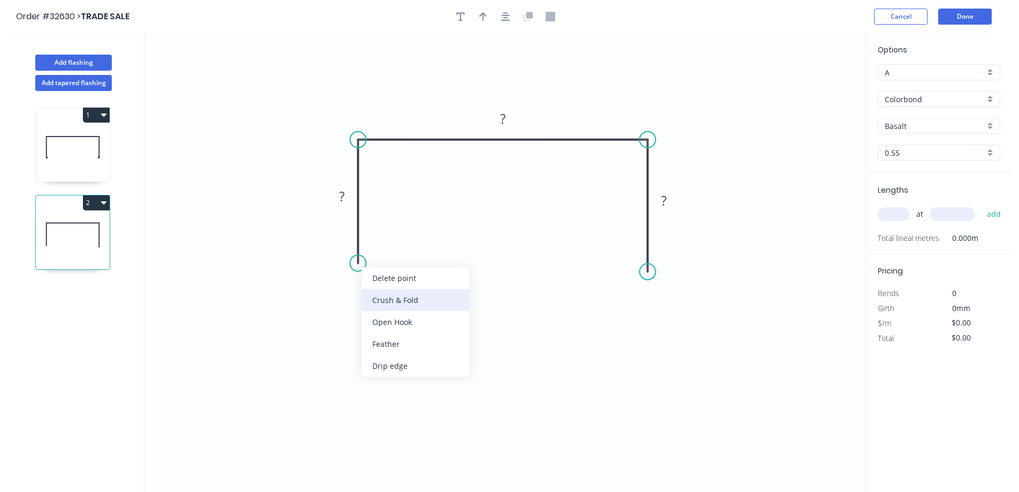
click at [428, 299] on div "Crush & Fold" at bounding box center [416, 300] width 108 height 22
drag, startPoint x: 645, startPoint y: 270, endPoint x: 647, endPoint y: 255, distance: 15.1
click at [647, 255] on circle at bounding box center [648, 255] width 16 height 16
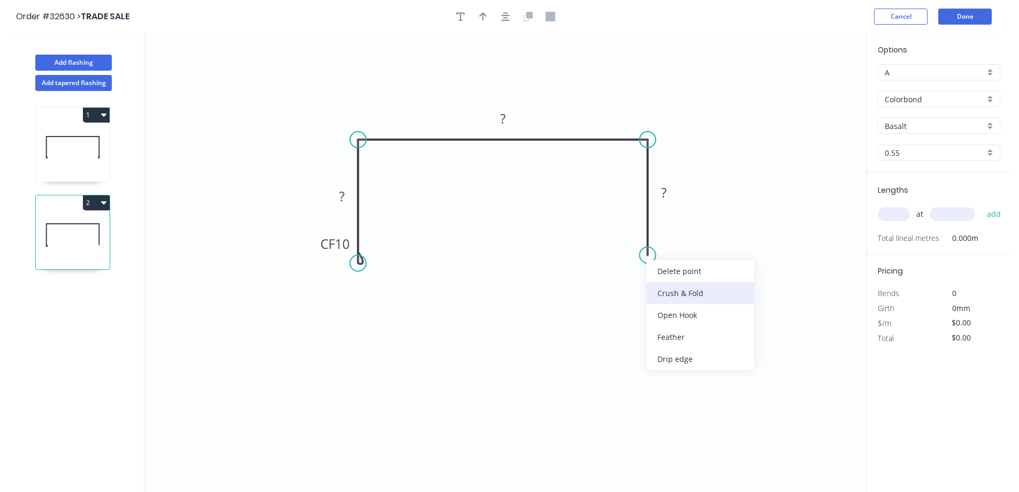
click at [673, 291] on div "Crush & Fold" at bounding box center [701, 293] width 108 height 22
click at [687, 288] on div "Flip bend" at bounding box center [702, 290] width 108 height 22
click at [348, 193] on rect at bounding box center [341, 196] width 21 height 15
type input "$17.04"
click at [986, 127] on div "Basalt" at bounding box center [939, 126] width 122 height 16
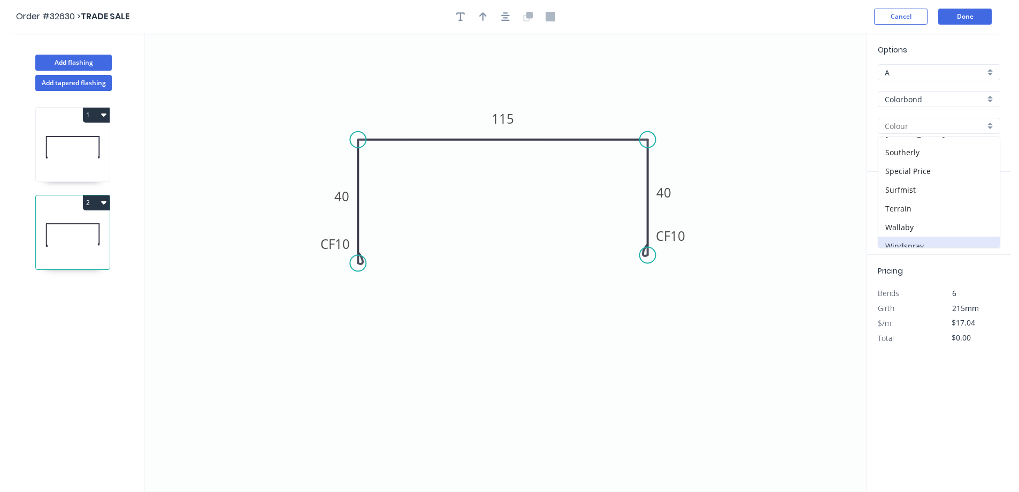
scroll to position [377, 0]
click at [923, 239] on div "Woodland Grey" at bounding box center [938, 237] width 121 height 19
type input "Woodland Grey"
drag, startPoint x: 900, startPoint y: 216, endPoint x: 832, endPoint y: 220, distance: 68.1
click at [880, 217] on input "text" at bounding box center [894, 214] width 32 height 14
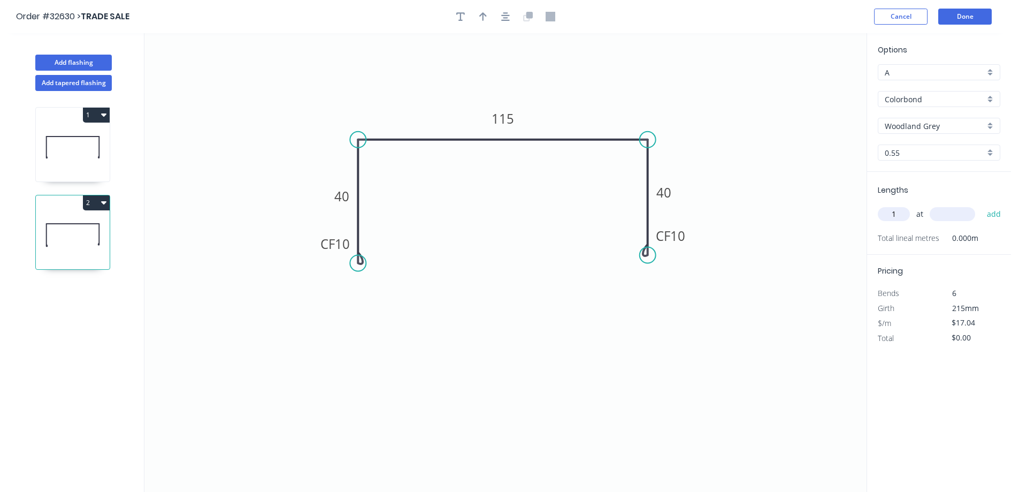
type input "1"
type input "3360"
click at [982, 205] on button "add" at bounding box center [994, 214] width 25 height 18
type input "$57.25"
type input "1"
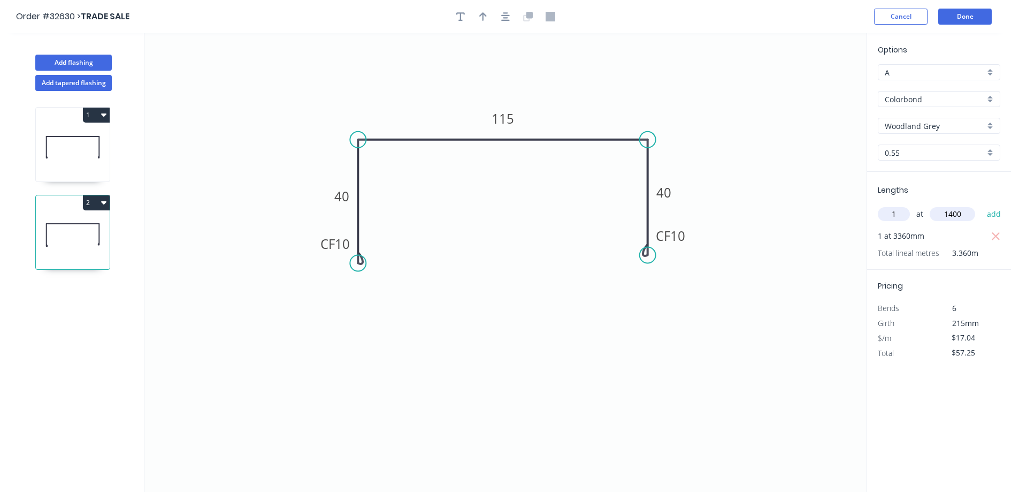
type input "1400"
click at [982, 205] on button "add" at bounding box center [994, 214] width 25 height 18
type input "$81.11"
click at [969, 19] on button "Done" at bounding box center [964, 17] width 53 height 16
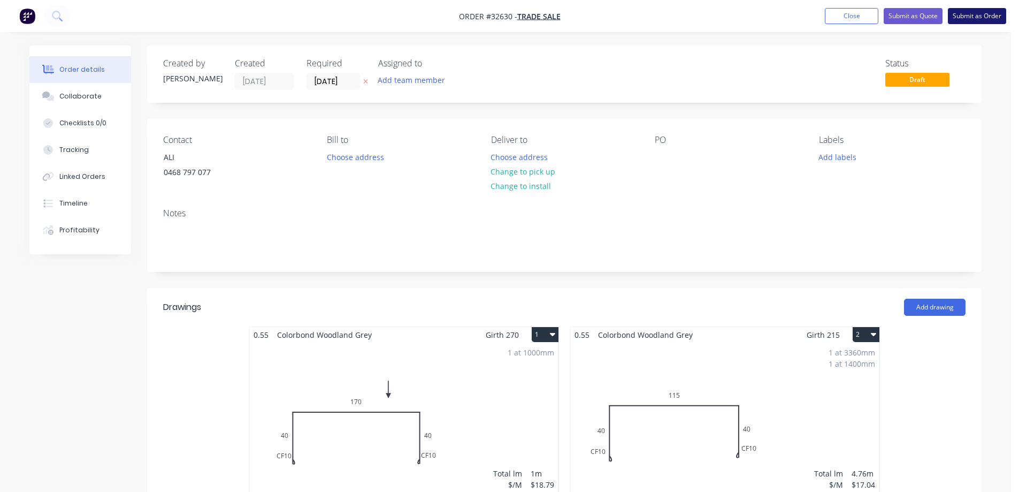
click at [977, 14] on button "Submit as Order" at bounding box center [977, 16] width 58 height 16
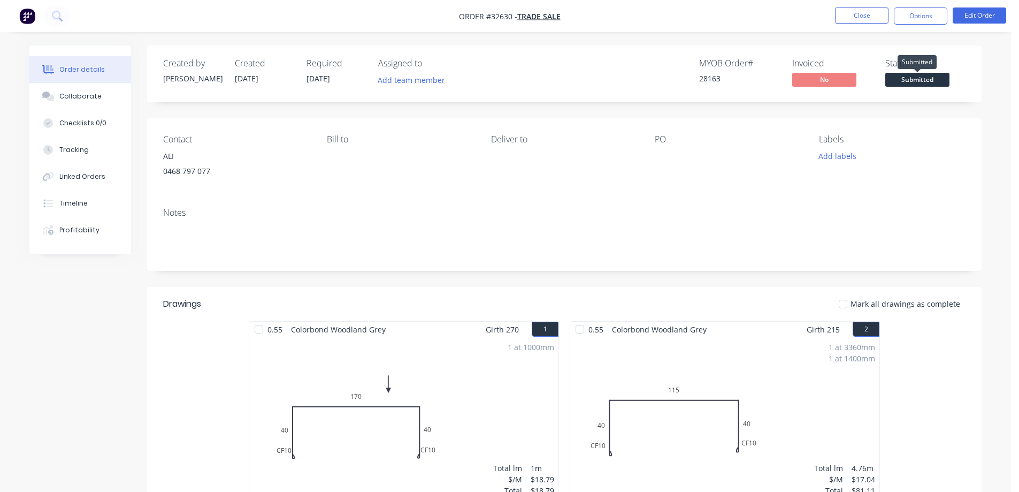
click at [922, 80] on span "Submitted" at bounding box center [917, 79] width 64 height 13
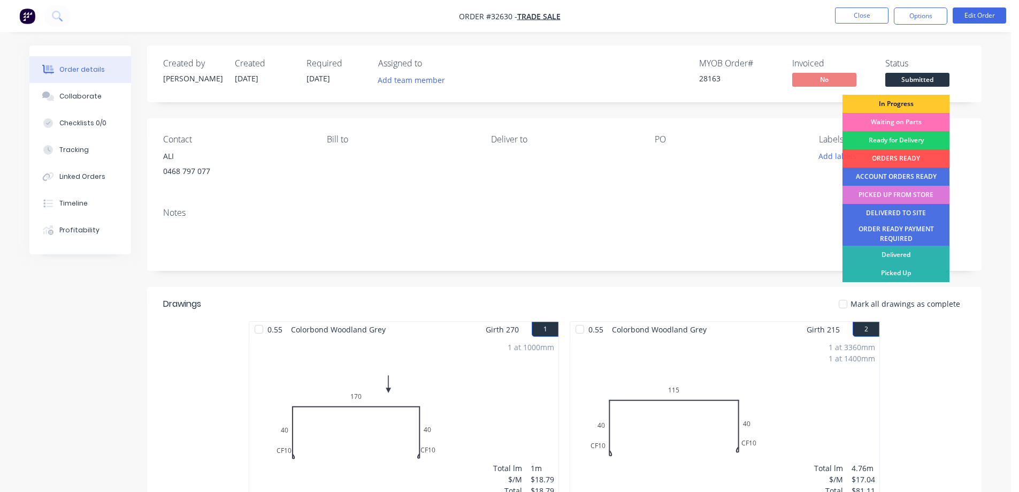
click at [918, 102] on div "In Progress" at bounding box center [895, 104] width 107 height 18
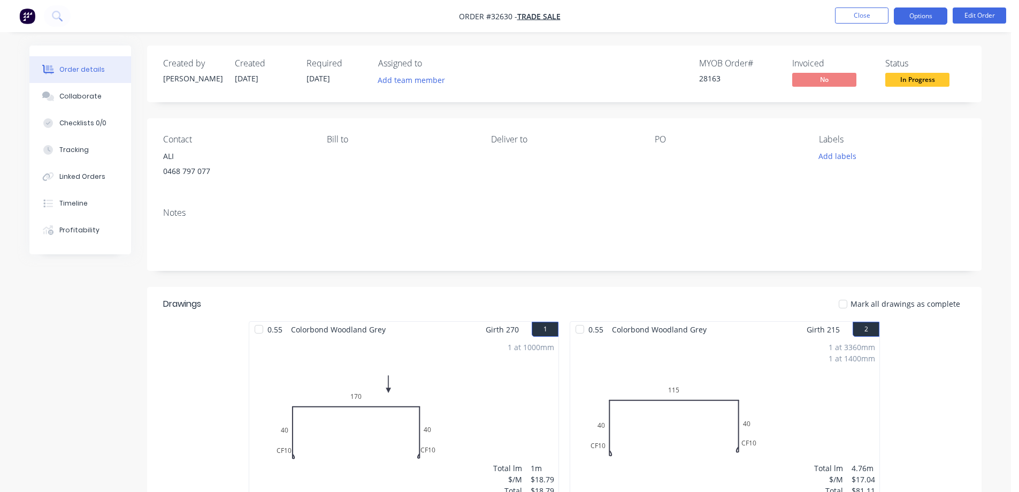
click at [929, 19] on button "Options" at bounding box center [920, 15] width 53 height 17
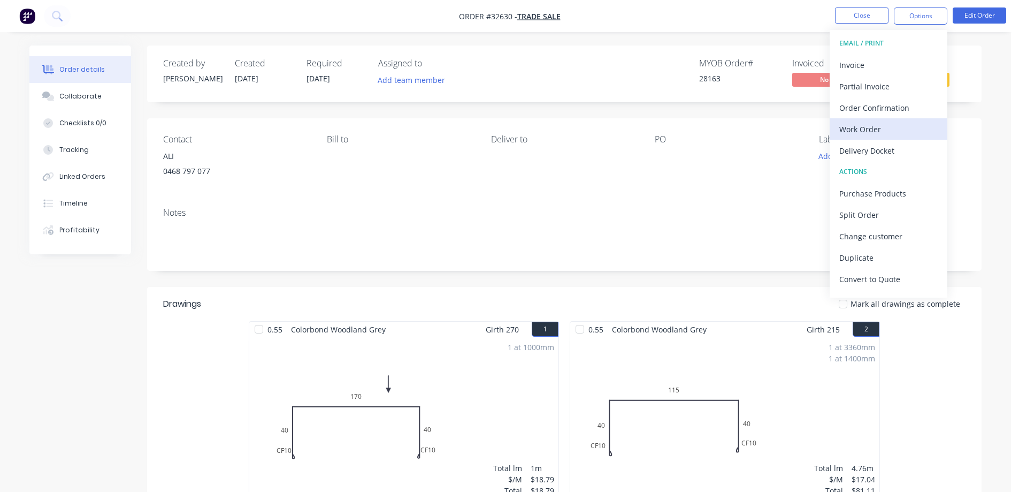
click at [894, 128] on div "Work Order" at bounding box center [888, 129] width 98 height 16
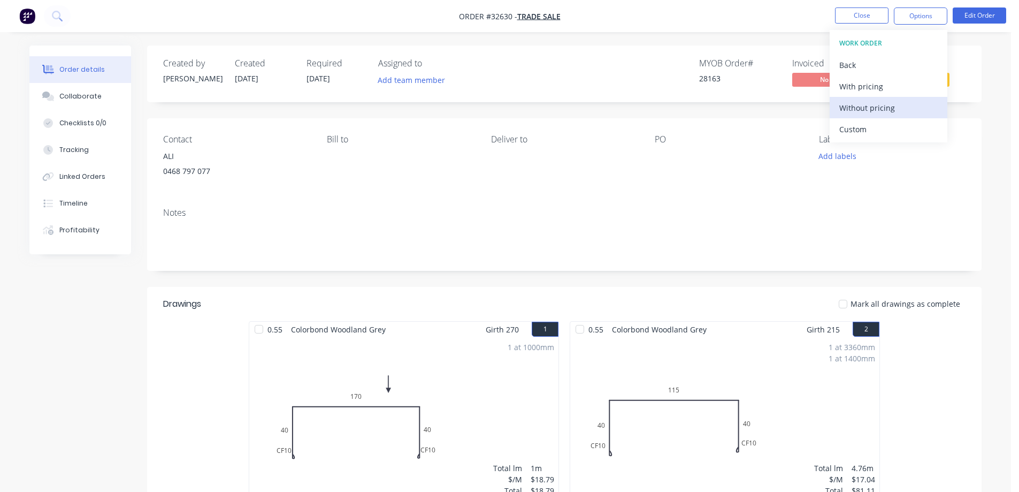
click at [909, 111] on div "Without pricing" at bounding box center [888, 108] width 98 height 16
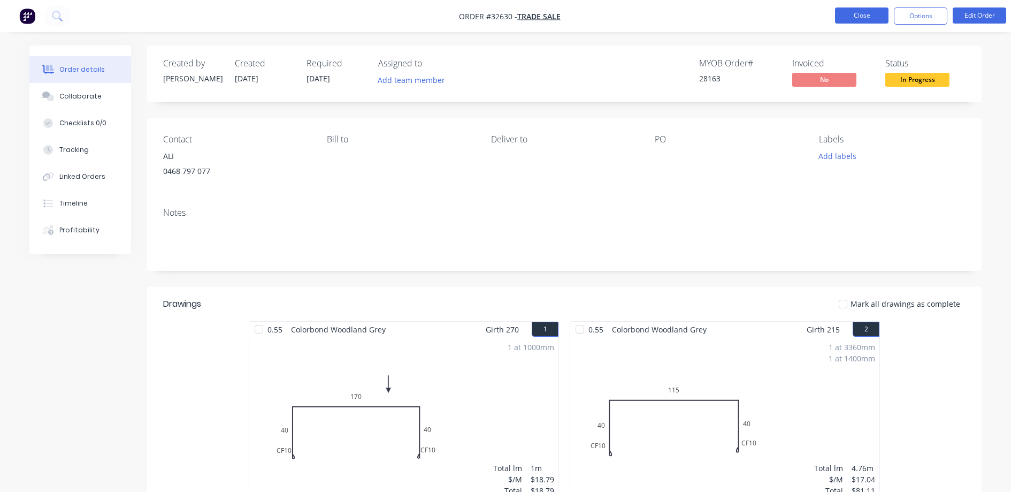
click at [869, 17] on button "Close" at bounding box center [861, 15] width 53 height 16
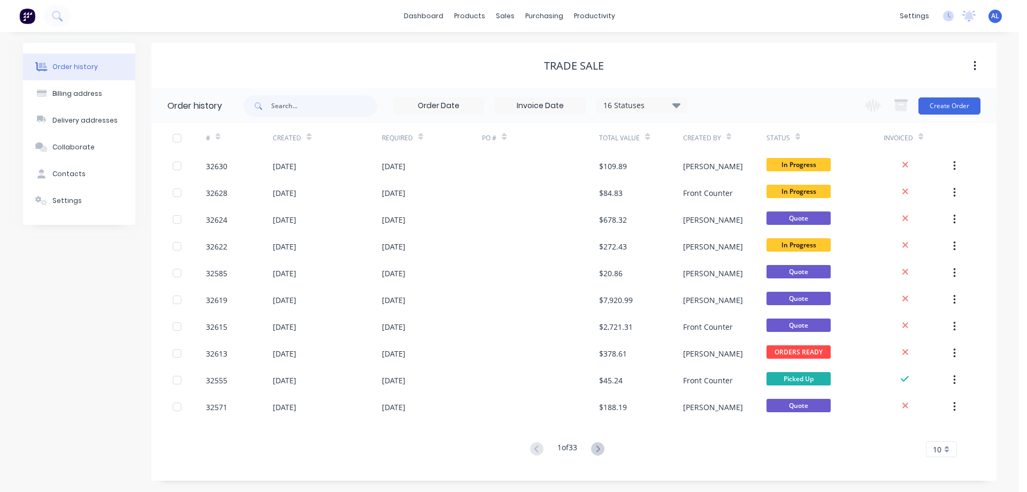
click at [27, 12] on img at bounding box center [27, 16] width 16 height 16
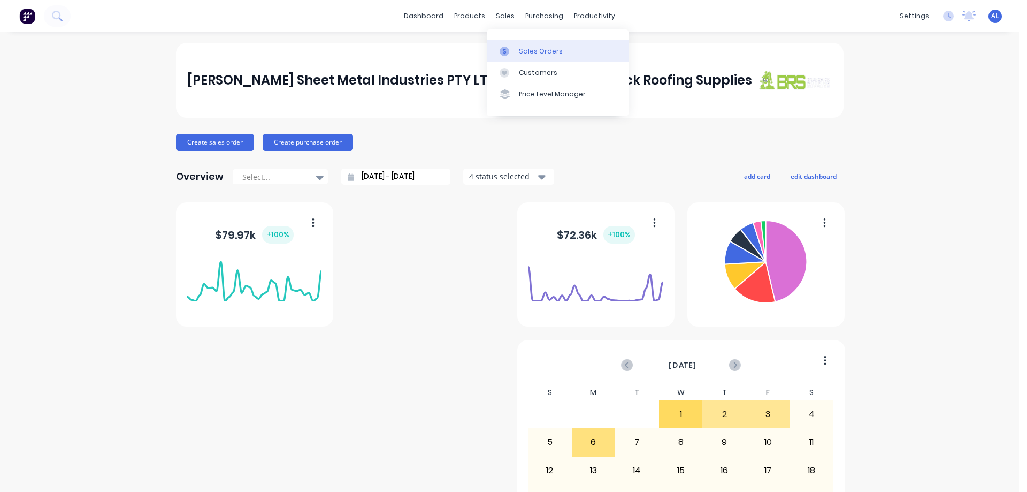
click at [554, 55] on div "Sales Orders" at bounding box center [541, 52] width 44 height 10
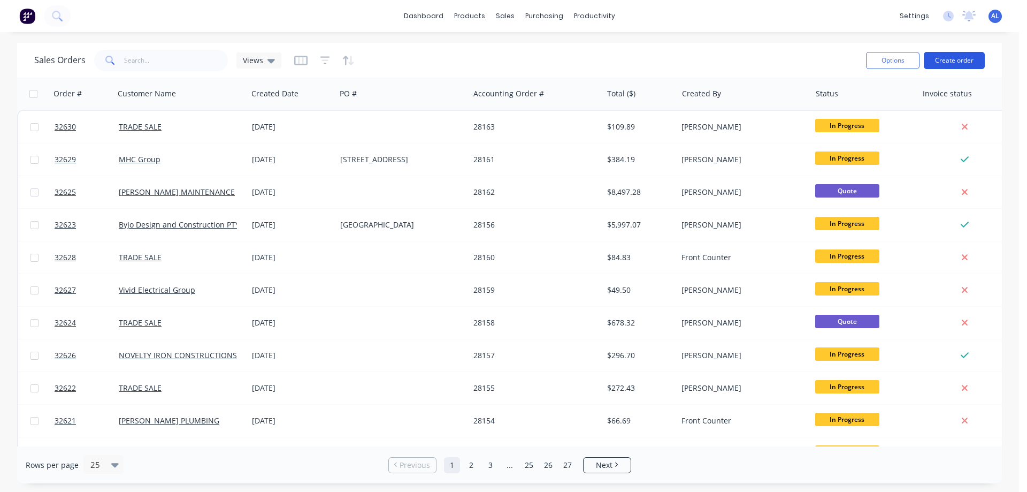
click at [945, 65] on button "Create order" at bounding box center [954, 60] width 61 height 17
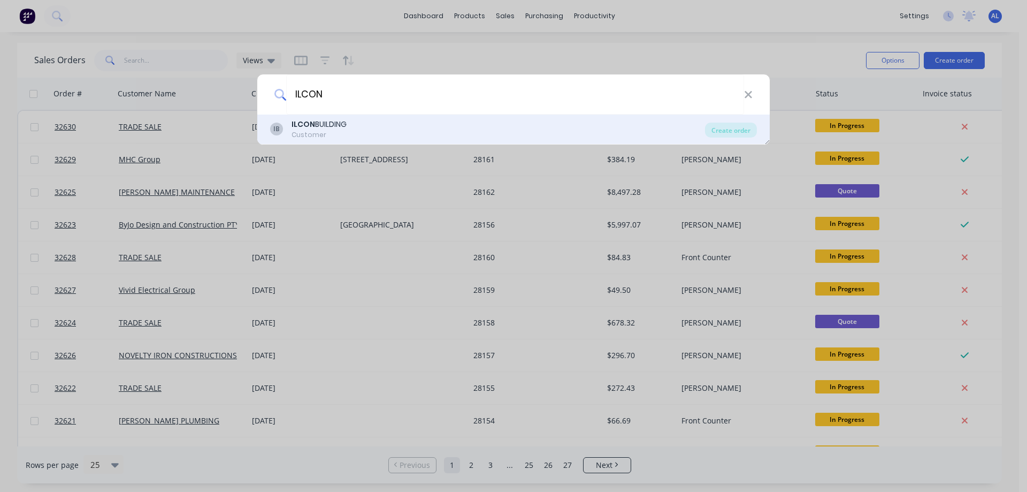
click at [396, 135] on div "IB ILCON BUILDING Customer" at bounding box center [487, 129] width 435 height 21
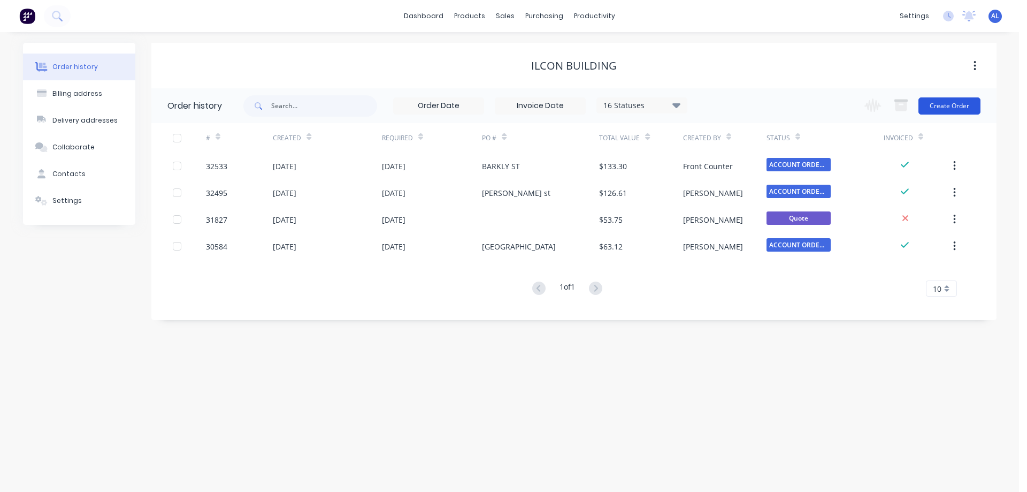
click at [964, 108] on button "Create Order" at bounding box center [949, 105] width 62 height 17
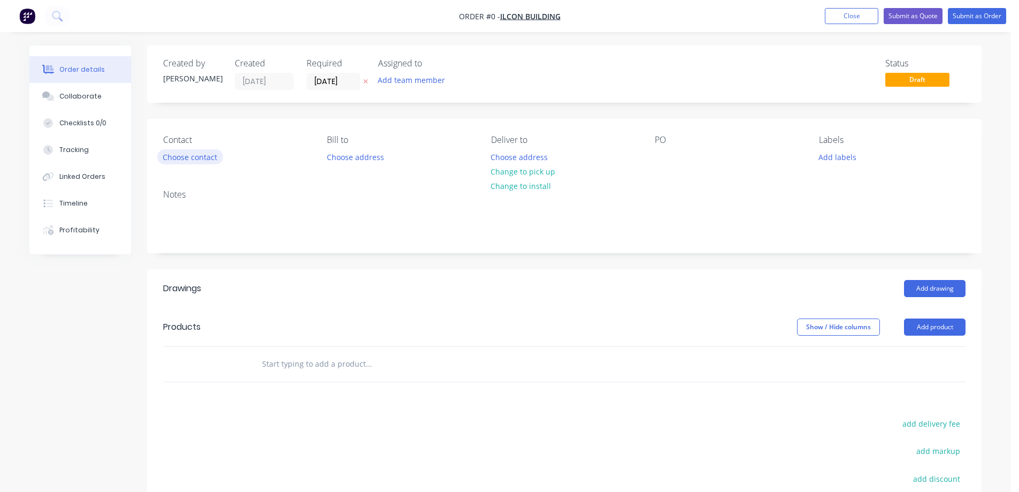
click at [201, 158] on button "Choose contact" at bounding box center [190, 156] width 66 height 14
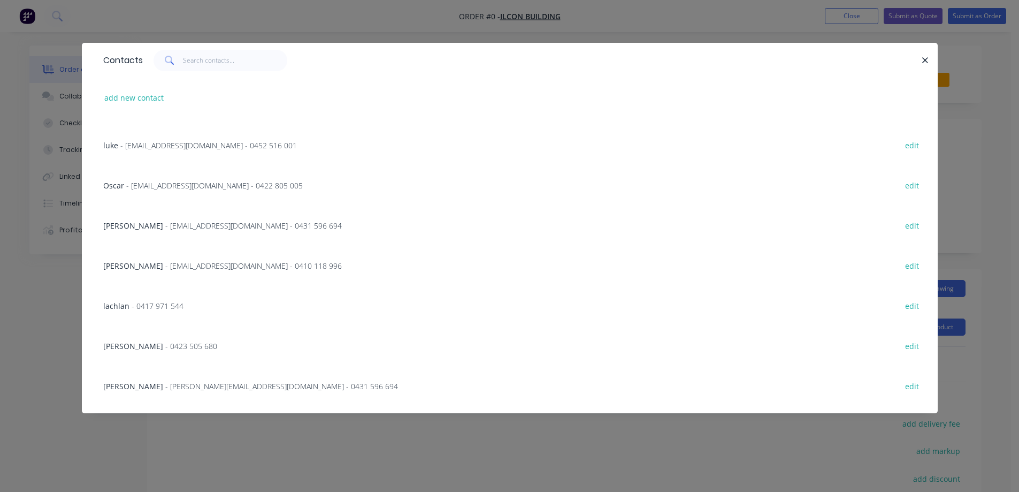
scroll to position [227, 0]
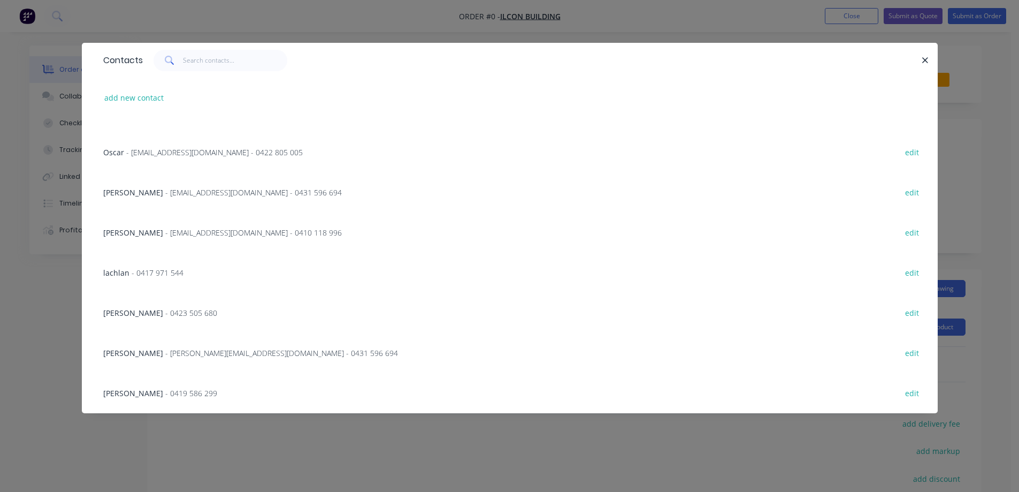
click at [165, 313] on span "- 0423 505 680" at bounding box center [191, 313] width 52 height 10
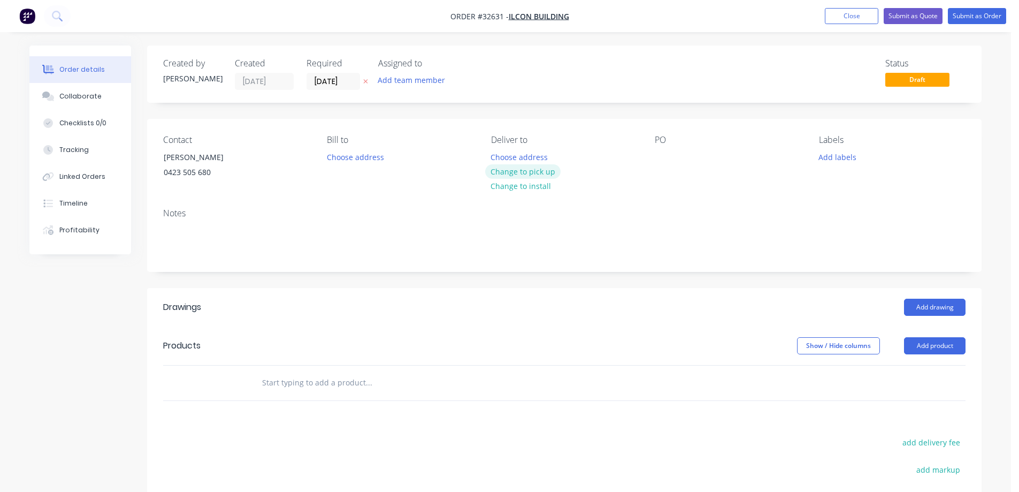
click at [523, 171] on button "Change to pick up" at bounding box center [523, 171] width 76 height 14
click at [660, 162] on div at bounding box center [663, 157] width 17 height 16
click at [350, 157] on button "Choose address" at bounding box center [355, 156] width 68 height 14
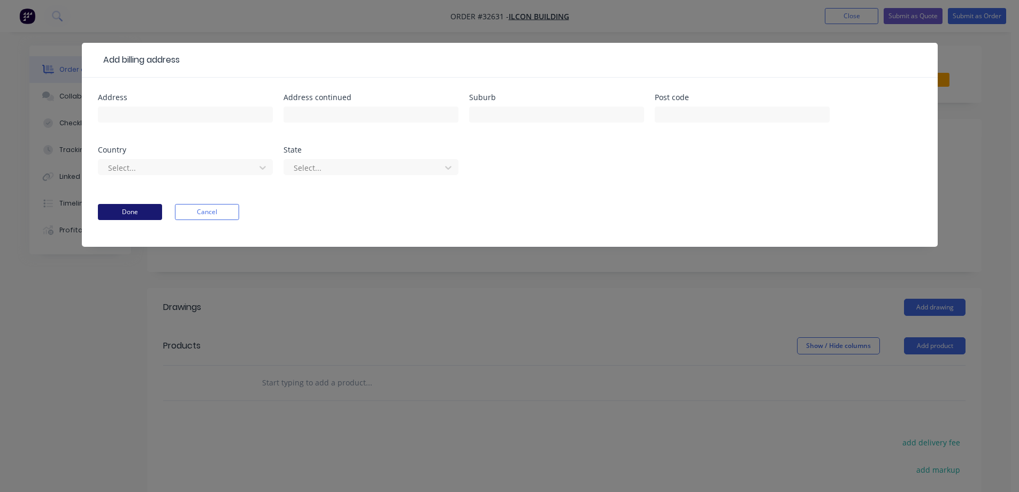
click at [148, 214] on button "Done" at bounding box center [130, 212] width 64 height 16
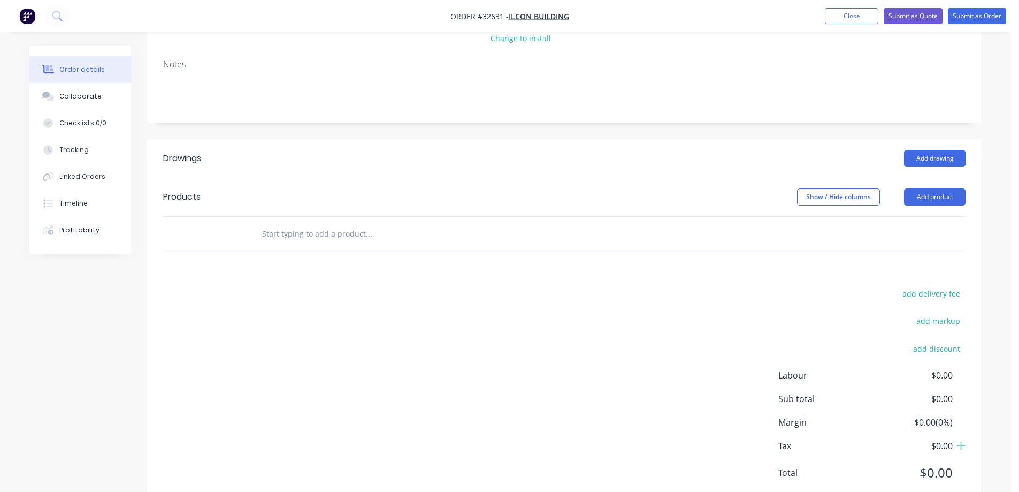
scroll to position [160, 0]
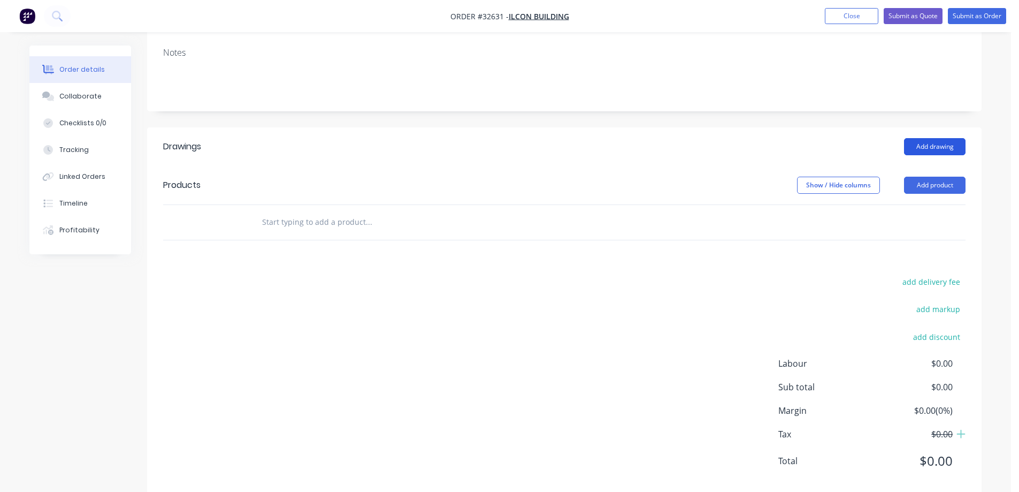
click at [930, 144] on button "Add drawing" at bounding box center [935, 146] width 62 height 17
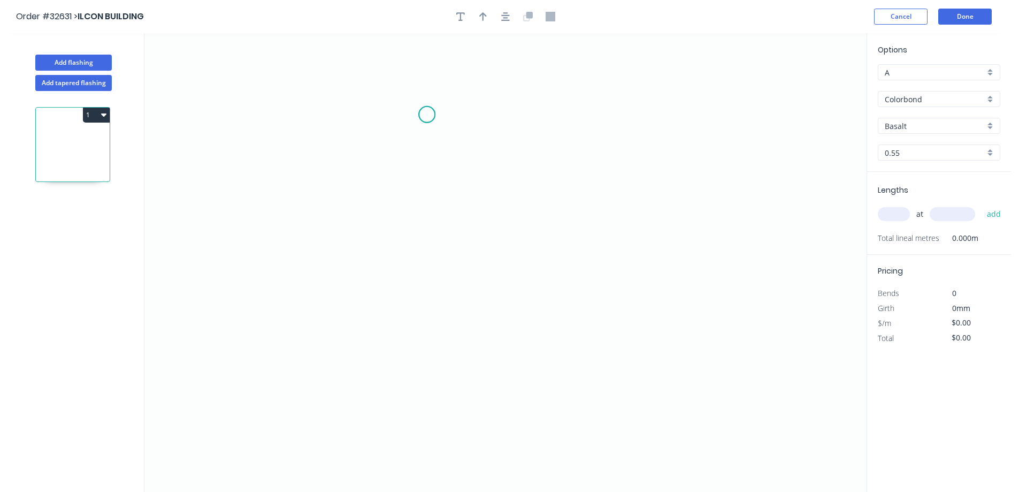
click at [427, 114] on icon "0" at bounding box center [505, 262] width 722 height 458
click at [437, 262] on icon "0" at bounding box center [505, 262] width 722 height 458
click at [600, 269] on icon "0 ?" at bounding box center [505, 262] width 722 height 458
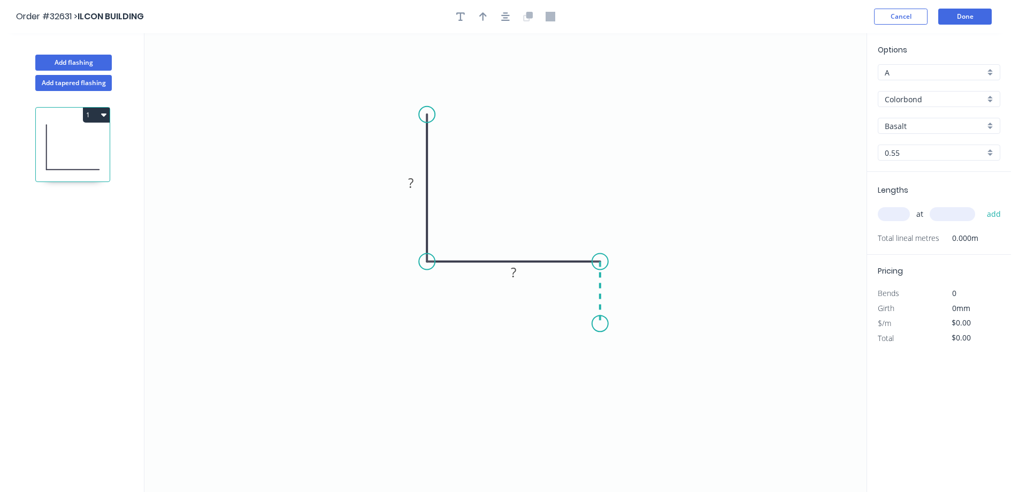
click at [599, 324] on icon "0 ? ?" at bounding box center [505, 262] width 722 height 458
click at [419, 182] on rect at bounding box center [410, 183] width 21 height 15
drag, startPoint x: 990, startPoint y: 124, endPoint x: 985, endPoint y: 130, distance: 8.0
click at [990, 125] on div "Basalt" at bounding box center [939, 126] width 122 height 16
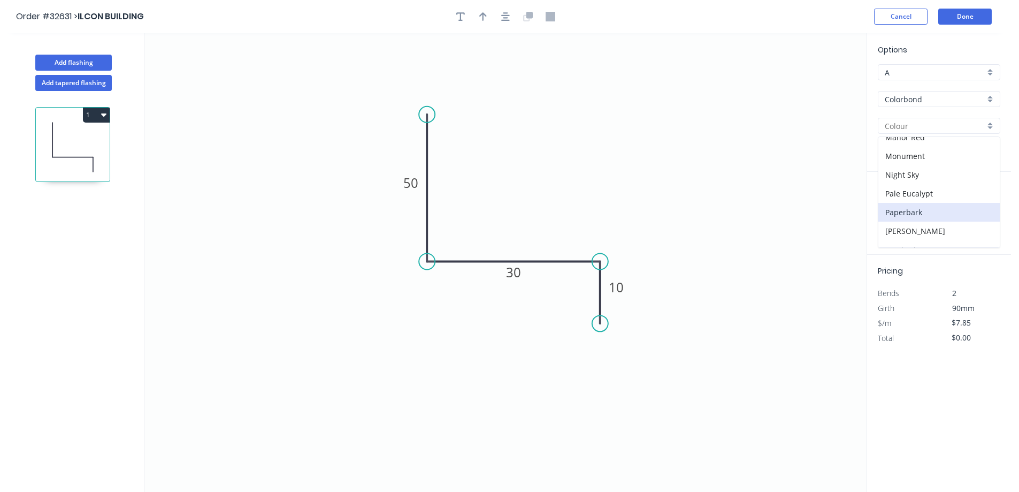
scroll to position [321, 0]
click at [945, 217] on div "Surfmist" at bounding box center [938, 218] width 121 height 19
click at [517, 17] on div at bounding box center [505, 17] width 112 height 16
click at [508, 18] on icon "button" at bounding box center [505, 16] width 9 height 9
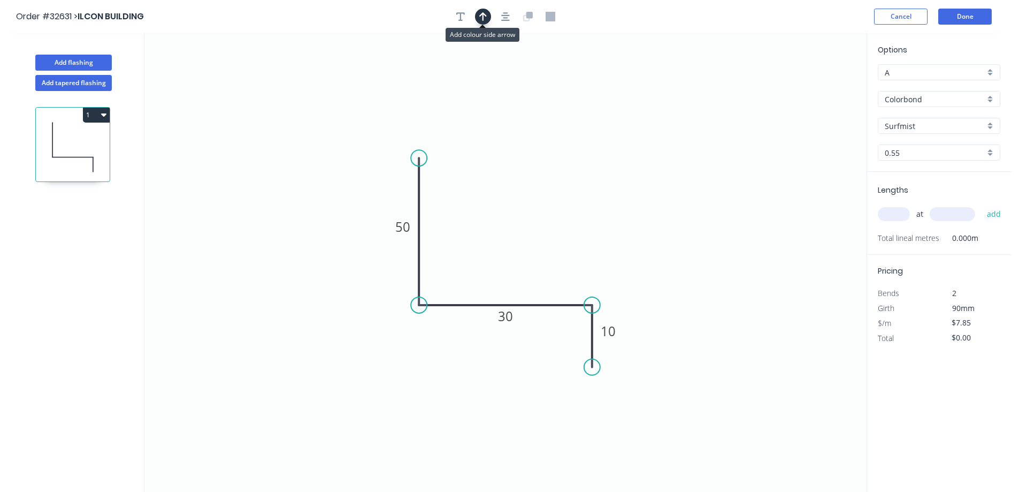
click at [485, 14] on icon "button" at bounding box center [482, 16] width 7 height 9
drag, startPoint x: 812, startPoint y: 84, endPoint x: 540, endPoint y: 249, distance: 318.5
click at [540, 249] on icon at bounding box center [540, 237] width 10 height 34
drag, startPoint x: 886, startPoint y: 211, endPoint x: 875, endPoint y: 207, distance: 12.0
click at [880, 209] on input "text" at bounding box center [894, 214] width 32 height 14
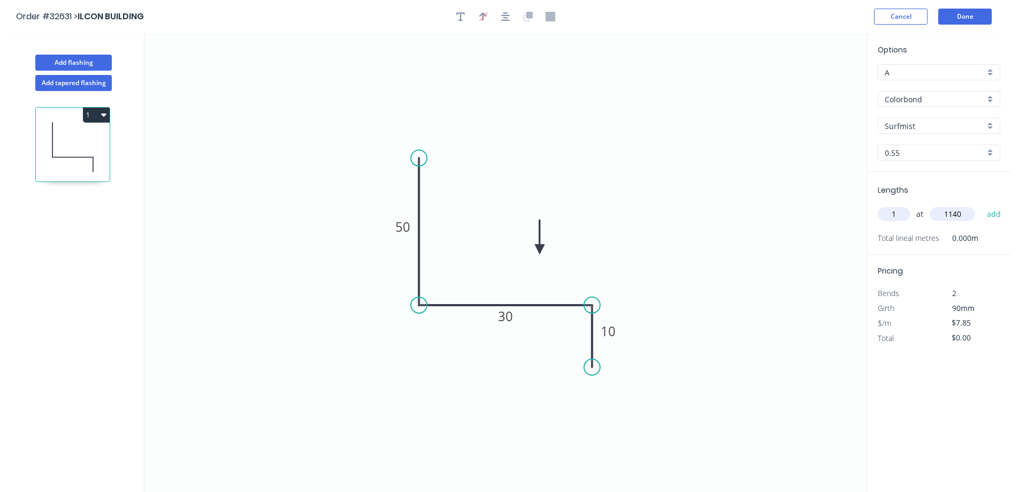
click at [982, 205] on button "add" at bounding box center [994, 214] width 25 height 18
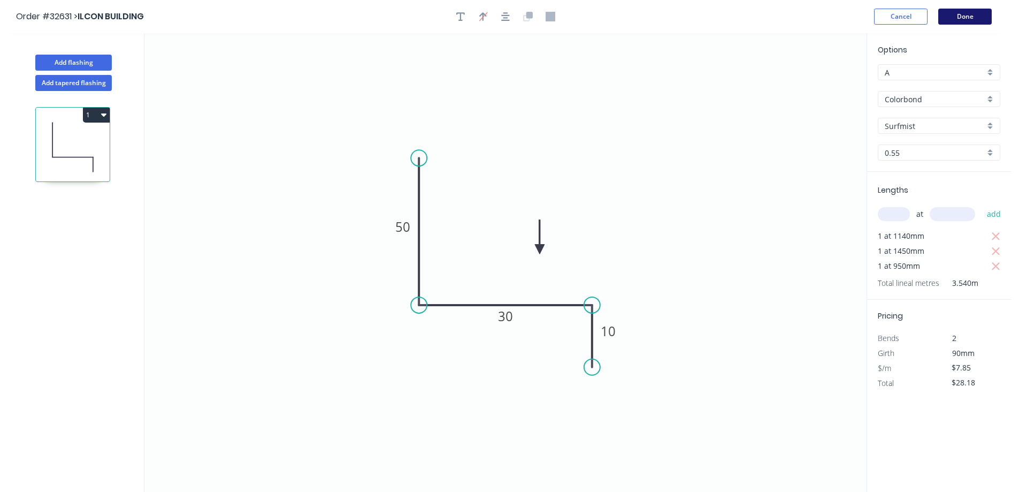
click at [961, 19] on button "Done" at bounding box center [964, 17] width 53 height 16
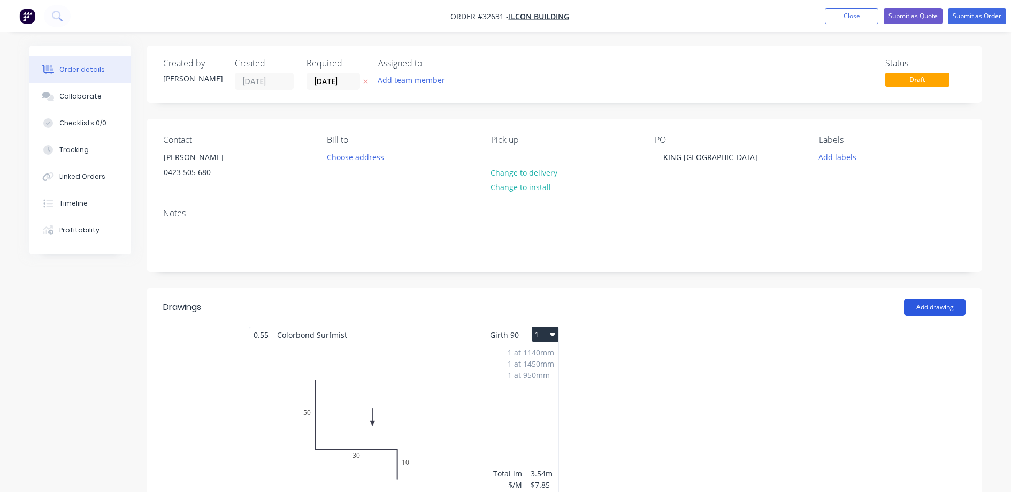
click at [932, 304] on button "Add drawing" at bounding box center [935, 306] width 62 height 17
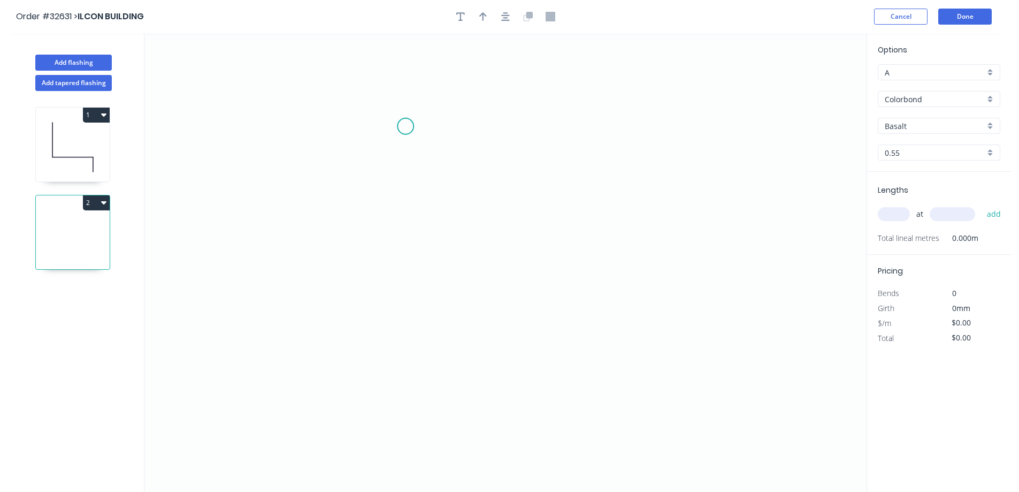
click at [408, 129] on icon "0" at bounding box center [505, 262] width 722 height 458
drag, startPoint x: 408, startPoint y: 336, endPoint x: 553, endPoint y: 362, distance: 147.7
click at [410, 336] on icon "0" at bounding box center [505, 262] width 722 height 458
click at [623, 342] on icon "0 ?" at bounding box center [505, 262] width 722 height 458
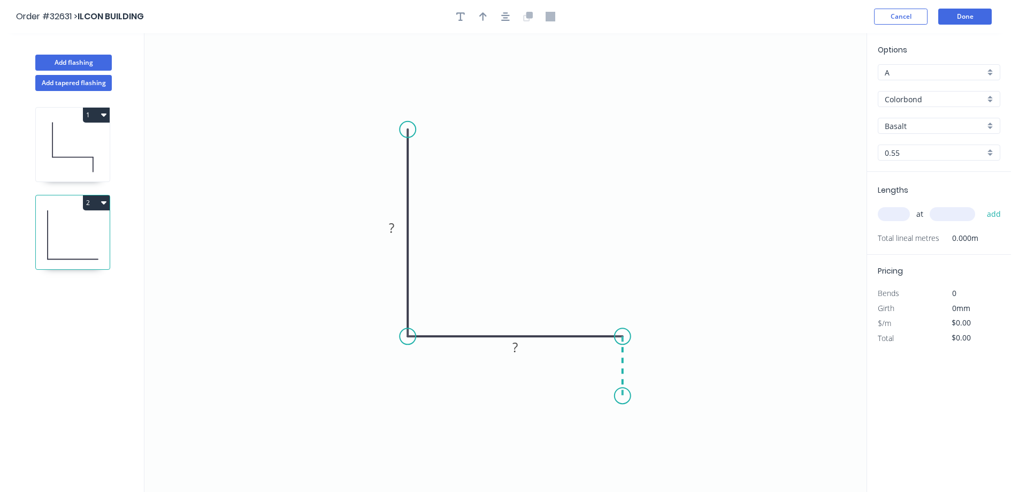
click at [625, 396] on icon "0 ? ?" at bounding box center [505, 262] width 722 height 458
drag, startPoint x: 394, startPoint y: 227, endPoint x: 398, endPoint y: 223, distance: 6.1
click at [398, 223] on g "?" at bounding box center [391, 228] width 21 height 18
click at [994, 125] on div "Basalt" at bounding box center [939, 126] width 122 height 16
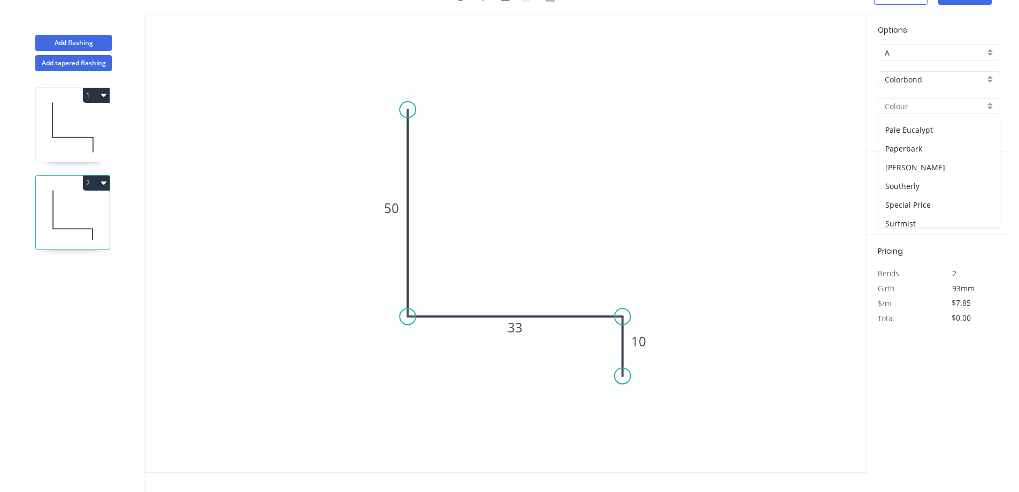
scroll to position [321, 0]
click at [930, 193] on div "Surfmist" at bounding box center [938, 198] width 121 height 19
drag, startPoint x: 889, startPoint y: 190, endPoint x: 786, endPoint y: 204, distance: 103.7
click at [888, 190] on input "text" at bounding box center [894, 194] width 32 height 14
click at [982, 185] on button "add" at bounding box center [994, 194] width 25 height 18
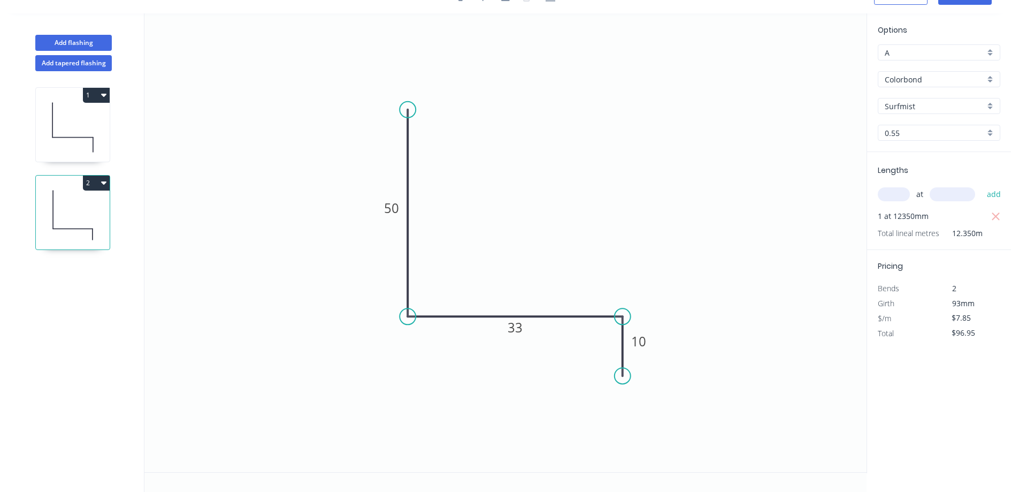
drag, startPoint x: 997, startPoint y: 219, endPoint x: 986, endPoint y: 215, distance: 12.2
click at [997, 219] on icon "button" at bounding box center [996, 216] width 10 height 13
drag, startPoint x: 903, startPoint y: 191, endPoint x: 837, endPoint y: 226, distance: 74.6
click at [896, 195] on input "text" at bounding box center [894, 194] width 32 height 14
click at [982, 185] on button "add" at bounding box center [994, 194] width 25 height 18
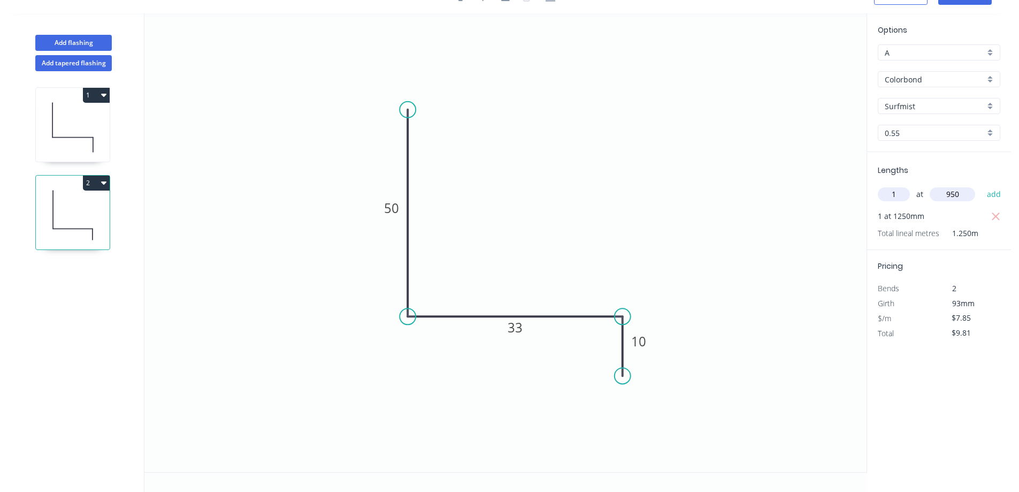
click at [982, 185] on button "add" at bounding box center [994, 194] width 25 height 18
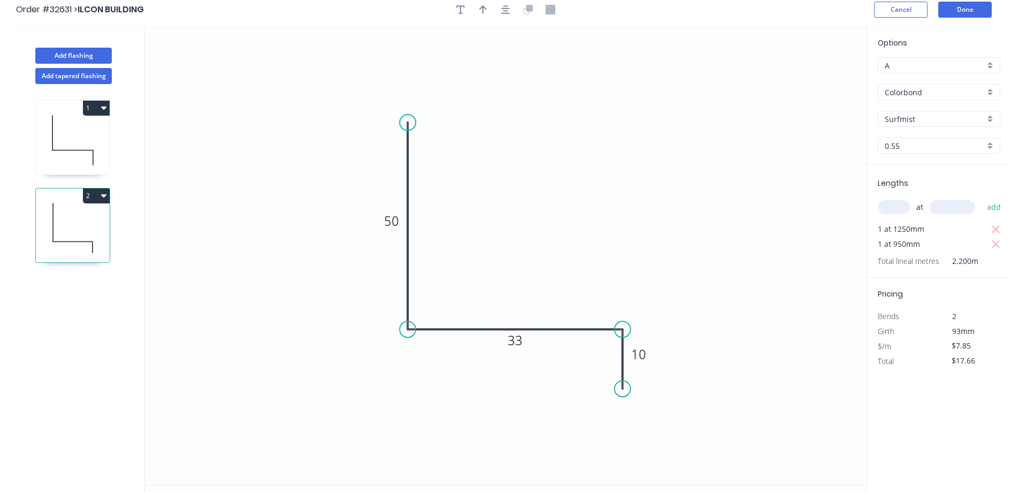
scroll to position [0, 0]
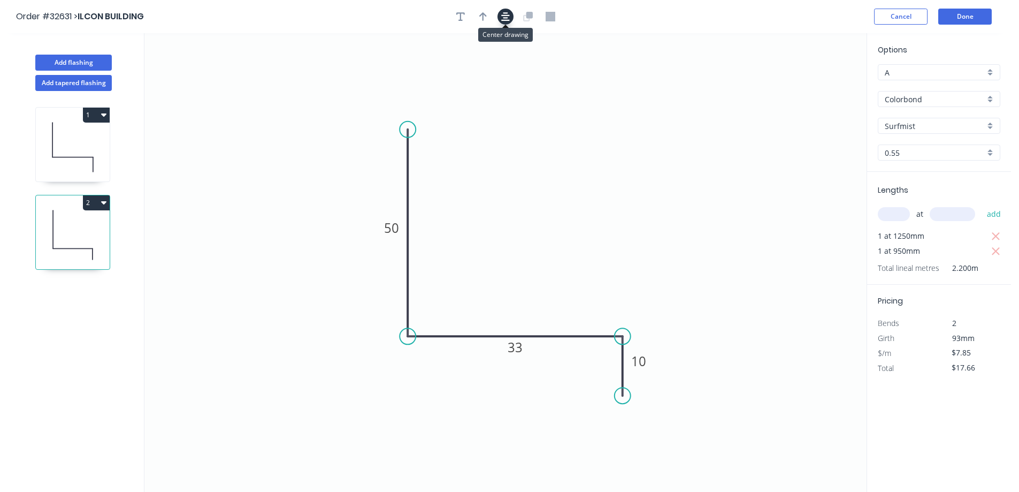
click at [500, 19] on button "button" at bounding box center [505, 17] width 16 height 16
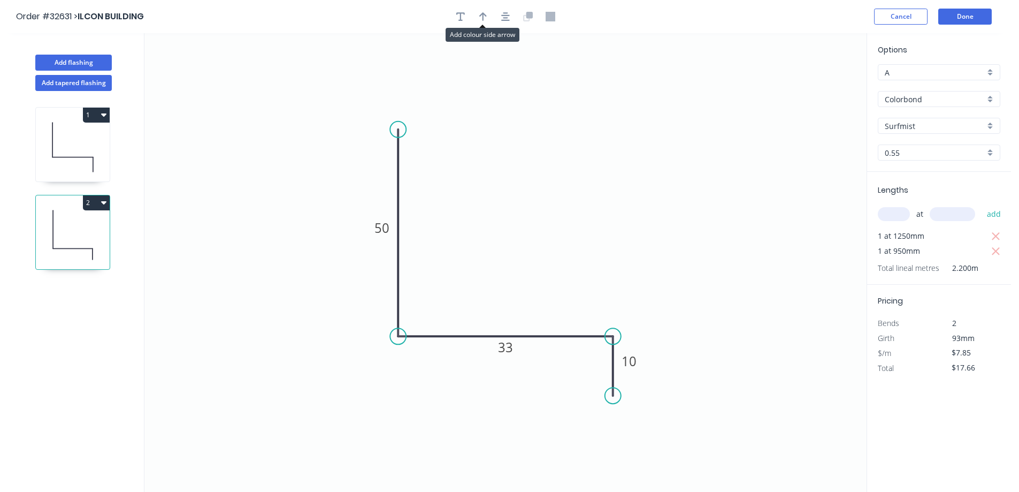
drag, startPoint x: 487, startPoint y: 13, endPoint x: 527, endPoint y: 29, distance: 43.9
click at [487, 13] on button "button" at bounding box center [483, 17] width 16 height 16
drag, startPoint x: 814, startPoint y: 83, endPoint x: 727, endPoint y: 203, distance: 147.9
click at [534, 293] on icon at bounding box center [532, 285] width 10 height 34
click at [959, 12] on button "Done" at bounding box center [964, 17] width 53 height 16
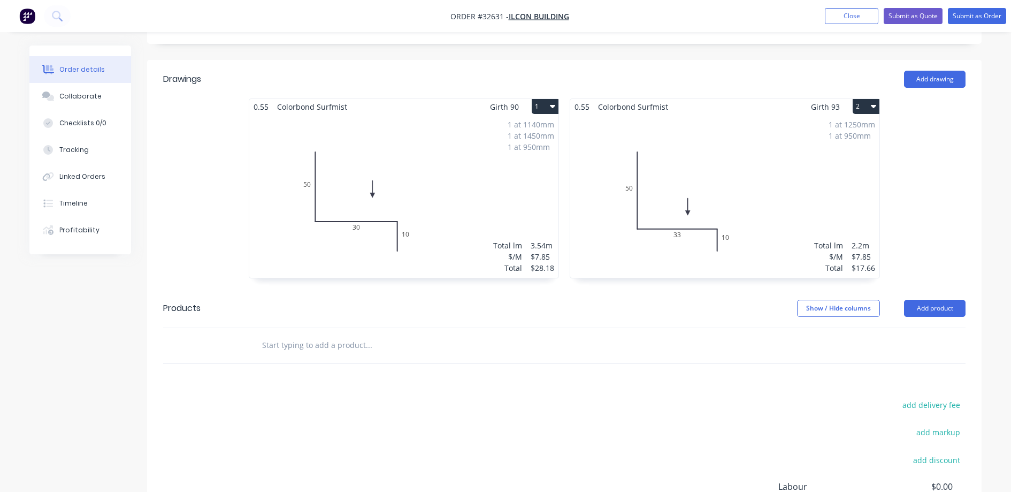
scroll to position [53, 0]
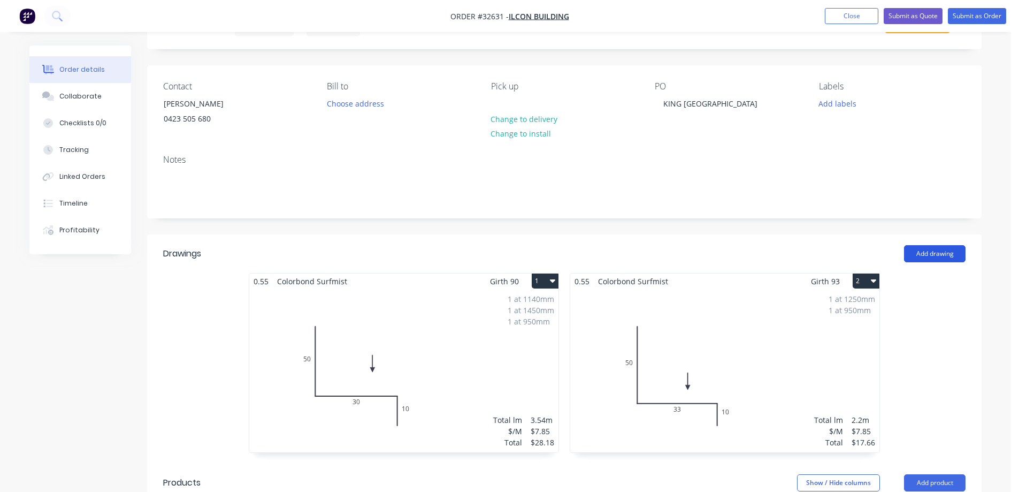
click at [936, 257] on button "Add drawing" at bounding box center [935, 253] width 62 height 17
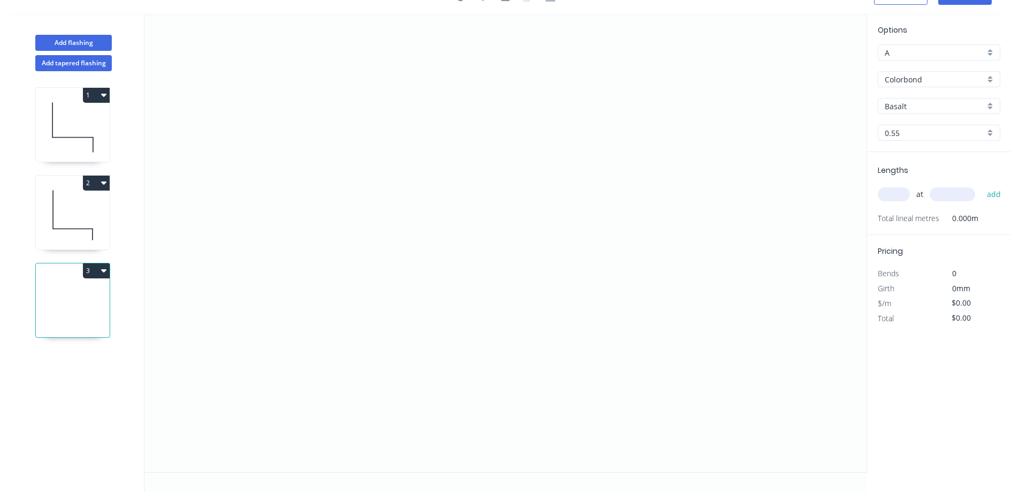
scroll to position [20, 0]
click at [435, 92] on icon "0" at bounding box center [505, 242] width 722 height 458
drag, startPoint x: 424, startPoint y: 274, endPoint x: 558, endPoint y: 312, distance: 139.7
click at [425, 273] on icon "0" at bounding box center [505, 242] width 722 height 458
click at [578, 270] on icon "0 ?" at bounding box center [505, 242] width 722 height 458
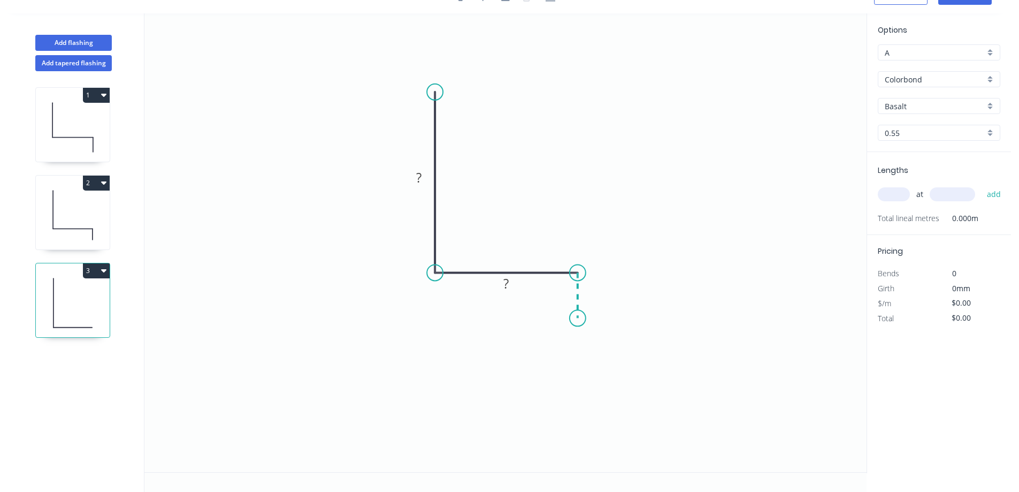
click at [578, 318] on icon "0 ? ?" at bounding box center [505, 242] width 722 height 458
drag, startPoint x: 425, startPoint y: 178, endPoint x: 510, endPoint y: 164, distance: 86.7
click at [425, 178] on rect at bounding box center [418, 178] width 21 height 15
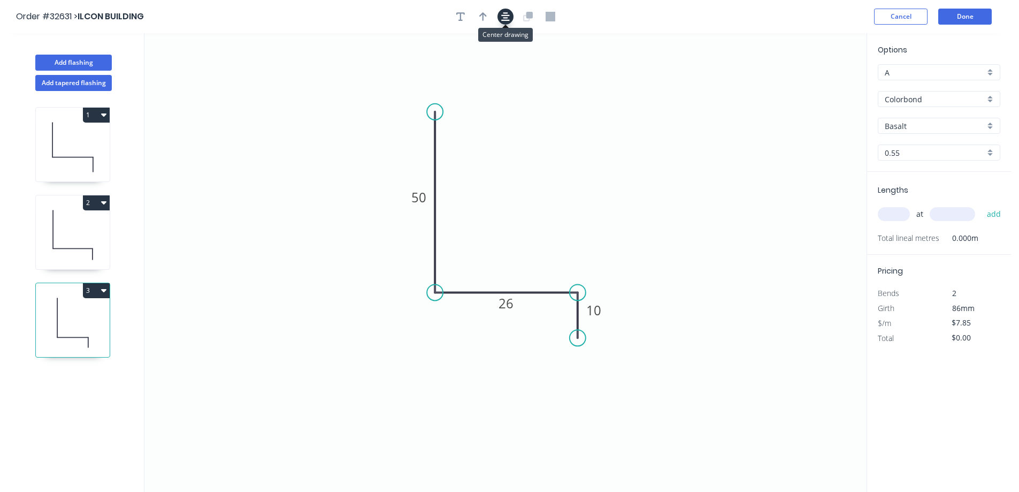
click at [509, 19] on icon "button" at bounding box center [505, 17] width 9 height 10
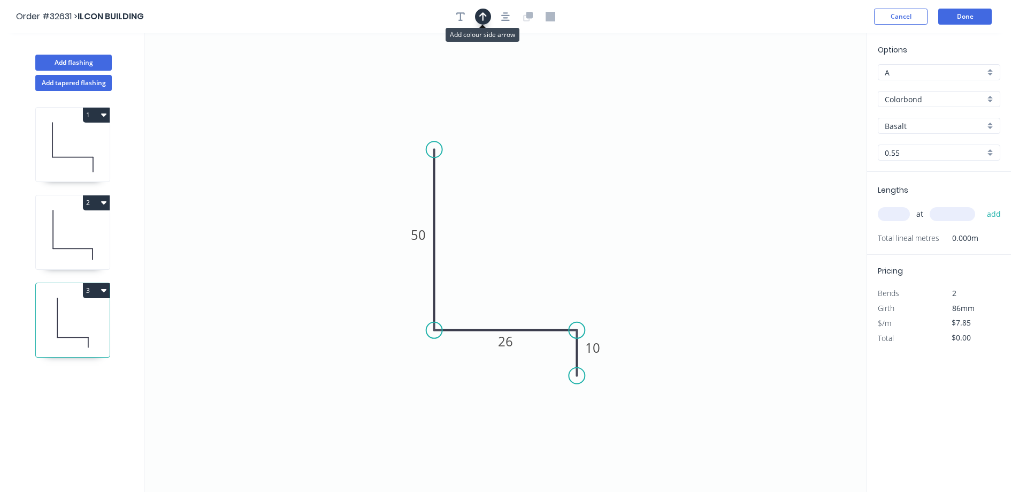
click at [480, 14] on icon "button" at bounding box center [482, 17] width 7 height 10
drag, startPoint x: 811, startPoint y: 83, endPoint x: 545, endPoint y: 289, distance: 336.7
click at [545, 289] on icon at bounding box center [545, 276] width 10 height 34
click at [991, 127] on div "Basalt" at bounding box center [939, 126] width 122 height 16
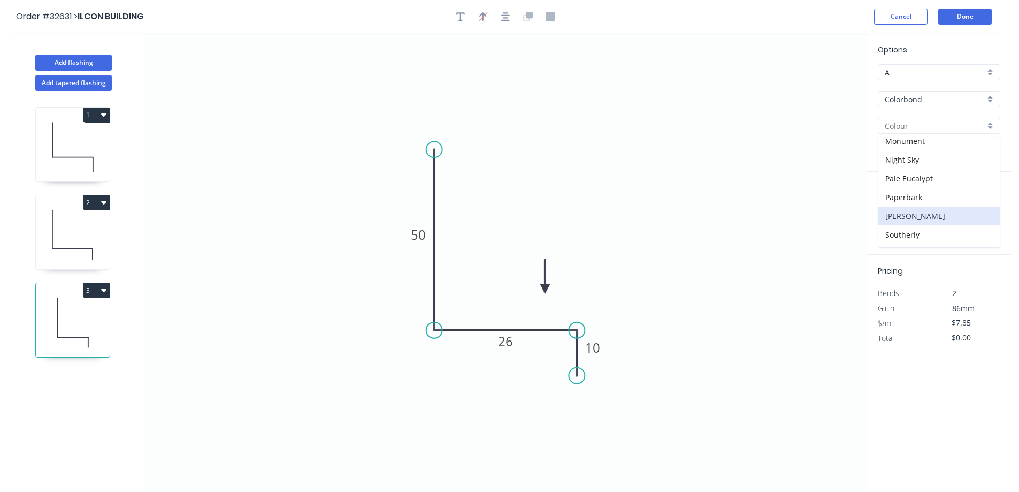
scroll to position [374, 0]
click at [933, 162] on div "Surfmist" at bounding box center [938, 165] width 121 height 19
drag, startPoint x: 897, startPoint y: 210, endPoint x: 832, endPoint y: 219, distance: 65.9
click at [891, 212] on input "text" at bounding box center [894, 214] width 32 height 14
click at [982, 205] on button "add" at bounding box center [994, 214] width 25 height 18
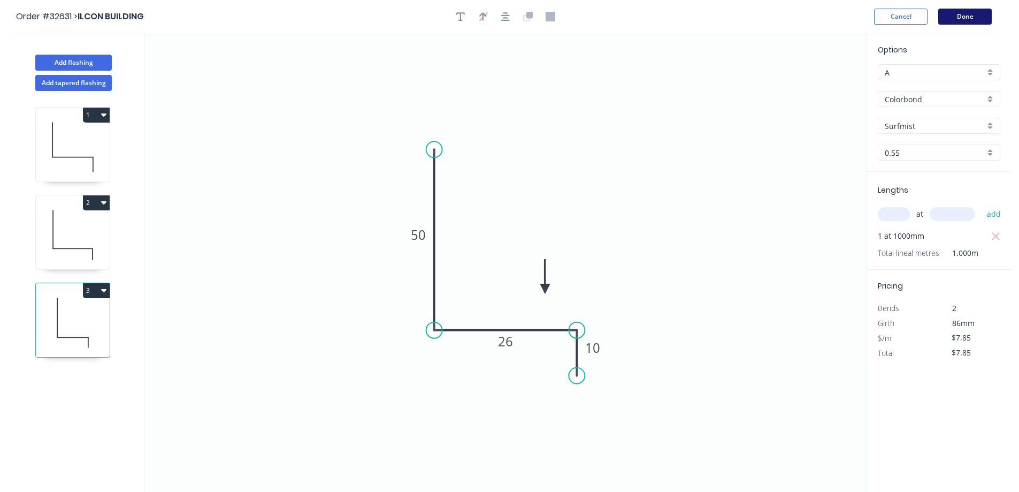
click at [966, 18] on button "Done" at bounding box center [964, 17] width 53 height 16
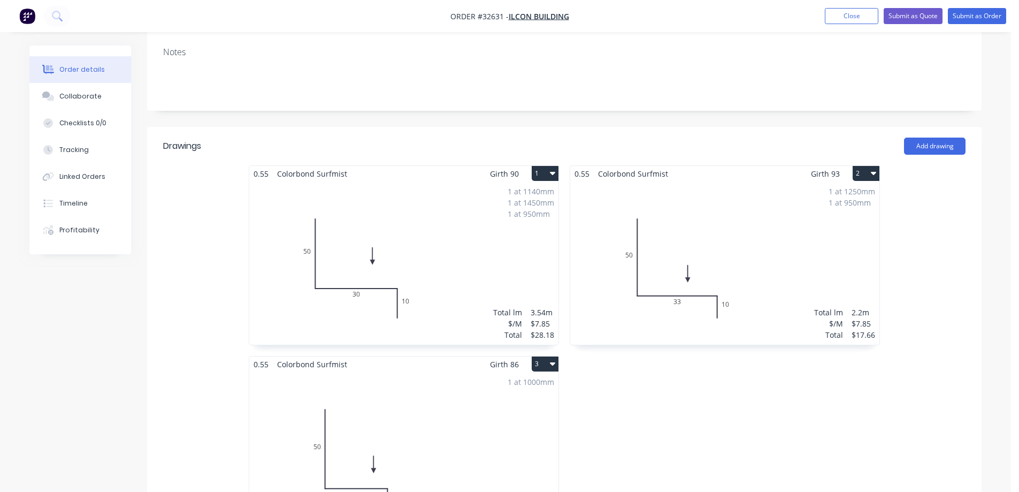
scroll to position [160, 0]
click at [938, 147] on button "Add drawing" at bounding box center [935, 146] width 62 height 17
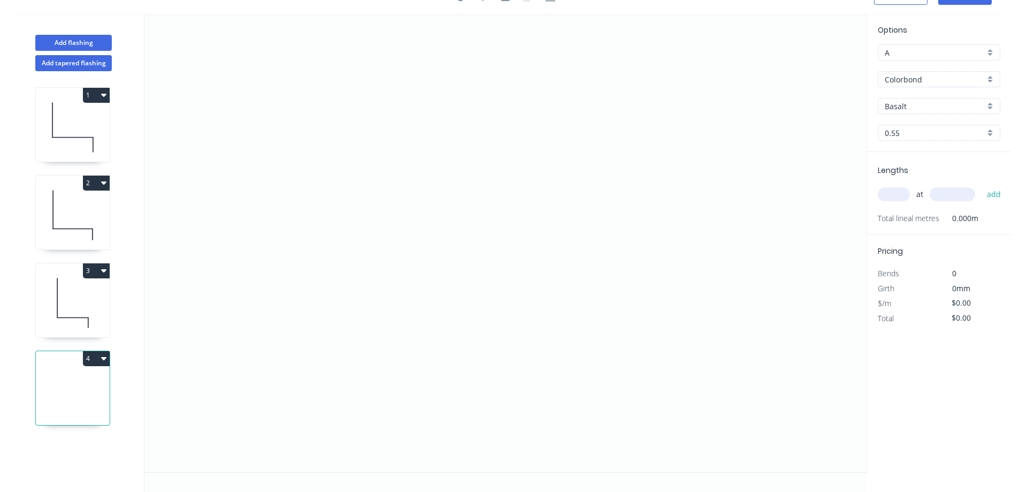
scroll to position [20, 0]
click at [455, 109] on icon "0" at bounding box center [505, 242] width 722 height 458
drag, startPoint x: 456, startPoint y: 296, endPoint x: 477, endPoint y: 302, distance: 21.8
click at [457, 296] on icon "0" at bounding box center [505, 242] width 722 height 458
click at [616, 300] on icon "0 ?" at bounding box center [505, 242] width 722 height 458
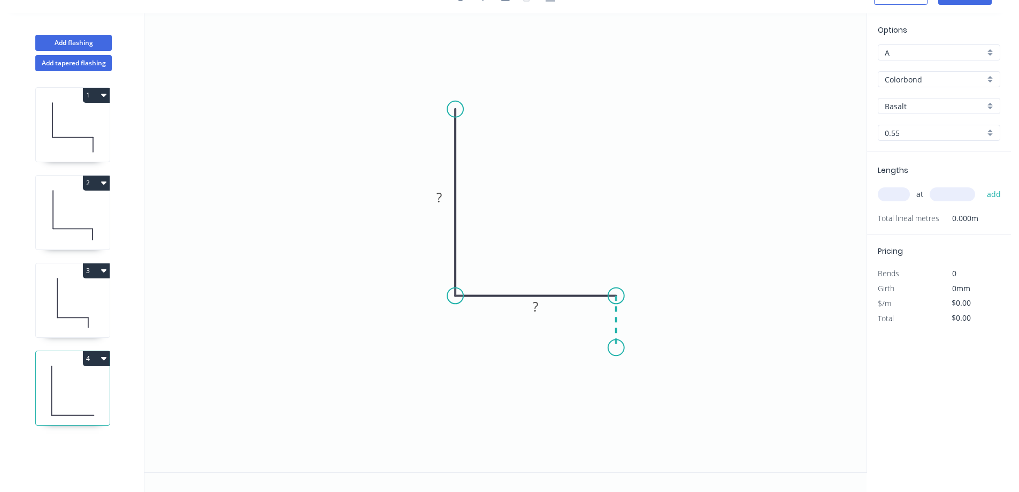
click at [614, 348] on icon "0 ? ?" at bounding box center [505, 242] width 722 height 458
click at [442, 192] on tspan "?" at bounding box center [438, 197] width 5 height 18
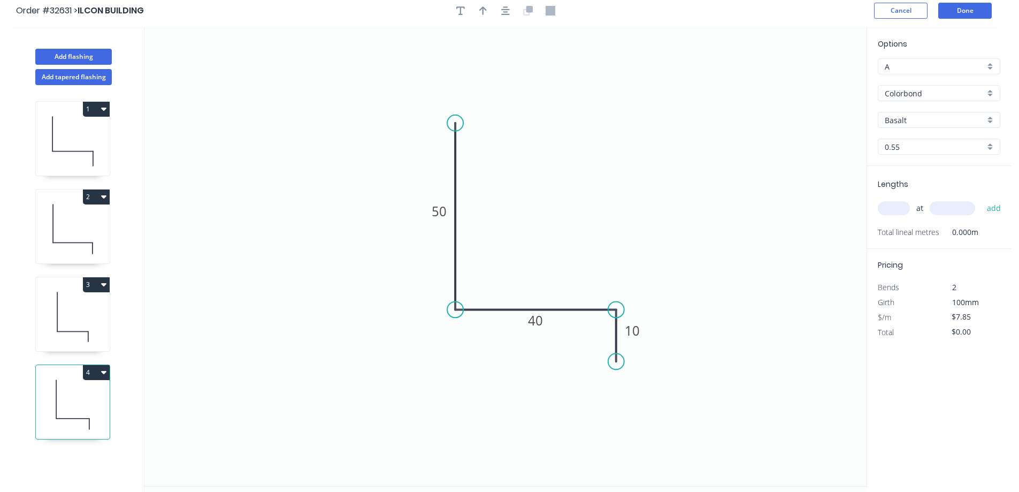
scroll to position [0, 0]
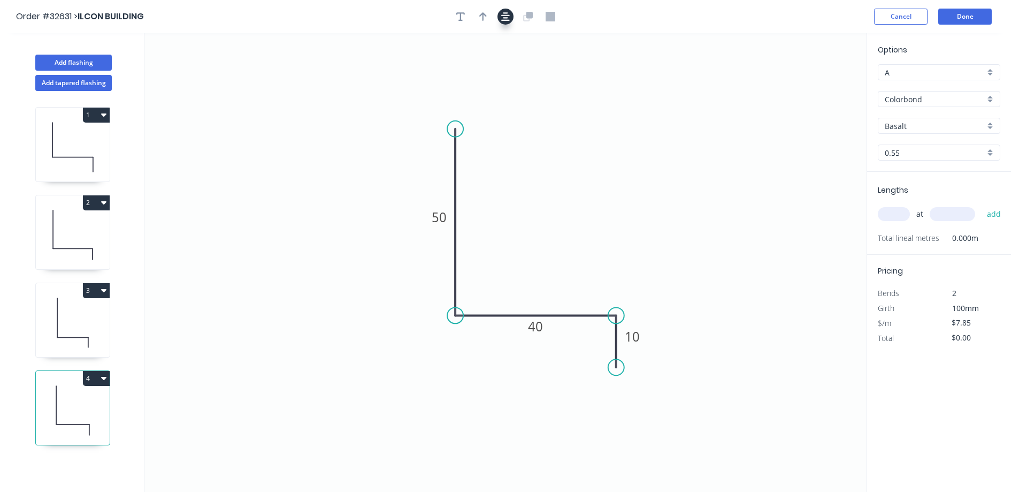
click at [505, 17] on icon "button" at bounding box center [505, 16] width 9 height 9
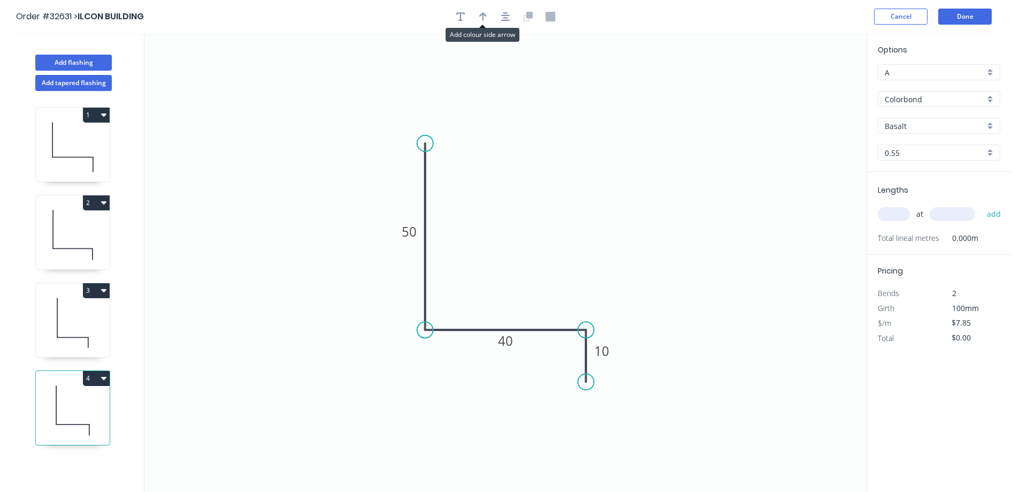
drag, startPoint x: 482, startPoint y: 11, endPoint x: 755, endPoint y: 150, distance: 306.0
click at [482, 12] on icon "button" at bounding box center [482, 17] width 7 height 10
drag, startPoint x: 812, startPoint y: 87, endPoint x: 526, endPoint y: 283, distance: 347.0
click at [526, 283] on icon at bounding box center [526, 271] width 10 height 34
click at [994, 129] on div "Basalt" at bounding box center [939, 126] width 122 height 16
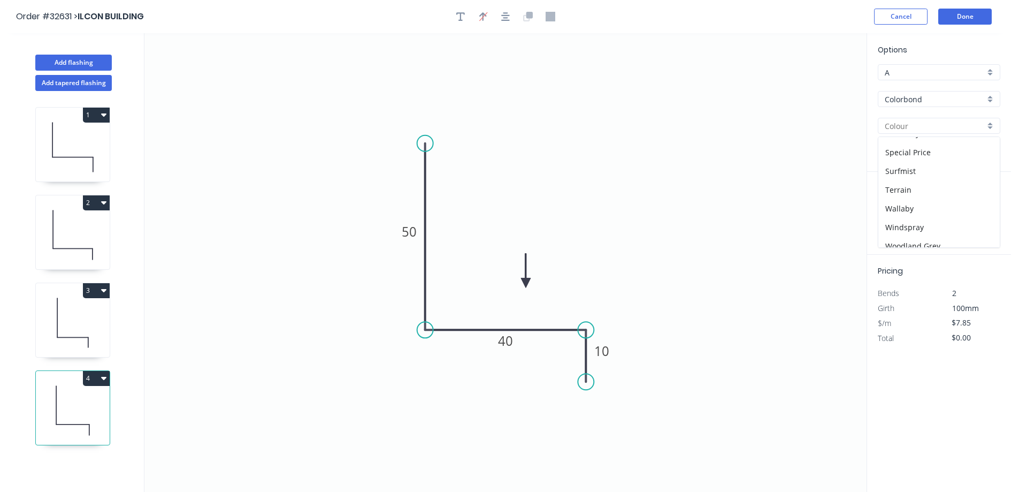
scroll to position [374, 0]
click at [911, 163] on div "Surfmist" at bounding box center [938, 165] width 121 height 19
drag, startPoint x: 890, startPoint y: 205, endPoint x: 853, endPoint y: 218, distance: 38.8
click at [889, 206] on div "at add" at bounding box center [940, 214] width 125 height 18
drag, startPoint x: 888, startPoint y: 216, endPoint x: 836, endPoint y: 214, distance: 52.5
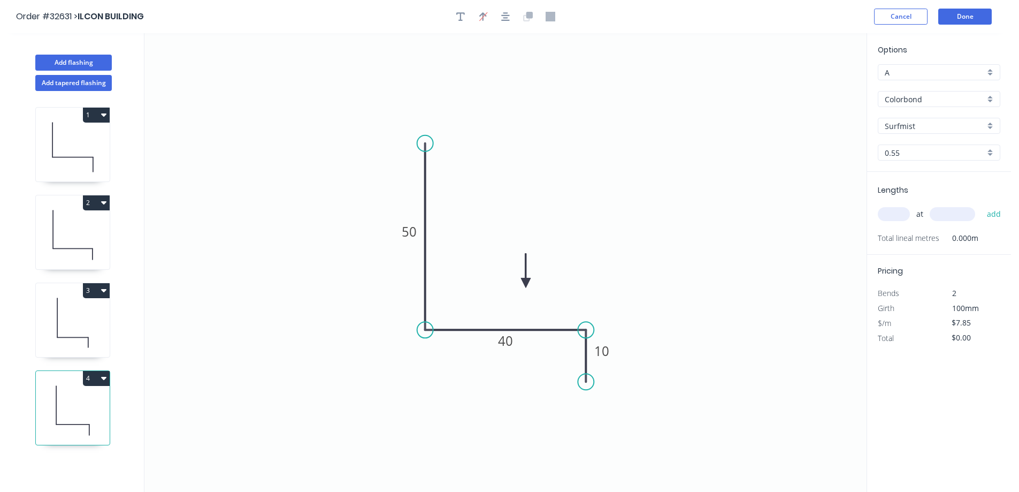
click at [884, 216] on input "text" at bounding box center [894, 214] width 32 height 14
click at [982, 205] on button "add" at bounding box center [994, 214] width 25 height 18
click at [974, 17] on button "Done" at bounding box center [964, 17] width 53 height 16
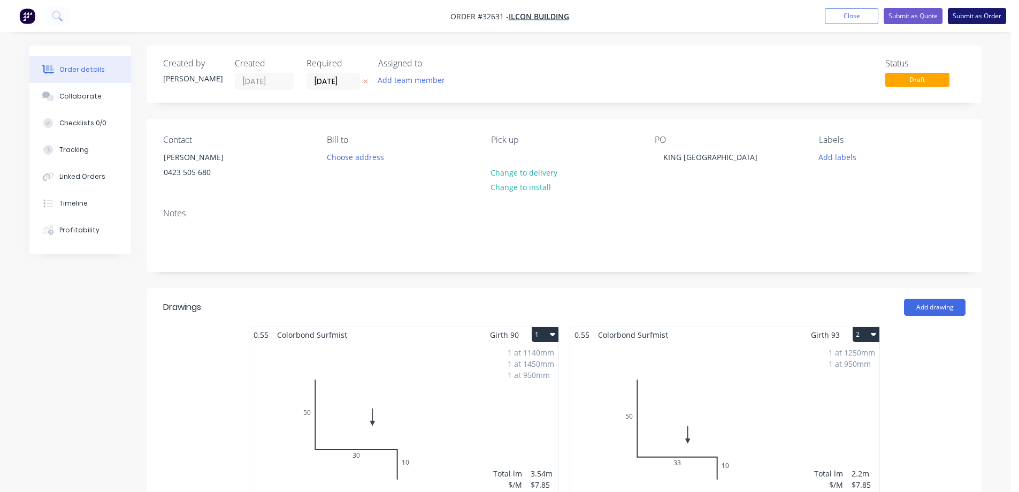
click at [973, 14] on button "Submit as Order" at bounding box center [977, 16] width 58 height 16
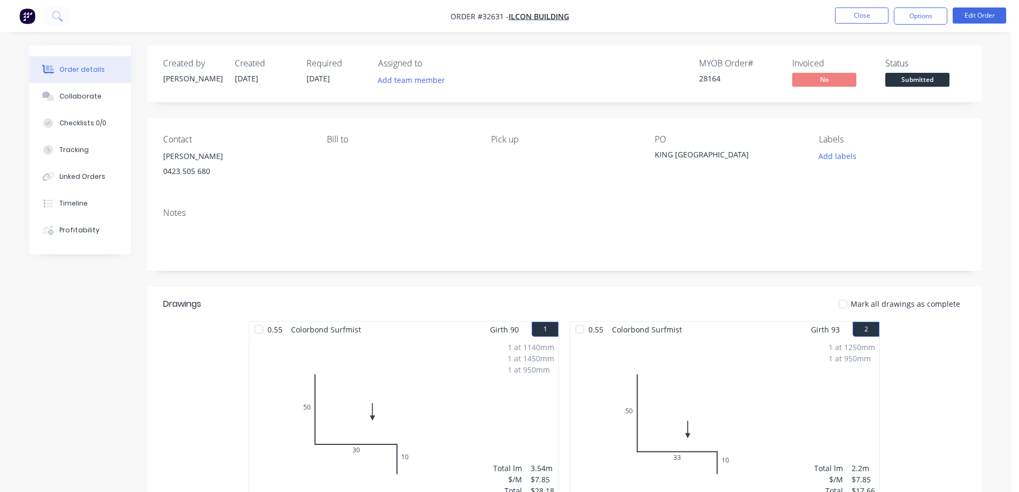
click at [934, 80] on span "Submitted" at bounding box center [917, 79] width 64 height 13
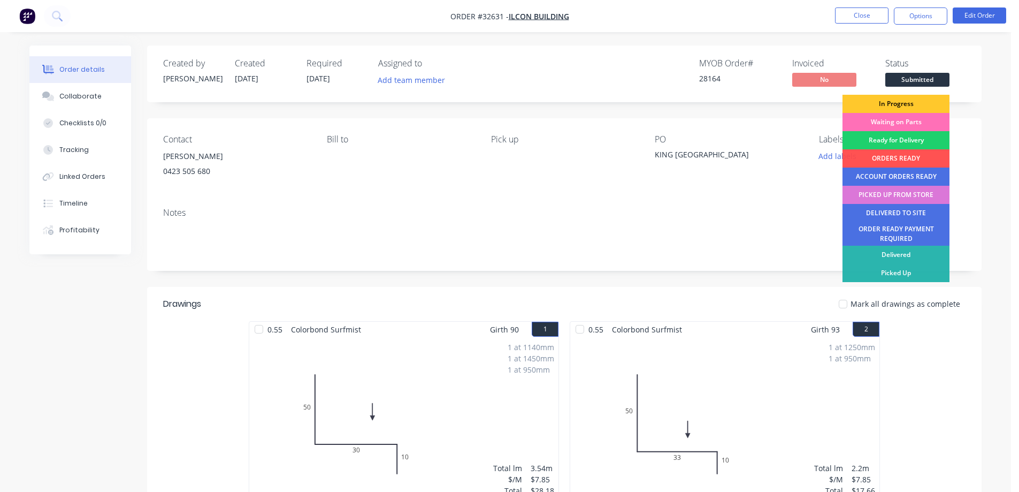
click at [917, 106] on div "In Progress" at bounding box center [895, 104] width 107 height 18
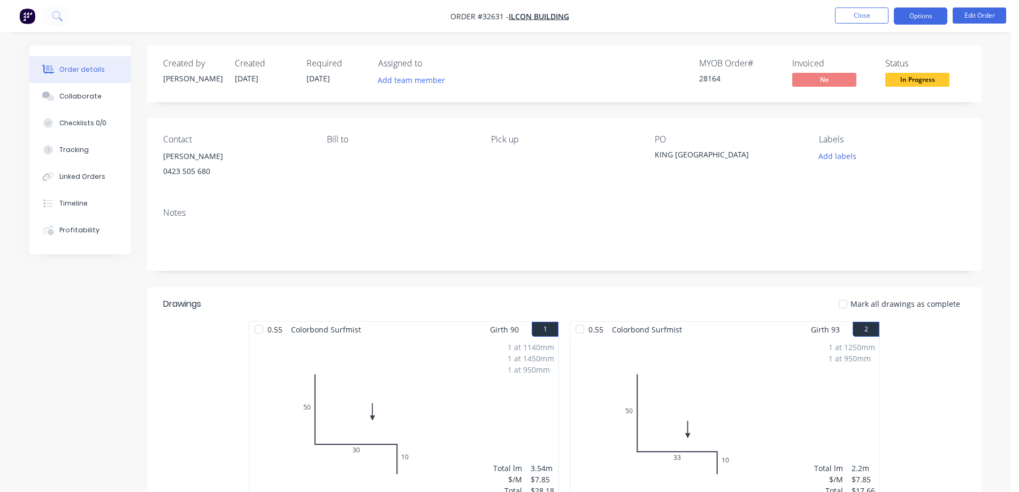
click at [909, 18] on button "Options" at bounding box center [920, 15] width 53 height 17
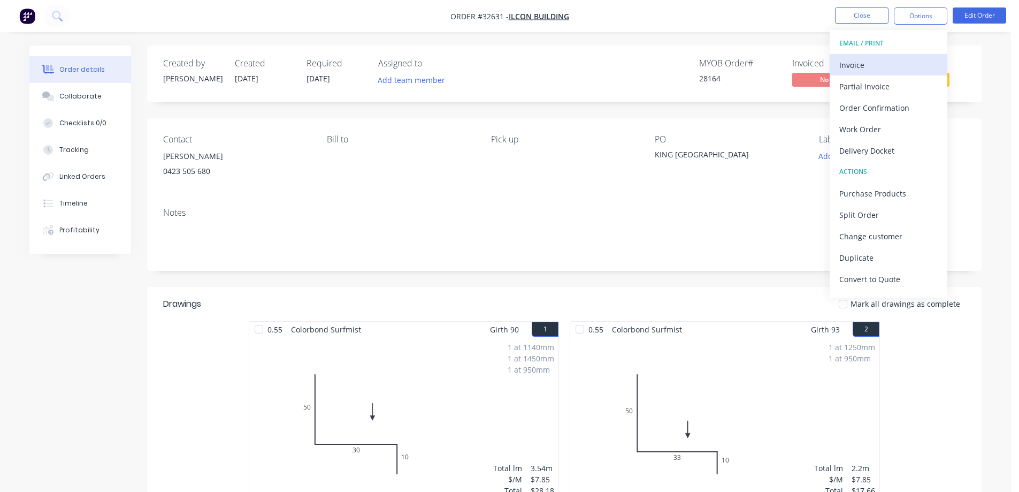
click at [853, 60] on div "Invoice" at bounding box center [888, 65] width 98 height 16
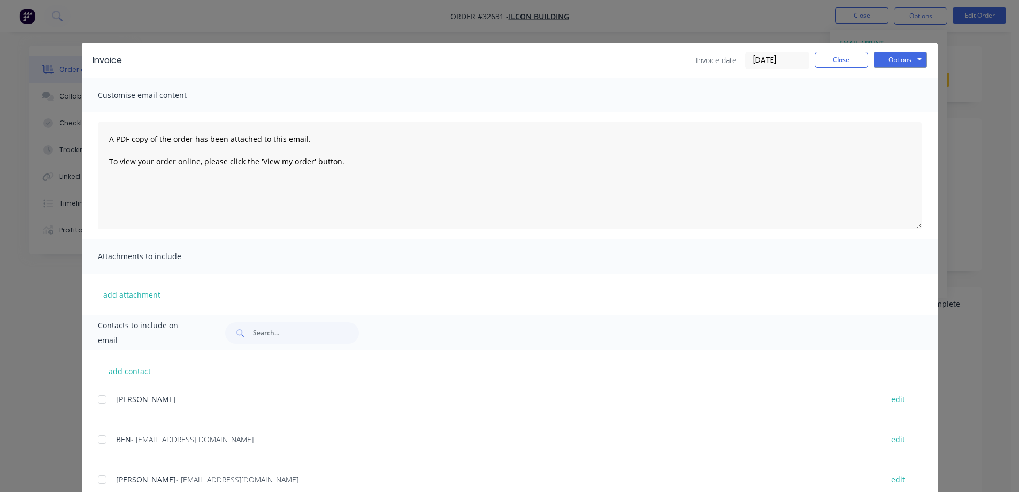
click at [99, 439] on div at bounding box center [101, 438] width 21 height 21
click at [903, 60] on button "Options" at bounding box center [900, 60] width 53 height 16
click at [909, 112] on button "Email" at bounding box center [908, 114] width 68 height 18
click at [836, 57] on button "Close" at bounding box center [841, 60] width 53 height 16
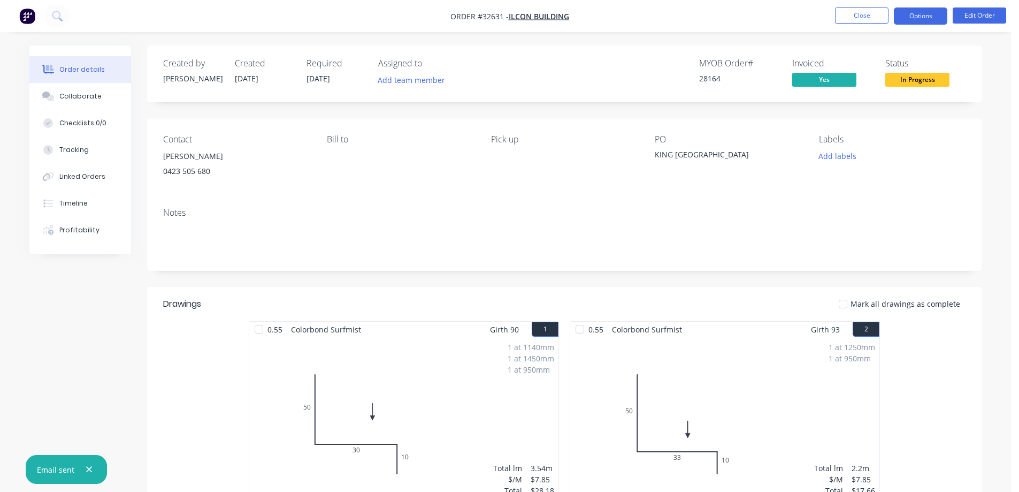
click at [926, 18] on button "Options" at bounding box center [920, 15] width 53 height 17
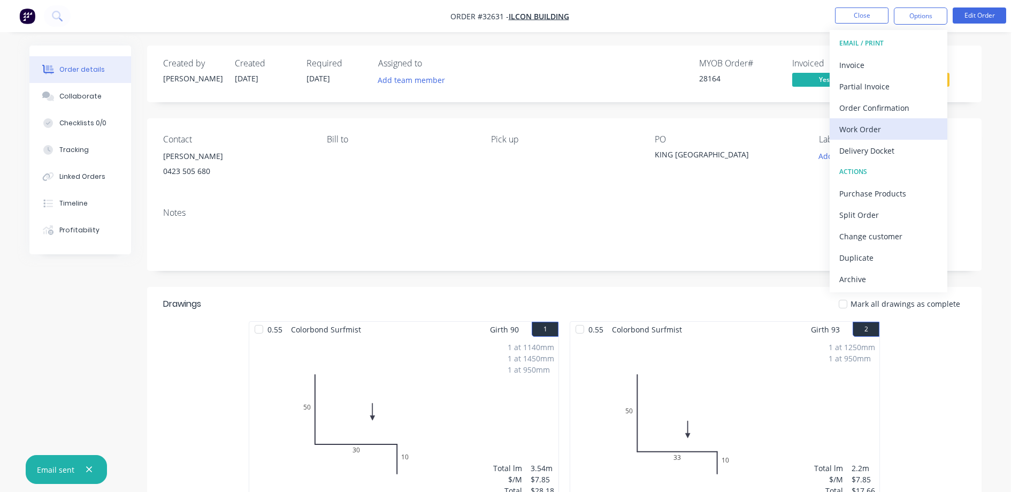
click at [913, 128] on div "Work Order" at bounding box center [888, 129] width 98 height 16
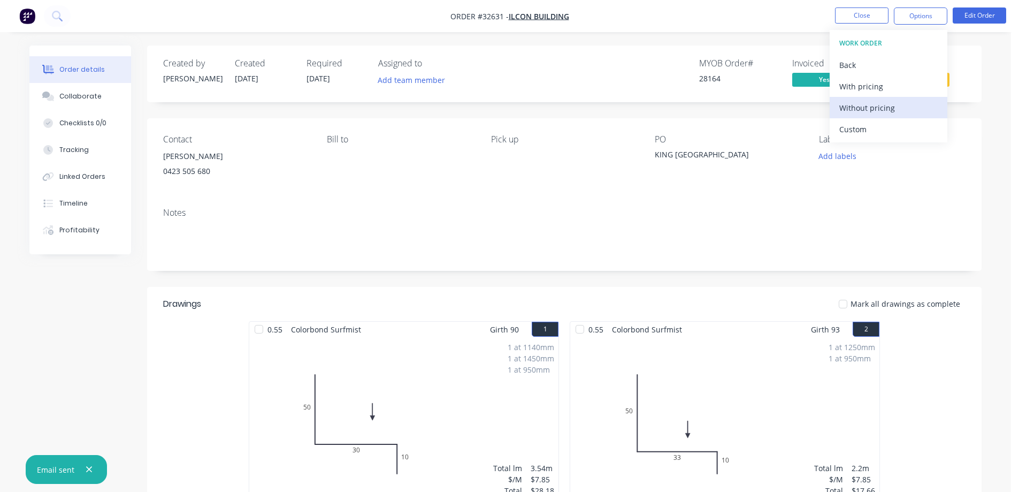
click at [886, 103] on div "Without pricing" at bounding box center [888, 108] width 98 height 16
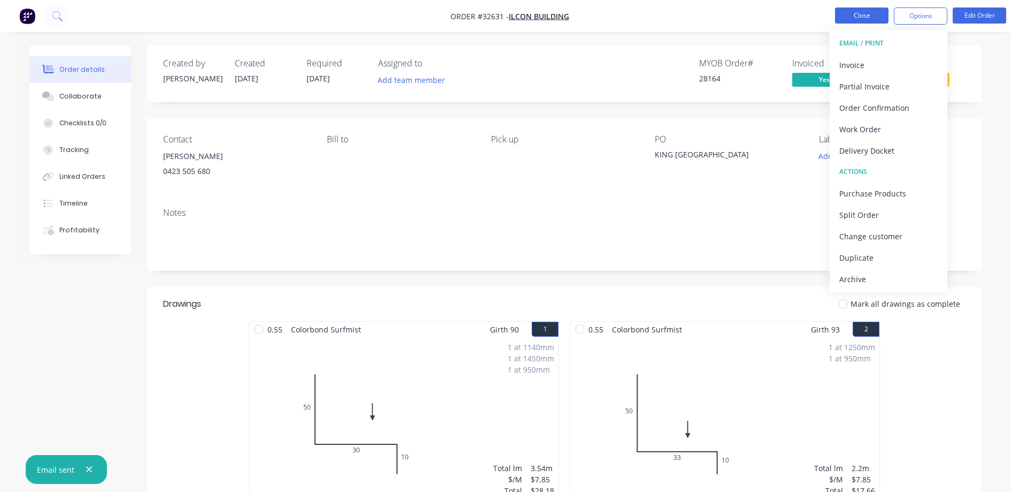
click at [861, 14] on button "Close" at bounding box center [861, 15] width 53 height 16
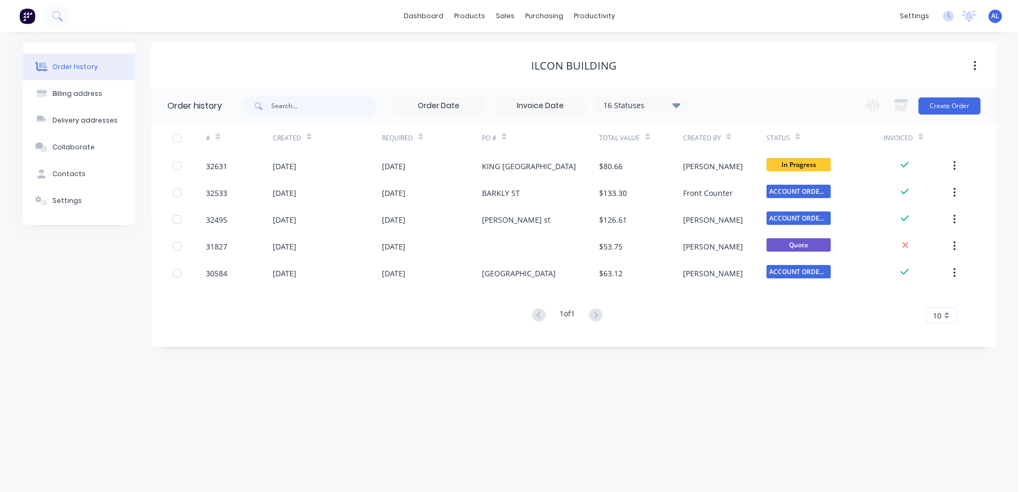
click at [30, 17] on img at bounding box center [27, 16] width 16 height 16
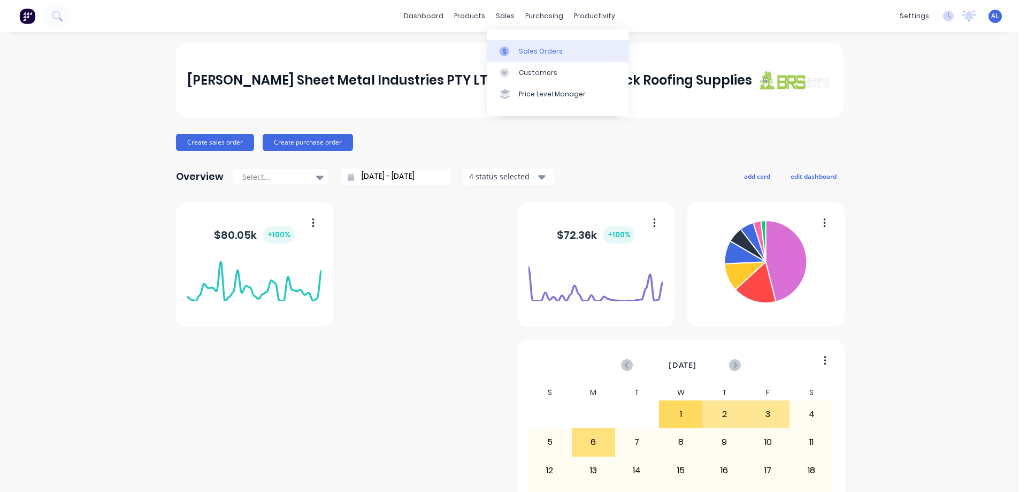
click at [560, 51] on link "Sales Orders" at bounding box center [558, 50] width 142 height 21
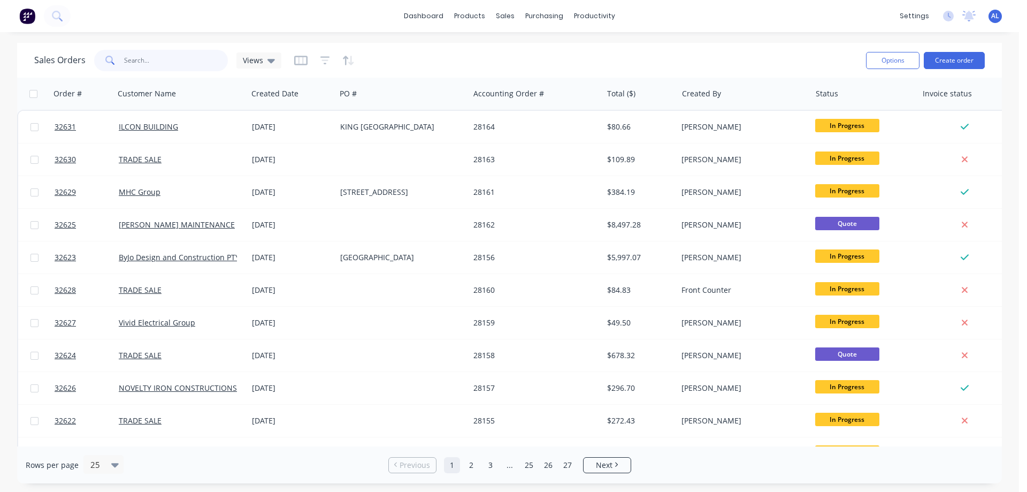
click at [168, 58] on input "text" at bounding box center [176, 60] width 104 height 21
click at [30, 20] on img at bounding box center [27, 16] width 16 height 16
